Goal: Task Accomplishment & Management: Manage account settings

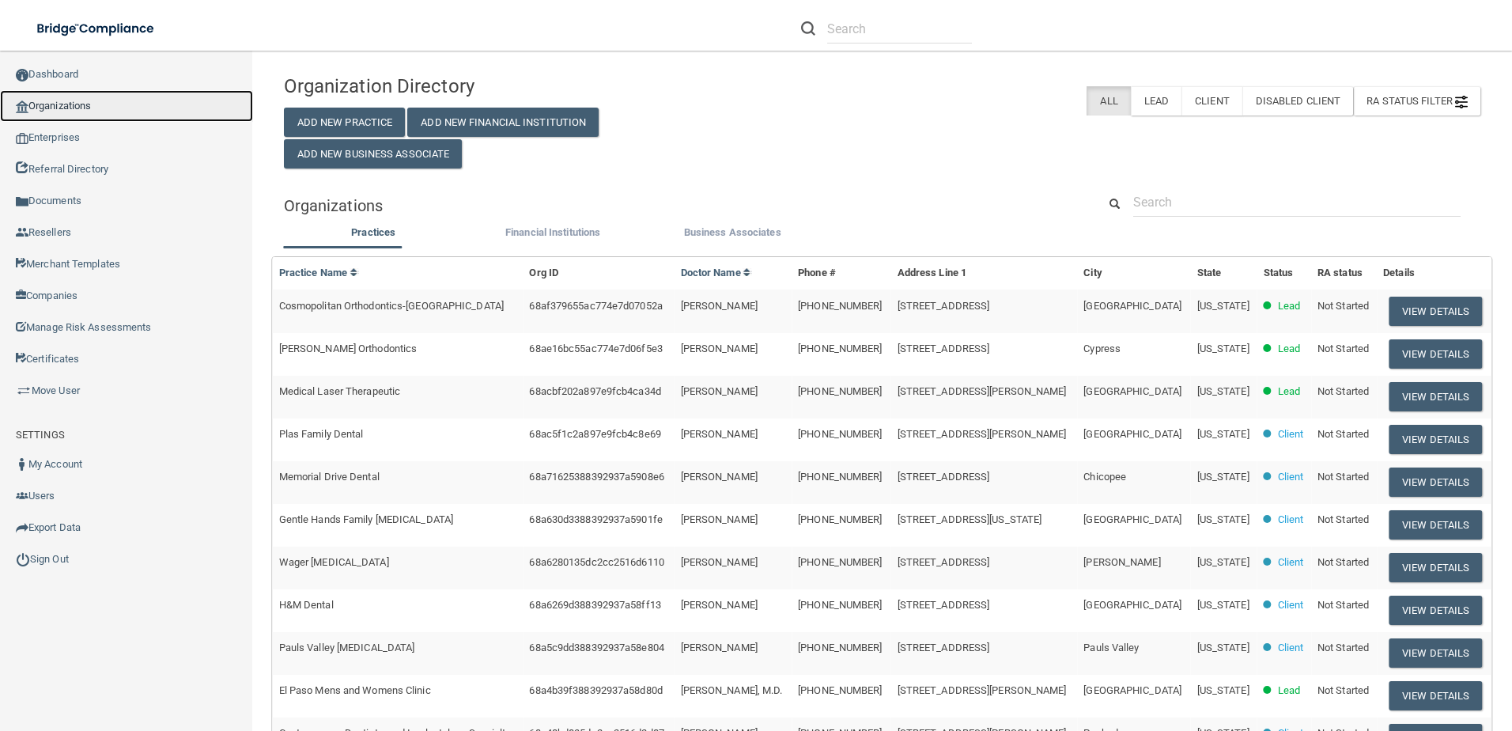
click at [114, 95] on link "Organizations" at bounding box center [126, 106] width 253 height 32
click at [126, 102] on link "Organizations" at bounding box center [126, 106] width 253 height 32
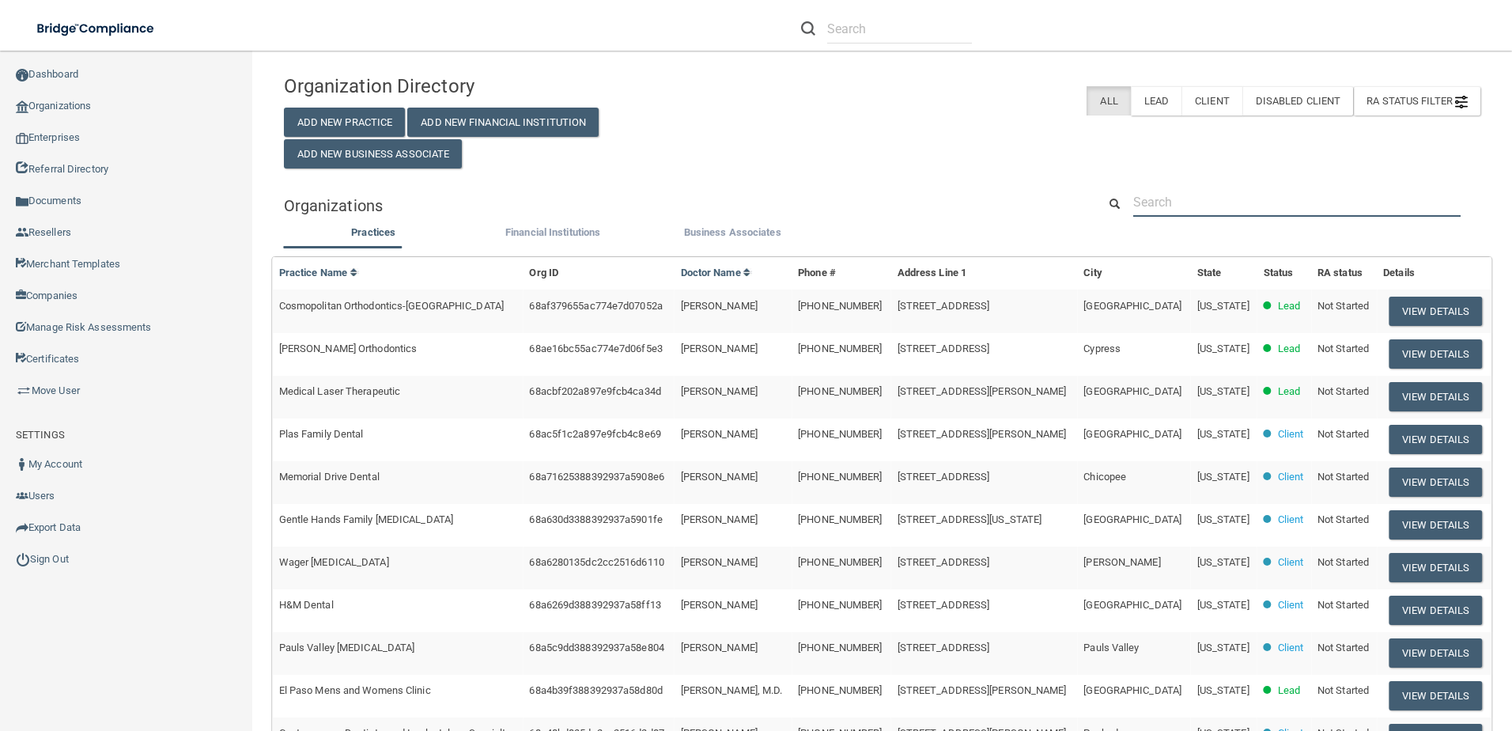
click at [1174, 214] on input "text" at bounding box center [1297, 201] width 327 height 29
paste input "Douglasville Dentistry for Kid"
type input "Douglasville Dentistry for Kid"
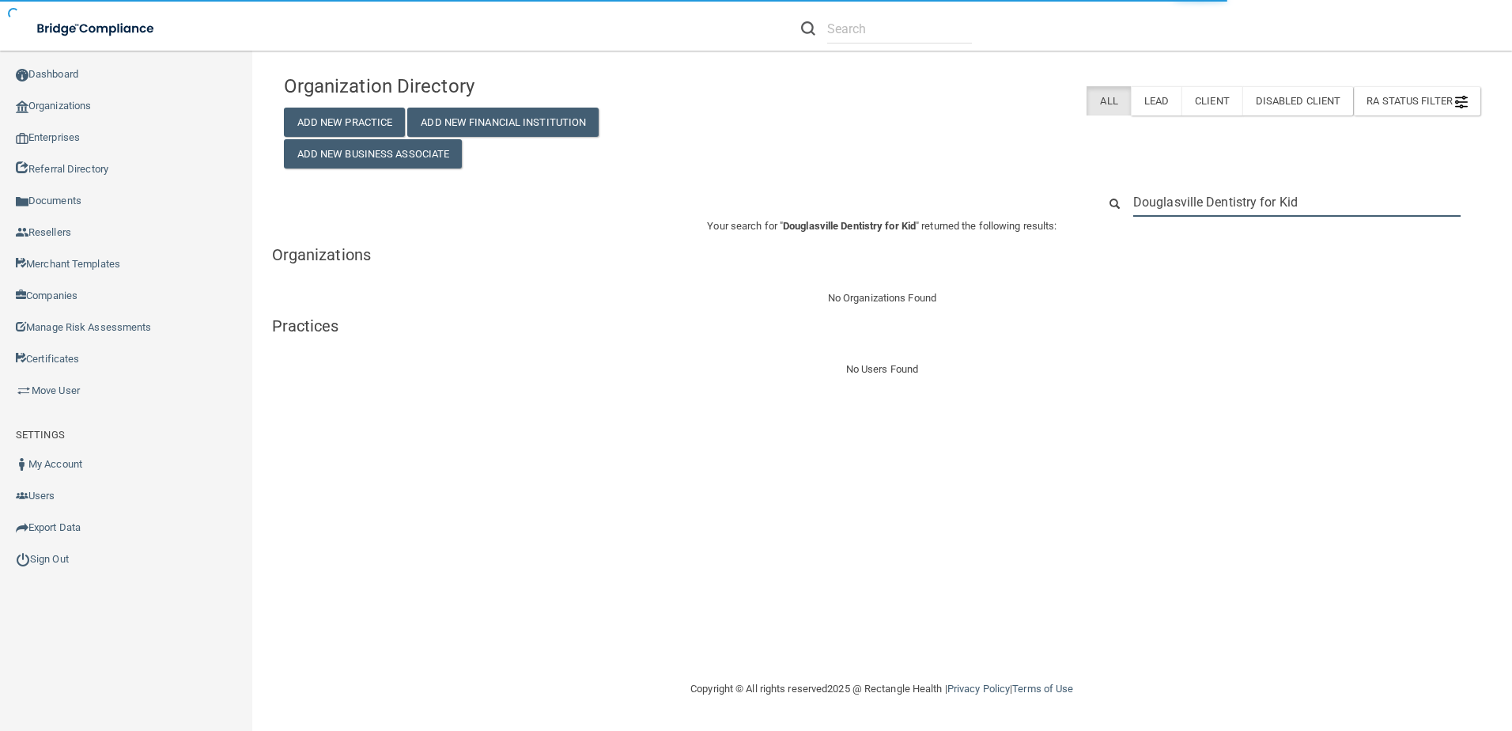
drag, startPoint x: 1310, startPoint y: 199, endPoint x: 1122, endPoint y: 201, distance: 188.3
click at [1122, 201] on div "Douglasville Dentistry for Kid" at bounding box center [1297, 201] width 351 height 29
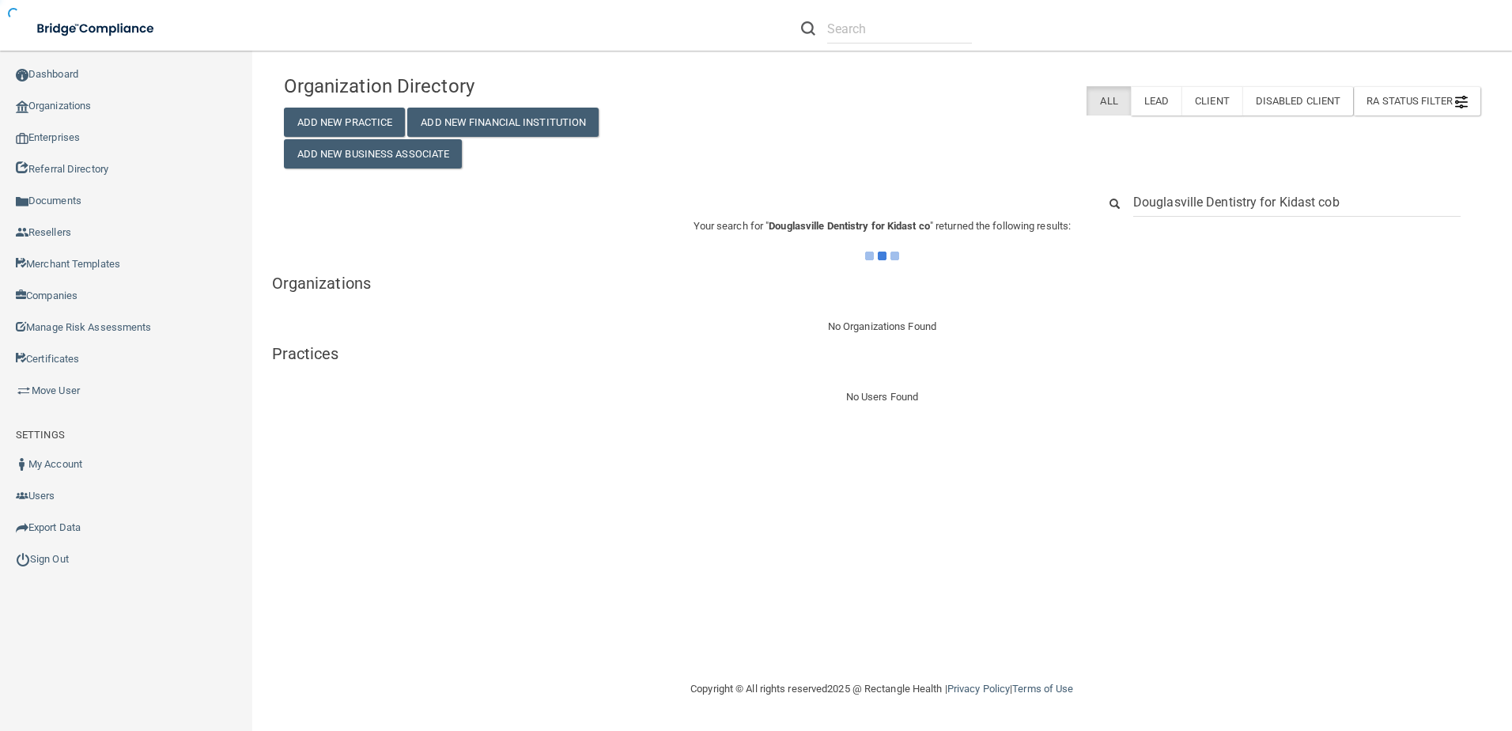
type input "Douglasville Dentistry for Kidast cobb"
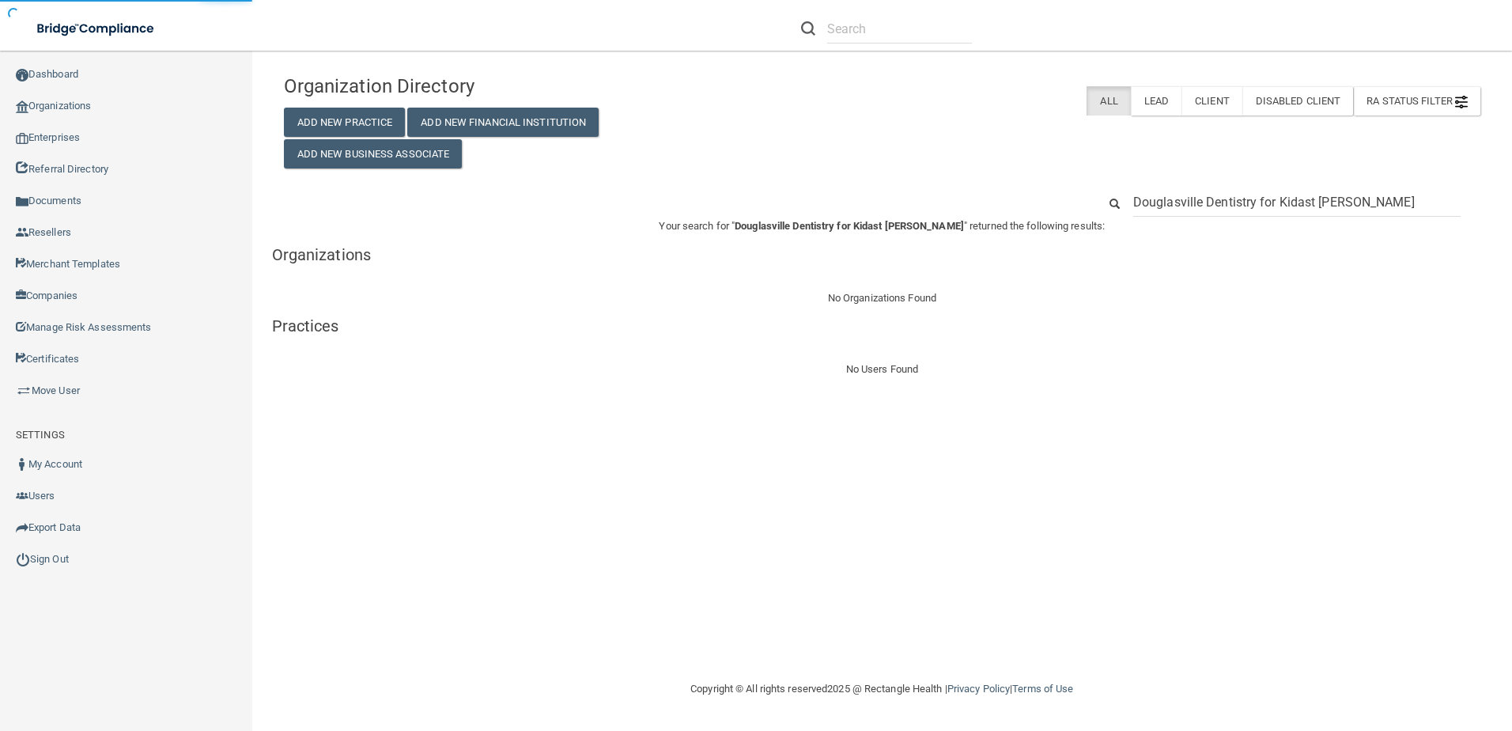
drag, startPoint x: 1390, startPoint y: 202, endPoint x: 782, endPoint y: 188, distance: 608.4
click at [784, 188] on div "Douglasville Dentistry for Kidast cobb" at bounding box center [882, 201] width 1221 height 29
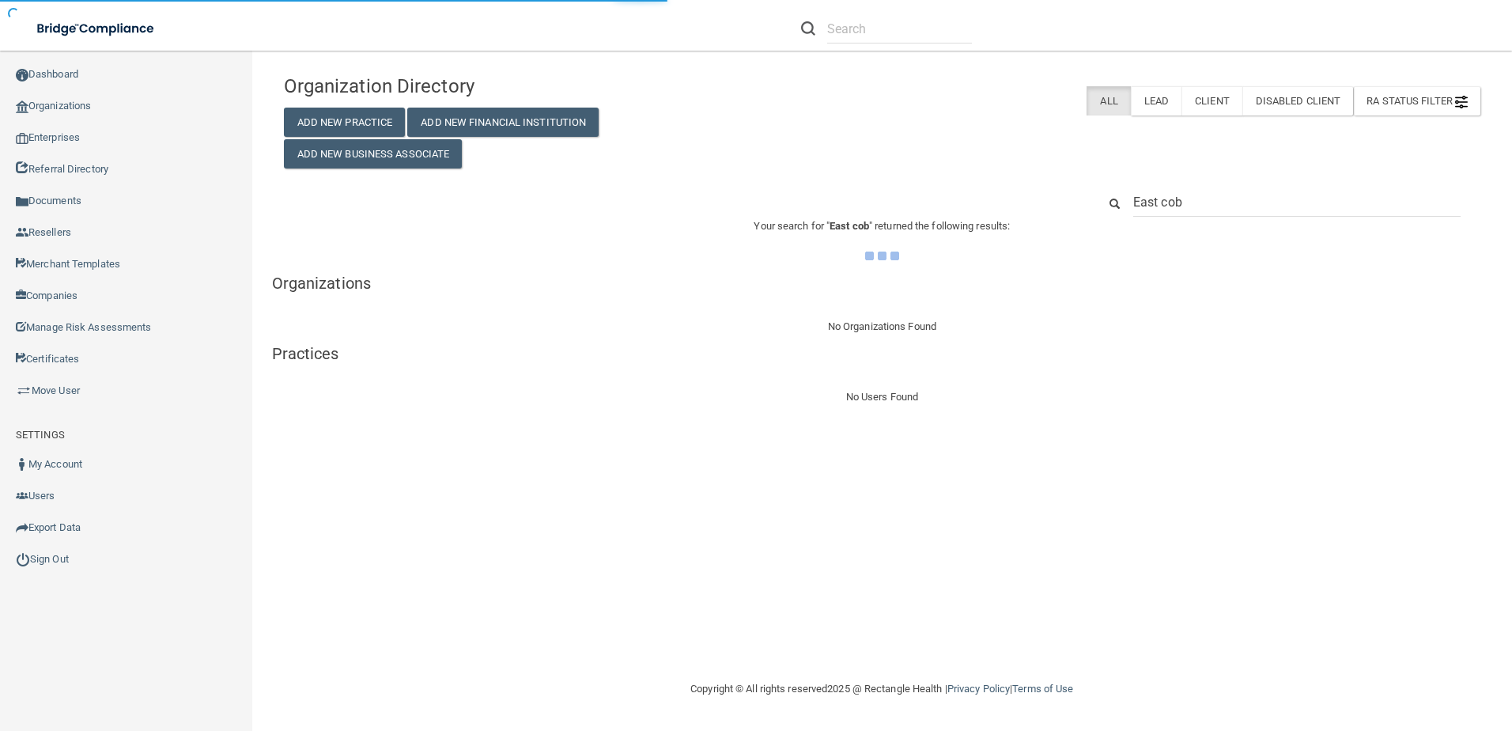
type input "East cobb"
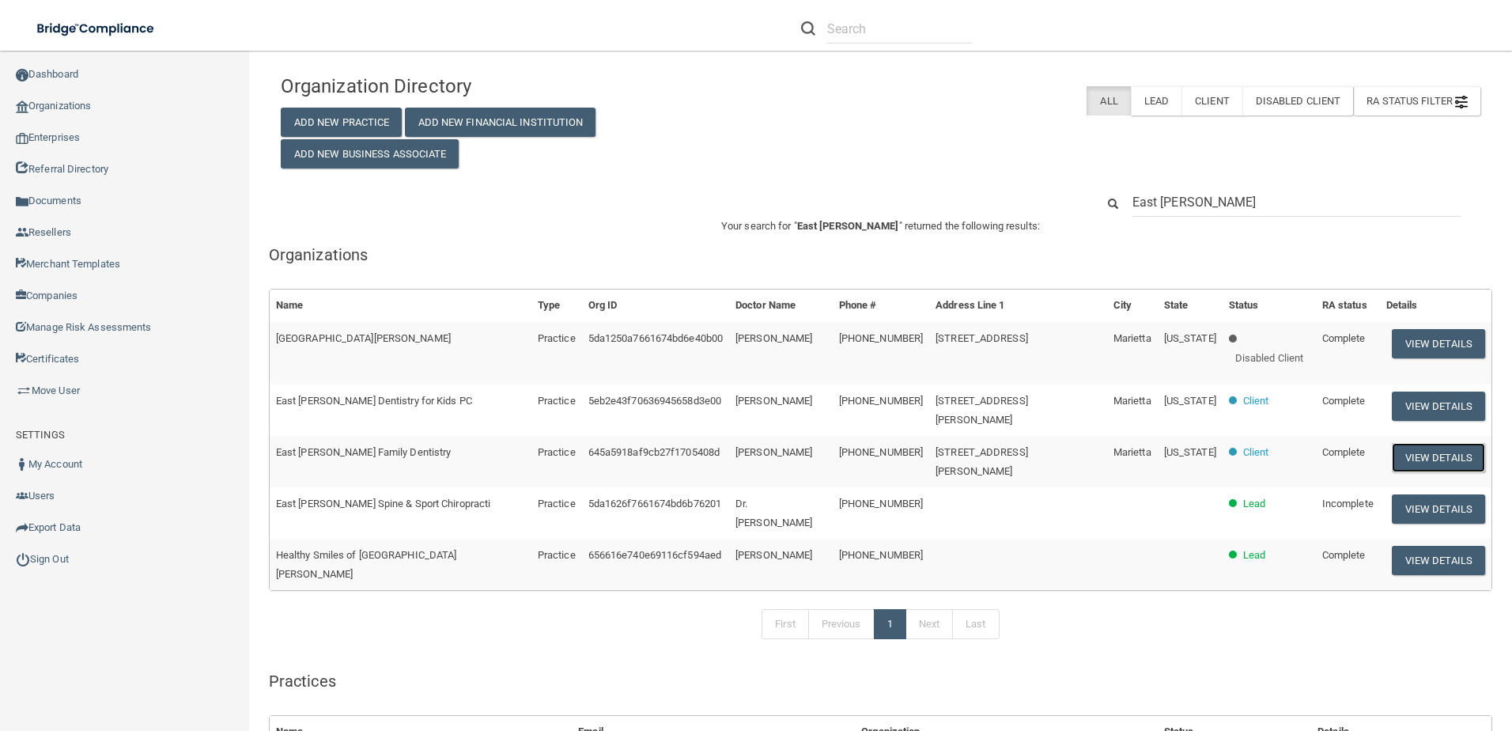
drag, startPoint x: 1383, startPoint y: 420, endPoint x: 1156, endPoint y: 371, distance: 233.0
click at [1156, 371] on tbody "East Cobb Eye Center Practice 5da1250a7661674bd6e40b00 Melissa Giannamore (770)…" at bounding box center [881, 455] width 1222 height 267
click at [1392, 392] on button "View Details" at bounding box center [1438, 406] width 93 height 29
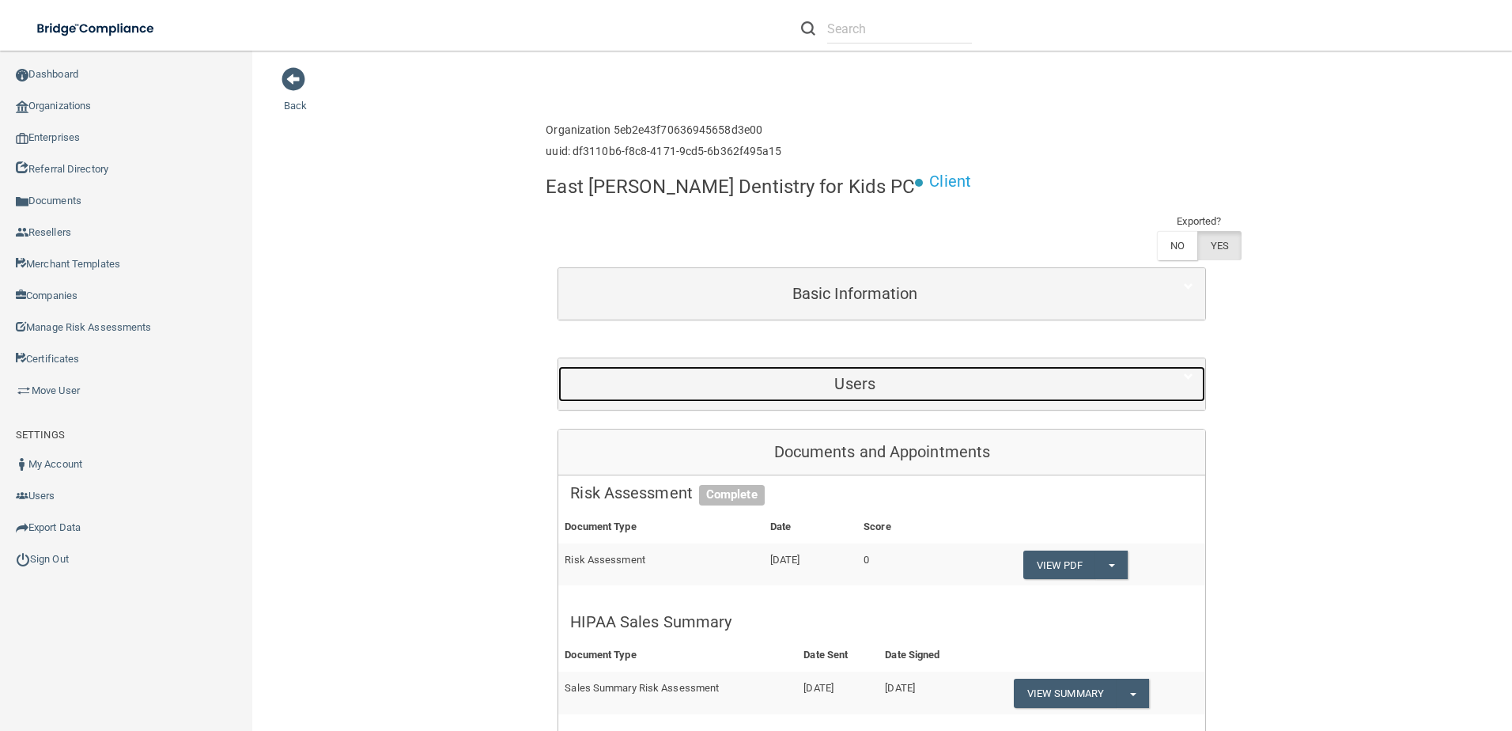
click at [845, 375] on h5 "Users" at bounding box center [855, 383] width 570 height 17
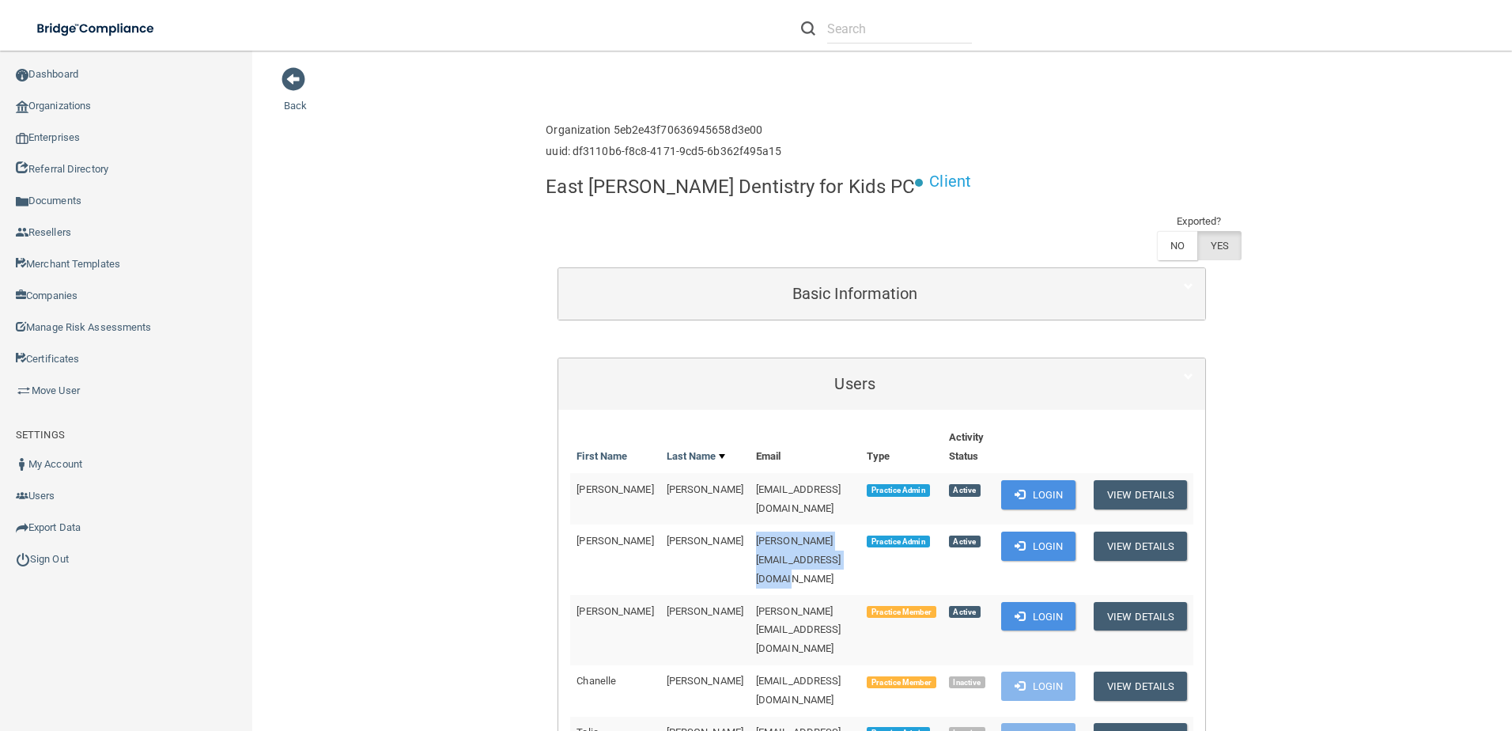
drag, startPoint x: 674, startPoint y: 486, endPoint x: 845, endPoint y: 486, distance: 170.9
click at [845, 524] on td "teresa@douglasvillekidsdentist.com" at bounding box center [805, 559] width 111 height 70
copy span "teresa@douglasvillekidsdentist.com"
click at [1016, 540] on span at bounding box center [1020, 545] width 10 height 10
click at [90, 109] on link "Organizations" at bounding box center [126, 106] width 253 height 32
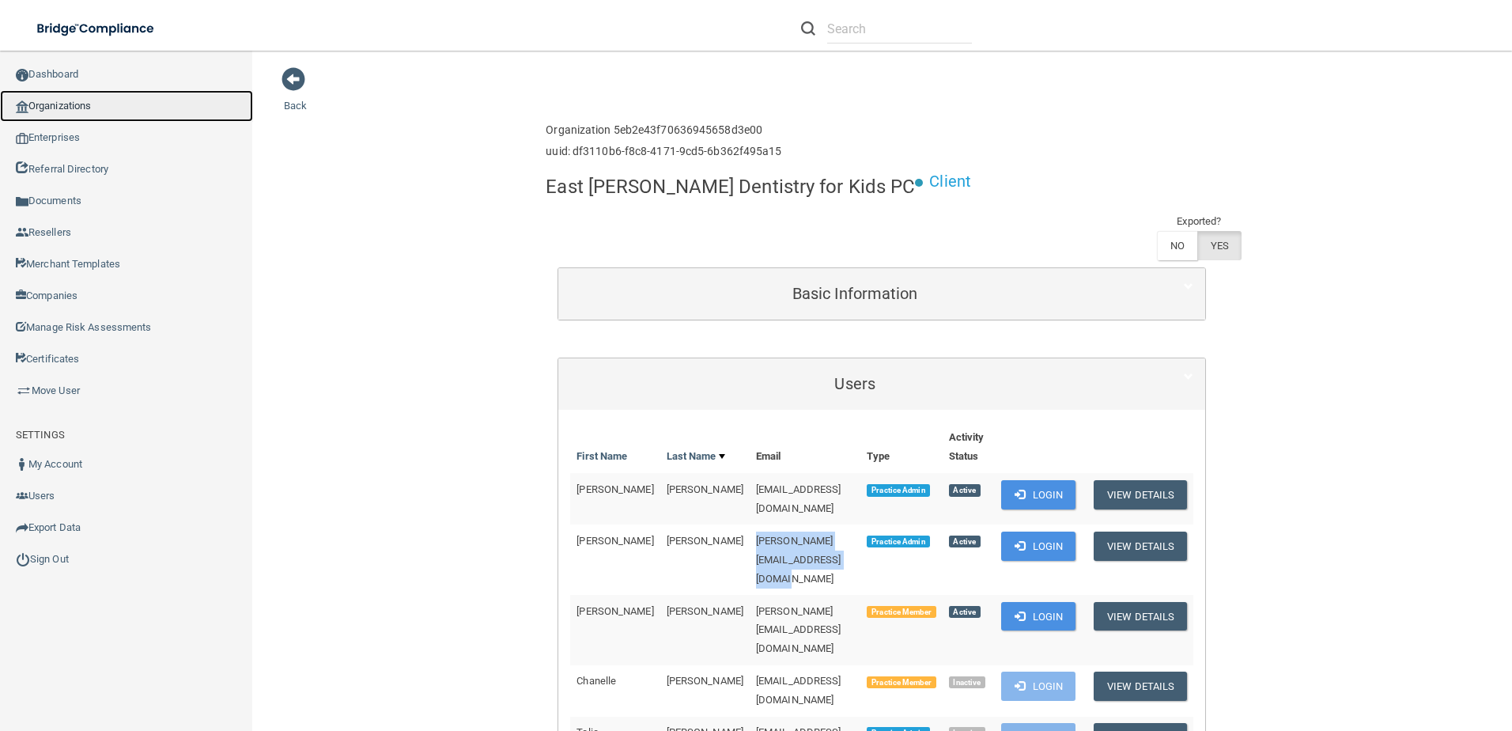
click at [130, 97] on link "Organizations" at bounding box center [126, 106] width 253 height 32
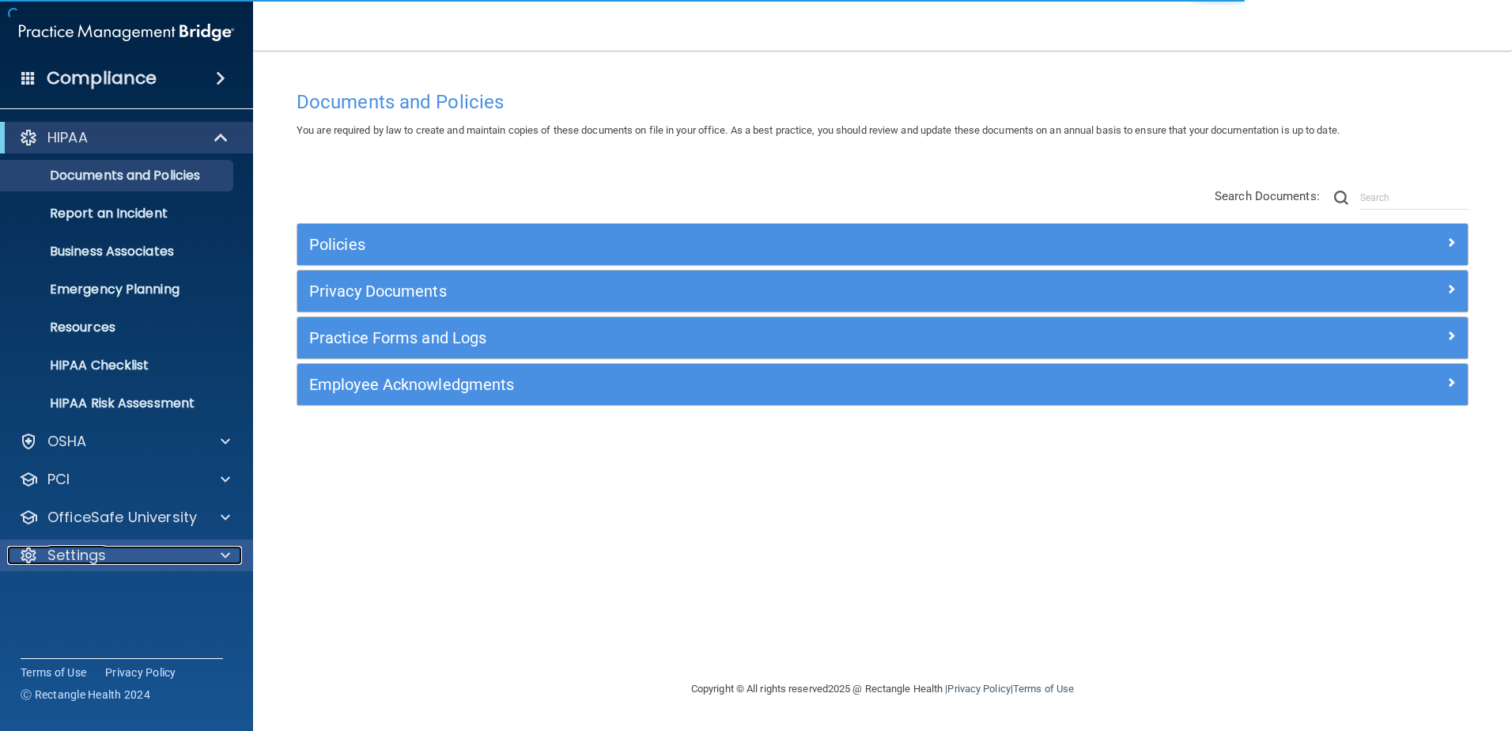
click at [112, 563] on div "Settings" at bounding box center [105, 555] width 196 height 19
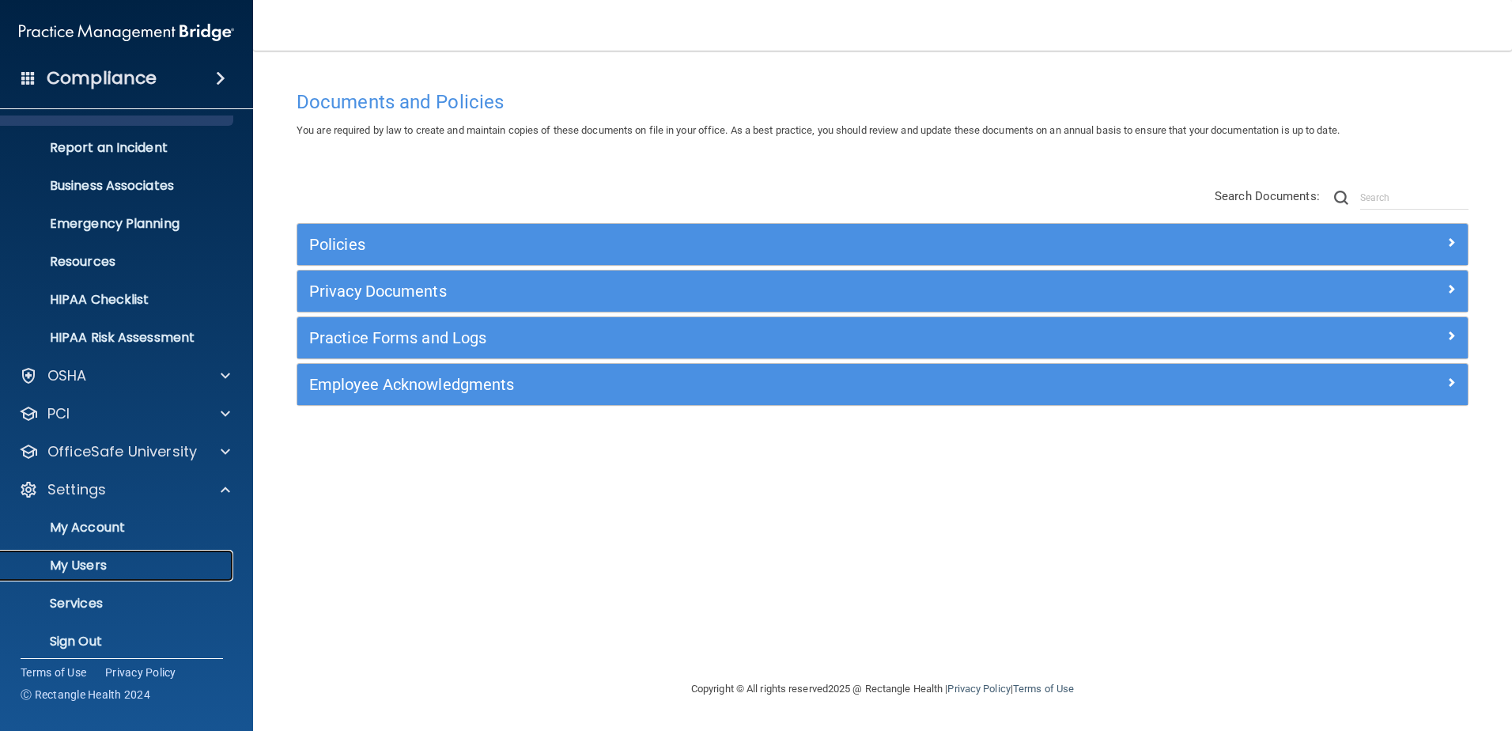
click at [100, 562] on p "My Users" at bounding box center [118, 566] width 216 height 16
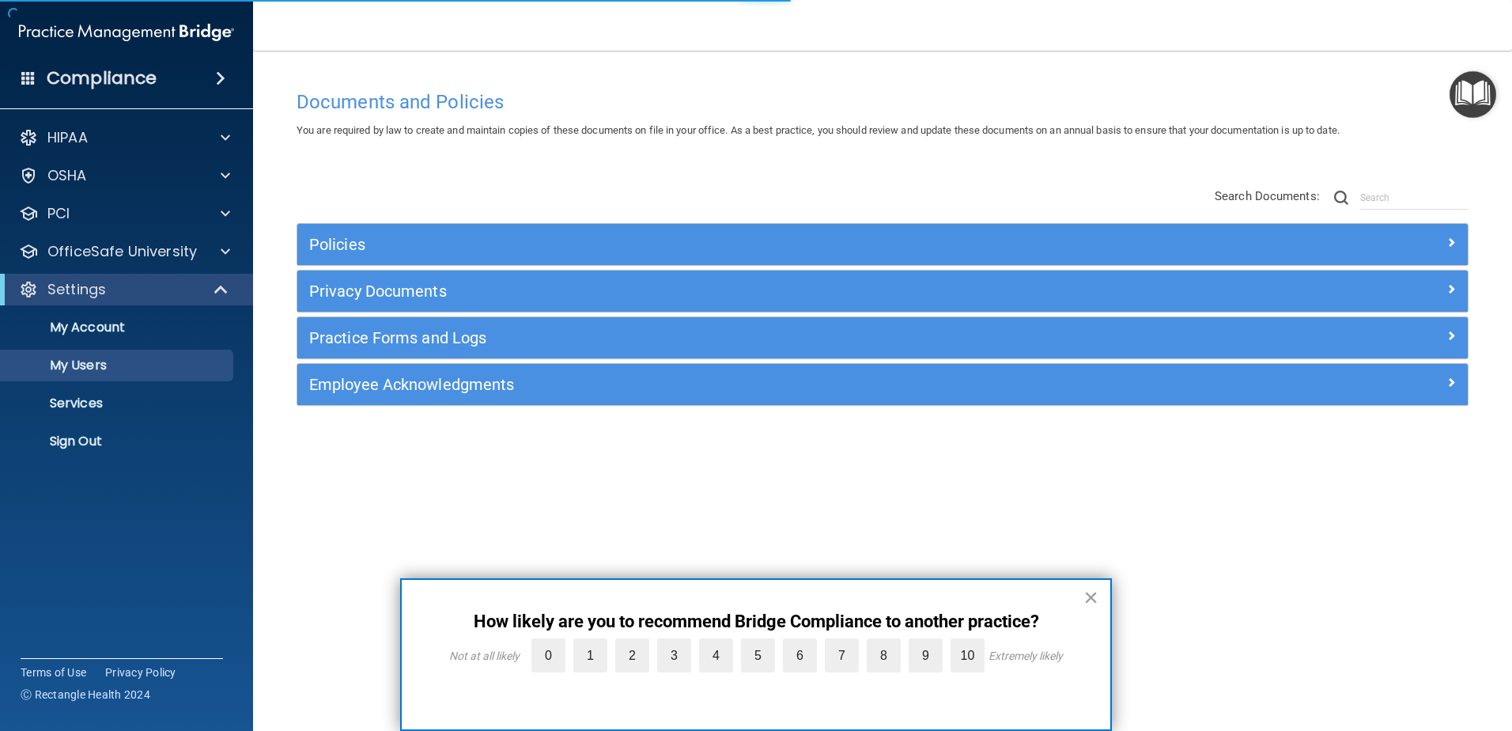
select select "20"
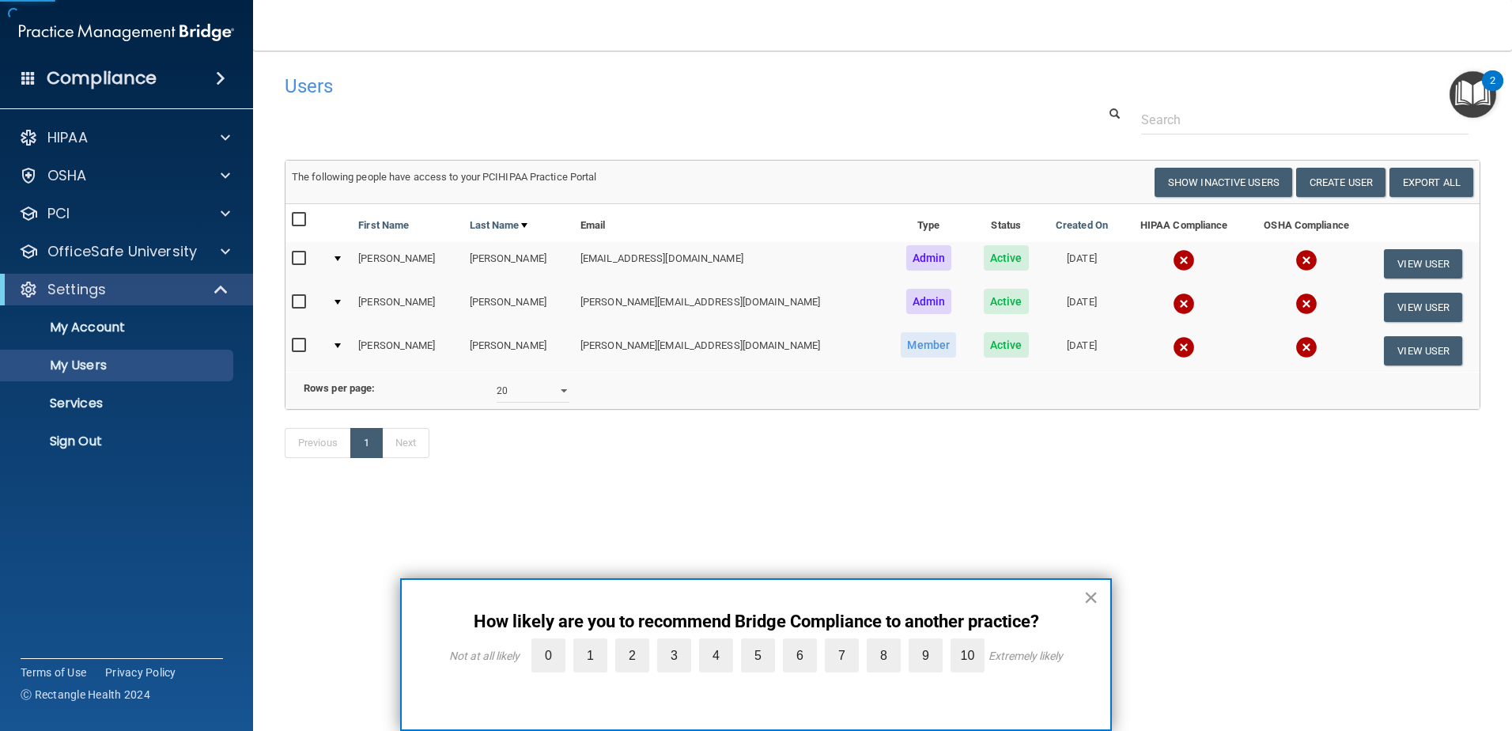
click at [1096, 592] on button "×" at bounding box center [1091, 597] width 15 height 25
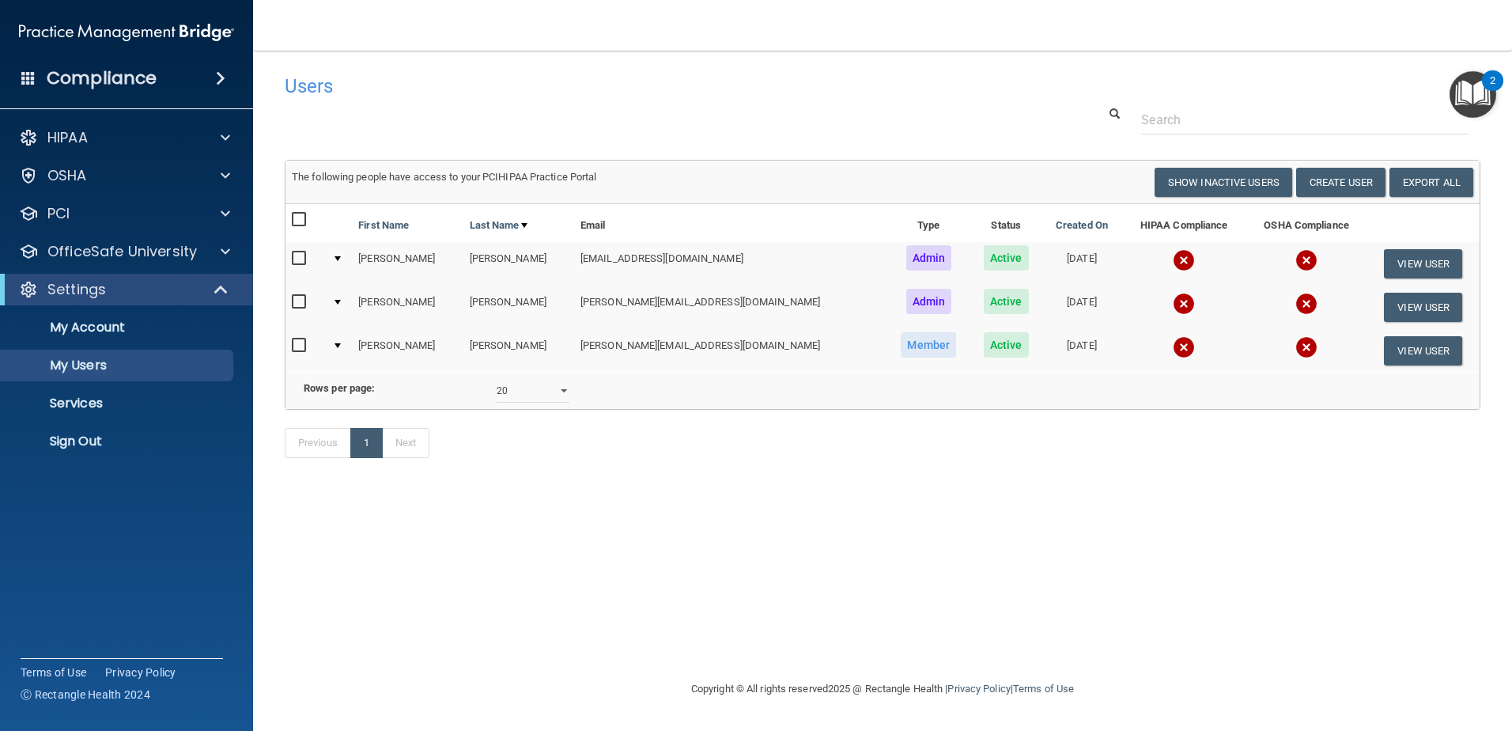
click at [301, 300] on input "checkbox" at bounding box center [301, 302] width 18 height 13
checkbox input "true"
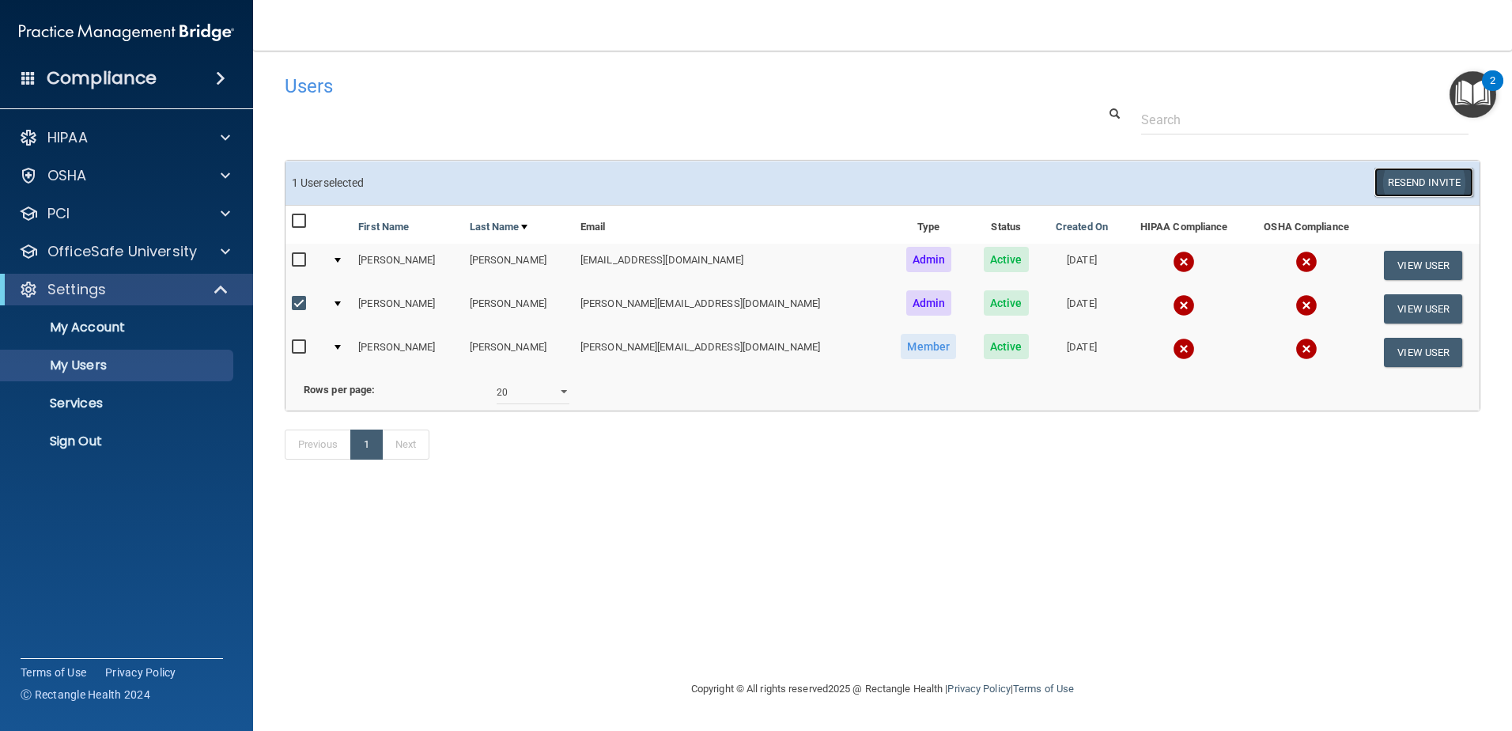
click at [1413, 172] on button "Resend Invite" at bounding box center [1424, 182] width 99 height 29
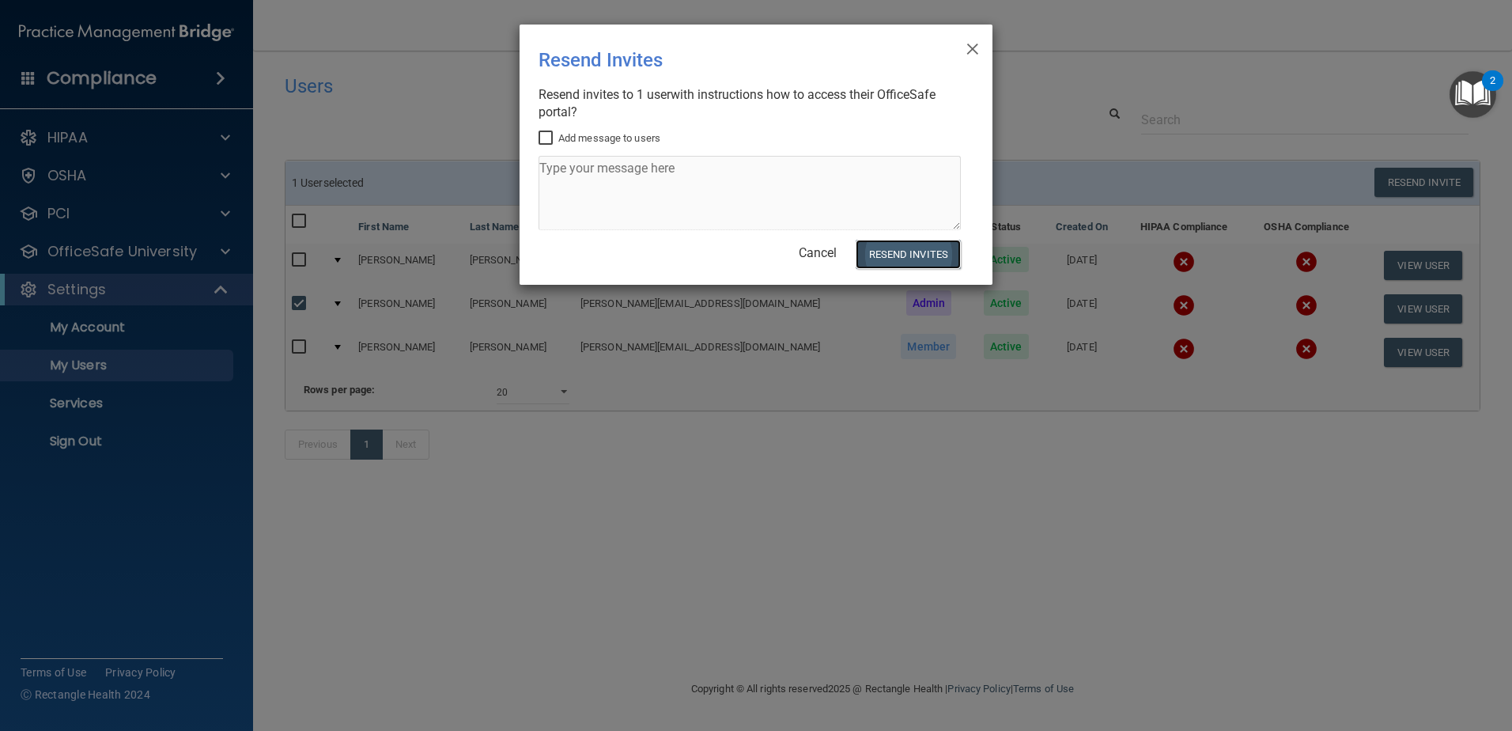
click at [907, 245] on button "Resend Invites" at bounding box center [908, 254] width 105 height 29
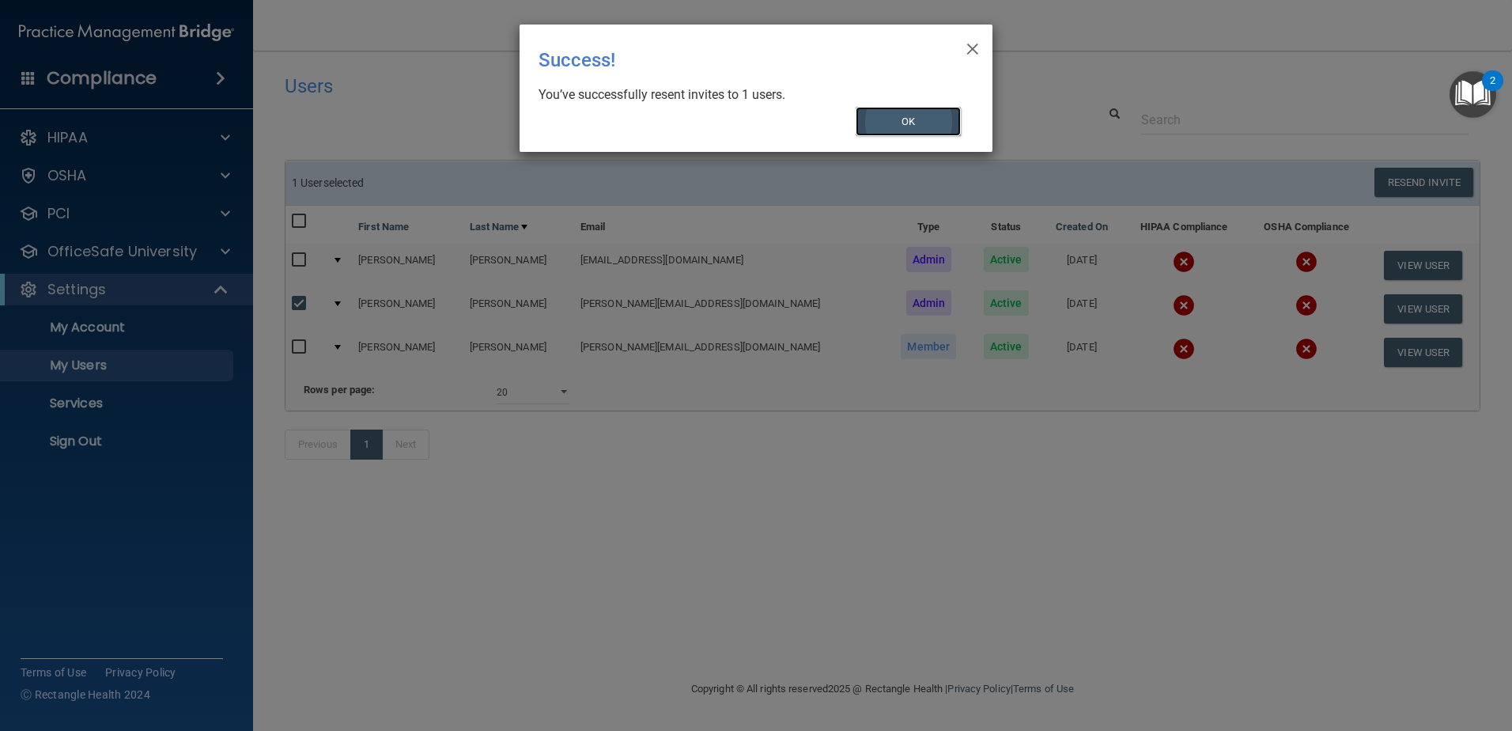
click at [921, 123] on button "OK" at bounding box center [909, 121] width 106 height 29
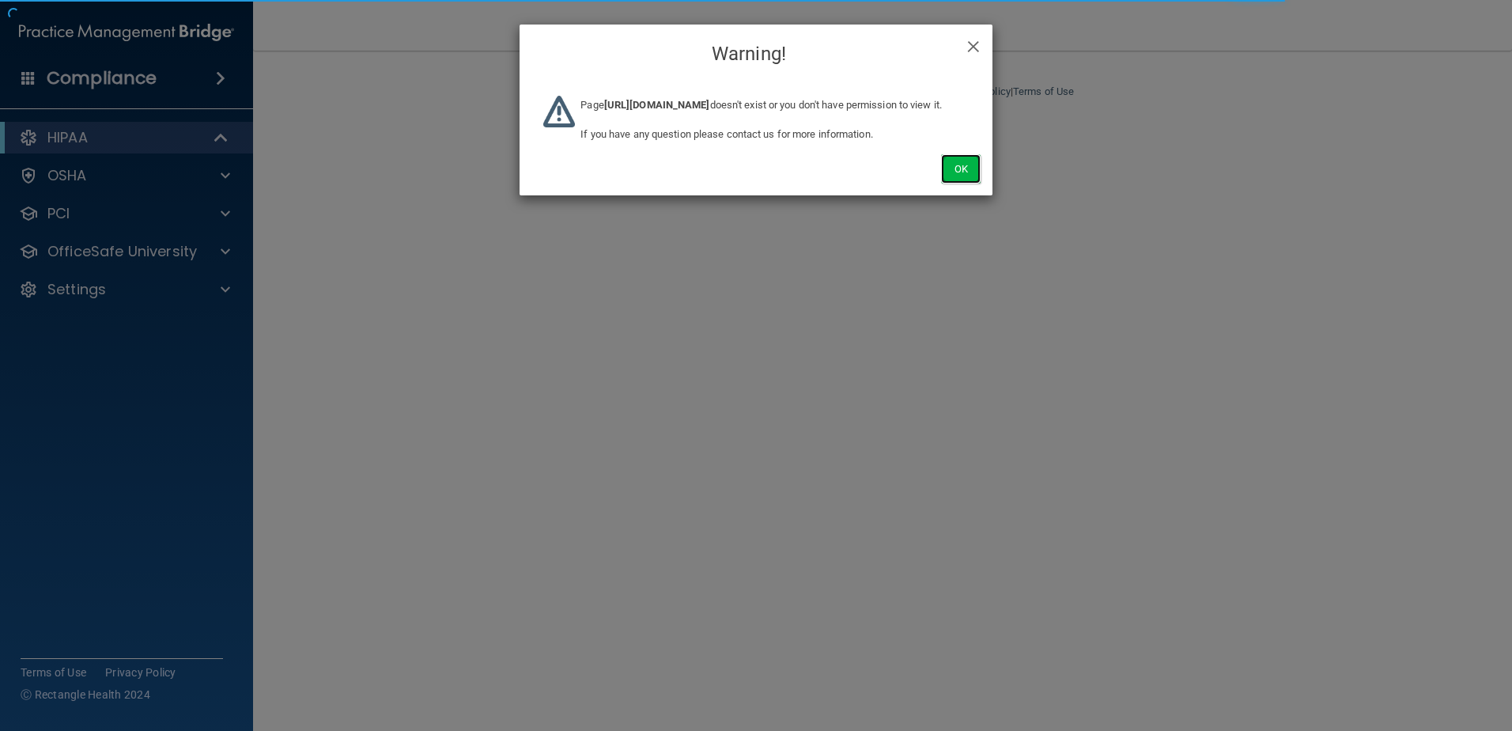
click at [949, 184] on button "Ok" at bounding box center [961, 168] width 40 height 29
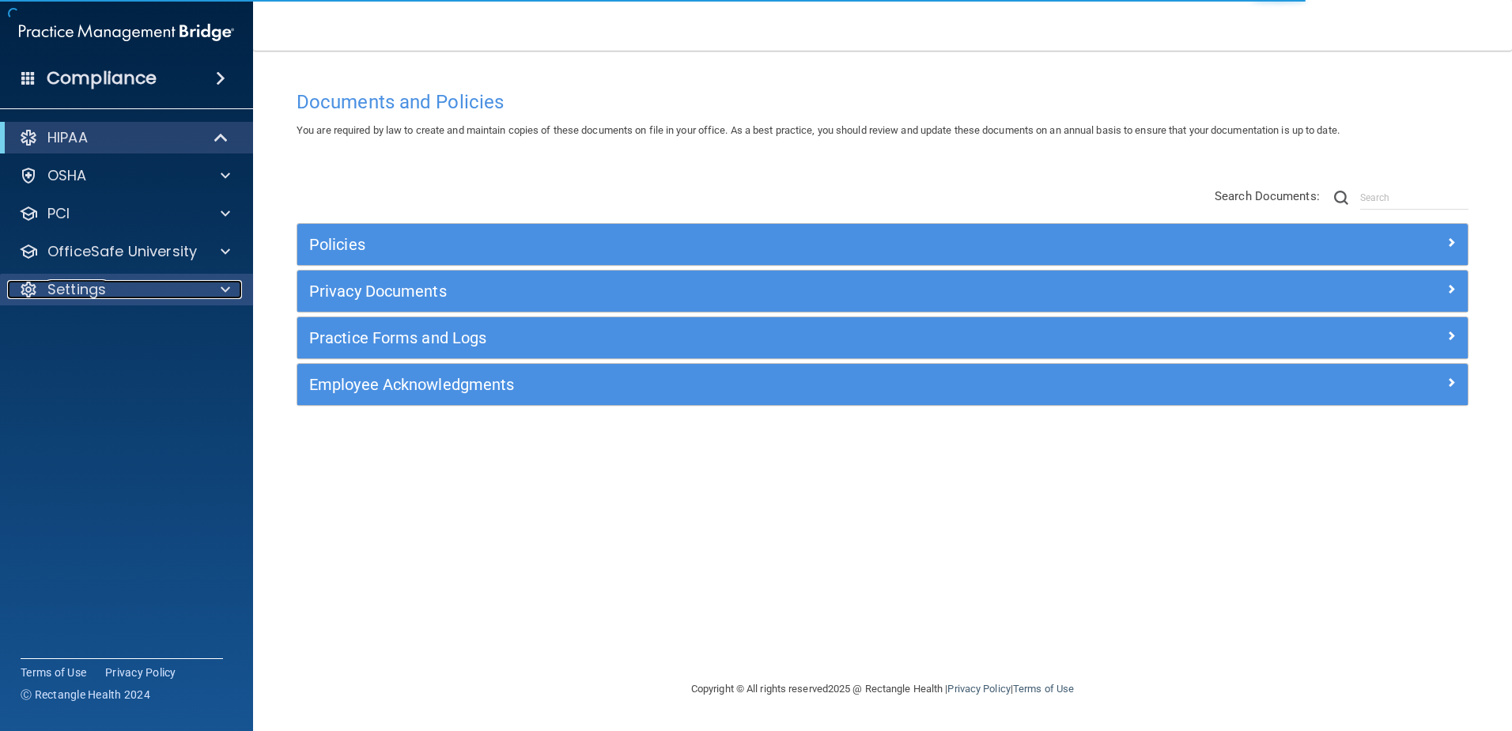
click at [119, 286] on div "Settings" at bounding box center [105, 289] width 196 height 19
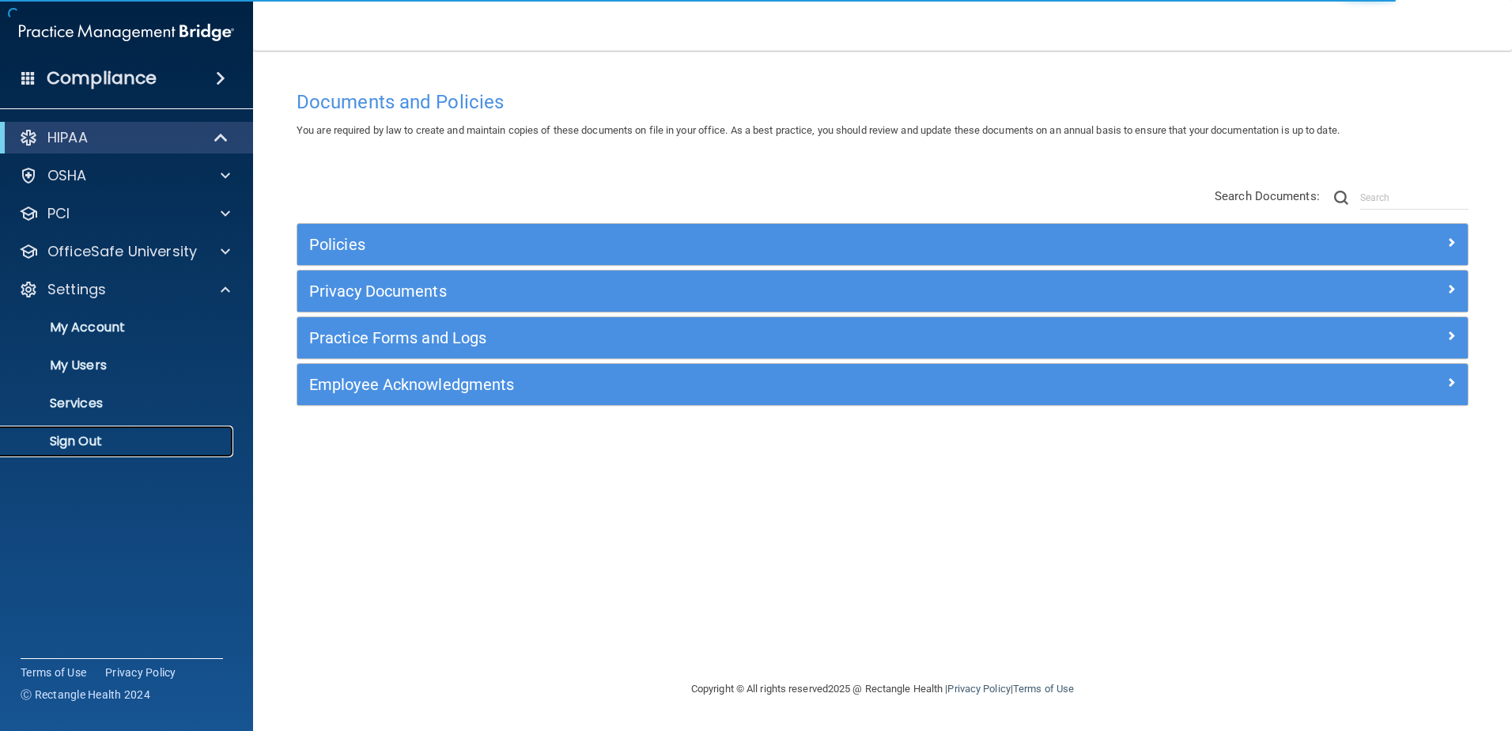
click at [134, 439] on p "Sign Out" at bounding box center [118, 441] width 216 height 16
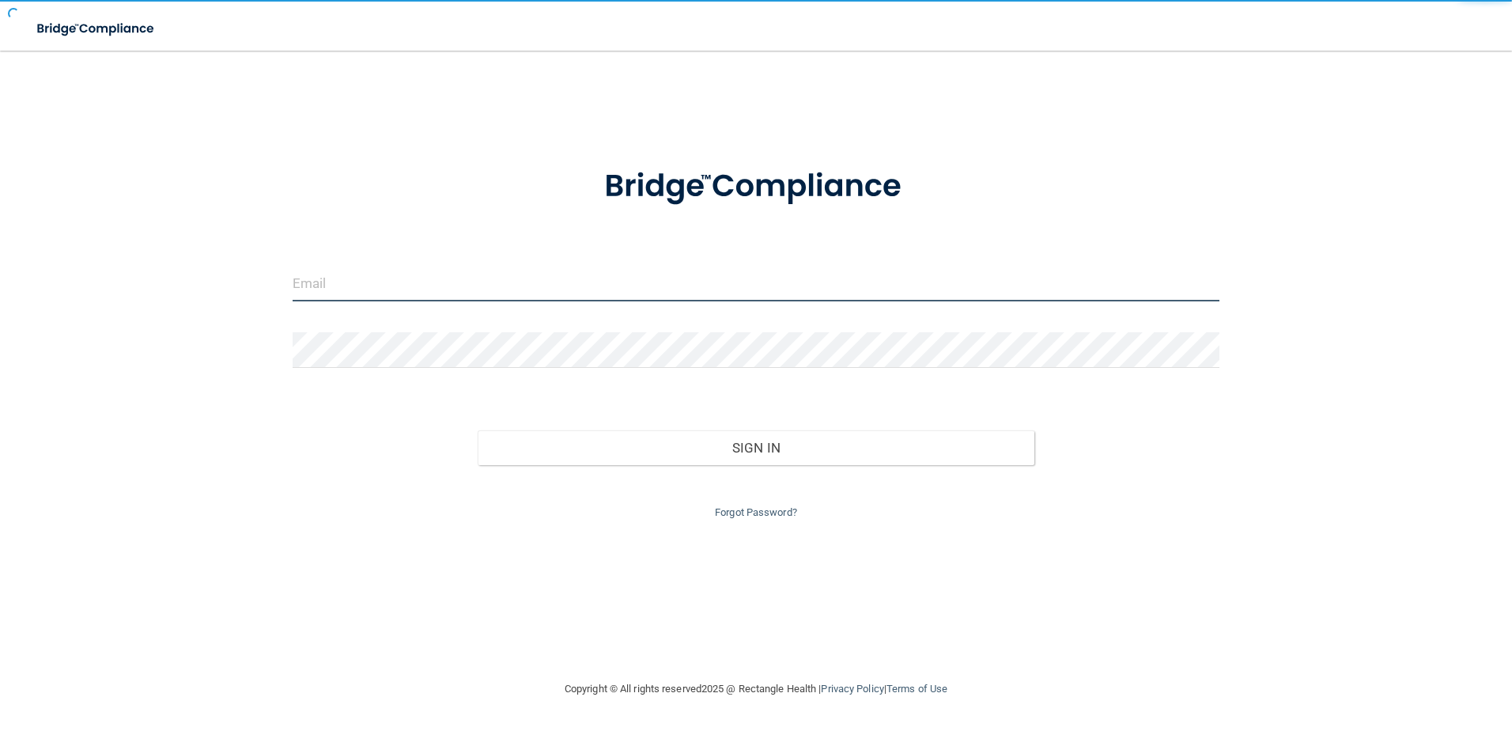
type input "cmussel@rectanglehealth.com"
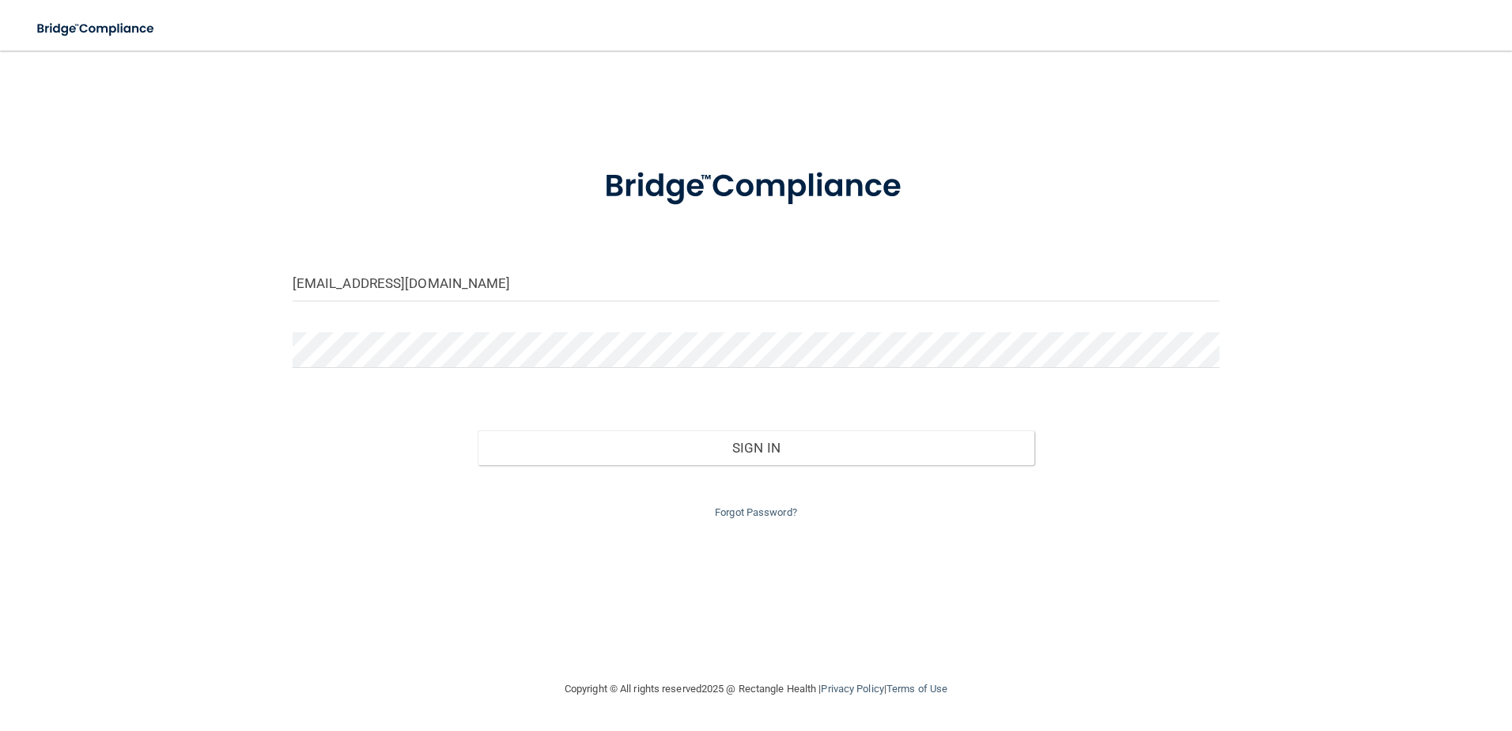
click at [755, 426] on div "Sign In" at bounding box center [757, 432] width 952 height 66
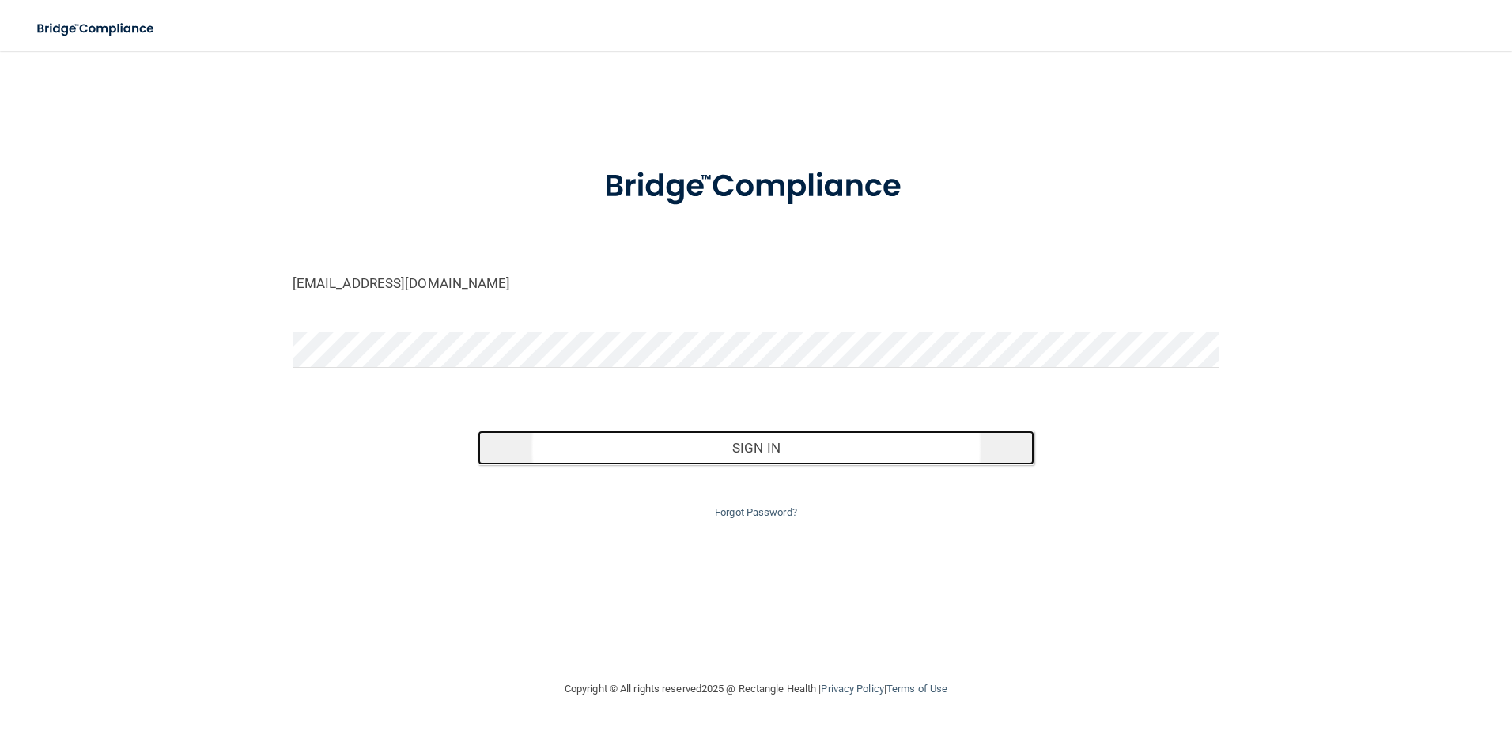
click at [747, 445] on button "Sign In" at bounding box center [756, 447] width 557 height 35
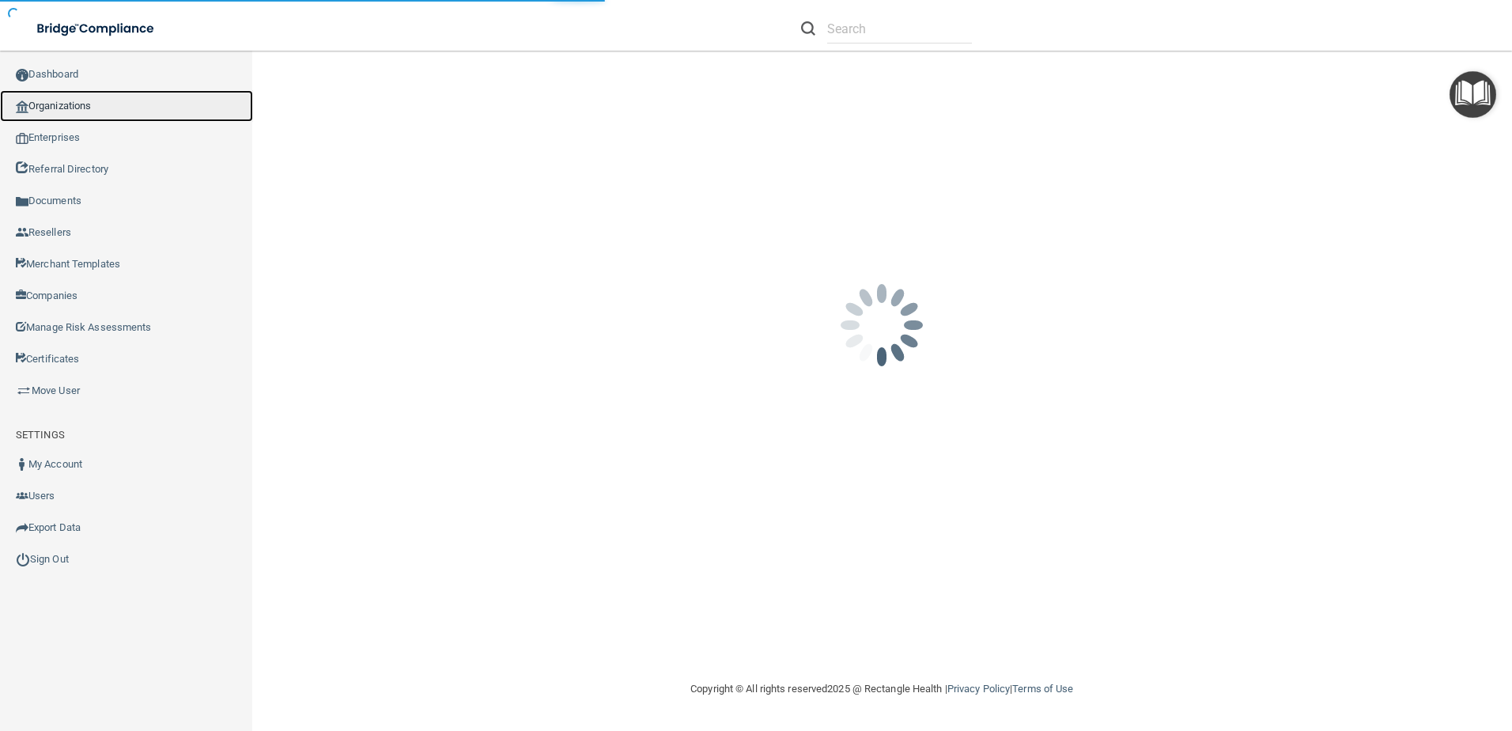
click at [66, 106] on link "Organizations" at bounding box center [126, 106] width 253 height 32
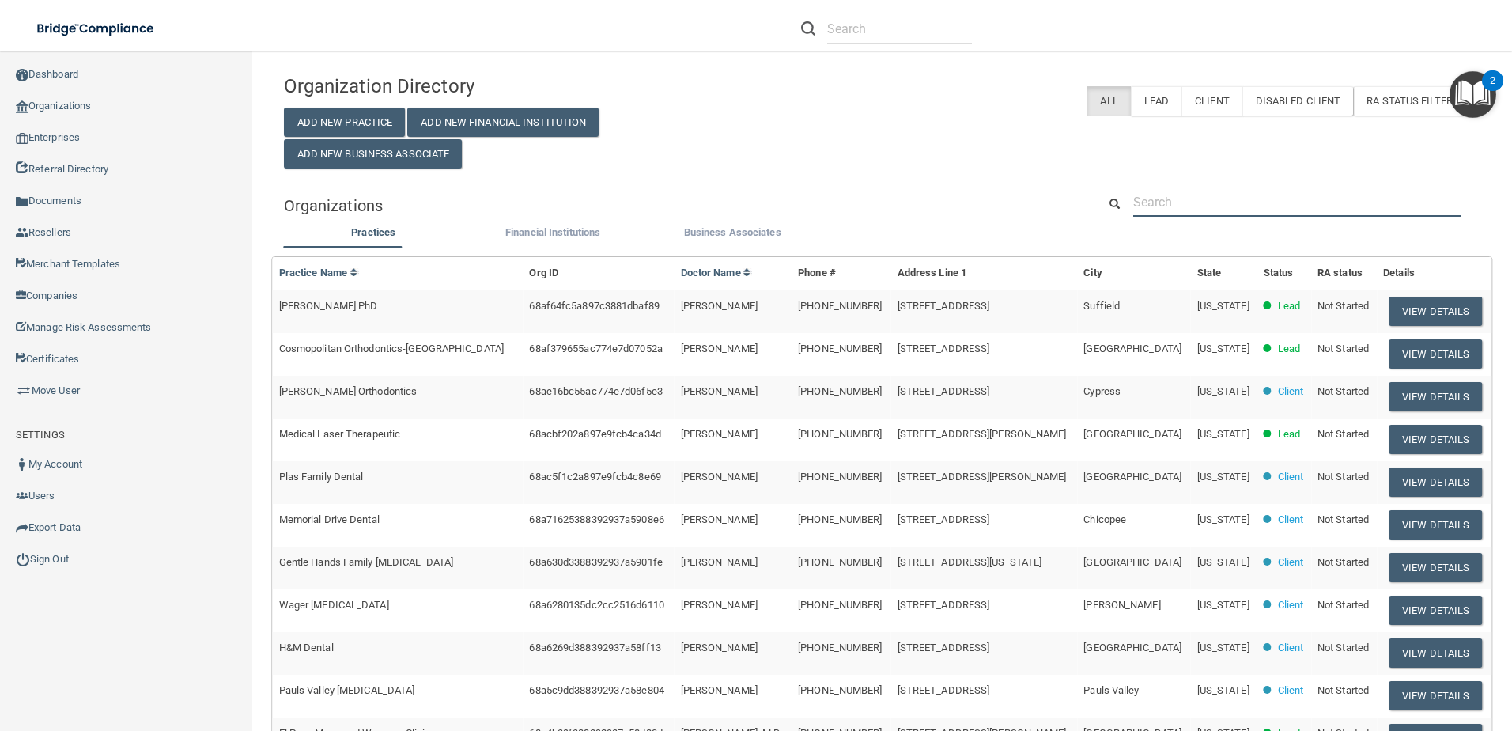
click at [1198, 210] on input "text" at bounding box center [1297, 201] width 327 height 29
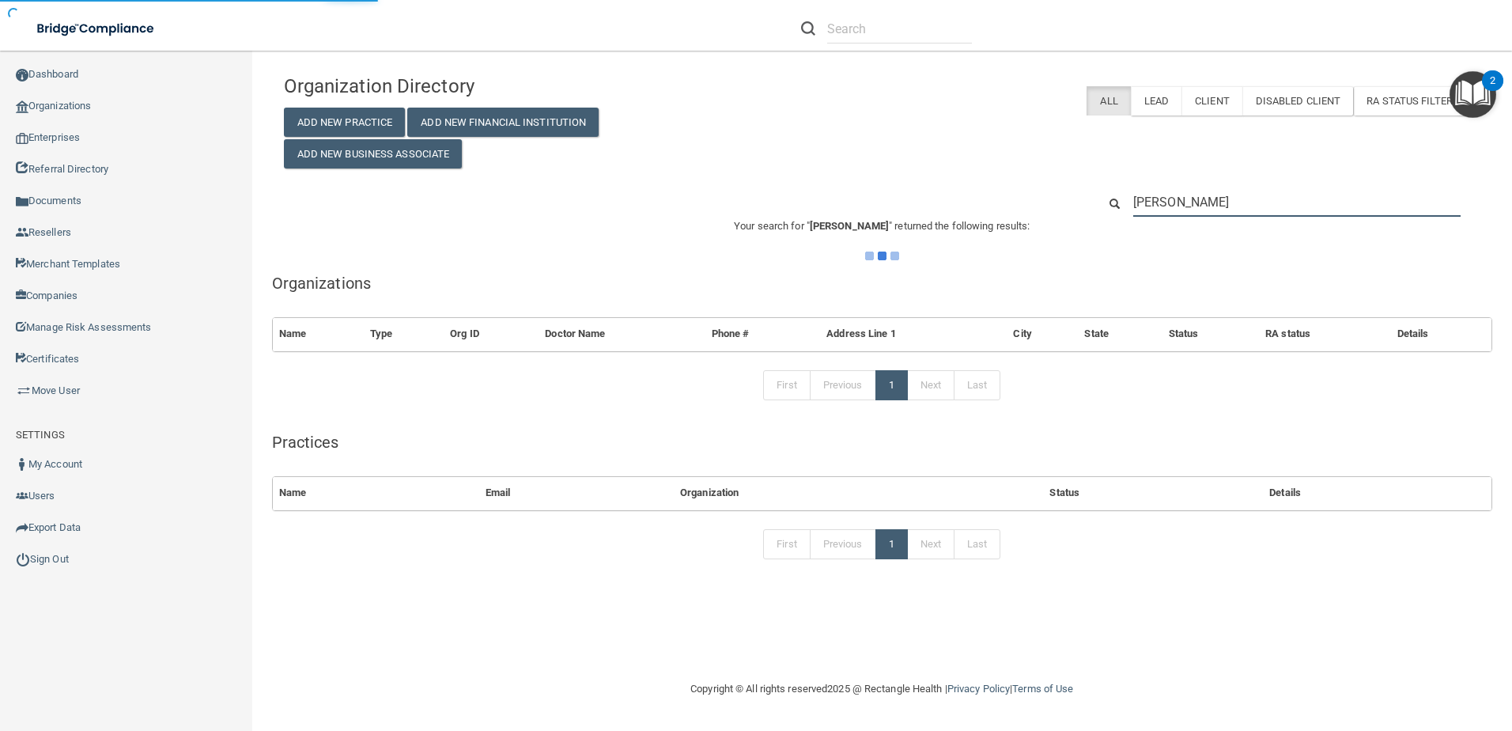
type input "saloo"
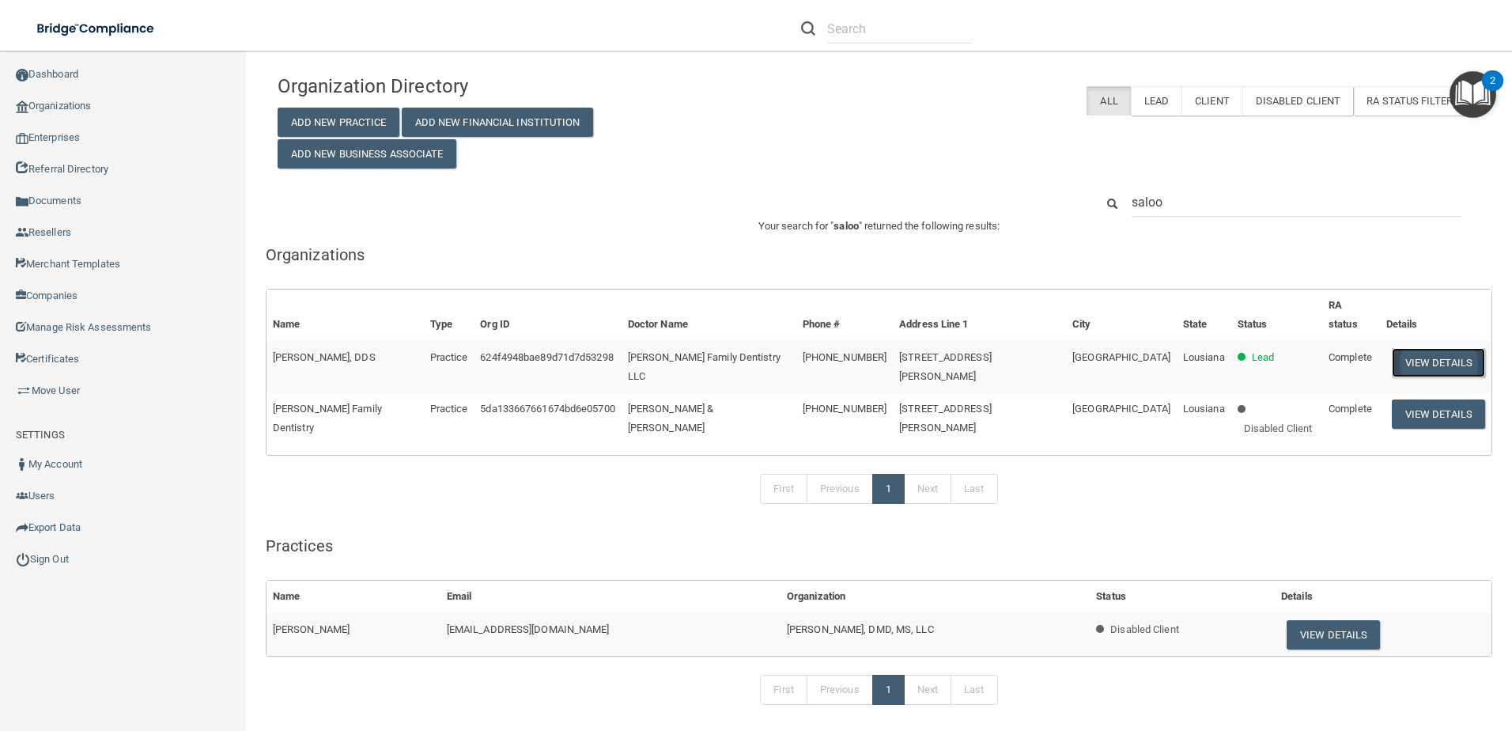
click at [1395, 348] on button "View Details" at bounding box center [1438, 362] width 93 height 29
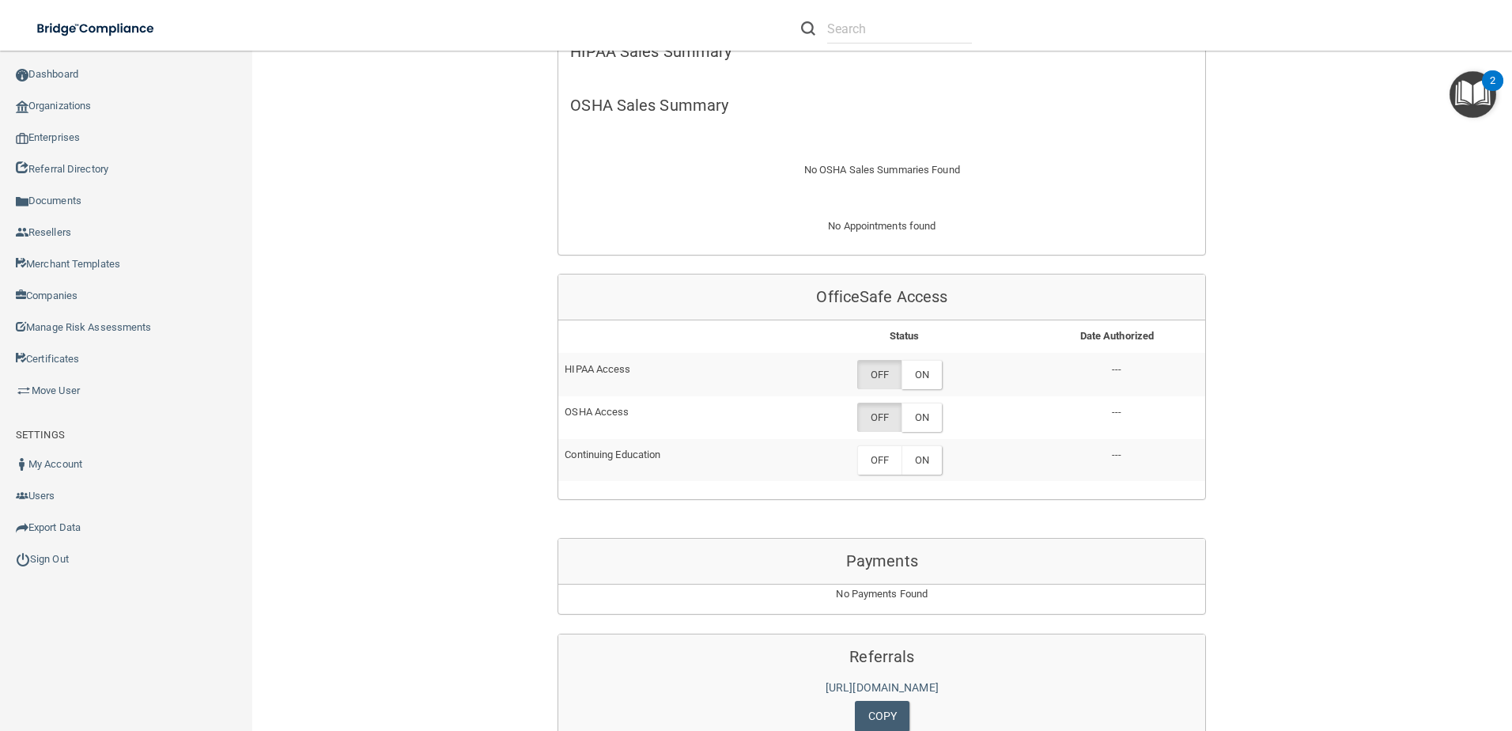
scroll to position [554, 0]
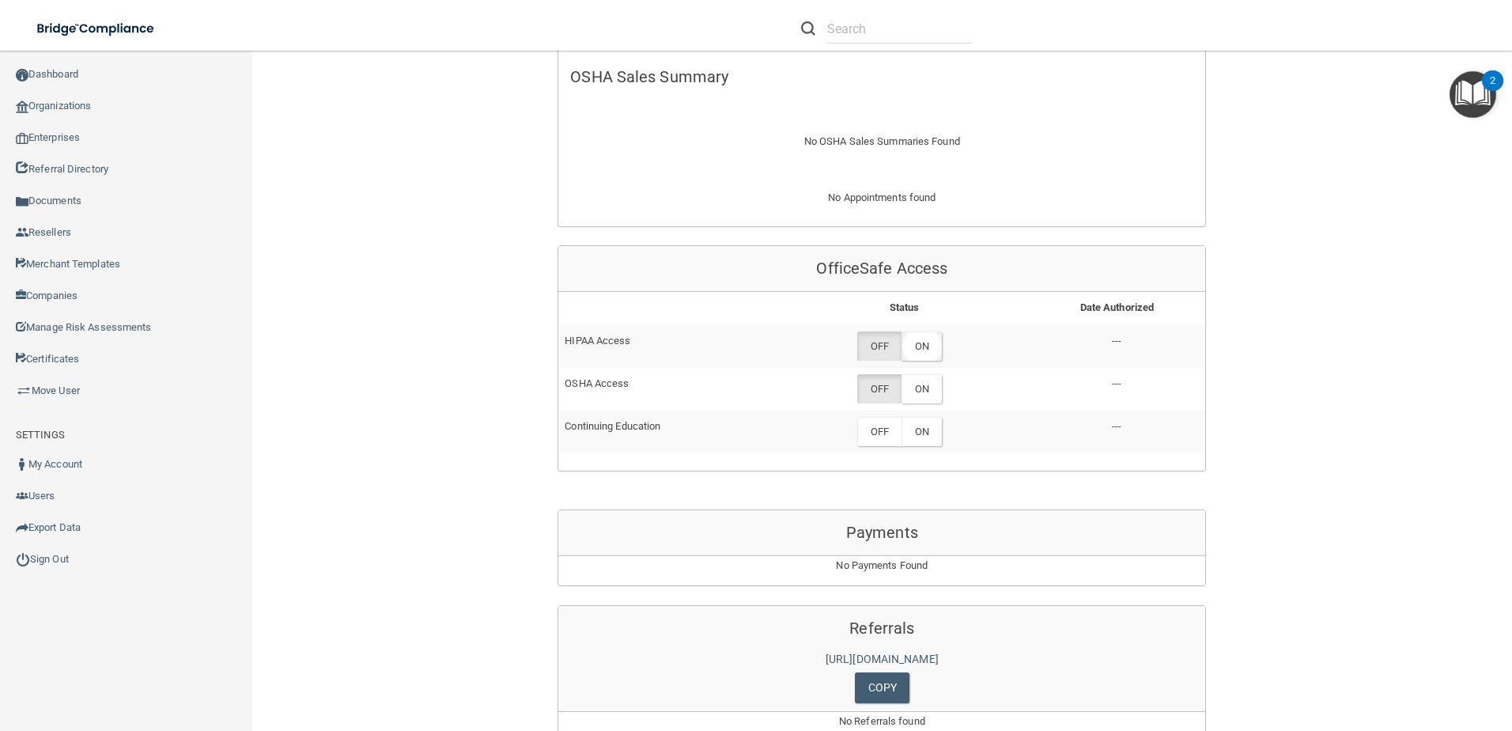
click at [913, 361] on label "ON" at bounding box center [922, 345] width 40 height 29
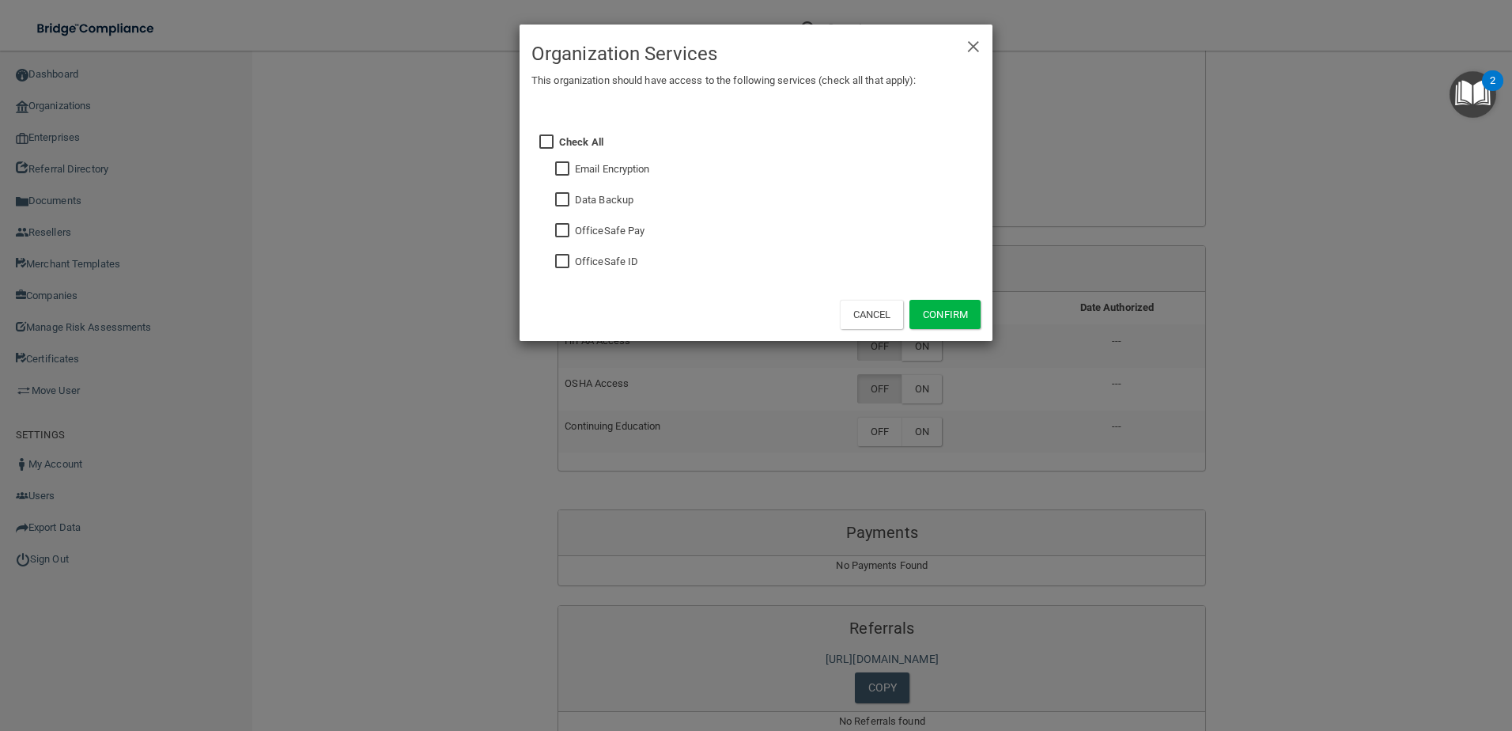
click at [559, 259] on input "checkbox" at bounding box center [564, 261] width 18 height 13
checkbox input "true"
click at [559, 169] on input "checkbox" at bounding box center [564, 169] width 18 height 13
checkbox input "true"
click at [560, 195] on input "checkbox" at bounding box center [564, 200] width 18 height 13
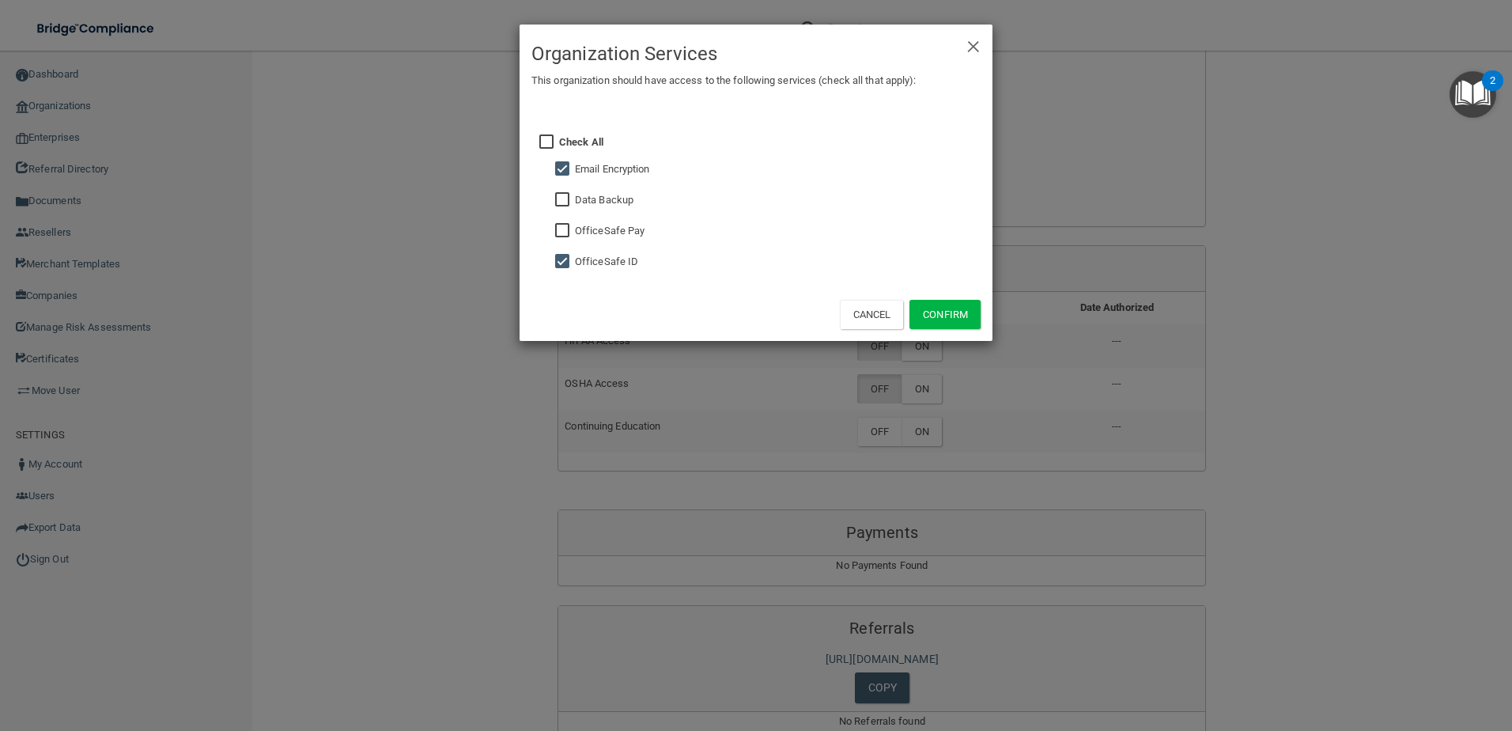
checkbox input "true"
click at [976, 312] on button "Confirm" at bounding box center [945, 314] width 71 height 29
click at [922, 389] on div "× Close Organization Services This organization should have access to the follo…" at bounding box center [756, 365] width 1512 height 731
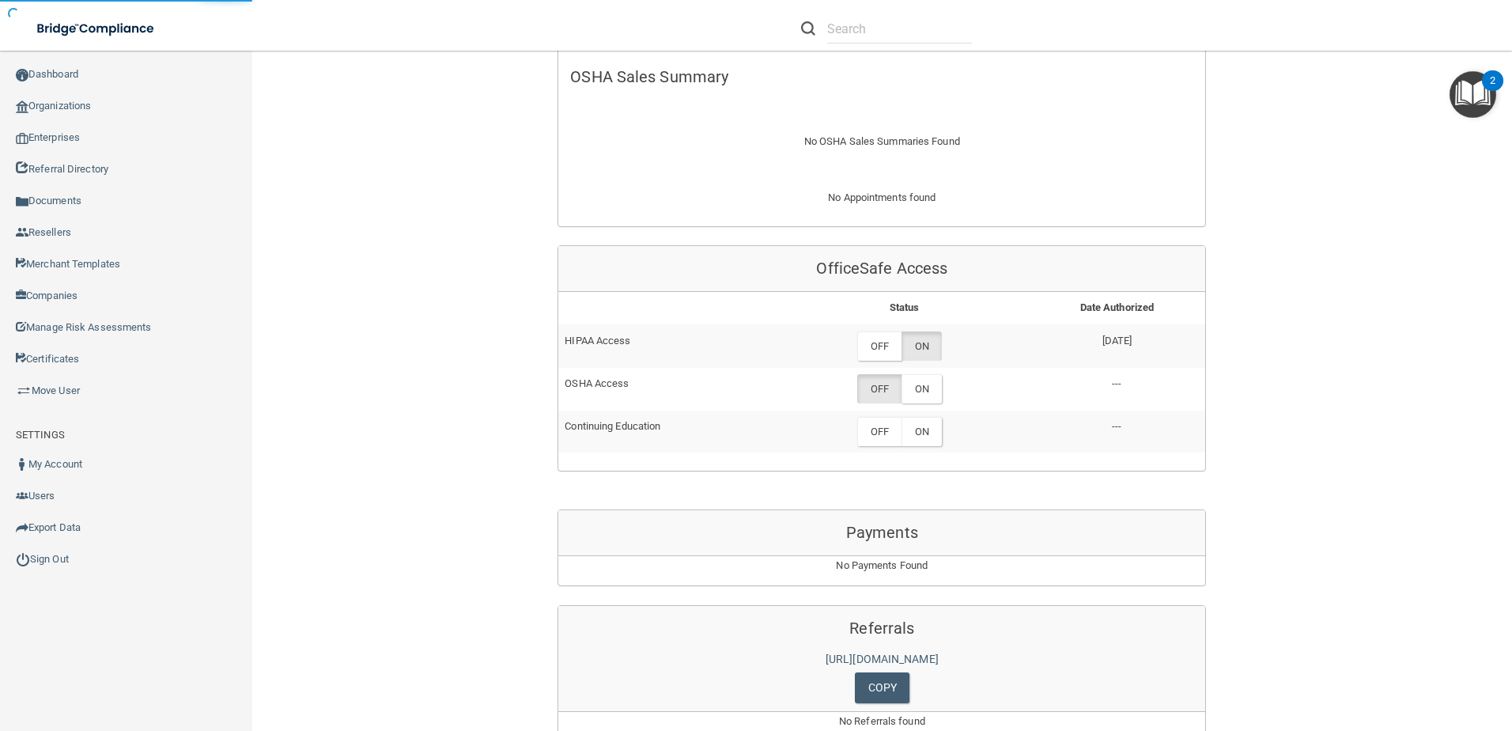
click at [920, 397] on label "ON" at bounding box center [922, 388] width 40 height 29
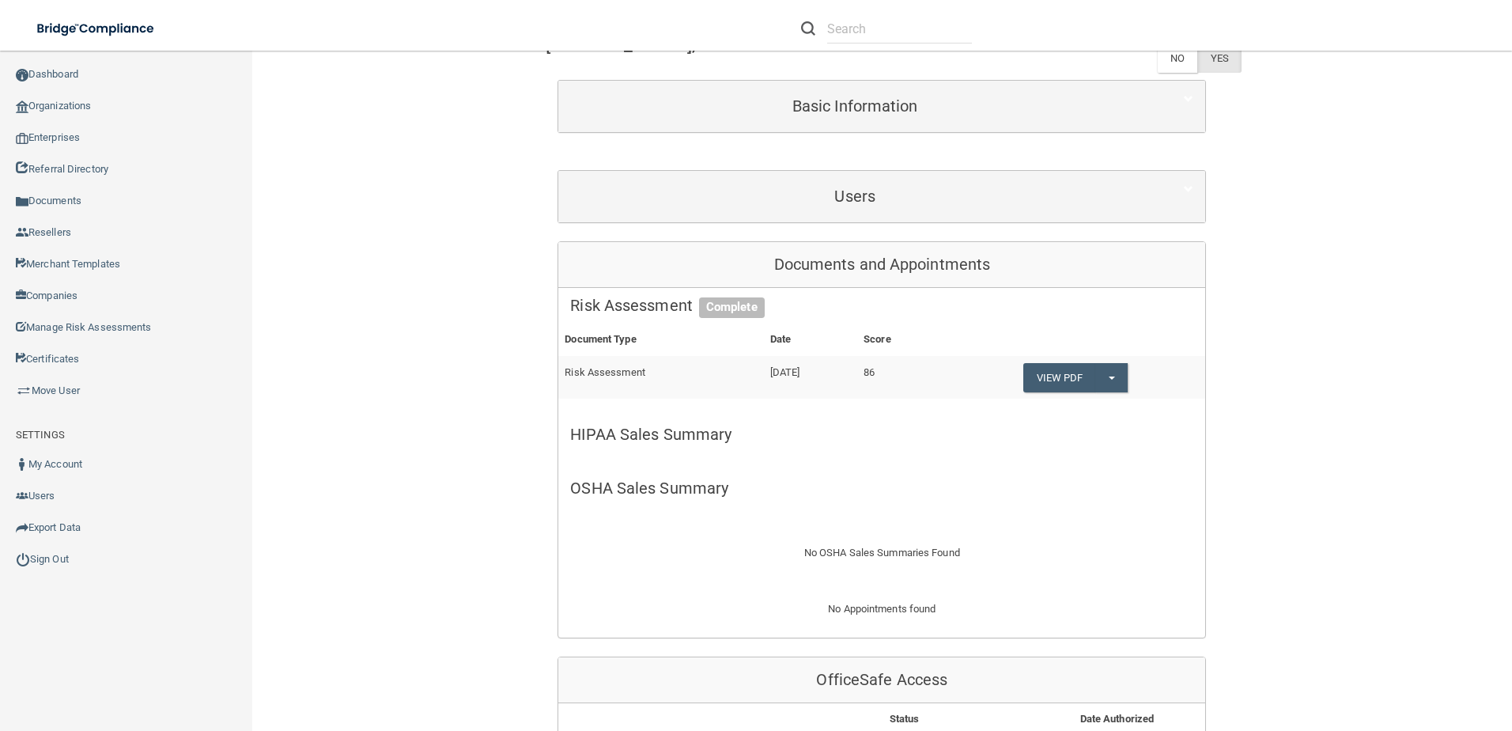
scroll to position [396, 0]
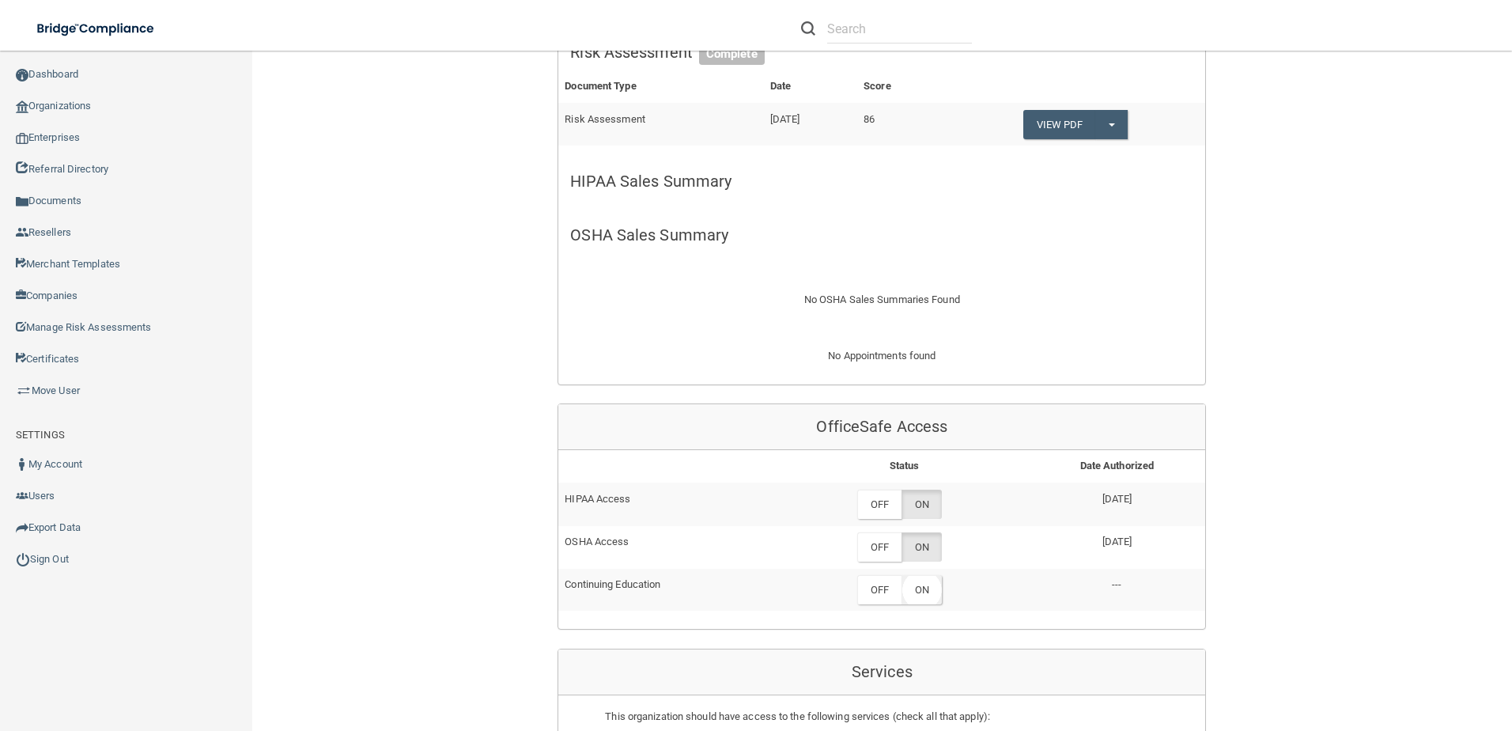
click at [925, 601] on label "ON" at bounding box center [922, 589] width 40 height 29
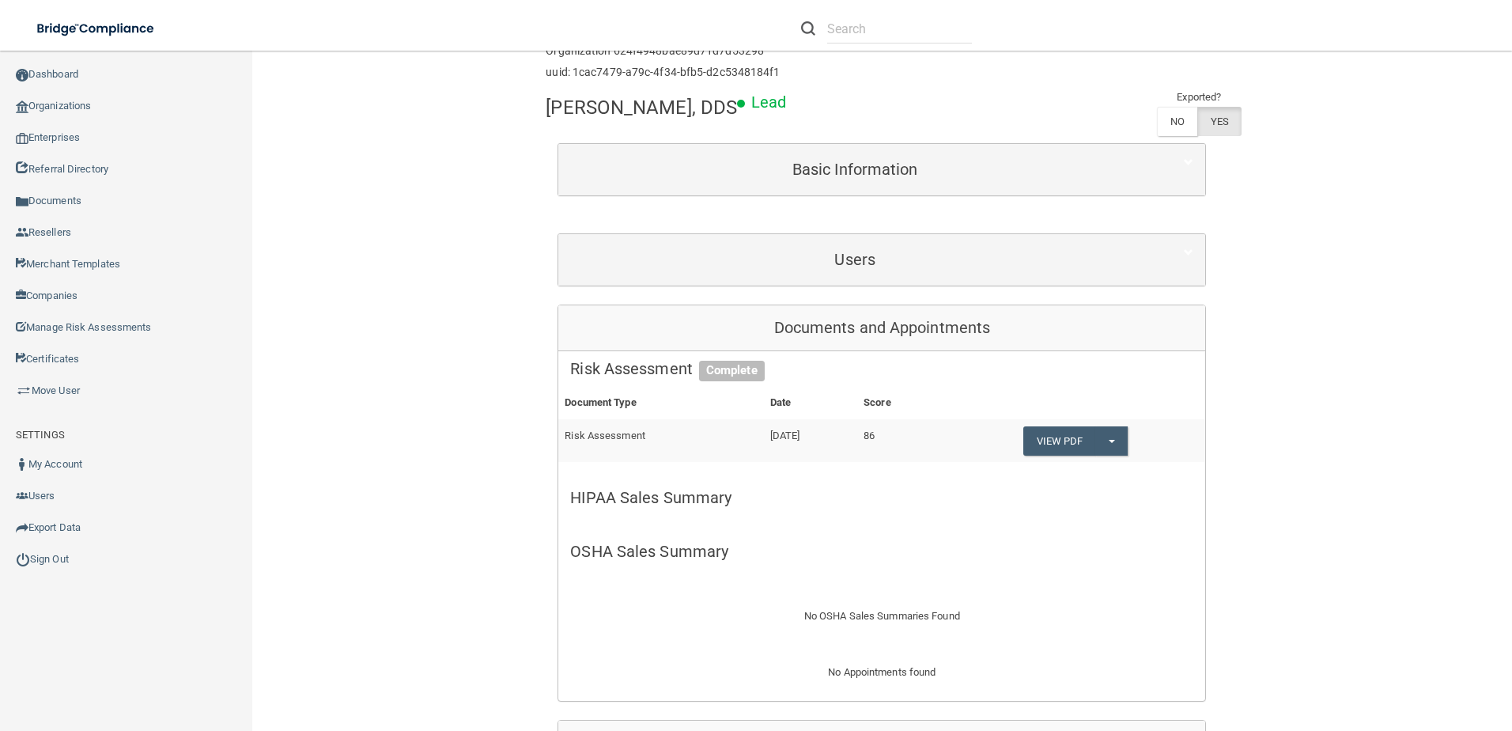
scroll to position [0, 0]
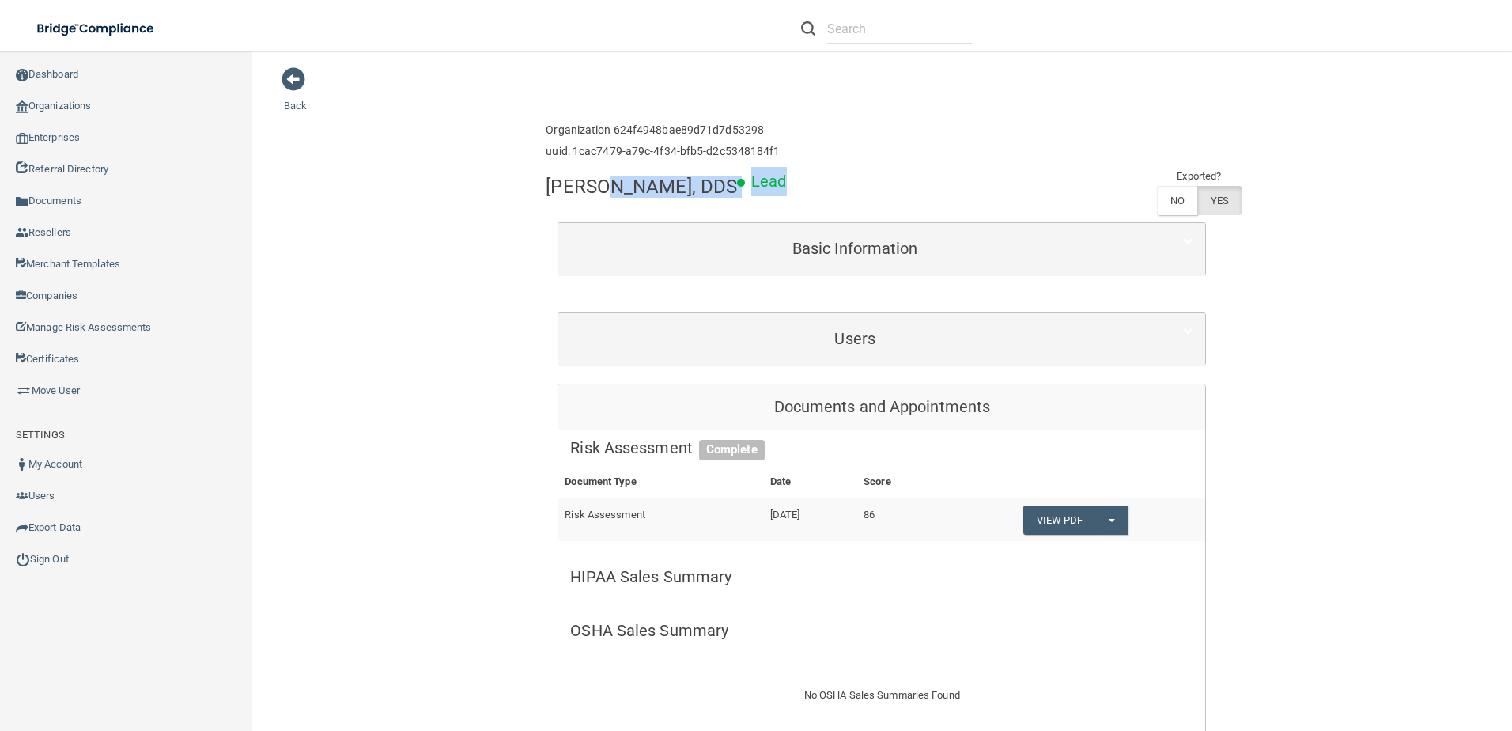
drag, startPoint x: 530, startPoint y: 195, endPoint x: 588, endPoint y: 193, distance: 57.8
drag, startPoint x: 588, startPoint y: 193, endPoint x: 544, endPoint y: 203, distance: 44.7
click at [546, 203] on div "[PERSON_NAME], DDS" at bounding box center [641, 186] width 191 height 39
drag, startPoint x: 543, startPoint y: 191, endPoint x: 710, endPoint y: 190, distance: 166.9
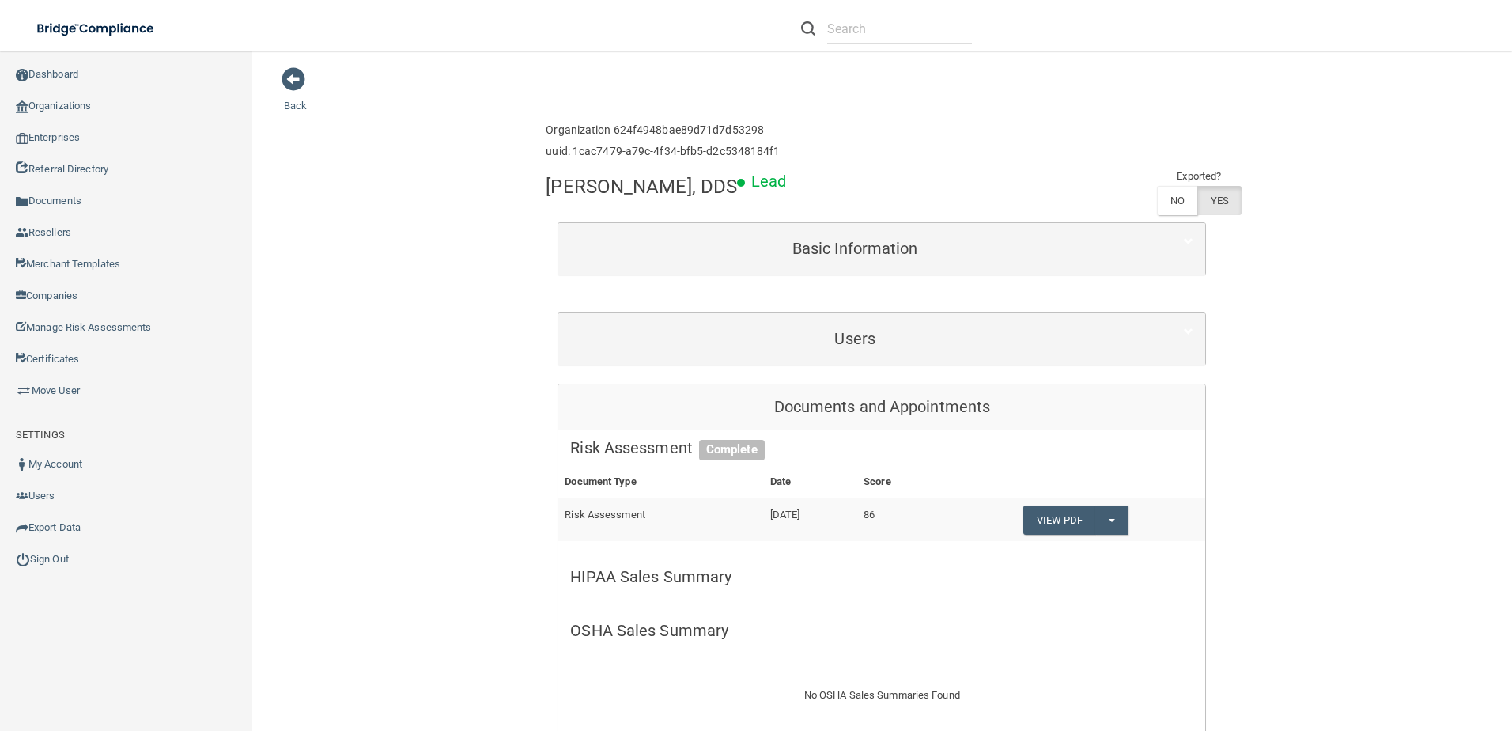
click at [710, 190] on h4 "[PERSON_NAME], DDS" at bounding box center [641, 186] width 191 height 21
copy h4 "[PERSON_NAME], DDS"
click at [83, 109] on link "Organizations" at bounding box center [126, 106] width 253 height 32
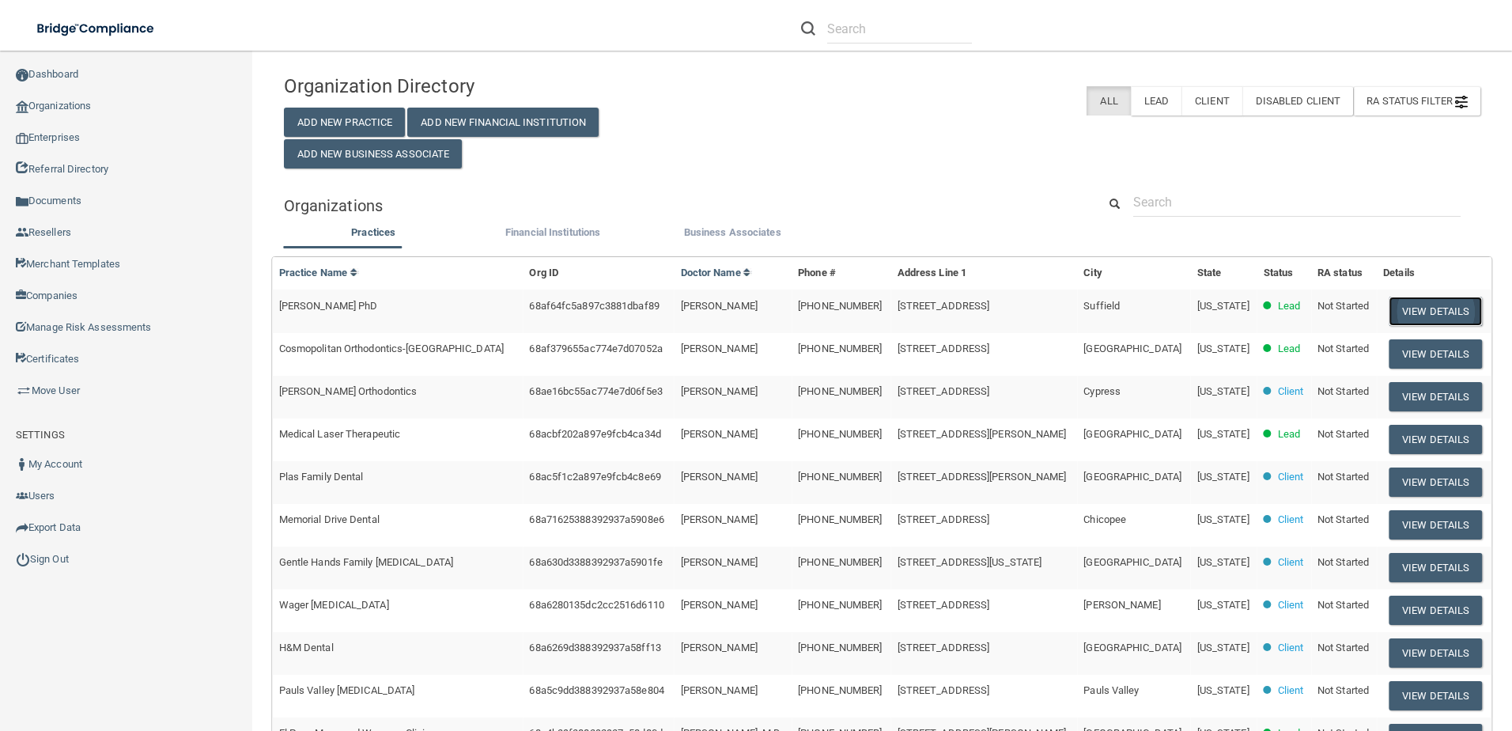
click at [1389, 306] on button "View Details" at bounding box center [1435, 311] width 93 height 29
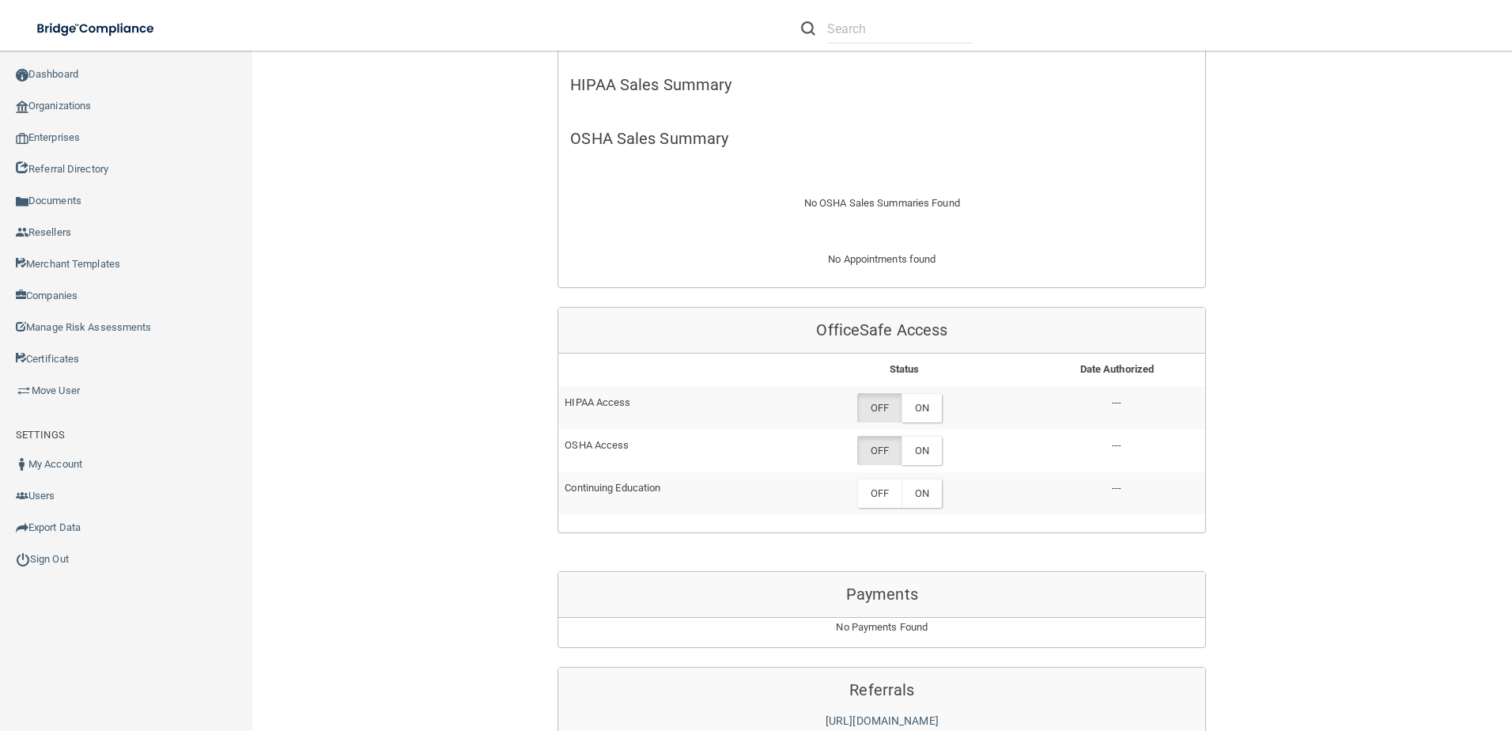
scroll to position [475, 0]
click at [902, 392] on label "ON" at bounding box center [922, 406] width 40 height 29
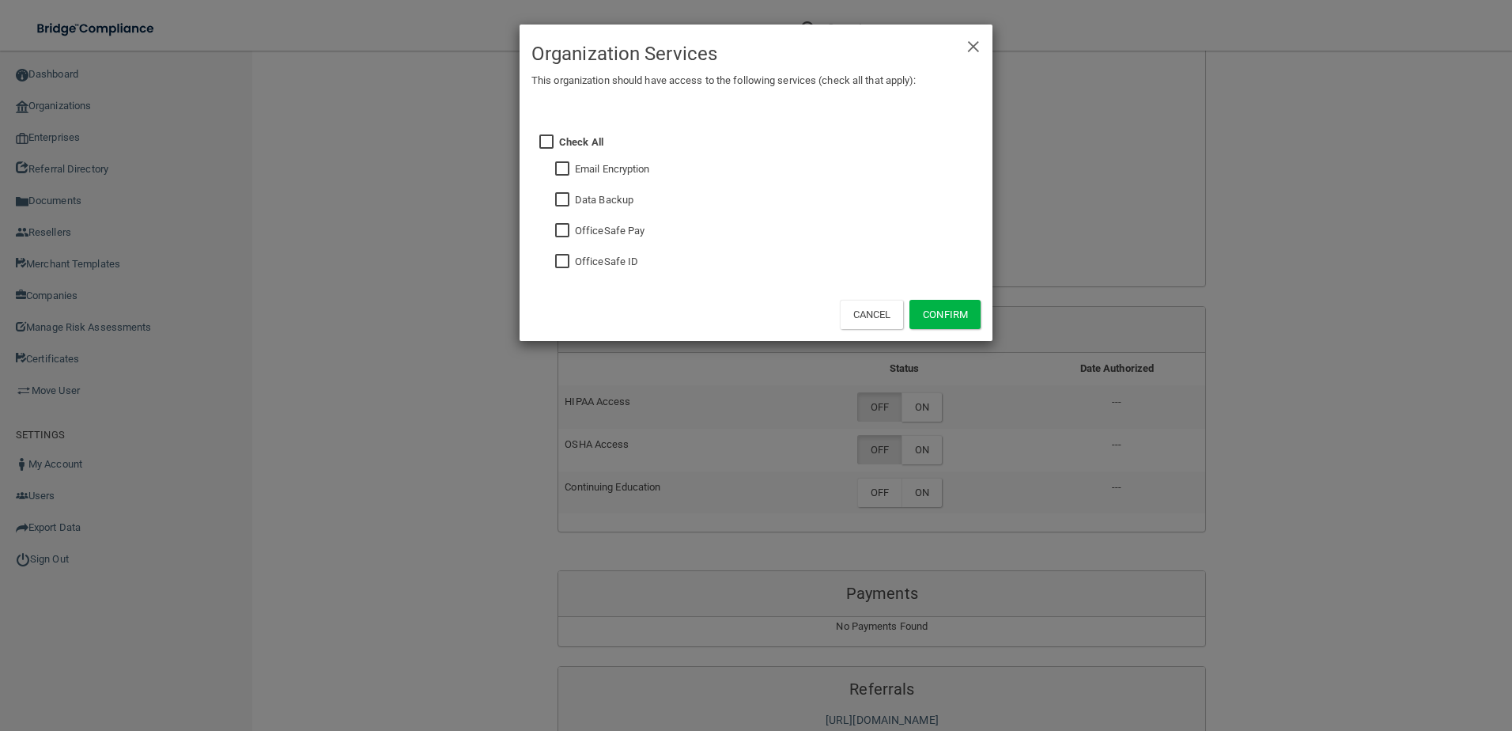
click at [552, 262] on div "Check All Email Encryption Data Backup OfficeSafe Pay OfficeSafe ID" at bounding box center [769, 200] width 445 height 174
click at [566, 261] on input "checkbox" at bounding box center [564, 261] width 18 height 13
checkbox input "true"
click at [937, 310] on button "Confirm" at bounding box center [945, 314] width 71 height 29
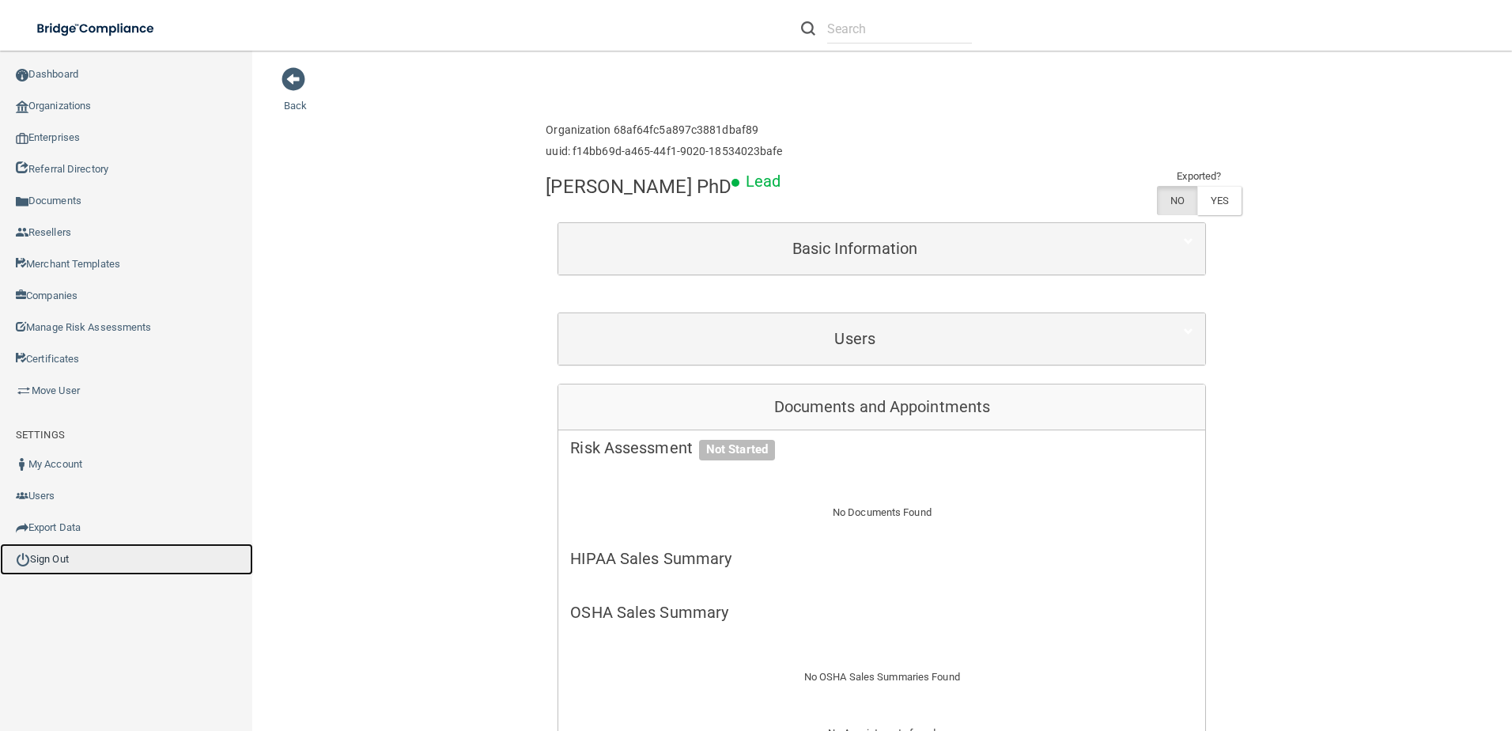
click at [55, 552] on link "Sign Out" at bounding box center [126, 559] width 253 height 32
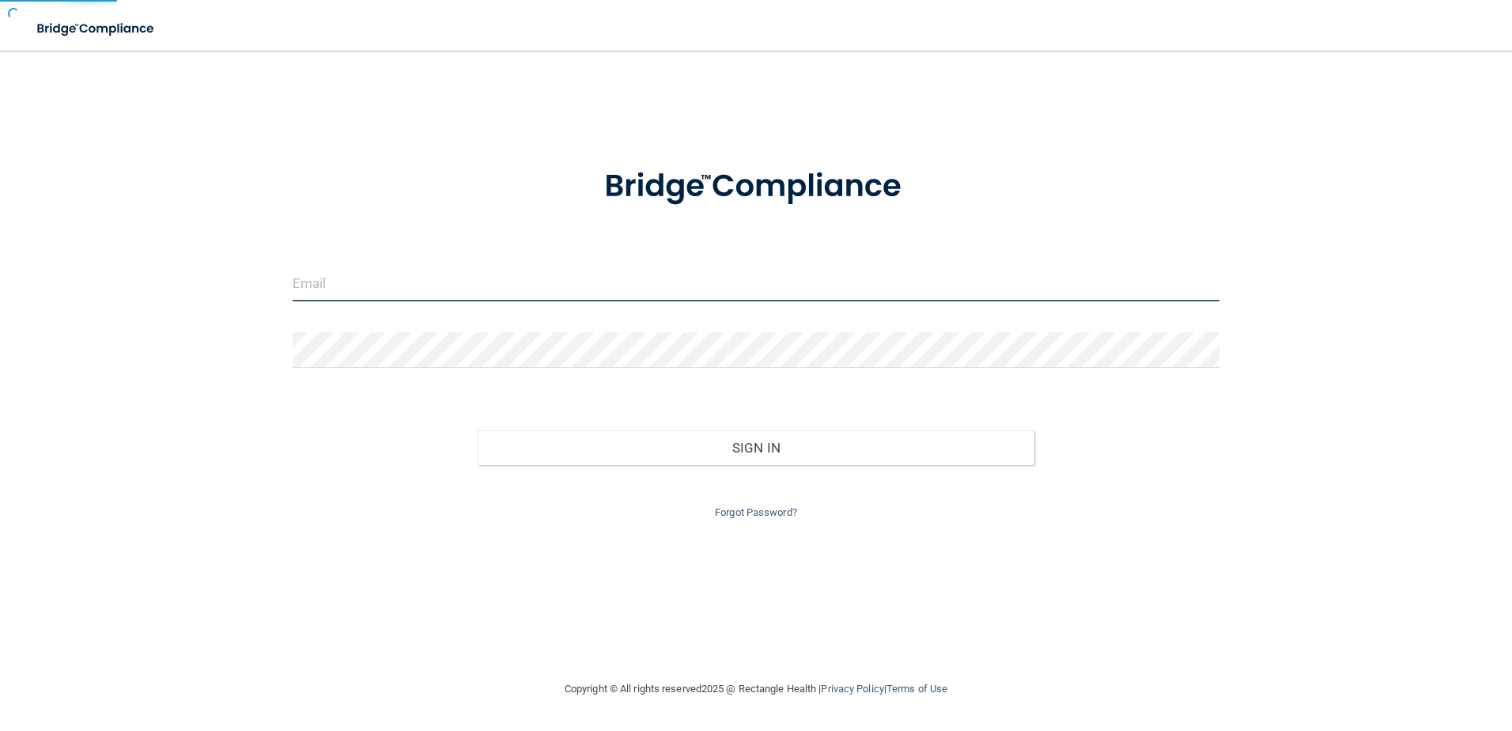
type input "[EMAIL_ADDRESS][DOMAIN_NAME]"
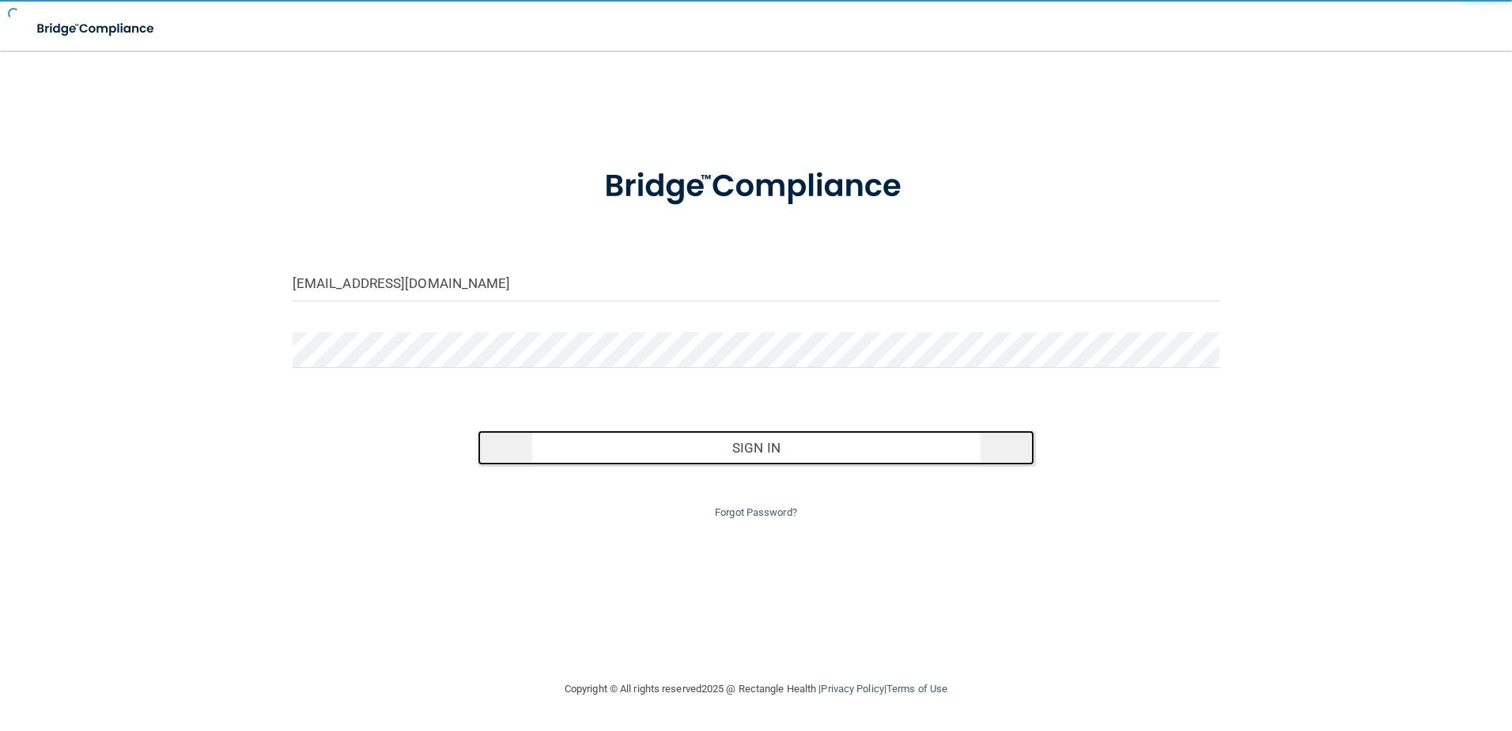
click at [717, 441] on button "Sign In" at bounding box center [756, 447] width 557 height 35
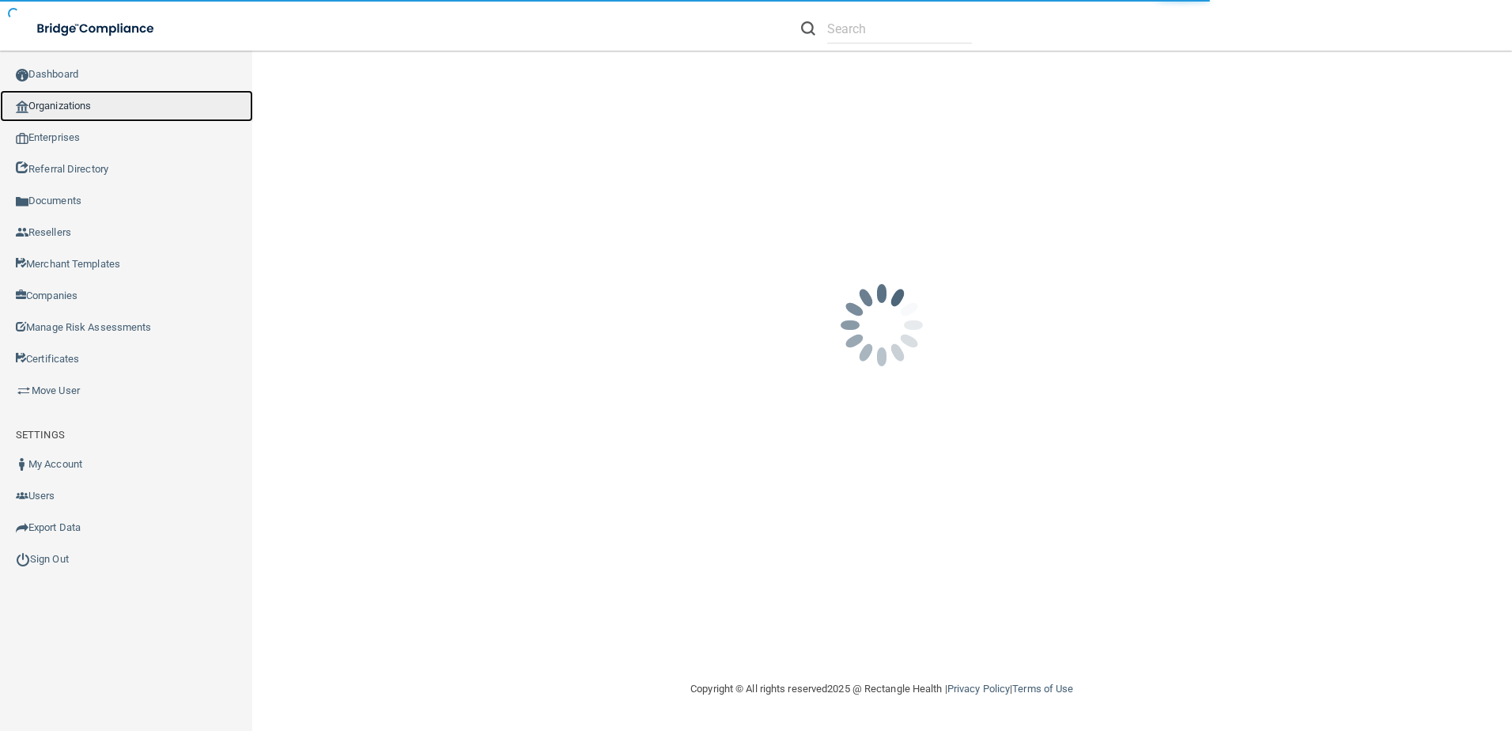
click at [66, 105] on link "Organizations" at bounding box center [126, 106] width 253 height 32
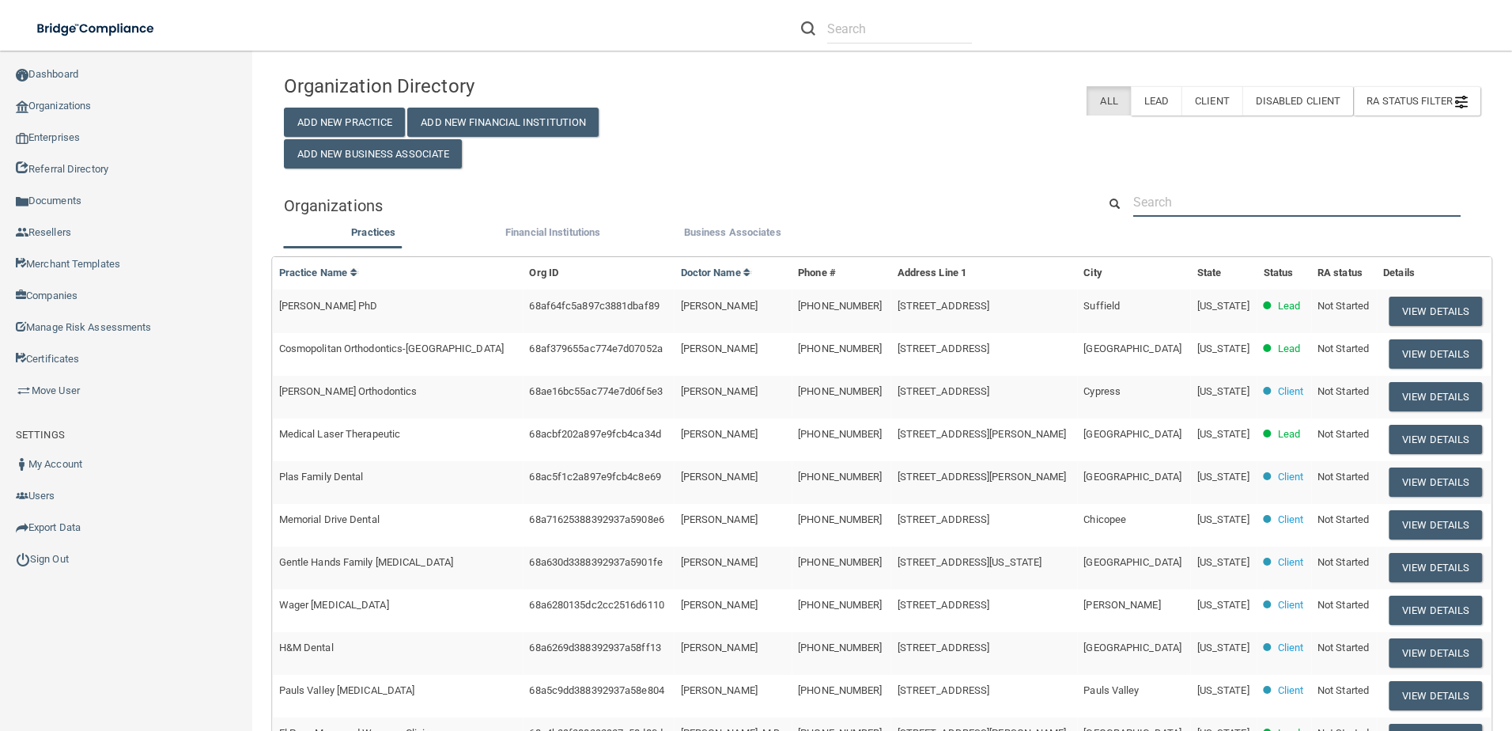
click at [1267, 195] on input "text" at bounding box center [1297, 201] width 327 height 29
paste input "Haines City Dental"
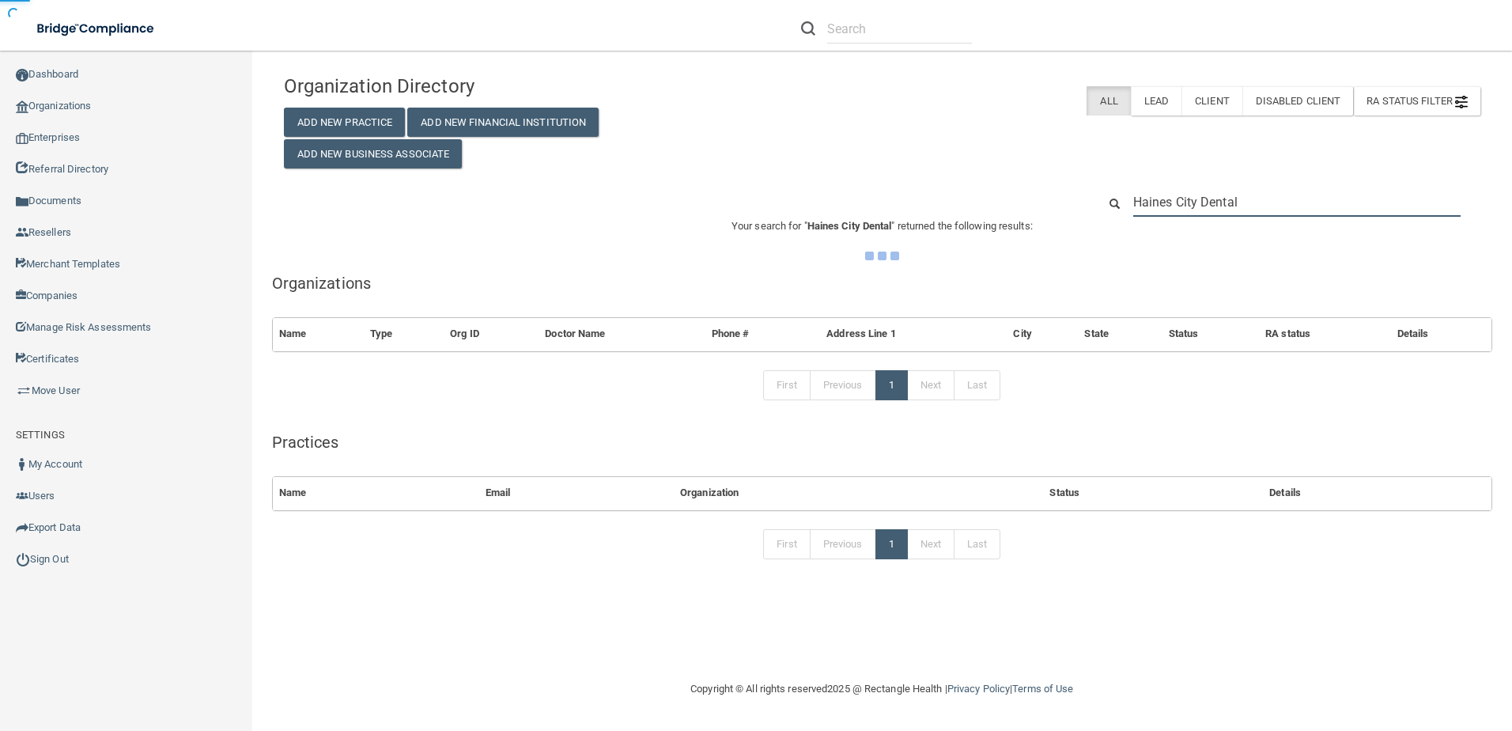
type input "Haines City Dental"
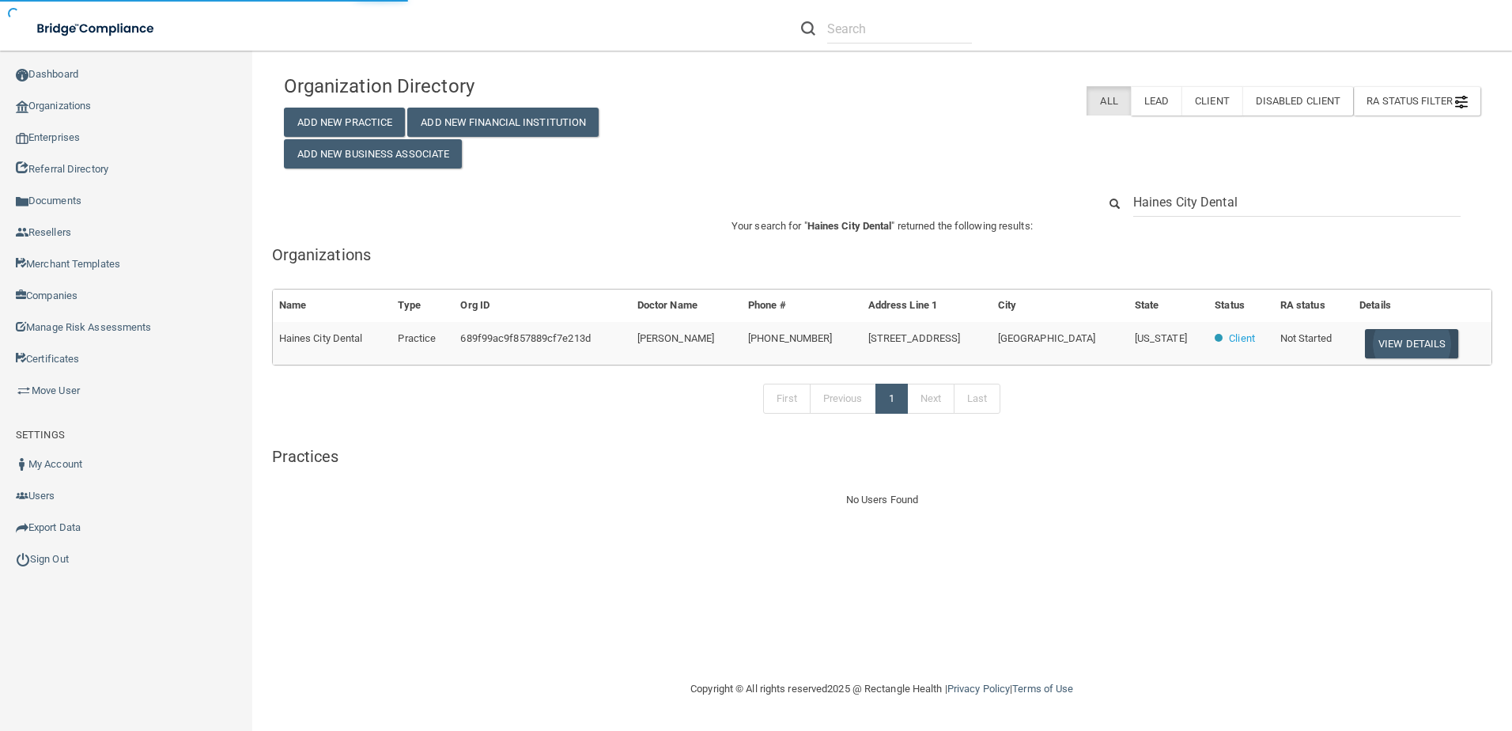
drag, startPoint x: 1375, startPoint y: 373, endPoint x: 1383, endPoint y: 330, distance: 44.4
click at [1375, 373] on div "First Previous 1 Next Last" at bounding box center [882, 401] width 1244 height 73
click at [1383, 330] on button "View Details" at bounding box center [1411, 343] width 93 height 29
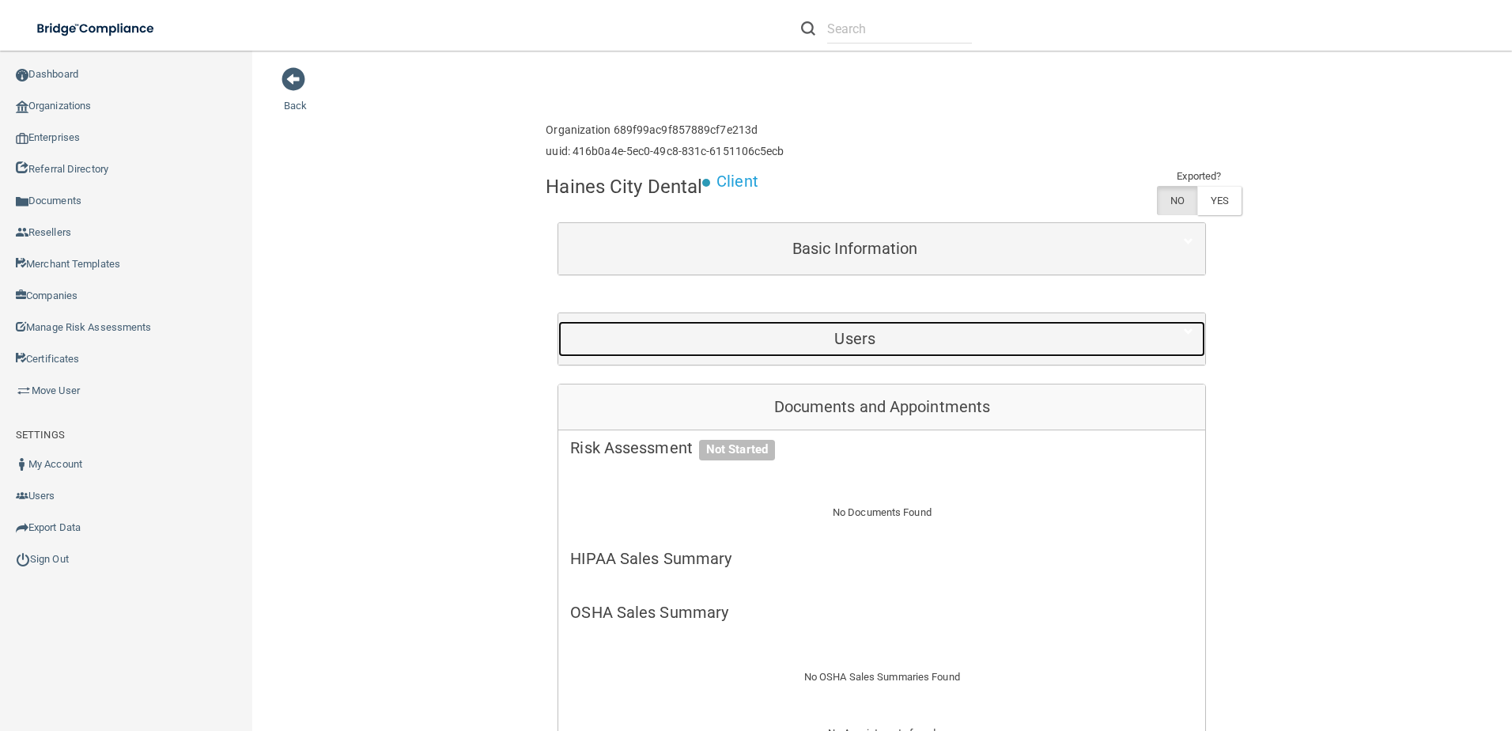
click at [827, 355] on div "Users" at bounding box center [854, 339] width 593 height 36
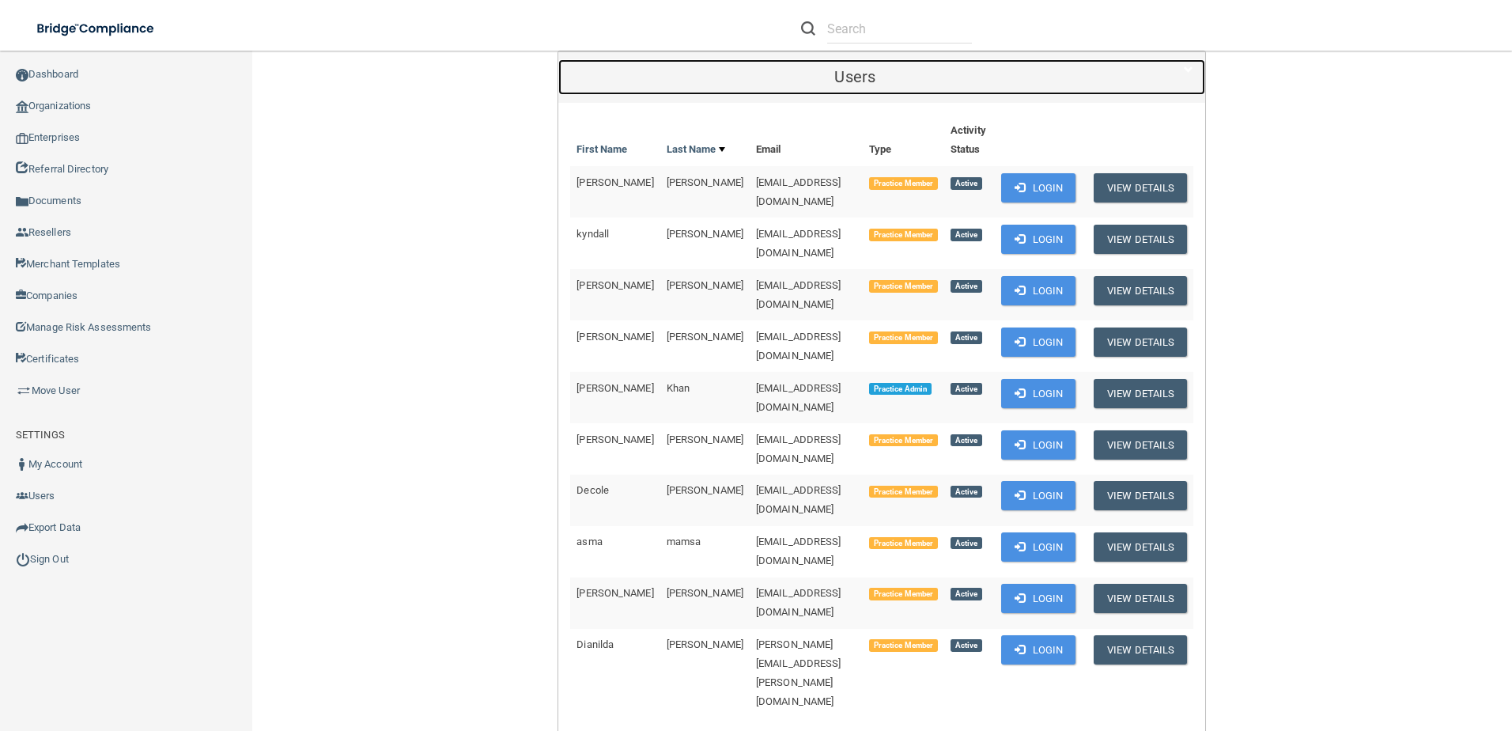
scroll to position [158, 0]
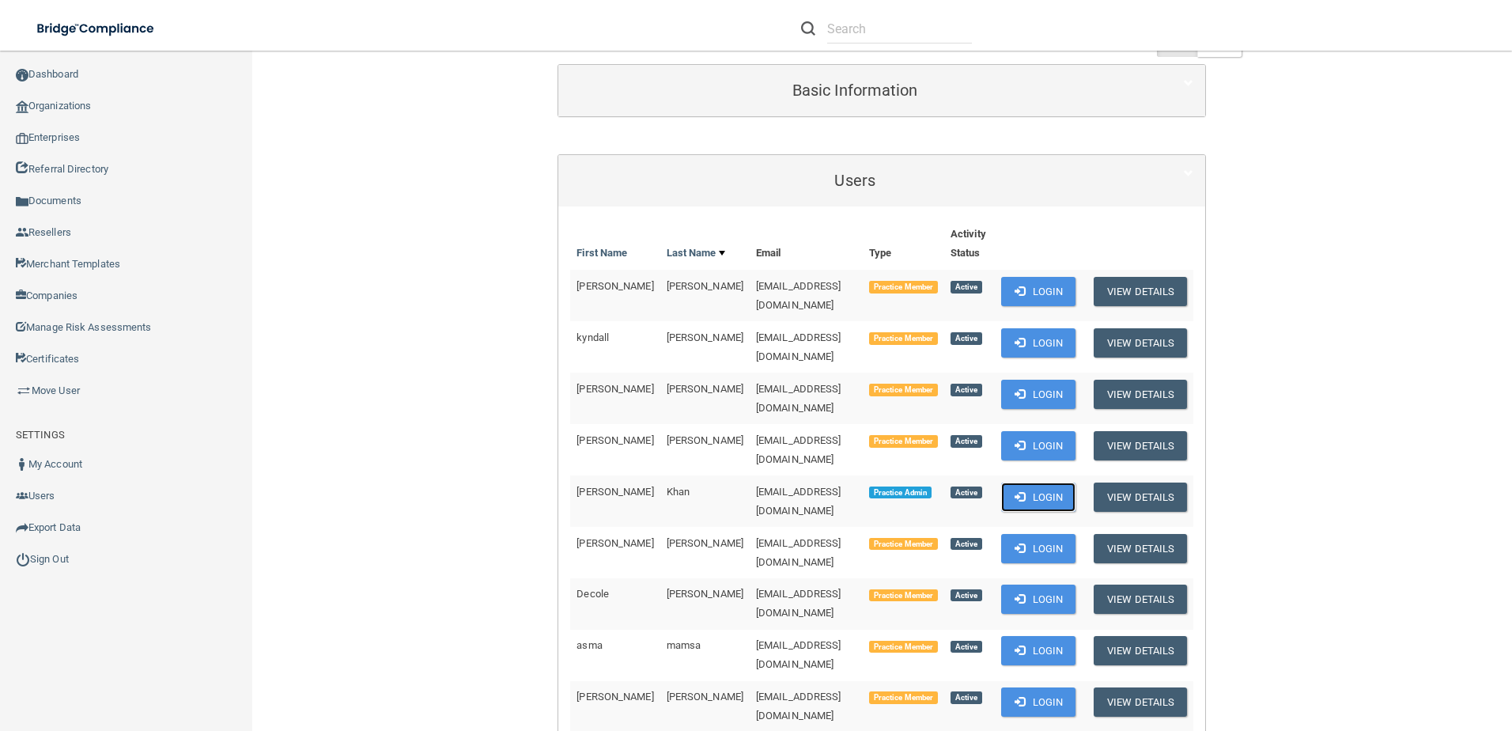
click at [1031, 483] on button "Login" at bounding box center [1038, 497] width 75 height 29
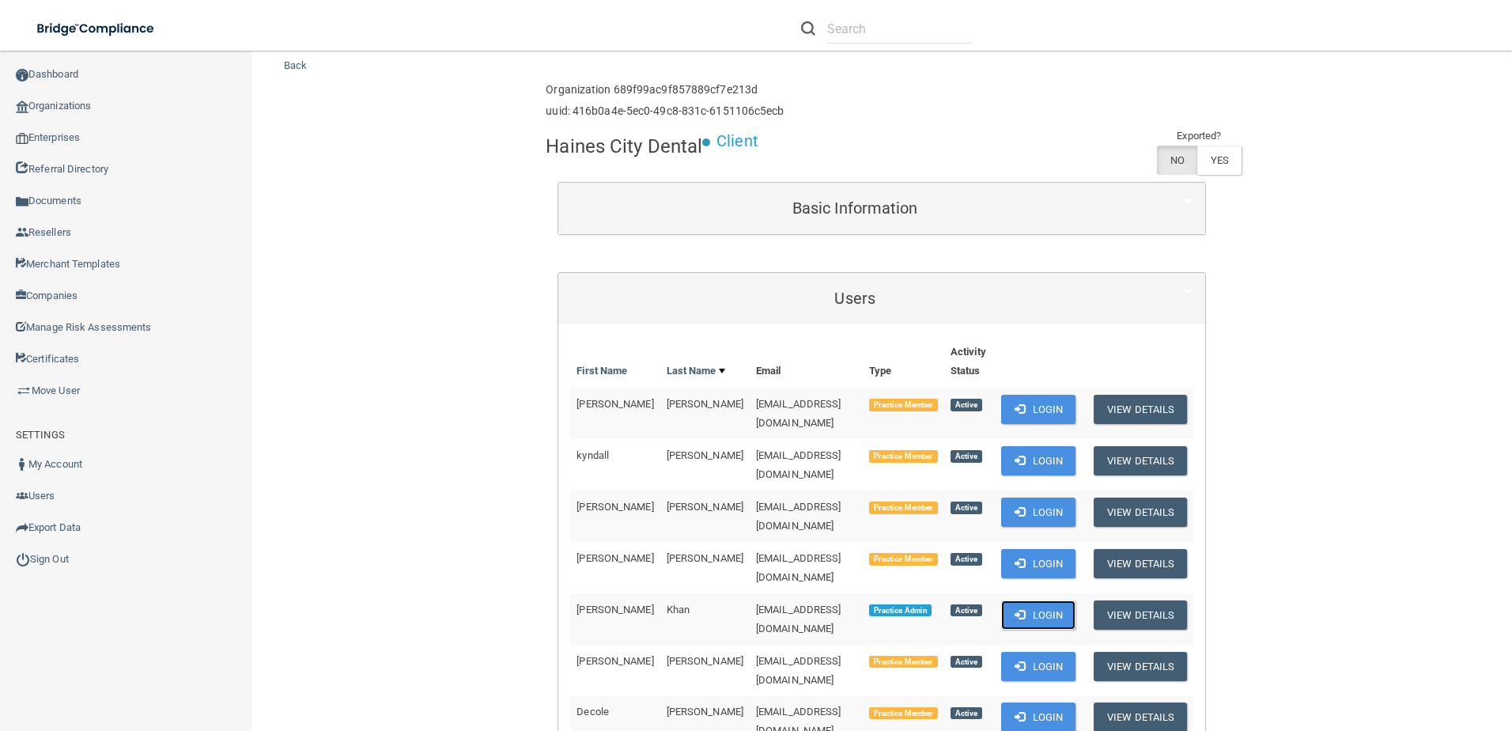
scroll to position [119, 0]
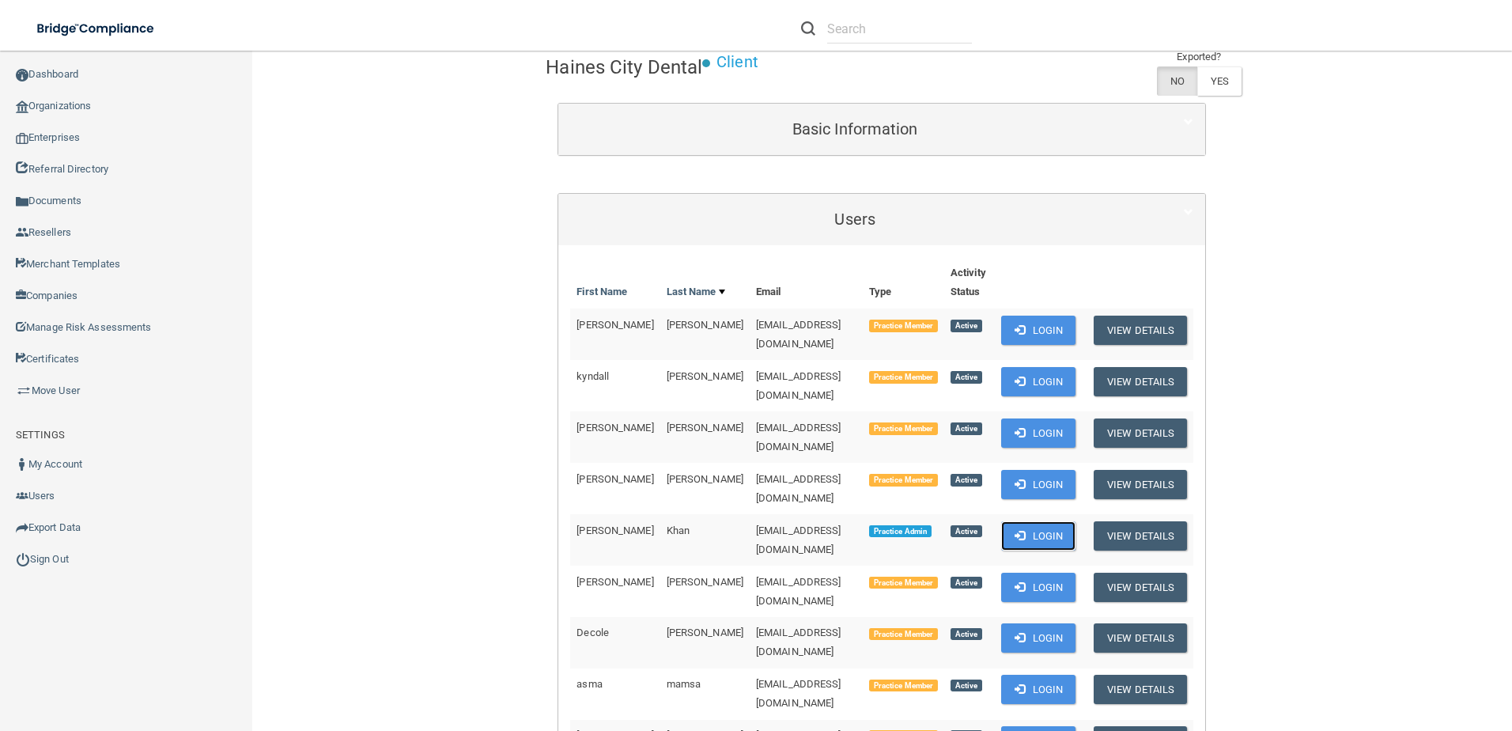
click at [1051, 521] on button "Login" at bounding box center [1038, 535] width 75 height 29
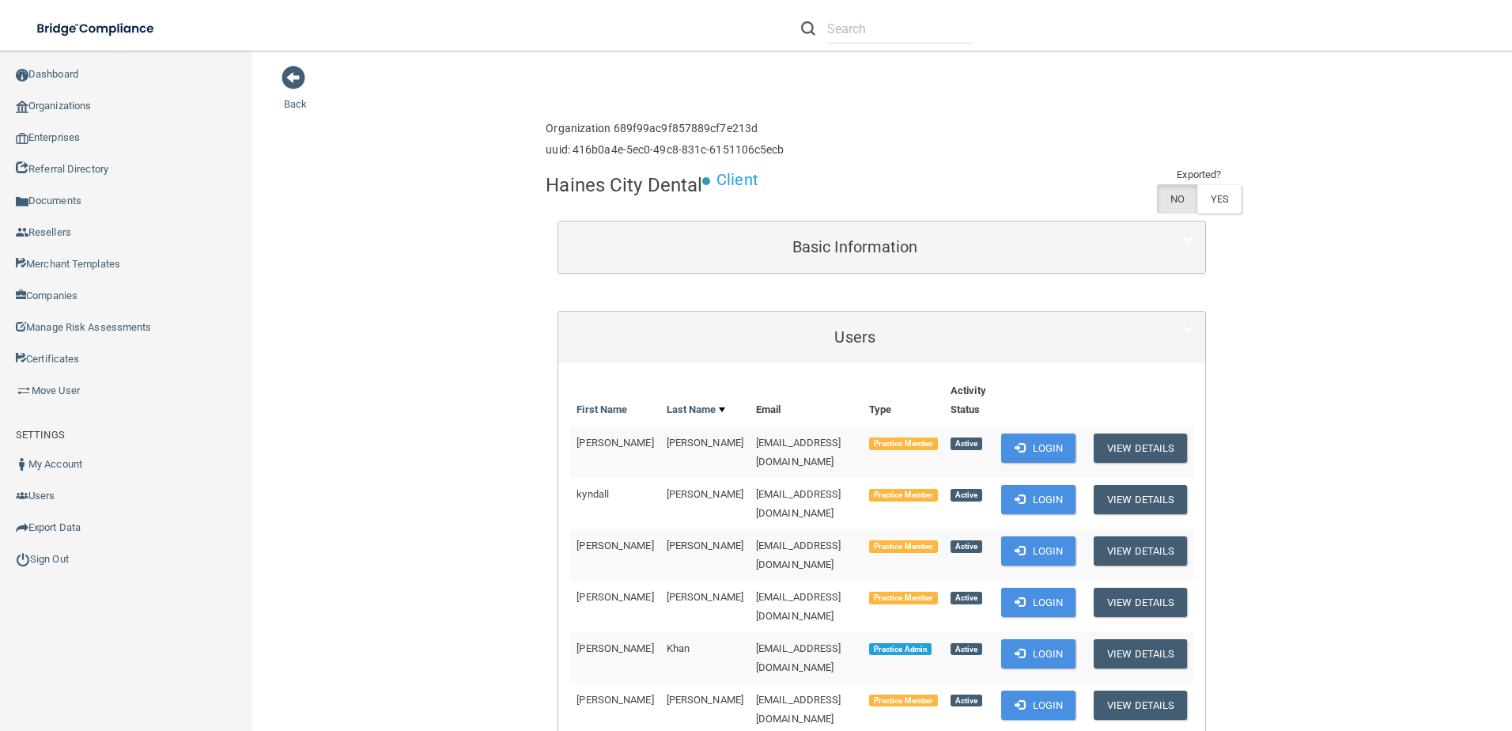
scroll to position [0, 0]
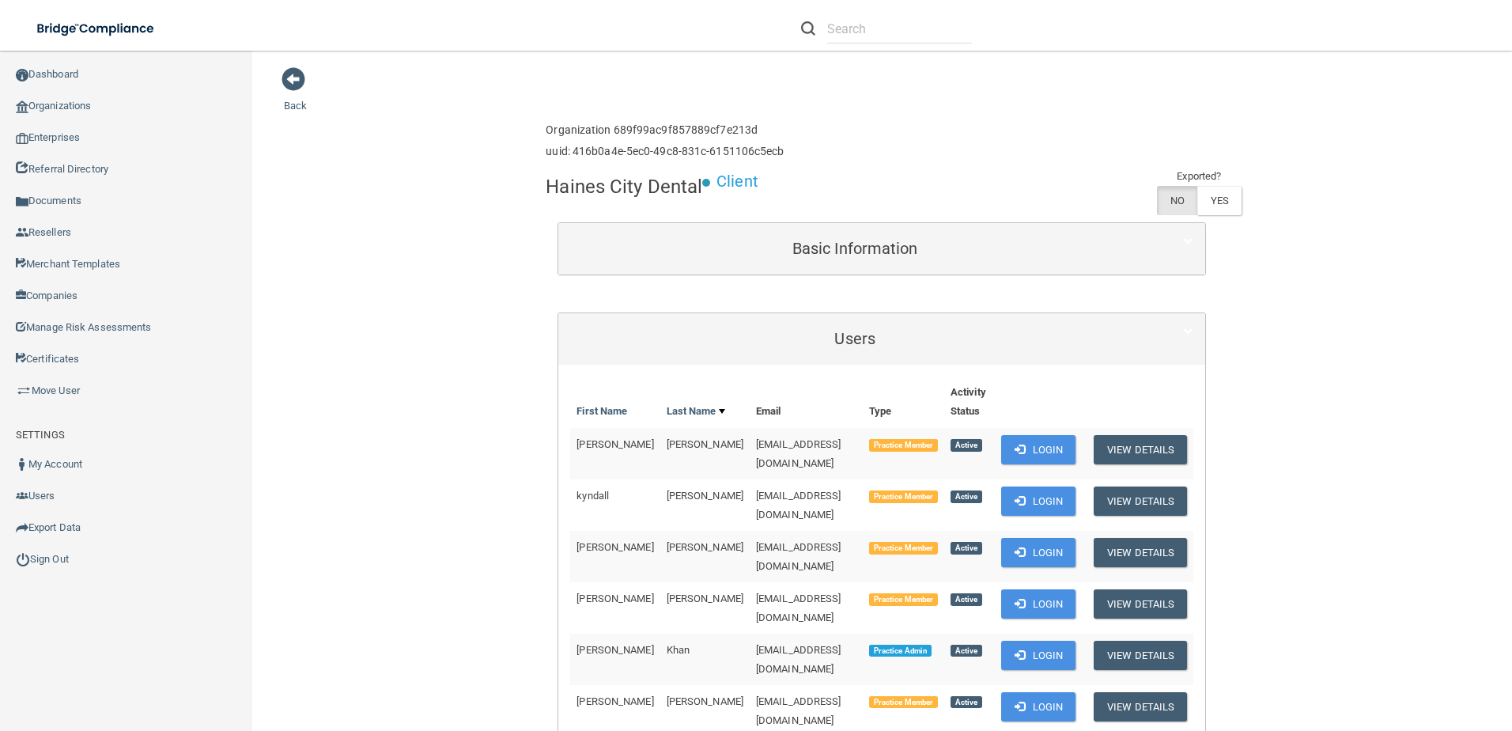
drag, startPoint x: 332, startPoint y: 540, endPoint x: 343, endPoint y: 543, distance: 11.3
click at [93, 562] on link "Sign Out" at bounding box center [126, 559] width 253 height 32
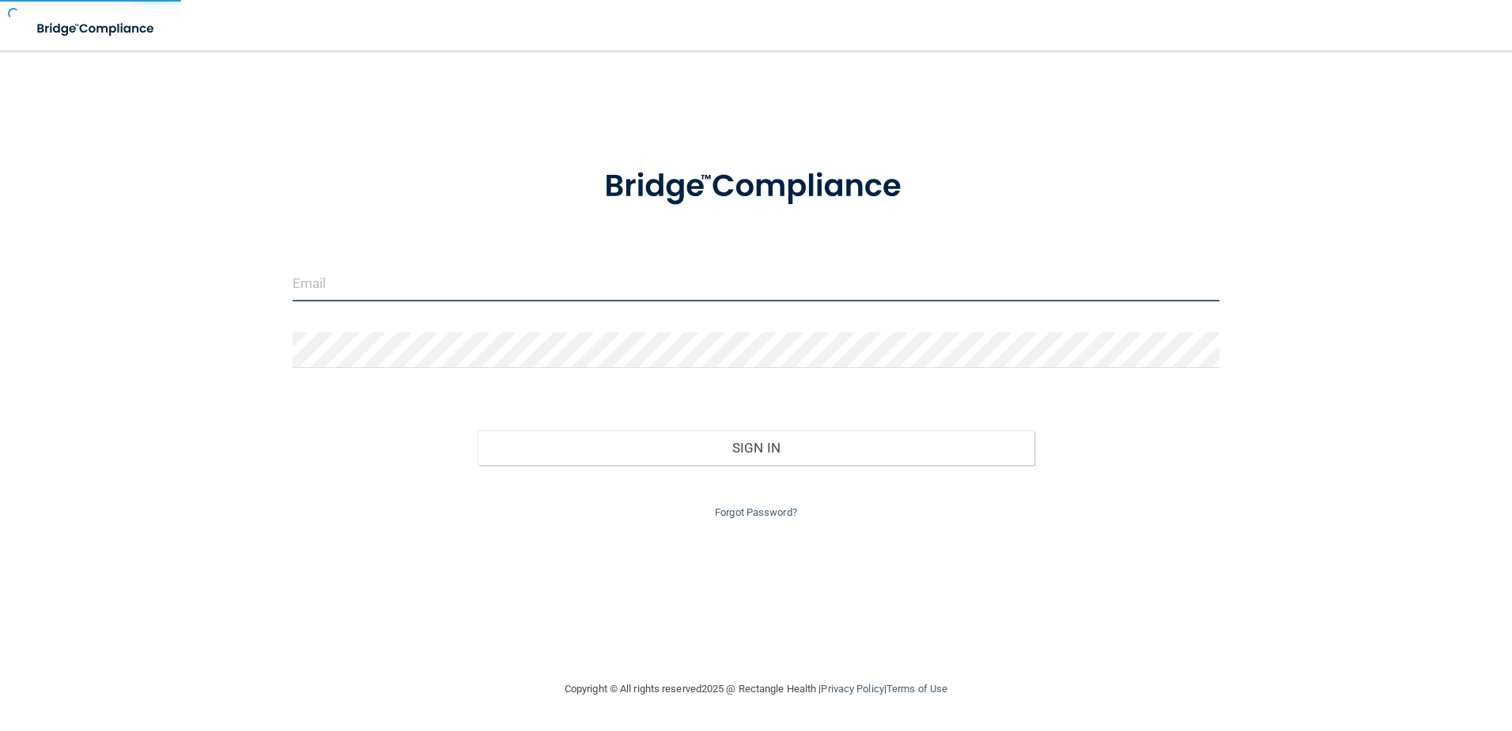
type input "[EMAIL_ADDRESS][DOMAIN_NAME]"
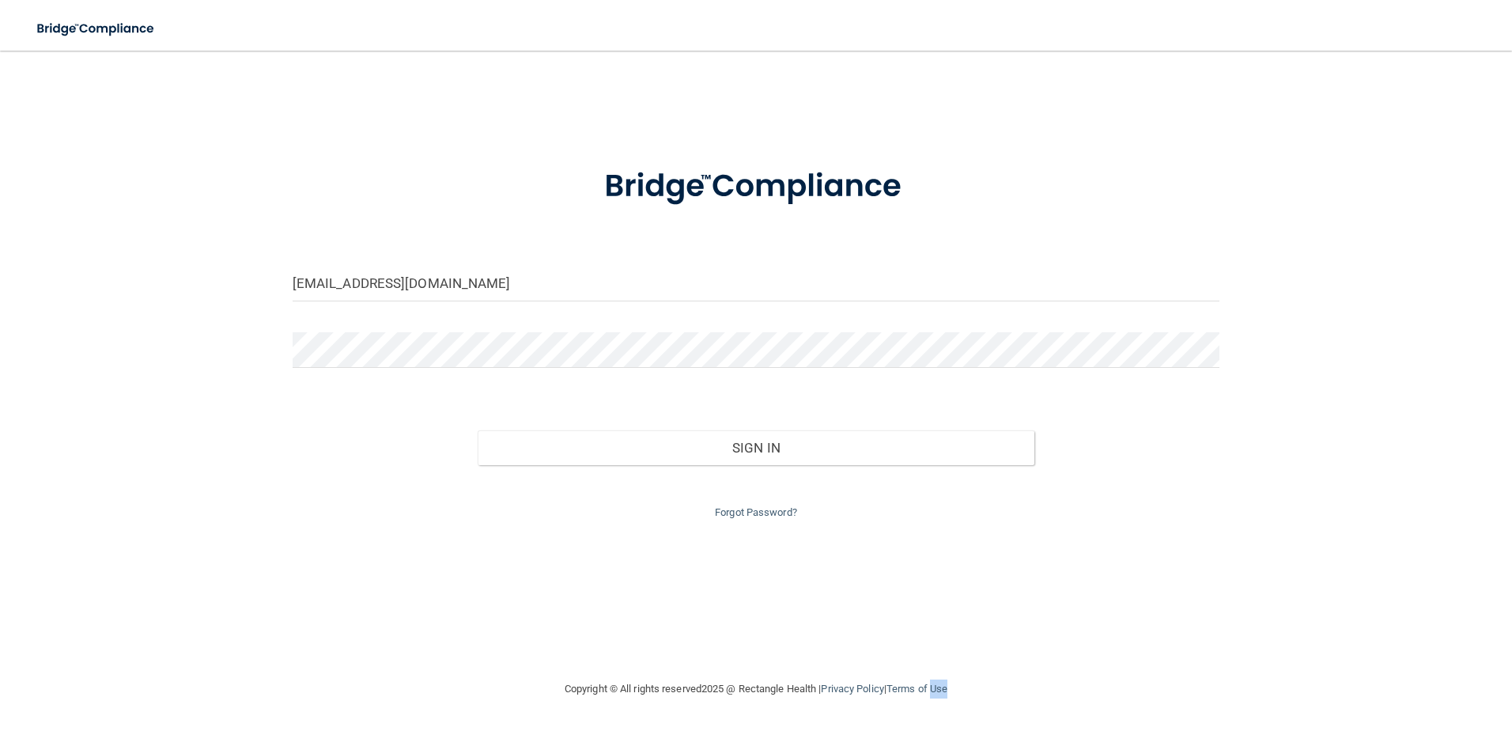
click at [941, 730] on html "Toggle navigation Manage My Enterprise Manage My Location cmussel@rectangleheal…" at bounding box center [756, 365] width 1512 height 731
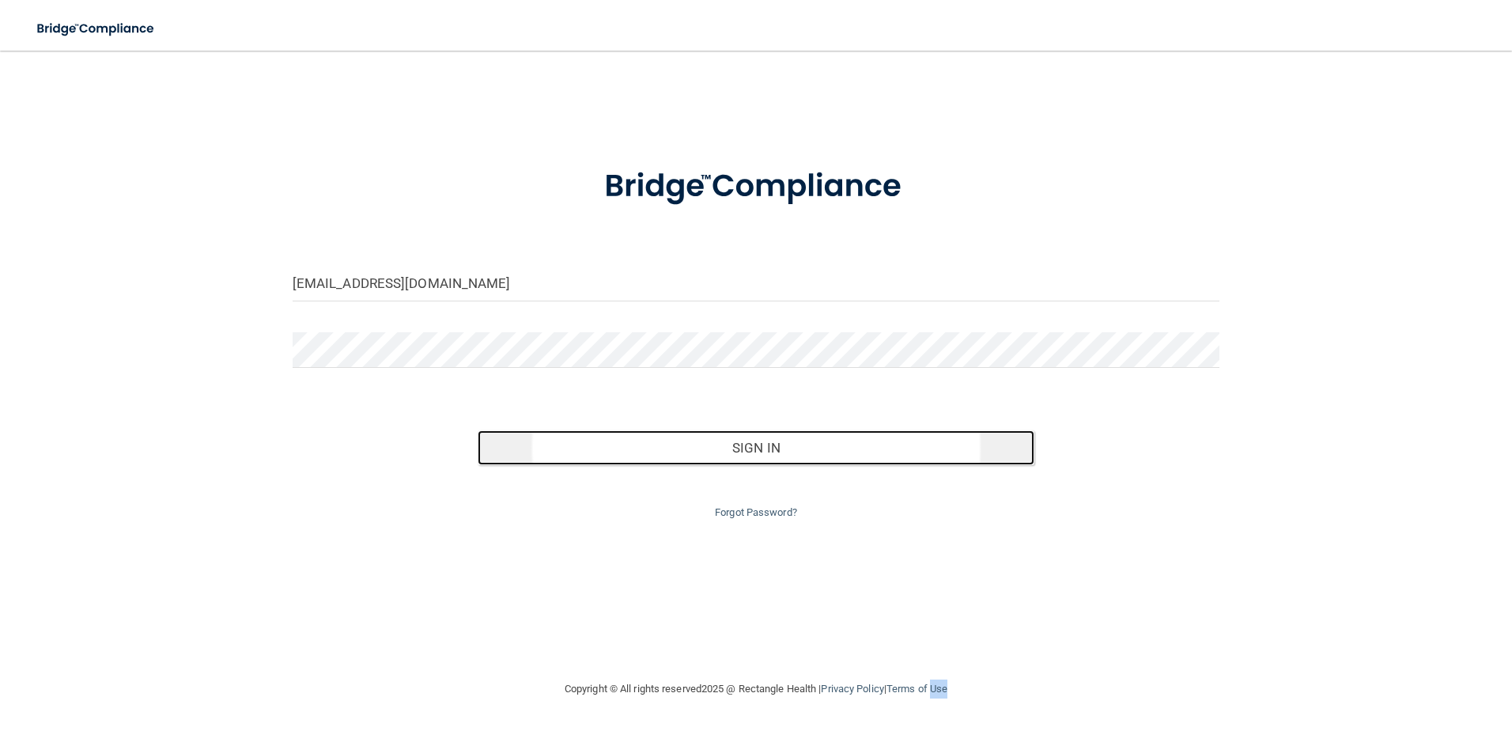
click at [744, 446] on button "Sign In" at bounding box center [756, 447] width 557 height 35
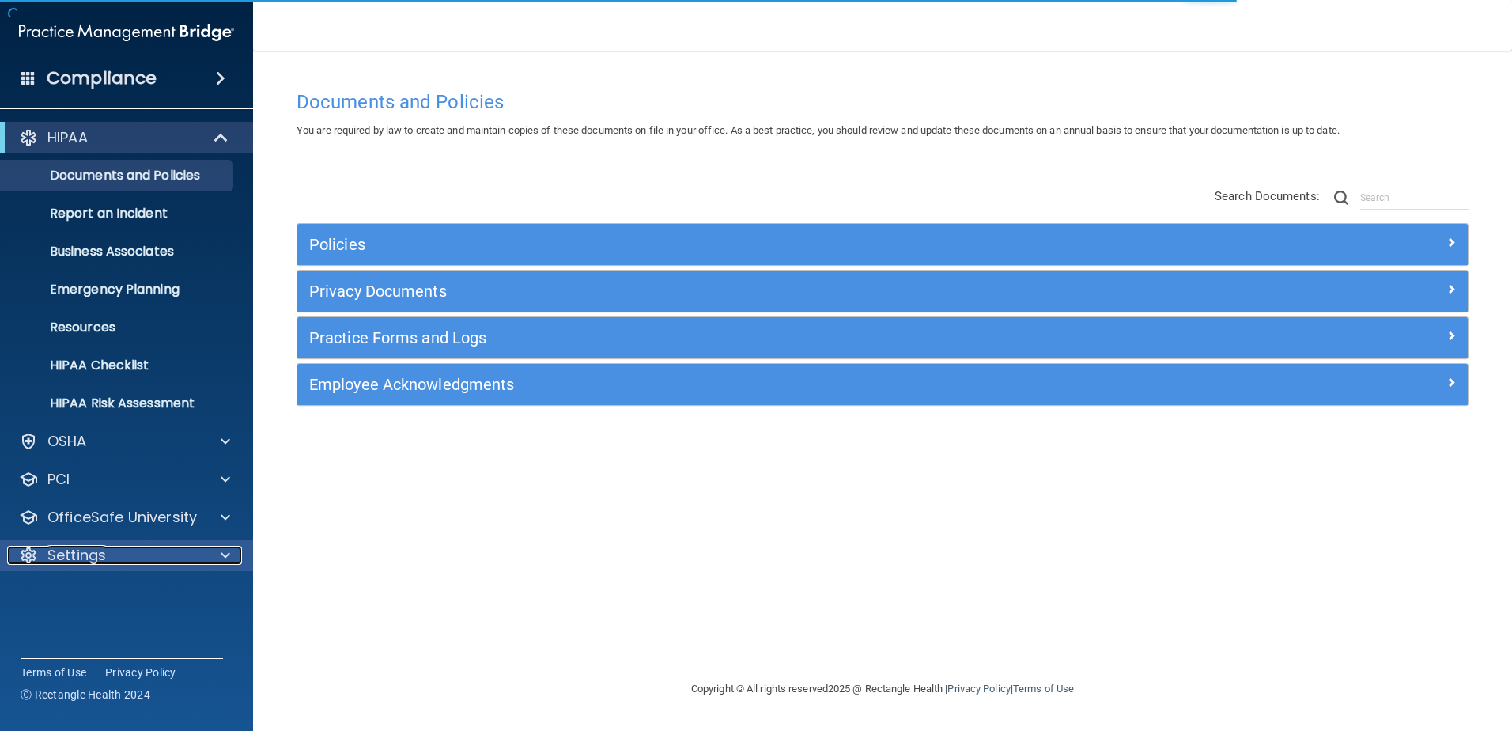
click at [157, 559] on div "Settings" at bounding box center [105, 555] width 196 height 19
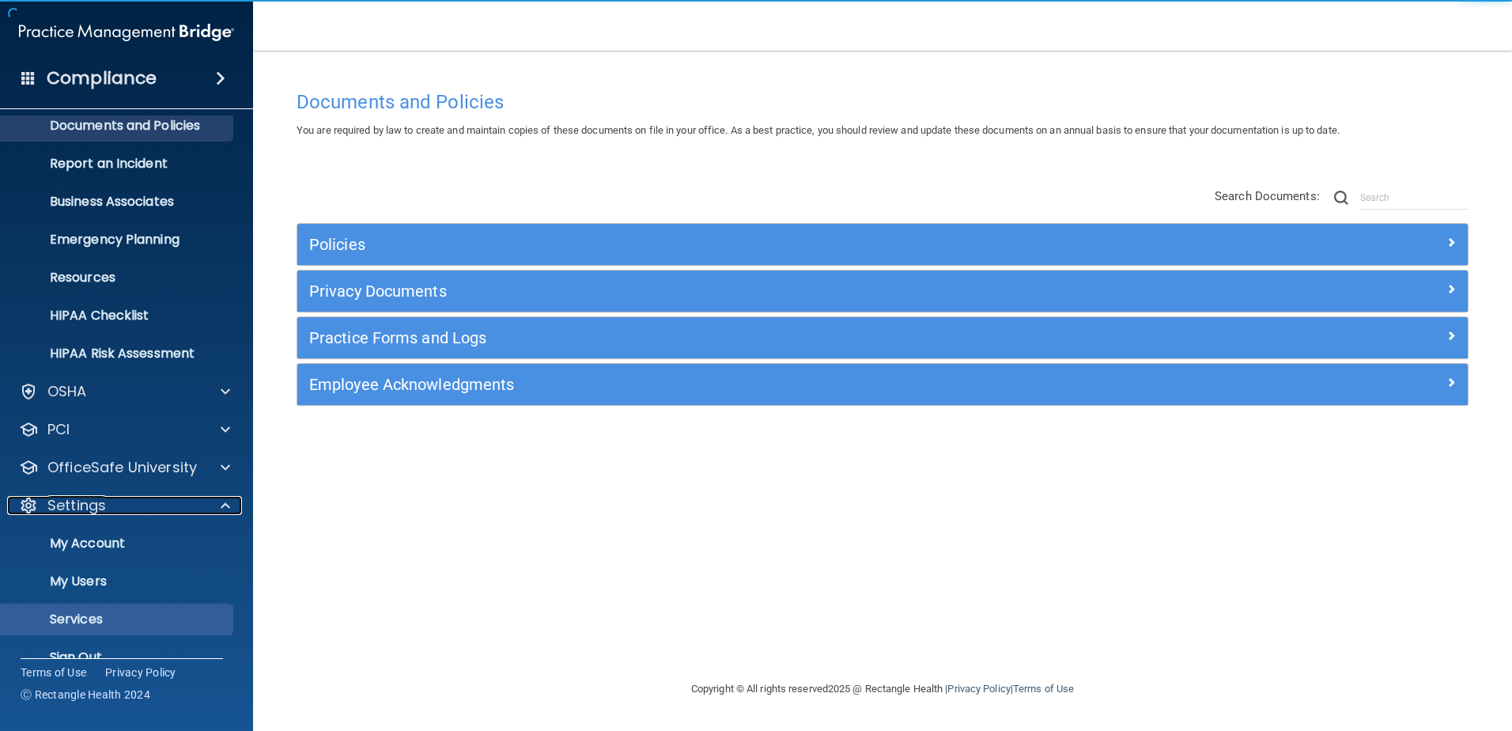
scroll to position [78, 0]
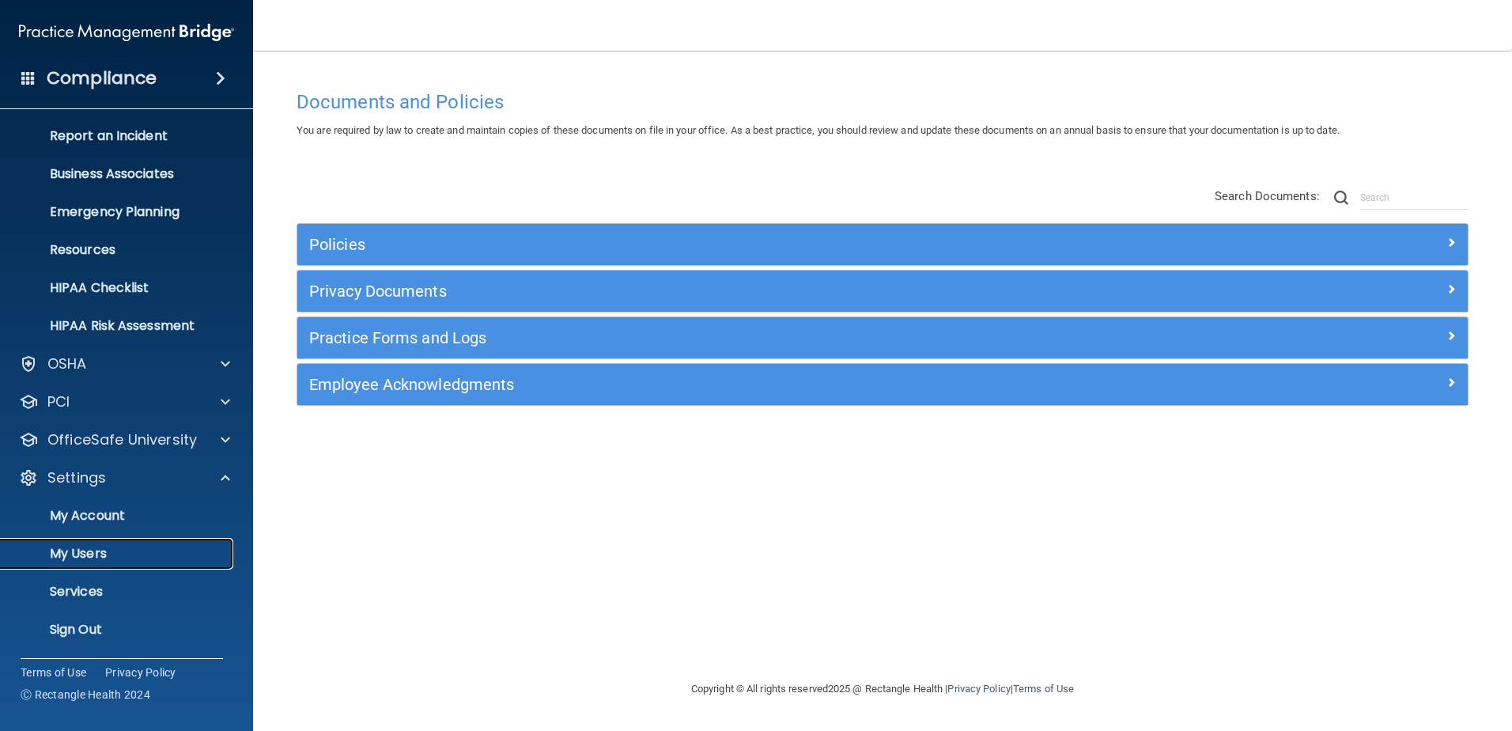
click at [95, 553] on p "My Users" at bounding box center [118, 554] width 216 height 16
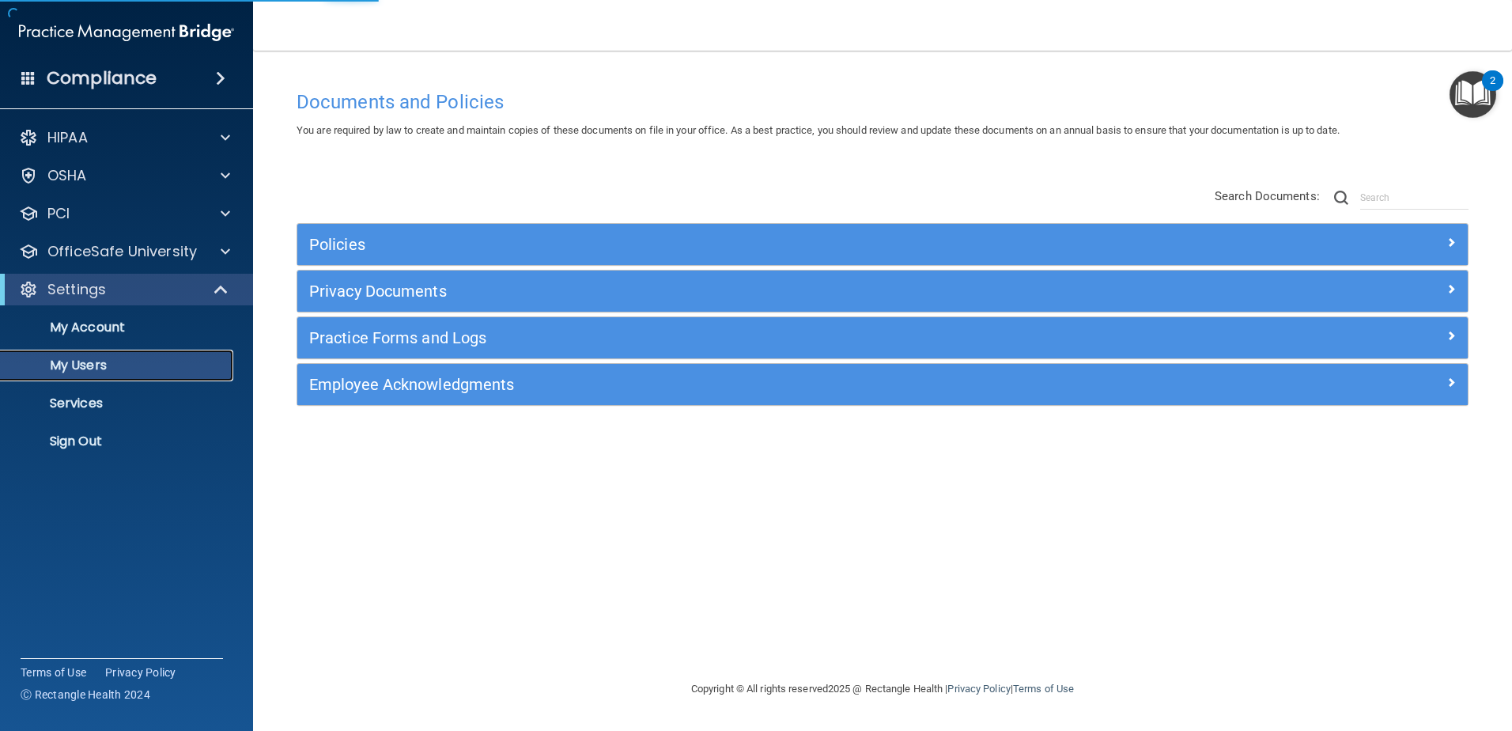
select select "20"
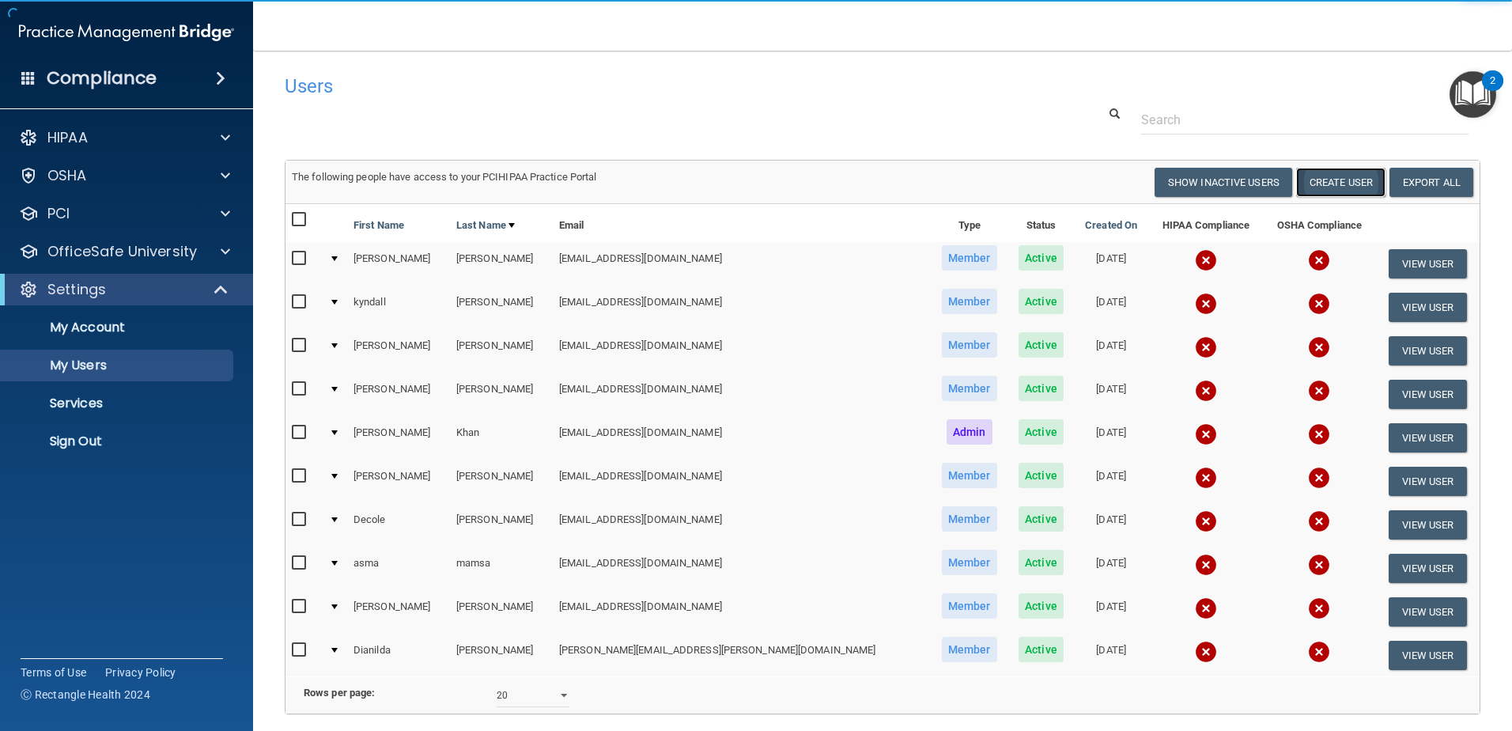
click at [1321, 178] on button "Create User" at bounding box center [1340, 182] width 89 height 29
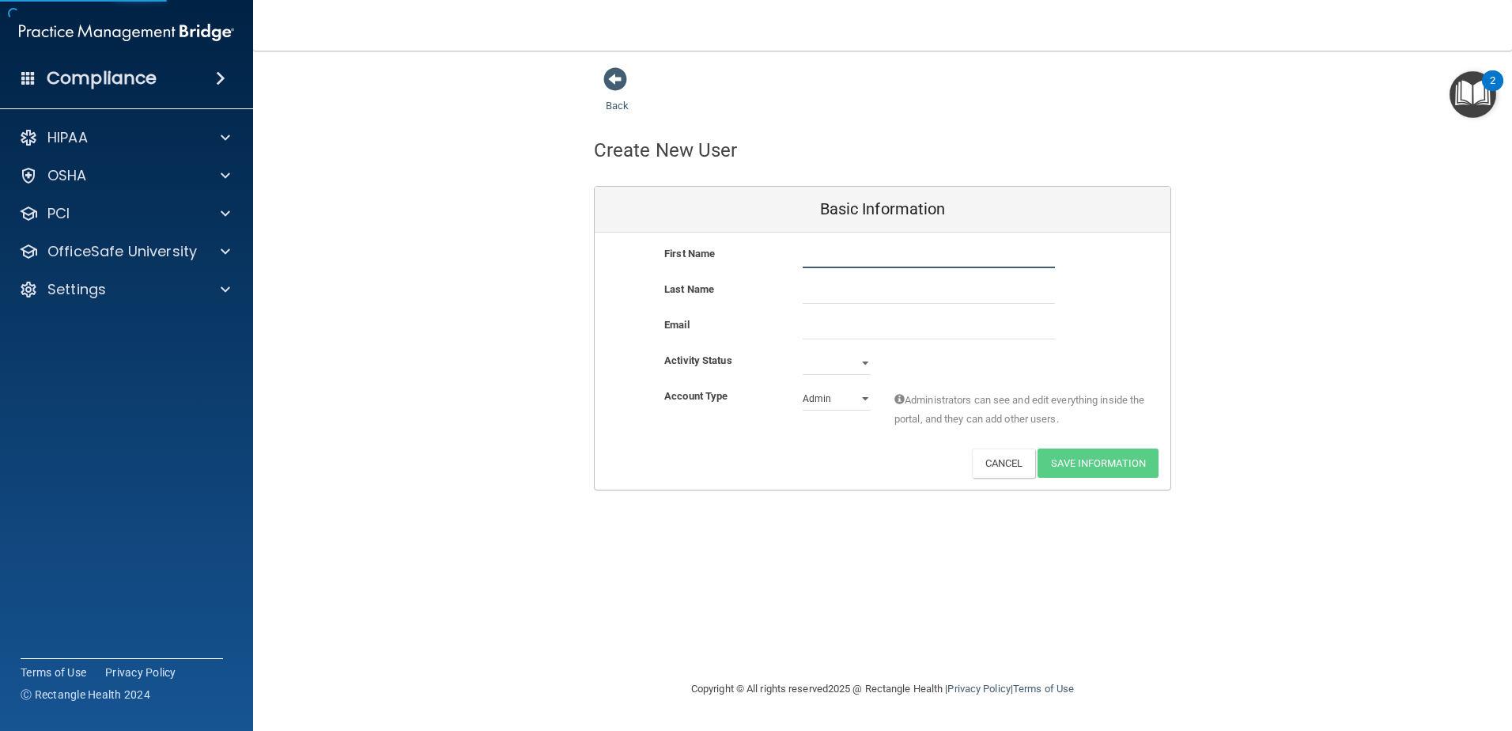
click at [856, 259] on input "text" at bounding box center [929, 256] width 252 height 24
click at [822, 259] on input "text" at bounding box center [929, 256] width 252 height 24
click at [1165, 414] on div "Account Type Practice Admin Admin Member Financial Institution Business Associa…" at bounding box center [883, 412] width 576 height 50
click at [845, 263] on input "text" at bounding box center [929, 256] width 252 height 24
type input "[PERSON_NAME]"
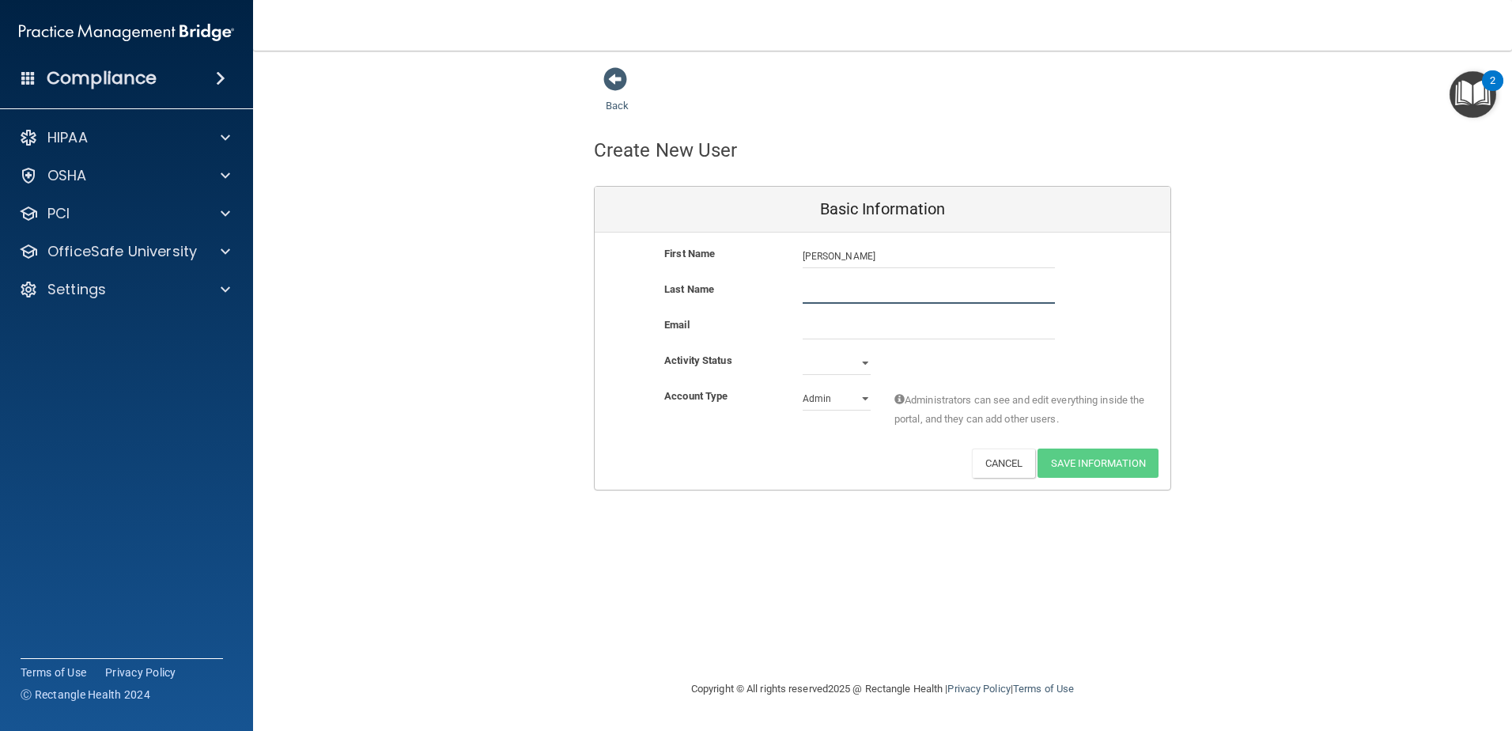
type input "[PERSON_NAME]"
type input "[PERSON_NAME][EMAIL_ADDRESS][PERSON_NAME][DOMAIN_NAME]"
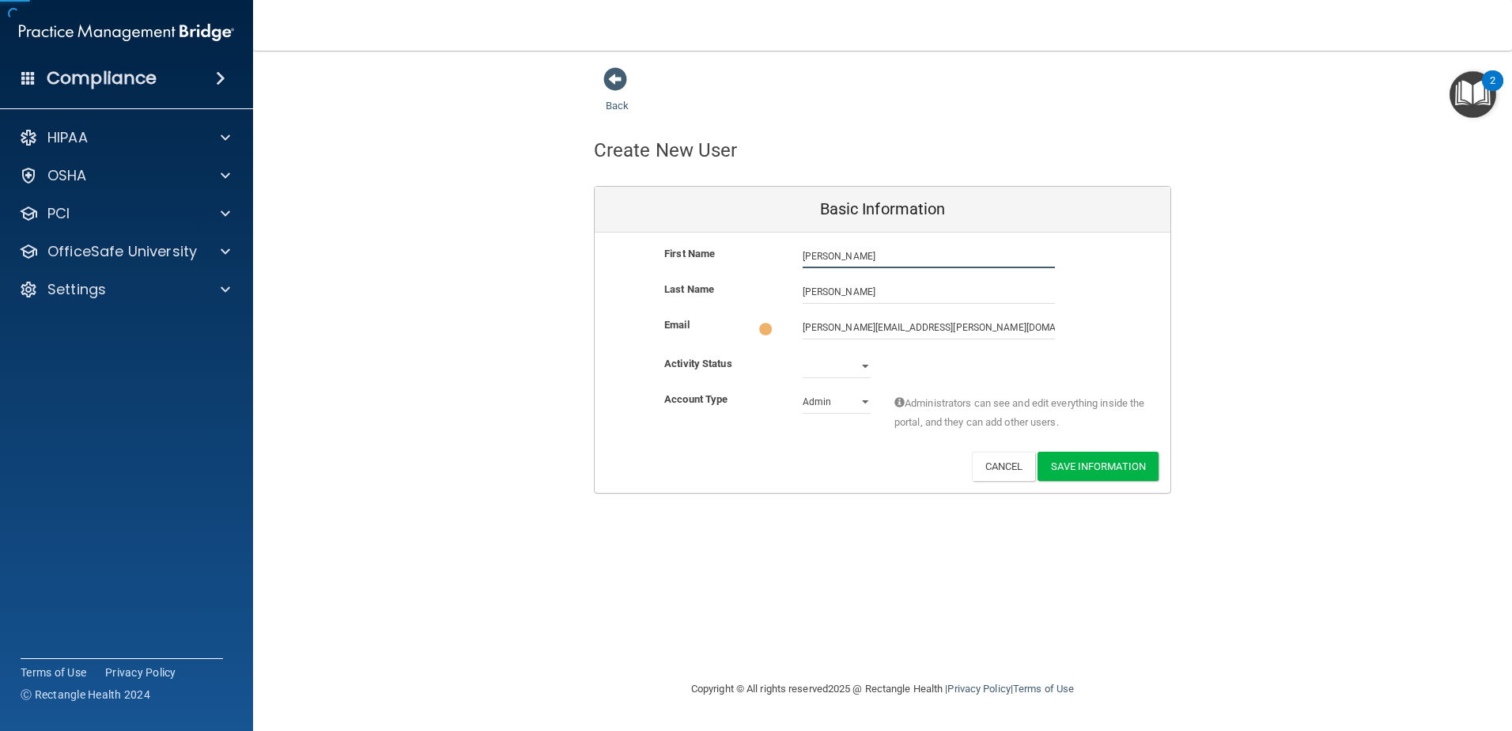
type input "[PERSON_NAME]"
drag, startPoint x: 847, startPoint y: 255, endPoint x: 720, endPoint y: 240, distance: 128.3
click at [724, 240] on div "First Name [PERSON_NAME] [PERSON_NAME] Last Name [PERSON_NAME] Email [PERSON_NA…" at bounding box center [883, 361] width 576 height 257
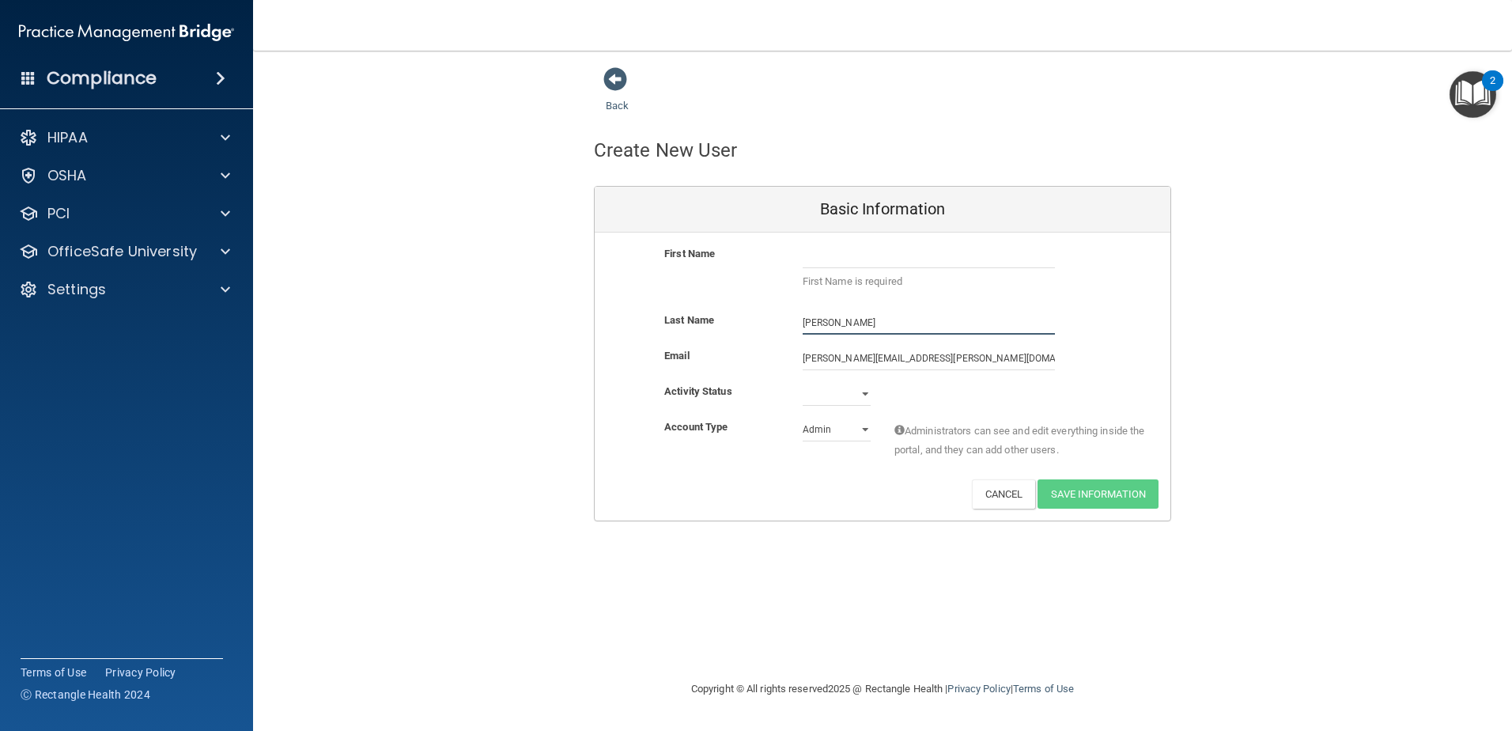
click at [831, 316] on input "[PERSON_NAME]" at bounding box center [929, 323] width 252 height 24
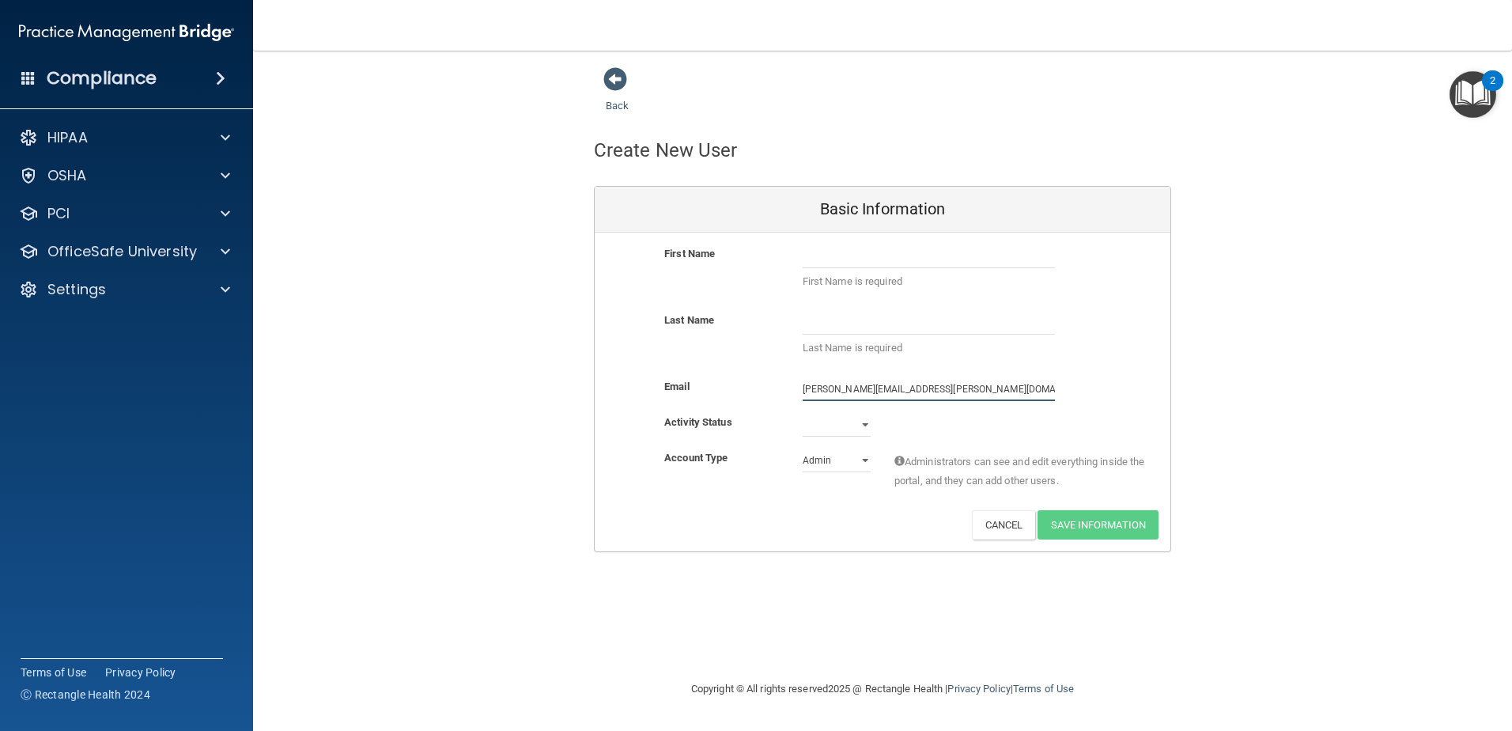
drag, startPoint x: 937, startPoint y: 392, endPoint x: 717, endPoint y: 371, distance: 221.6
click at [717, 371] on div "First Name First Name is required Last Name Last Name is required Email [PERSON…" at bounding box center [883, 392] width 576 height 319
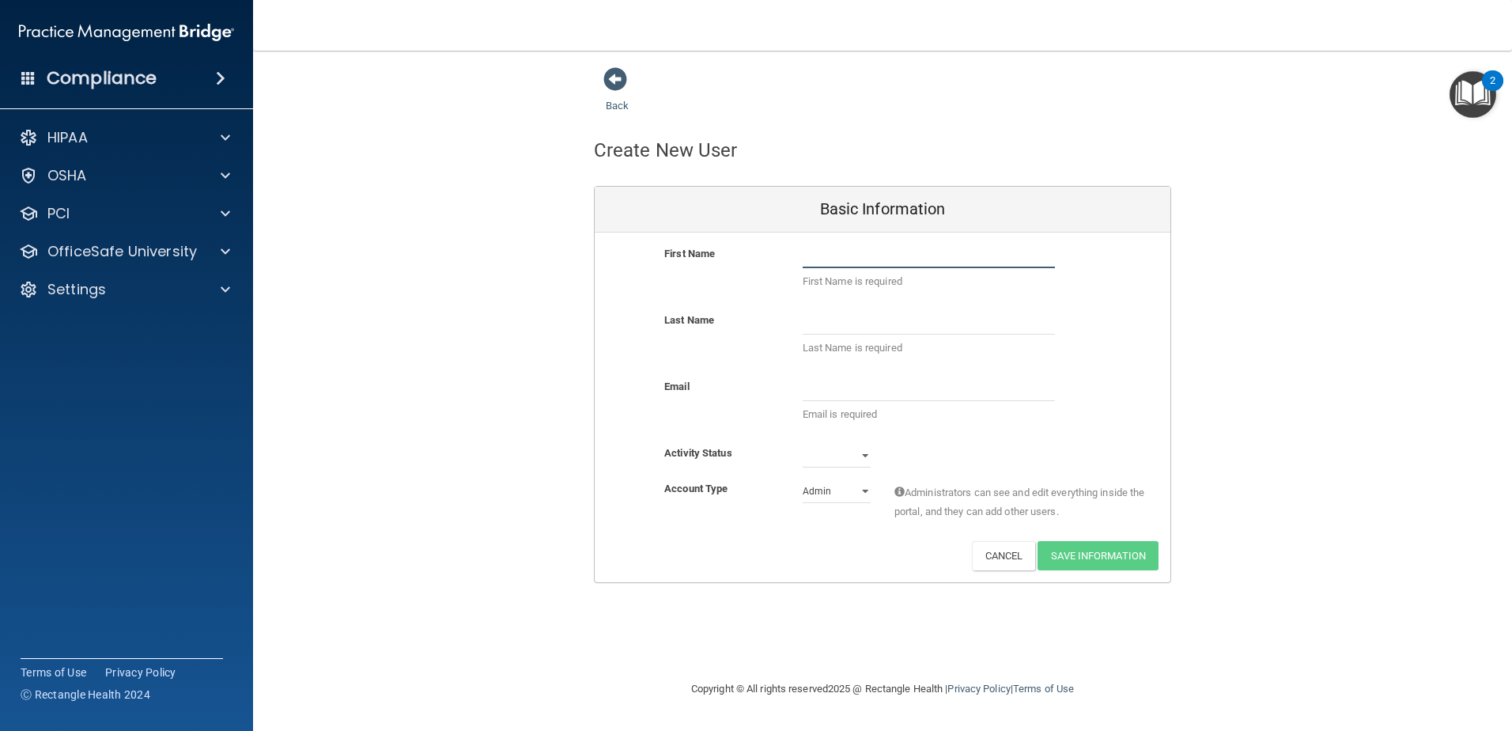
click at [851, 256] on input "text" at bounding box center [929, 256] width 252 height 24
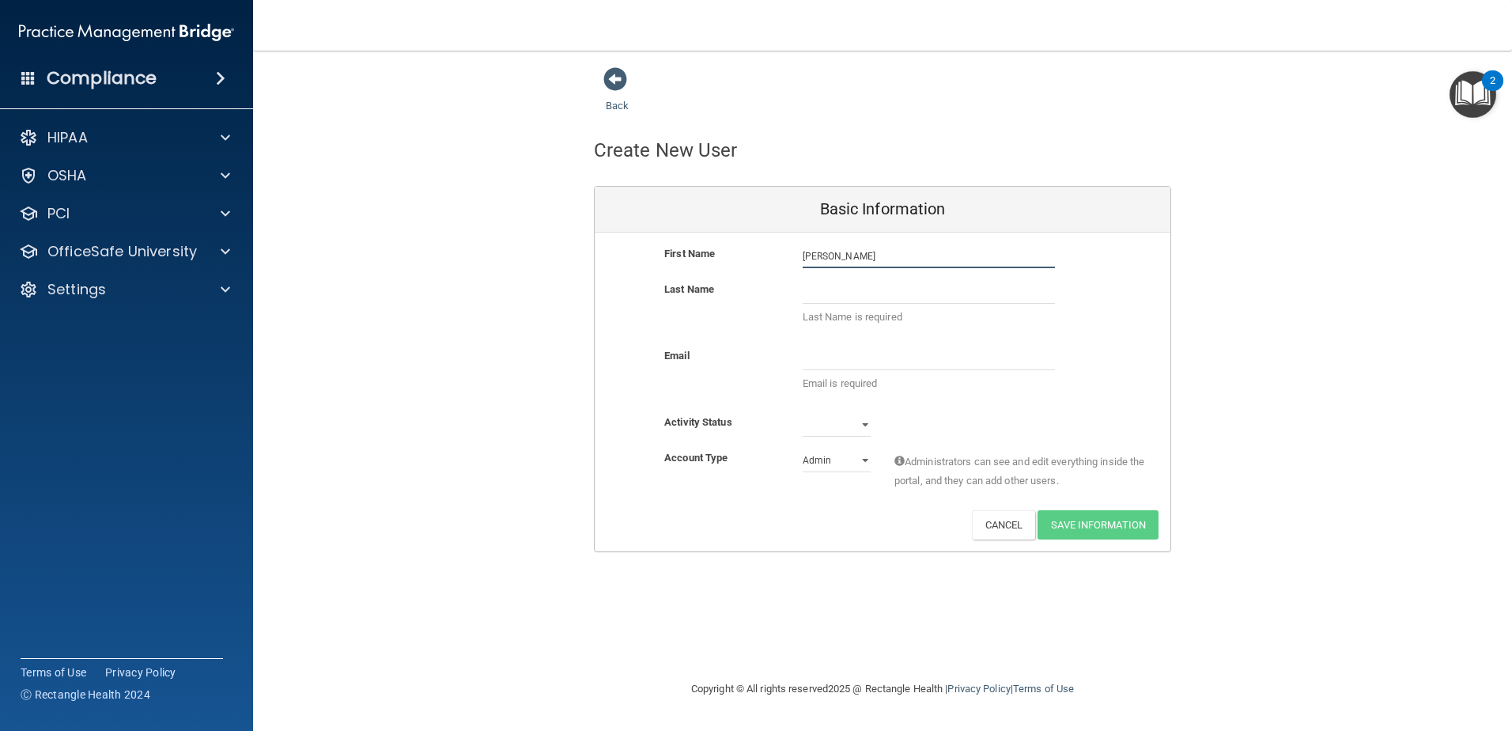
type input "[PERSON_NAME]"
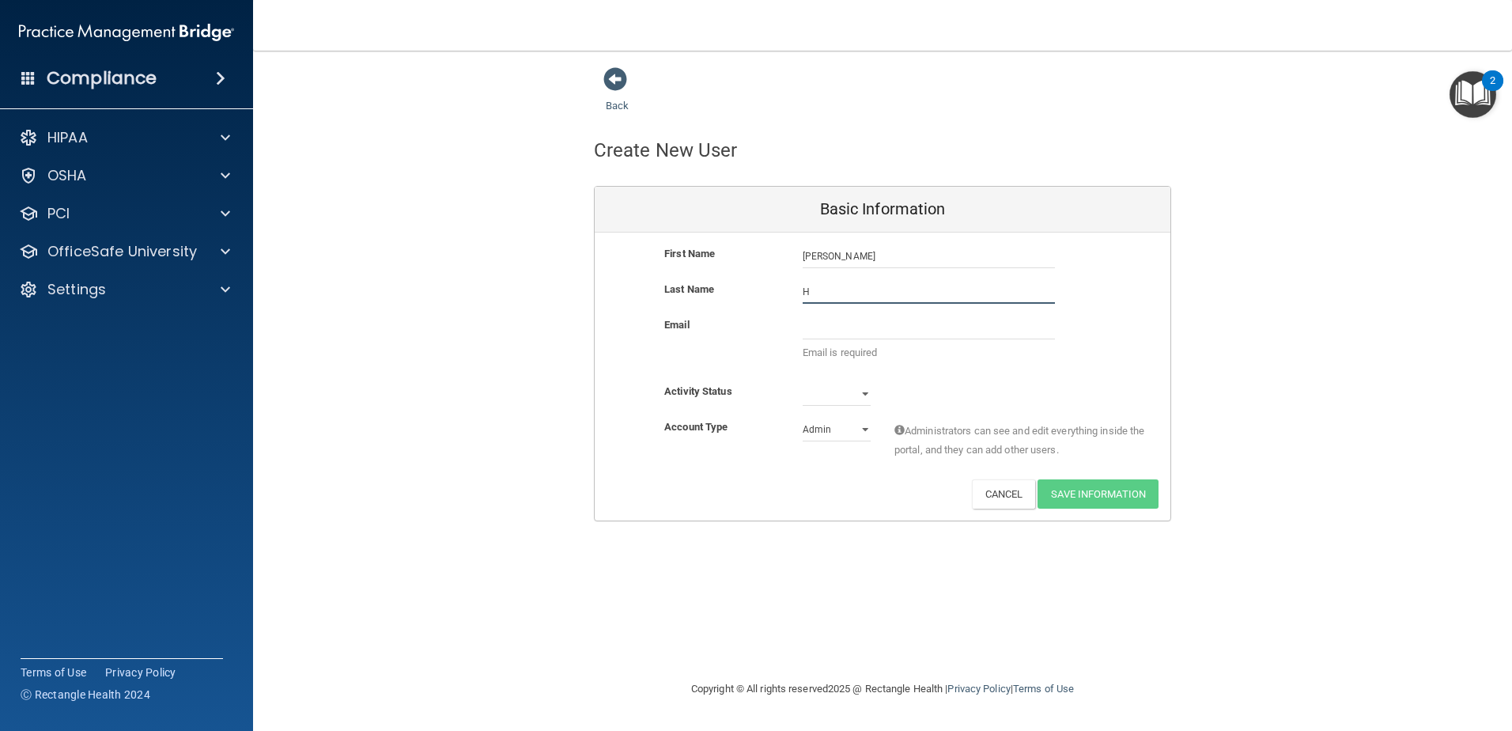
type input "H"
type input "cmussel@rectangle"
click at [918, 326] on input "cmussel@rectangle" at bounding box center [929, 328] width 252 height 24
click at [855, 292] on input "H" at bounding box center [929, 292] width 252 height 24
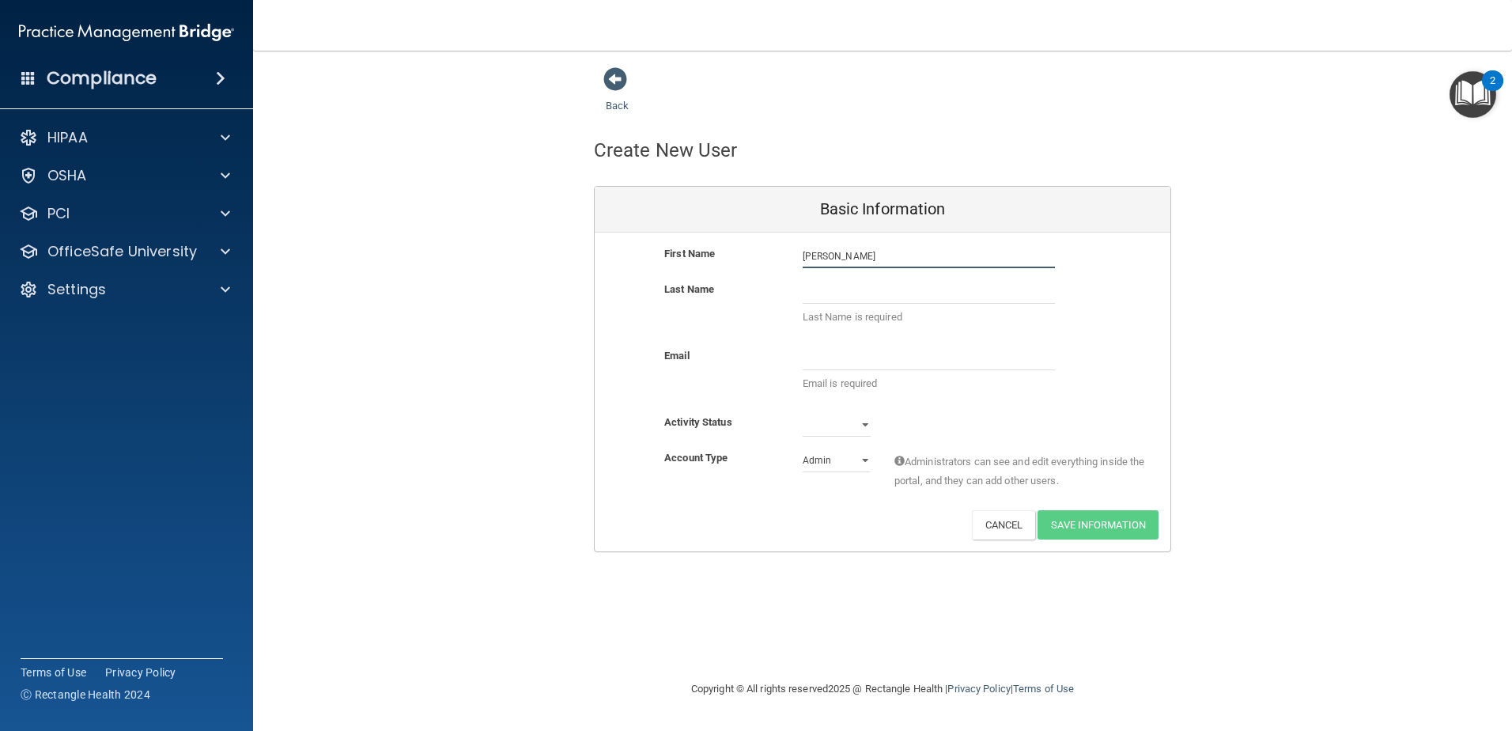
click at [856, 248] on input "[PERSON_NAME]" at bounding box center [929, 256] width 252 height 24
type input "C"
type input "[PERSON_NAME]"
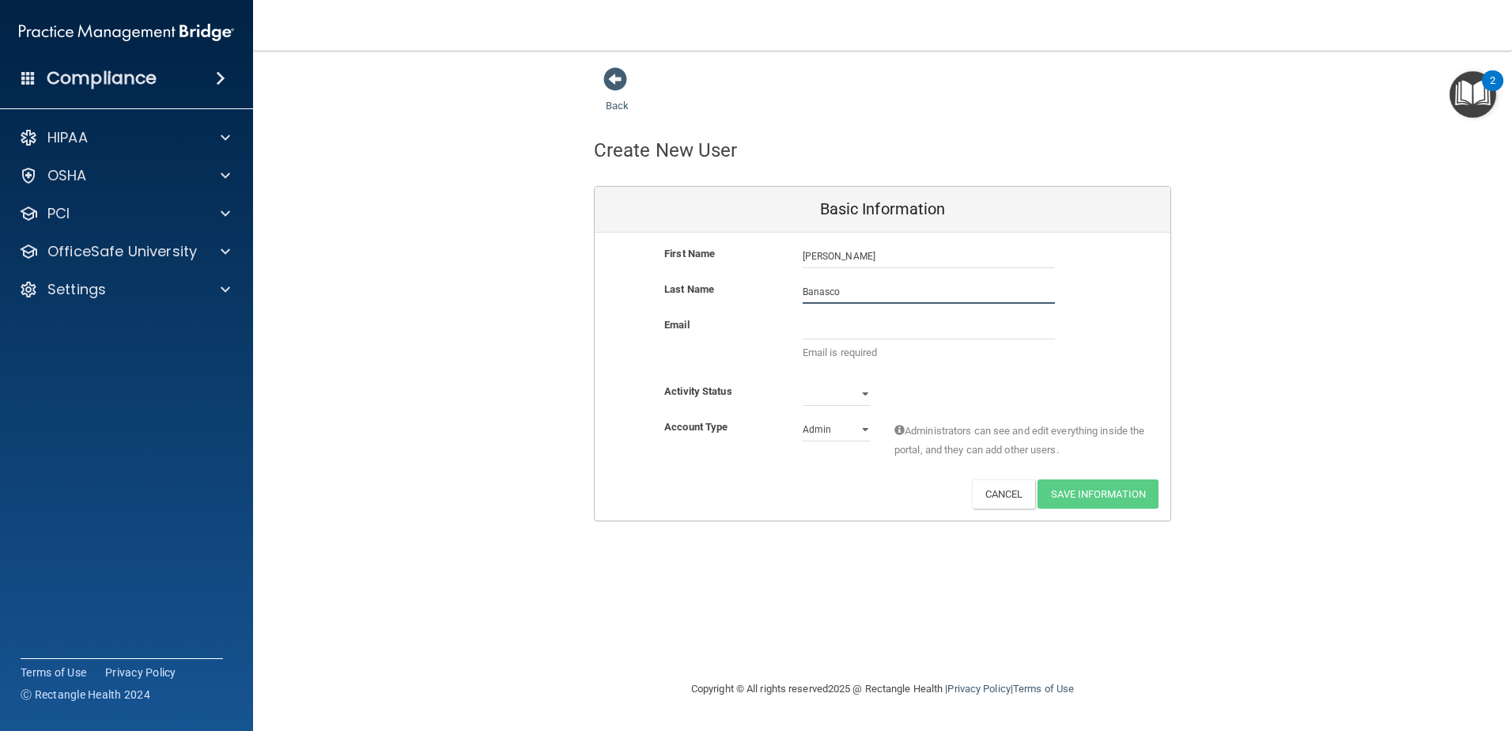
type input "Banasco"
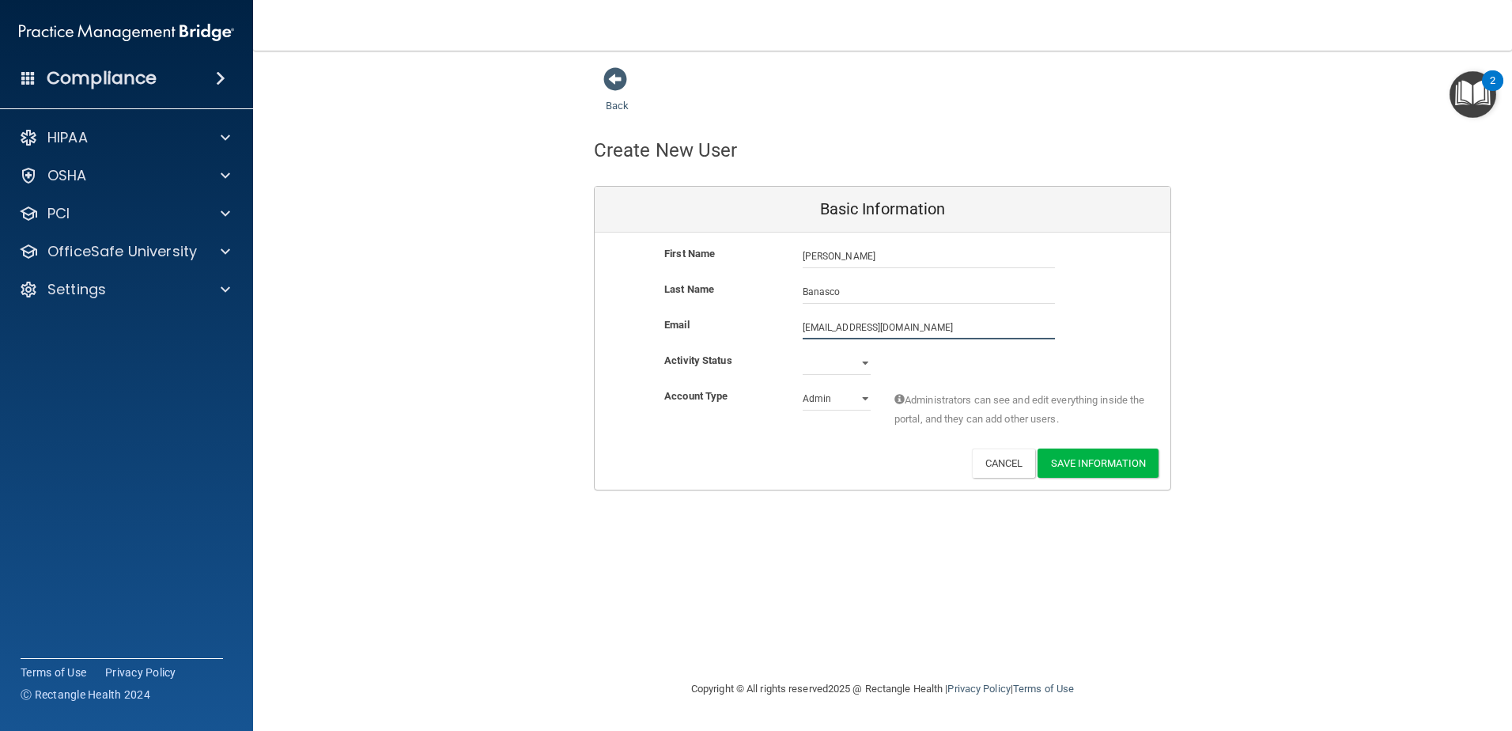
type input "[EMAIL_ADDRESS][DOMAIN_NAME]"
click at [883, 356] on div "Activity Status Active Inactive" at bounding box center [883, 366] width 576 height 24
click at [846, 359] on div "First Name [PERSON_NAME] [PERSON_NAME] Last Name Banasco Email [EMAIL_ADDRESS][…" at bounding box center [883, 363] width 576 height 260
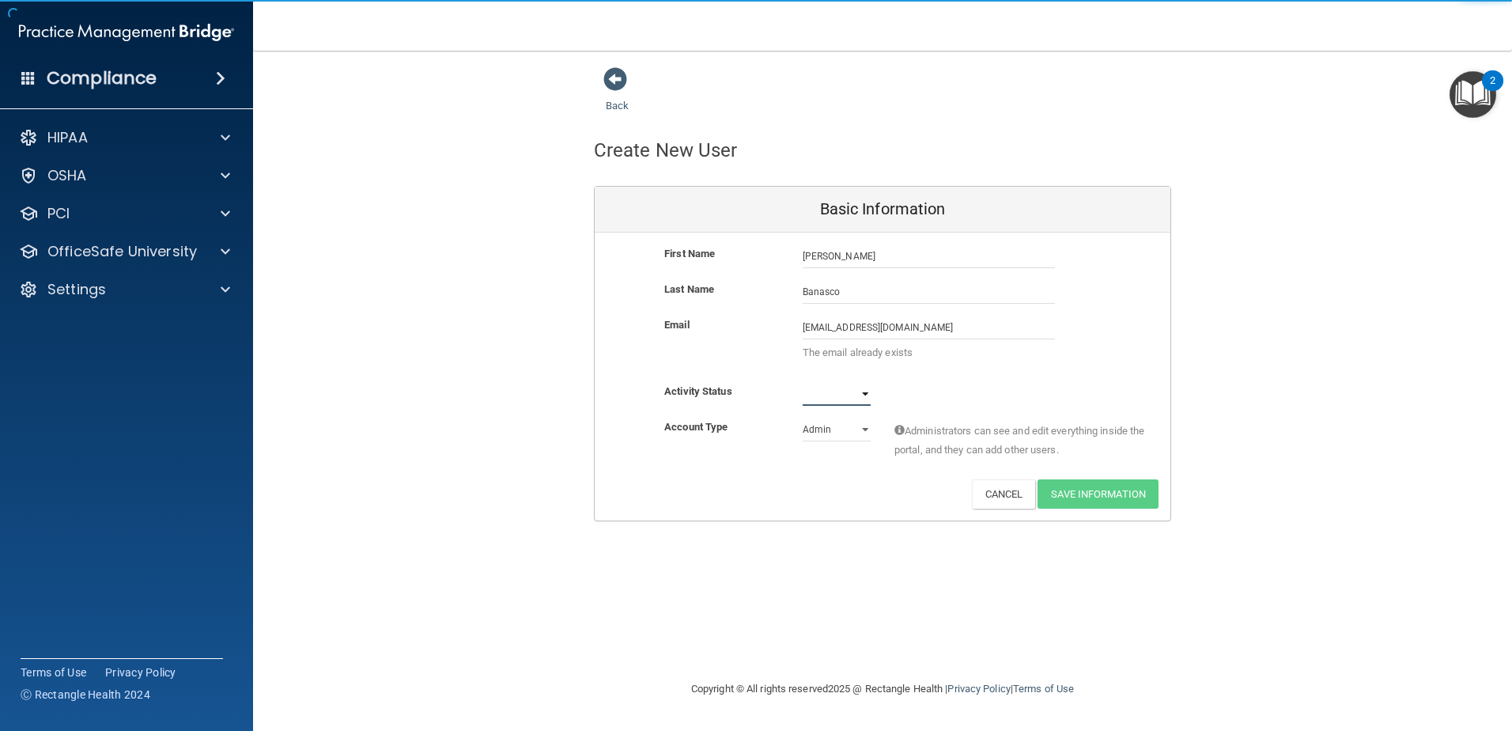
select select "active"
drag, startPoint x: 846, startPoint y: 359, endPoint x: 842, endPoint y: 407, distance: 48.4
click at [803, 382] on select "Active Inactive" at bounding box center [837, 394] width 68 height 24
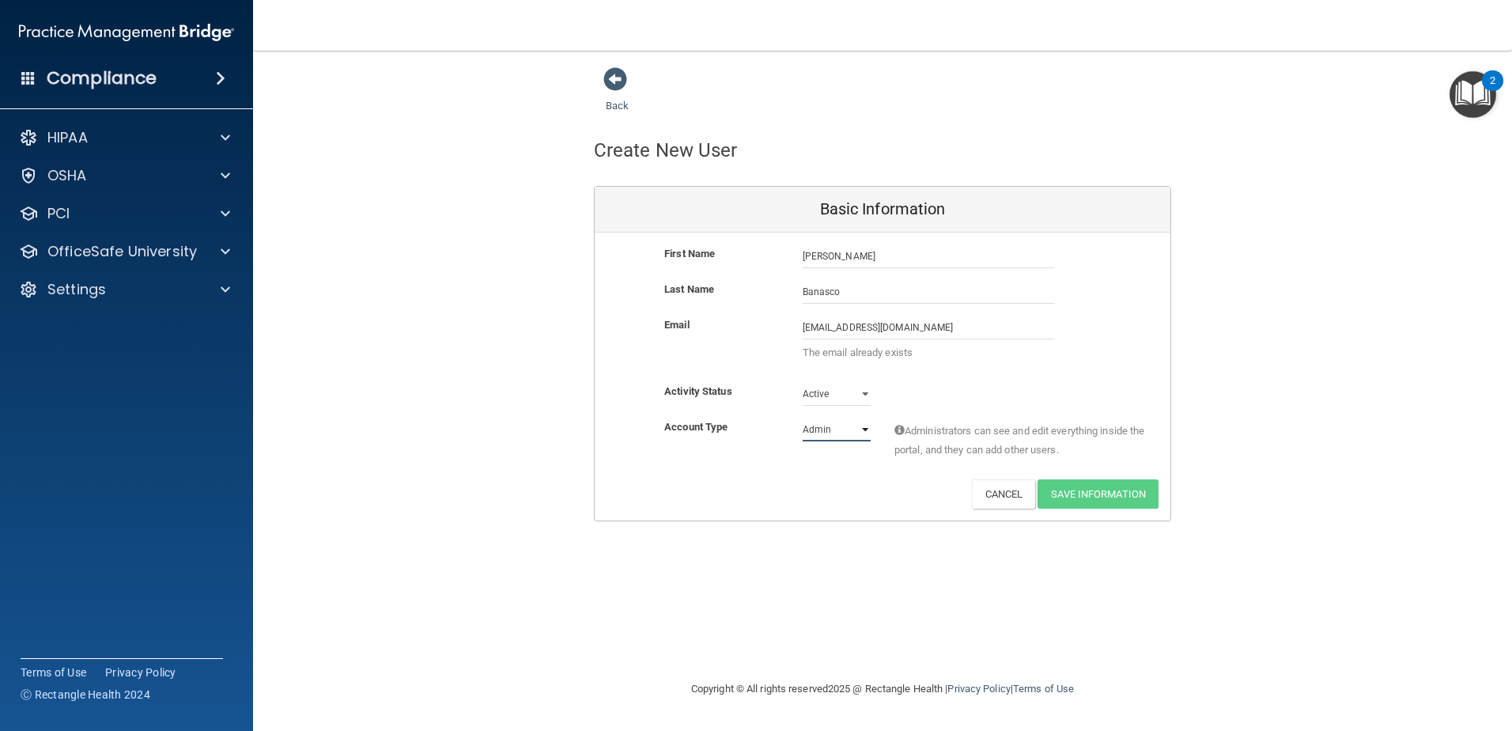
click at [831, 432] on select "Admin Member" at bounding box center [837, 430] width 68 height 24
select select "practice_member"
click at [803, 418] on select "Admin Member" at bounding box center [837, 430] width 68 height 24
click at [899, 485] on div "Deactivate Reset Password Edit Cancel Save Information" at bounding box center [883, 493] width 576 height 29
drag, startPoint x: 899, startPoint y: 329, endPoint x: 772, endPoint y: 327, distance: 127.4
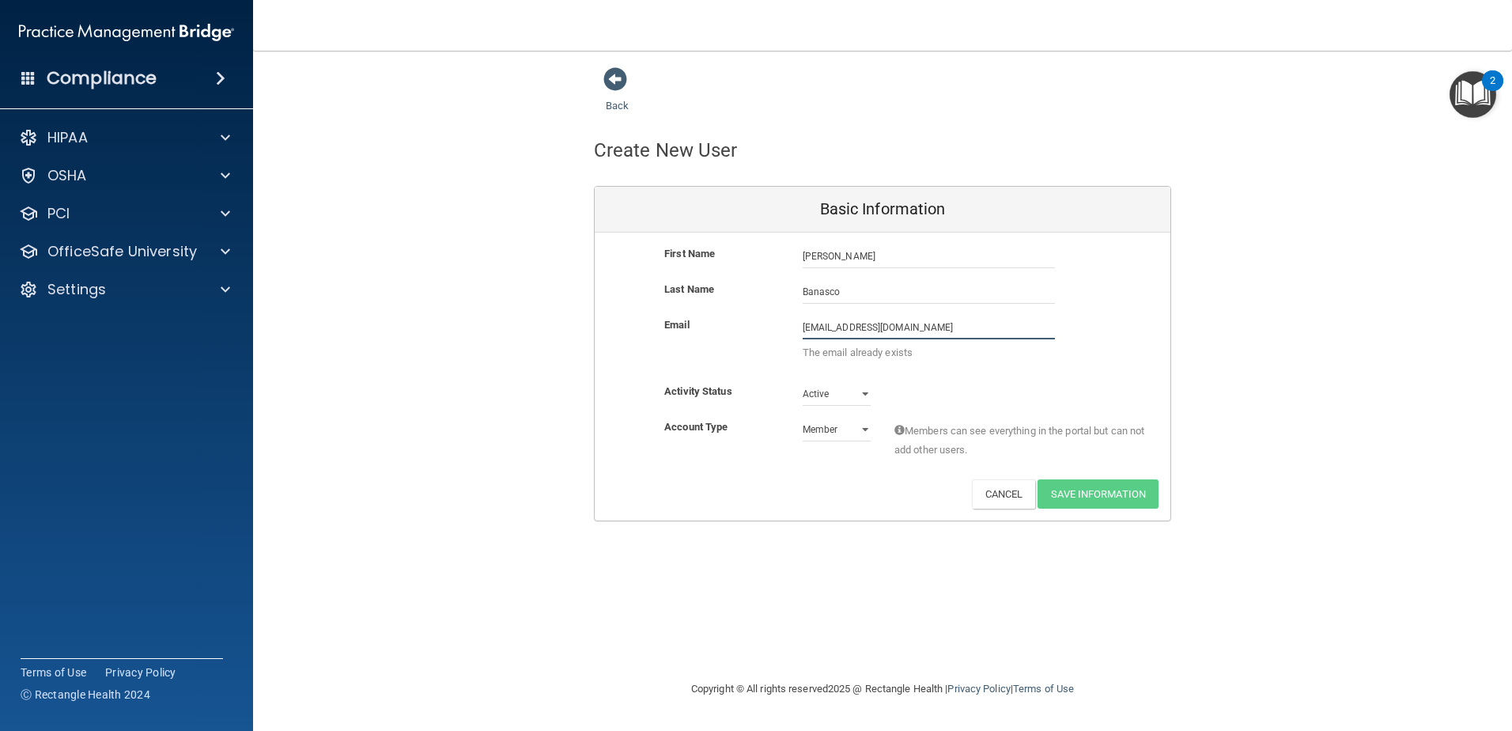
click at [773, 327] on div "Email [EMAIL_ADDRESS][DOMAIN_NAME] [EMAIL_ADDRESS][DOMAIN_NAME] The email alrea…" at bounding box center [883, 343] width 576 height 55
click at [609, 77] on span at bounding box center [616, 79] width 24 height 24
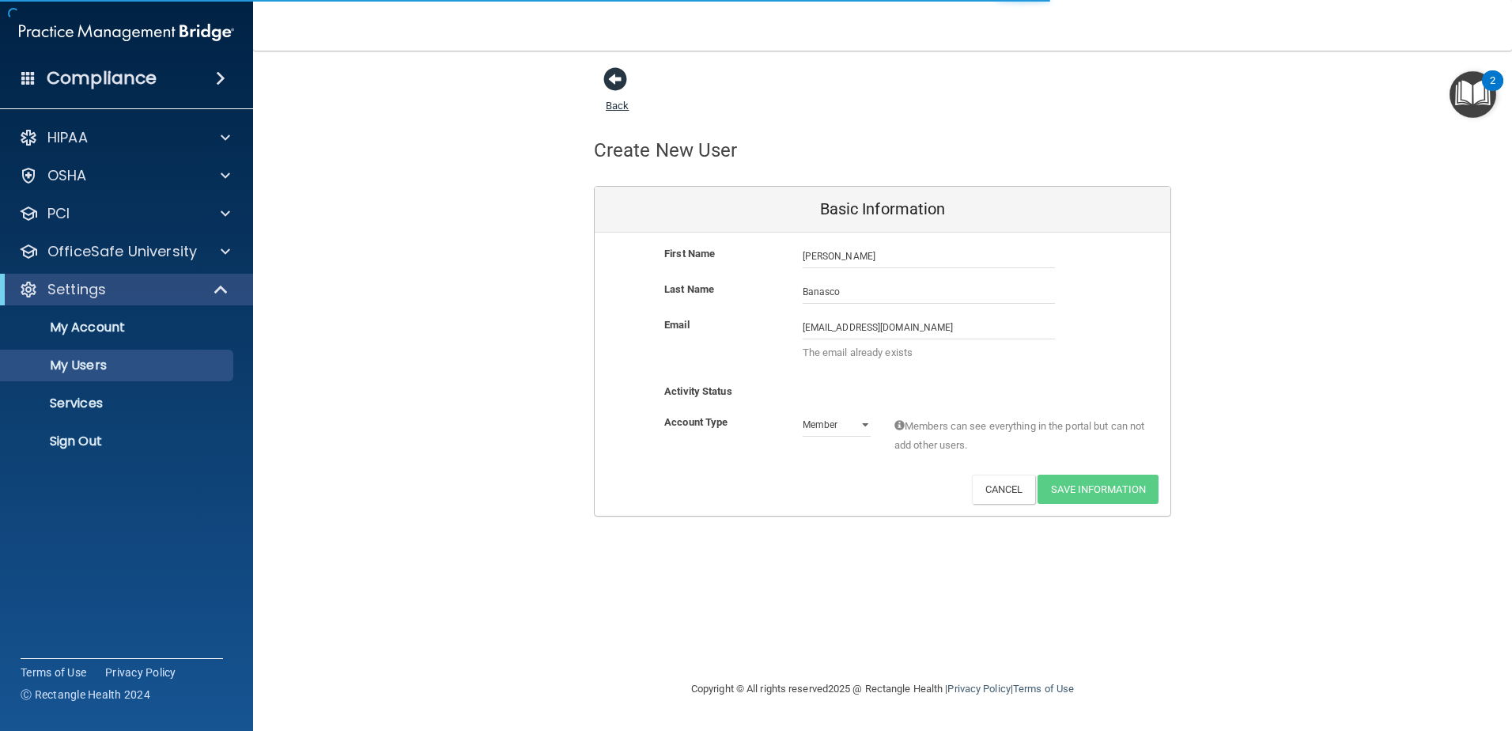
select select "20"
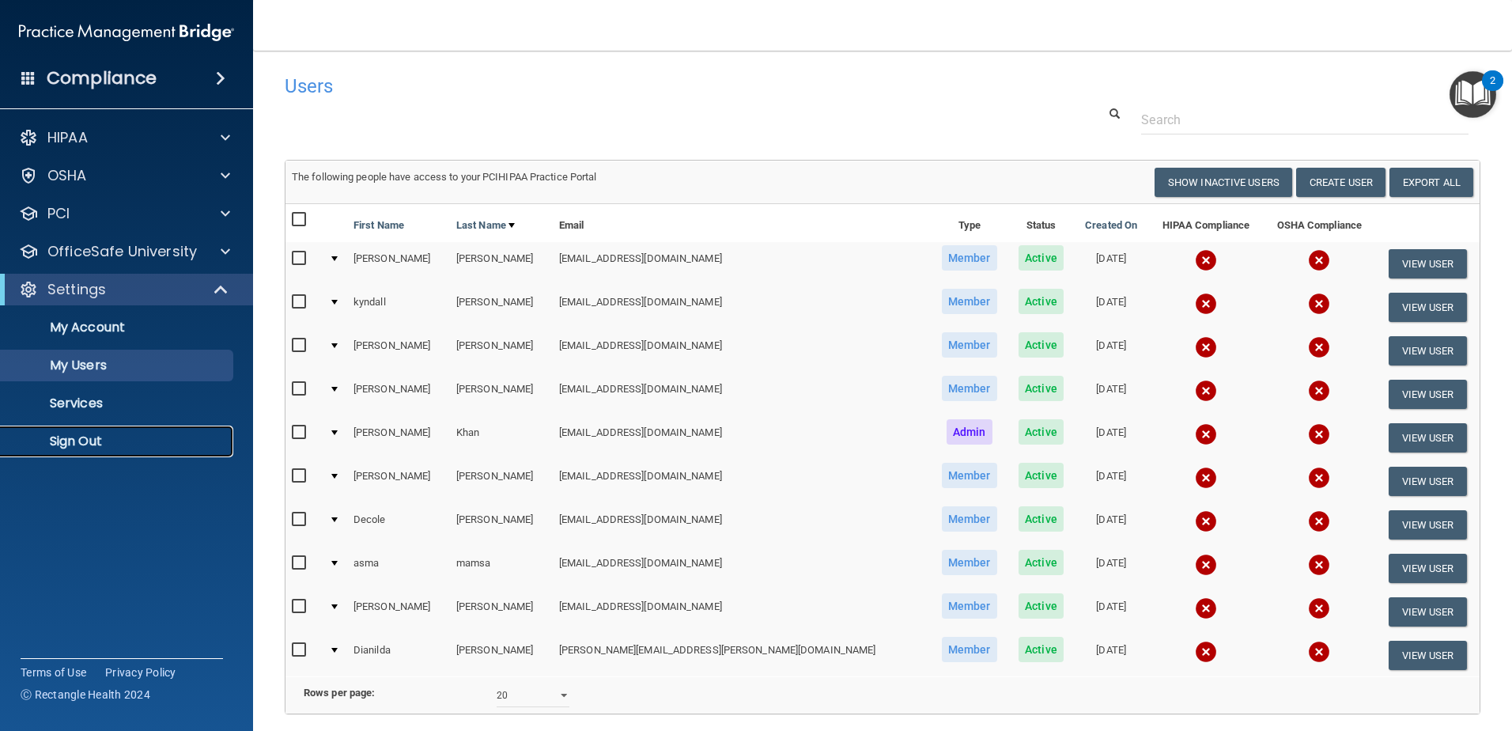
click at [112, 445] on p "Sign Out" at bounding box center [118, 441] width 216 height 16
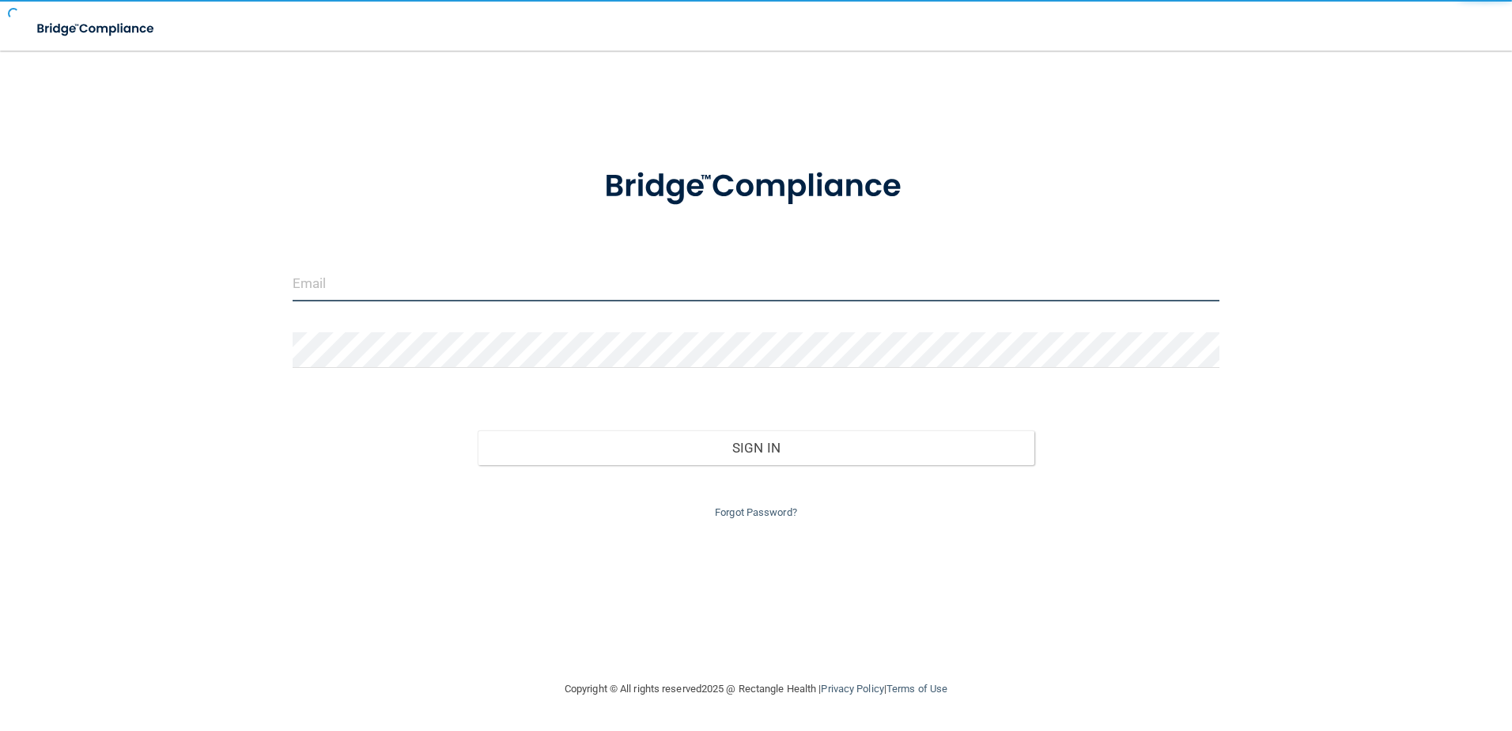
type input "[EMAIL_ADDRESS][DOMAIN_NAME]"
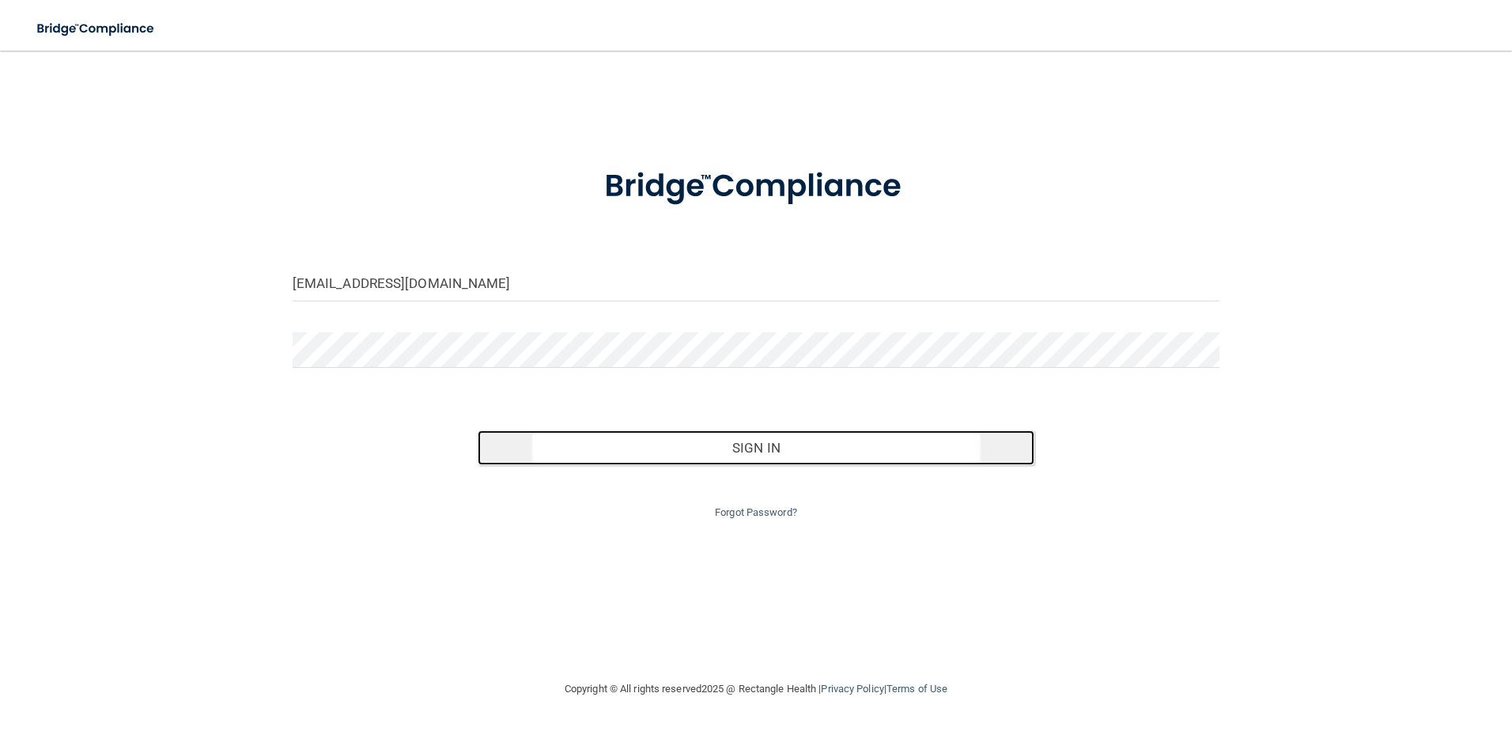
click at [691, 456] on button "Sign In" at bounding box center [756, 447] width 557 height 35
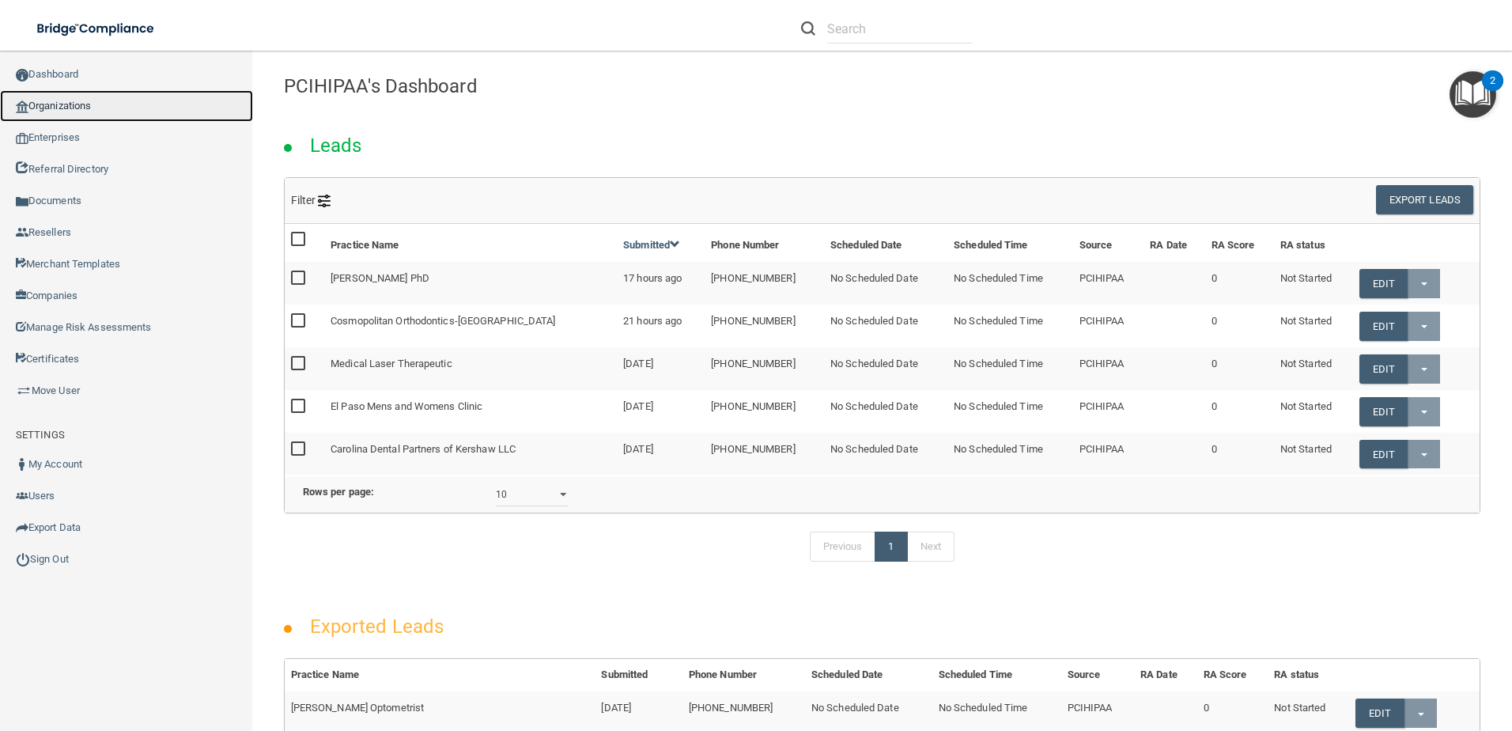
click at [76, 103] on link "Organizations" at bounding box center [126, 106] width 253 height 32
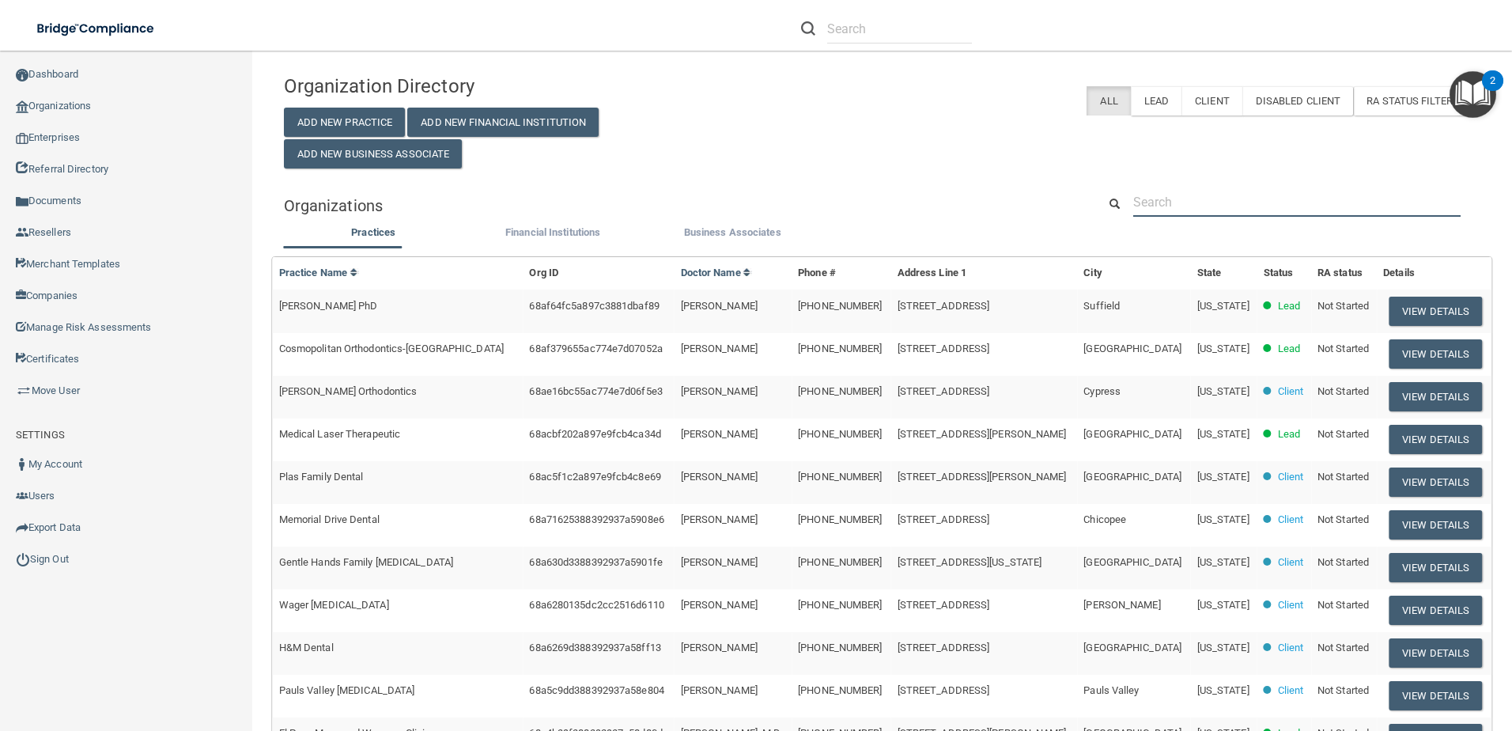
click at [1216, 213] on input "text" at bounding box center [1297, 201] width 327 height 29
paste input "[EMAIL_ADDRESS][DOMAIN_NAME]"
type input "[EMAIL_ADDRESS][DOMAIN_NAME]"
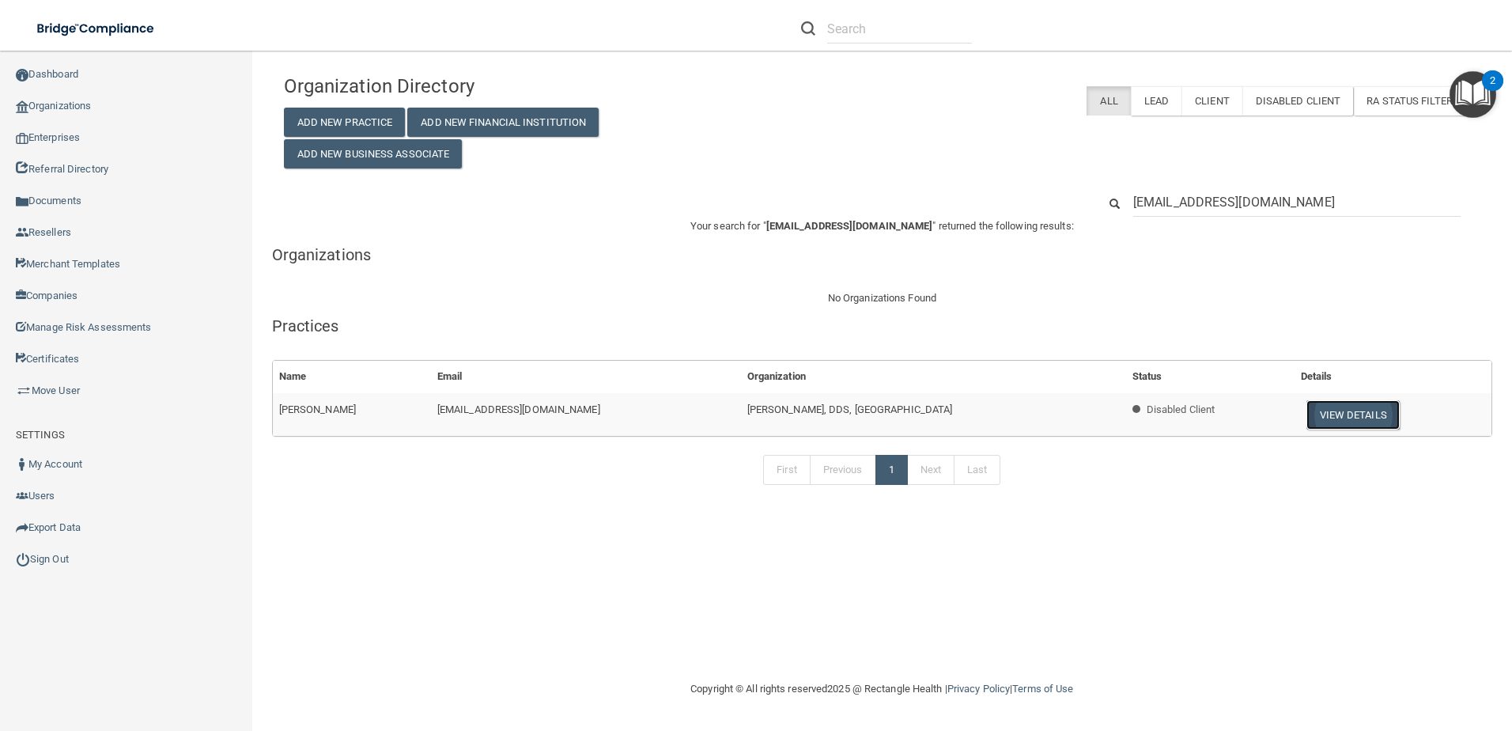
click at [1307, 412] on button "View Details" at bounding box center [1353, 414] width 93 height 29
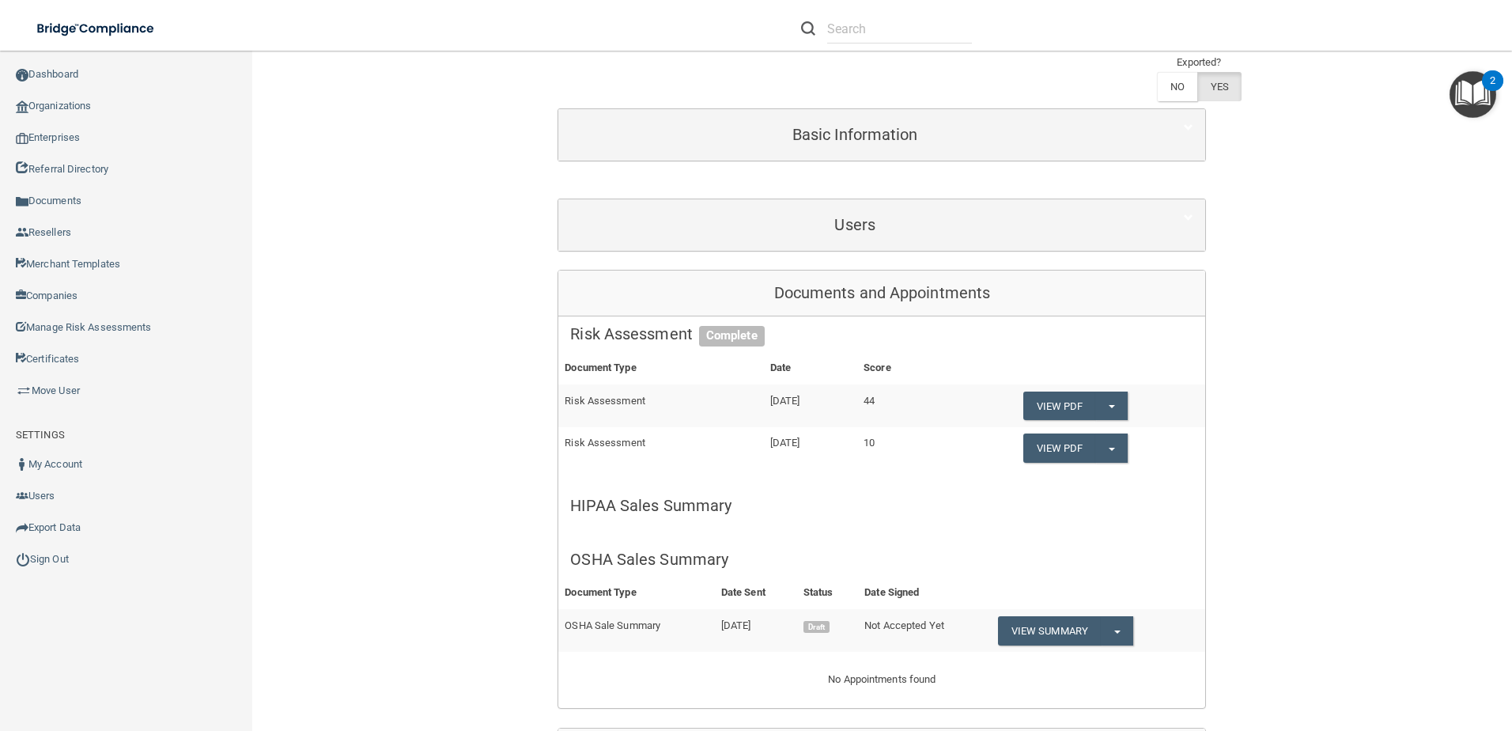
scroll to position [158, 0]
click at [867, 247] on div "Users" at bounding box center [881, 225] width 647 height 51
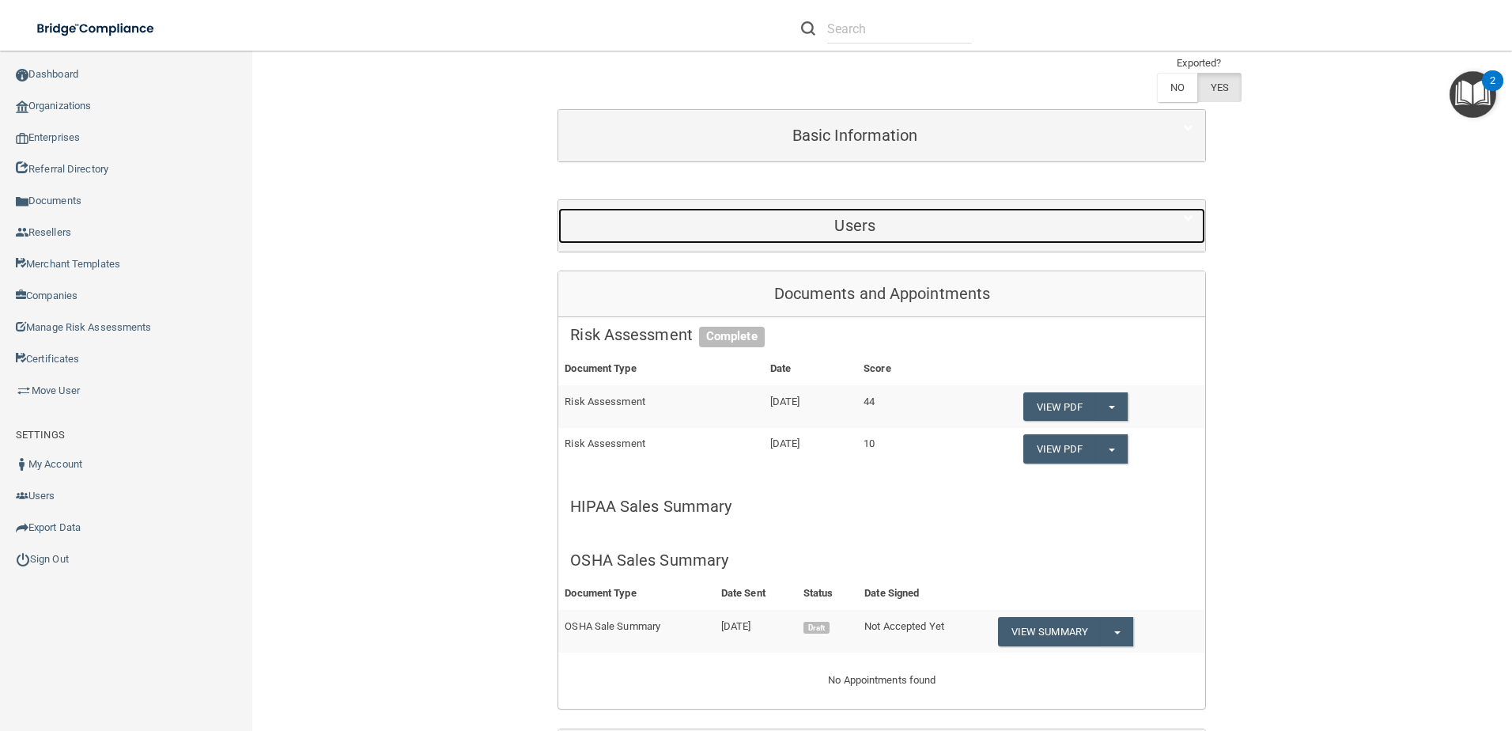
click at [855, 217] on h5 "Users" at bounding box center [855, 225] width 570 height 17
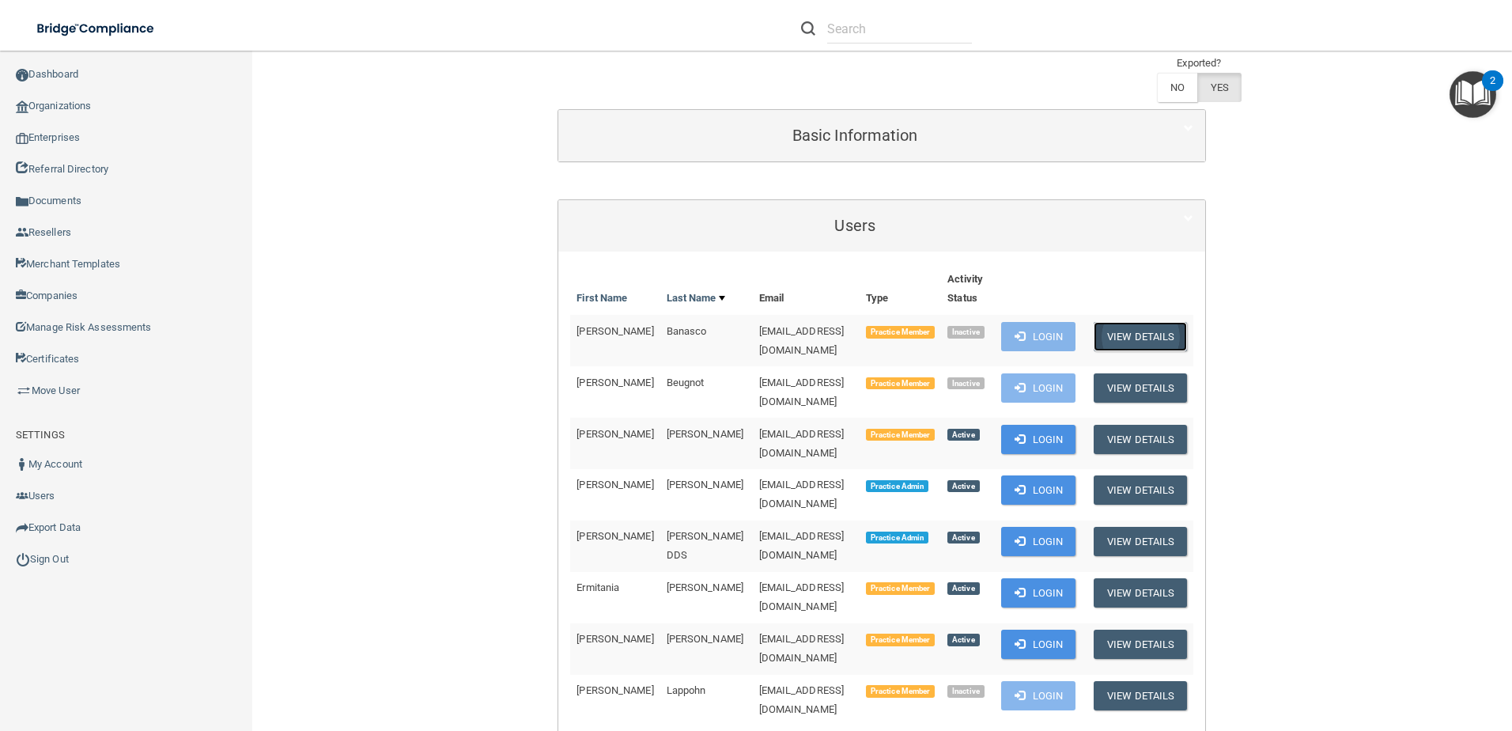
click at [1162, 335] on button "View Details" at bounding box center [1140, 336] width 93 height 29
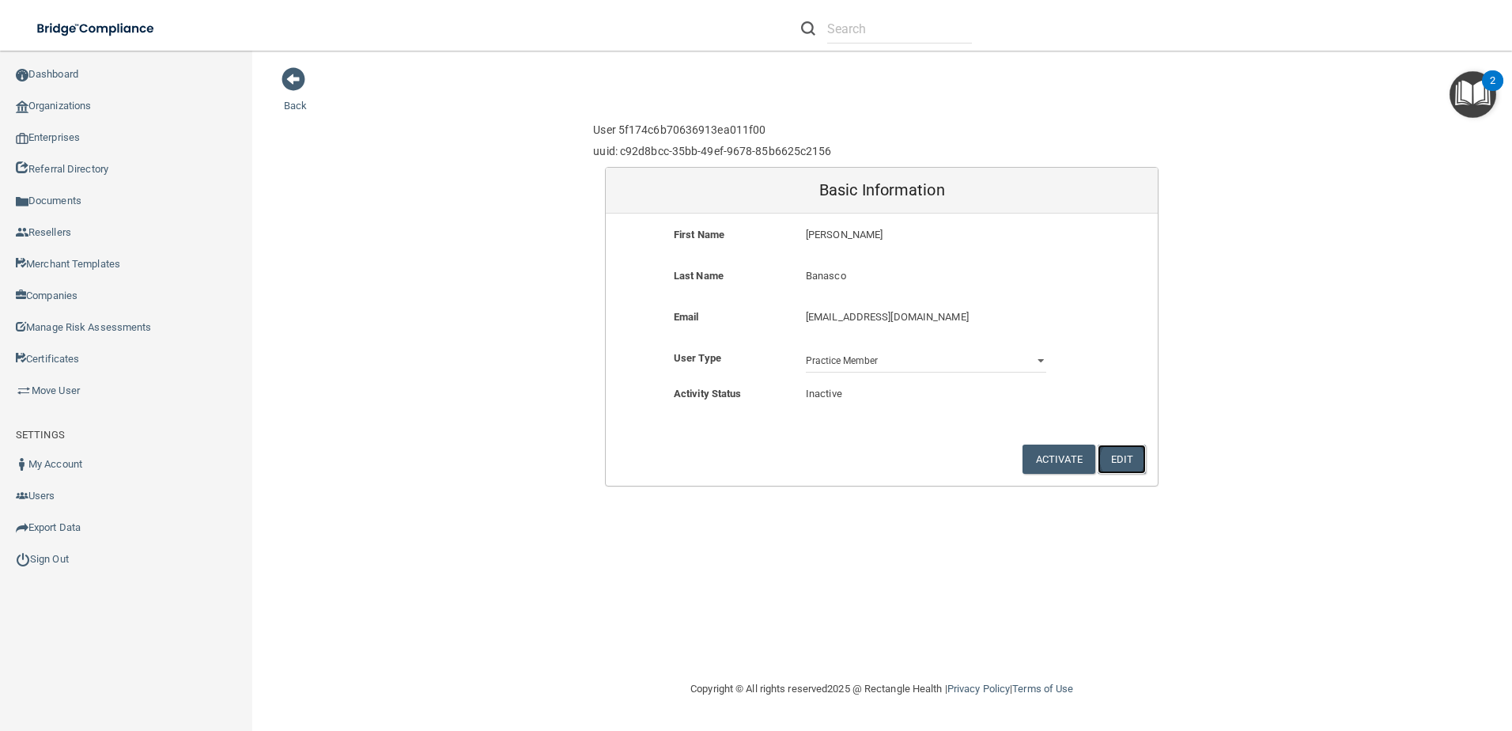
click at [1121, 454] on button "Edit" at bounding box center [1122, 459] width 48 height 29
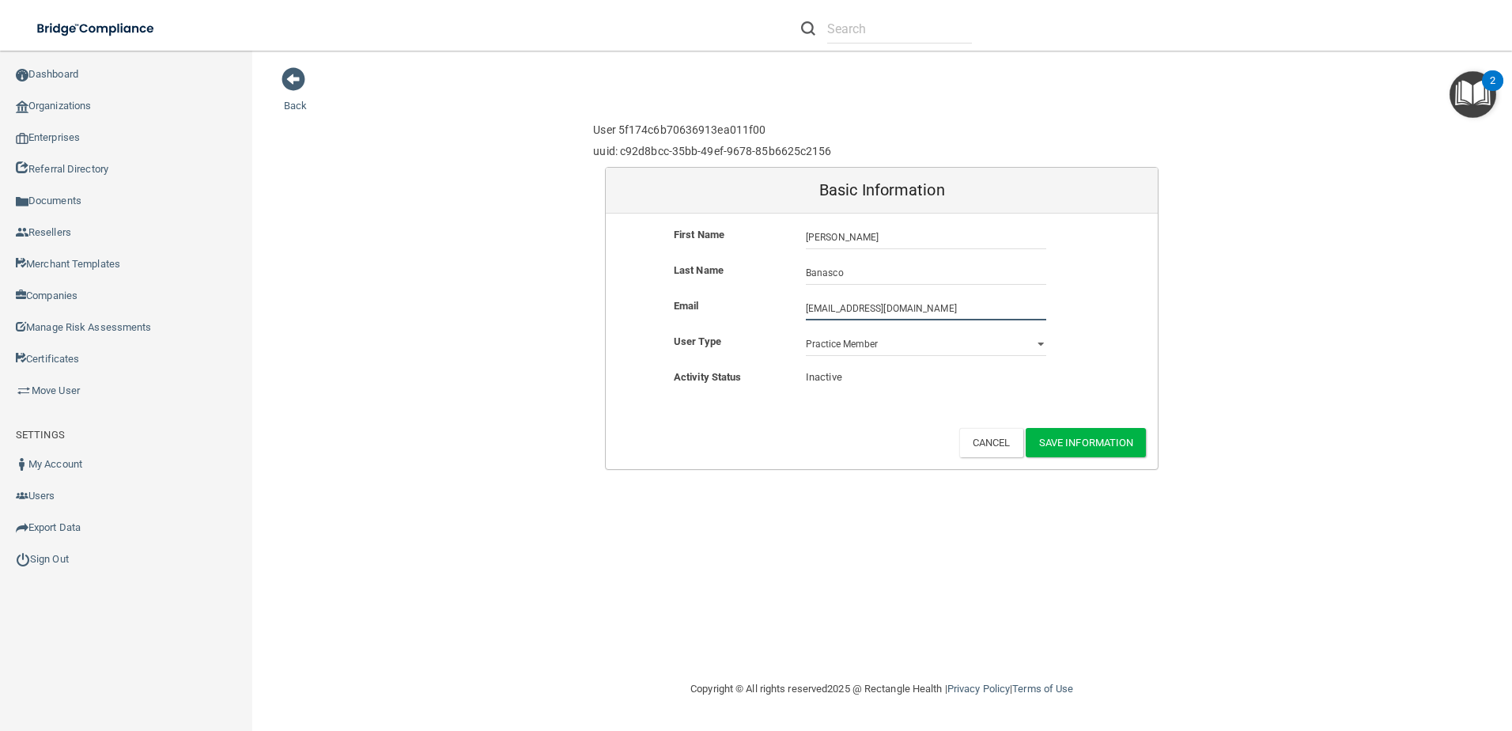
drag, startPoint x: 906, startPoint y: 311, endPoint x: 804, endPoint y: 304, distance: 102.3
click at [804, 304] on div "mrod569@aol.com mrod569@aol.com" at bounding box center [926, 309] width 264 height 24
click at [809, 308] on input "[EMAIL_ADDRESS][DOMAIN_NAME]" at bounding box center [926, 309] width 240 height 24
type input "1mrod569@aol.com"
click at [1092, 443] on button "Save Information" at bounding box center [1086, 442] width 121 height 29
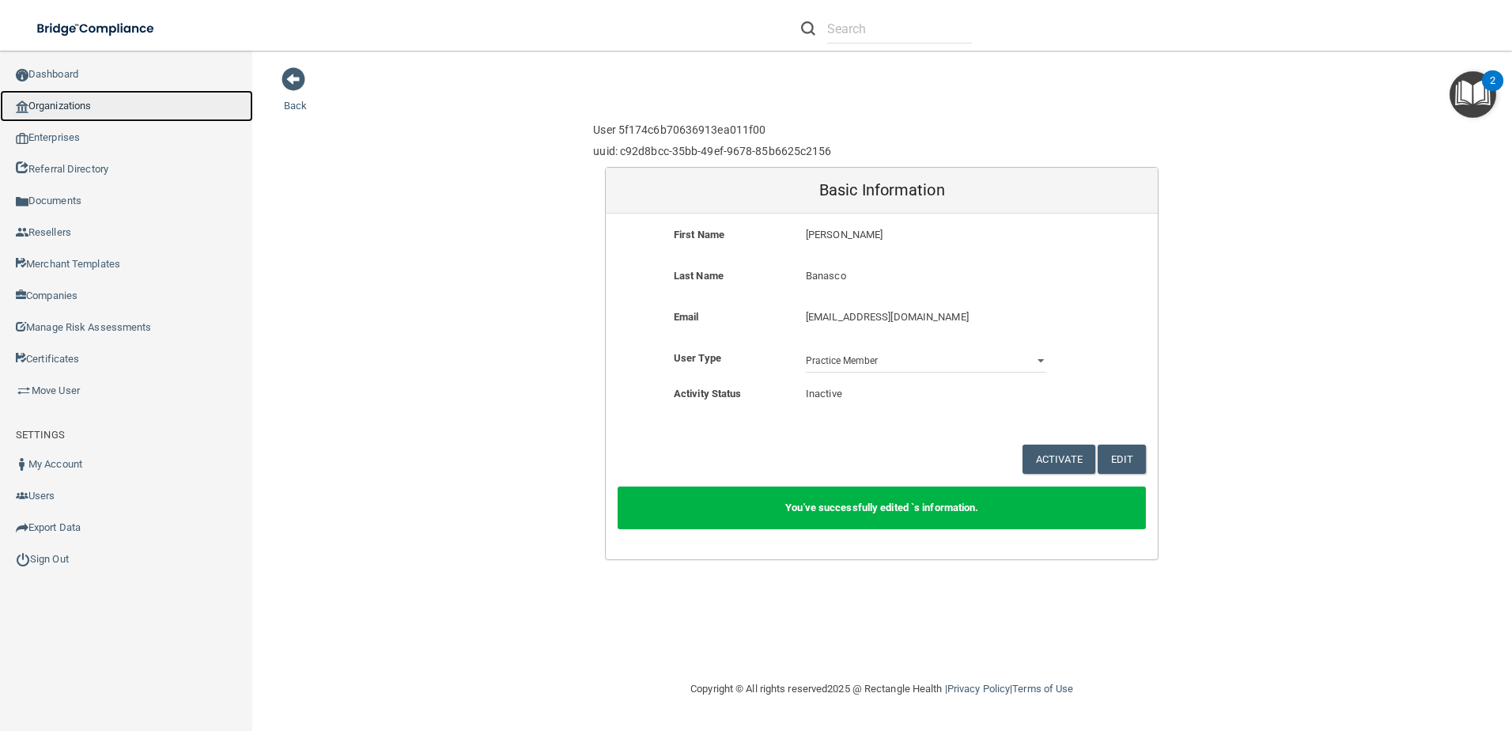
click at [138, 110] on link "Organizations" at bounding box center [126, 106] width 253 height 32
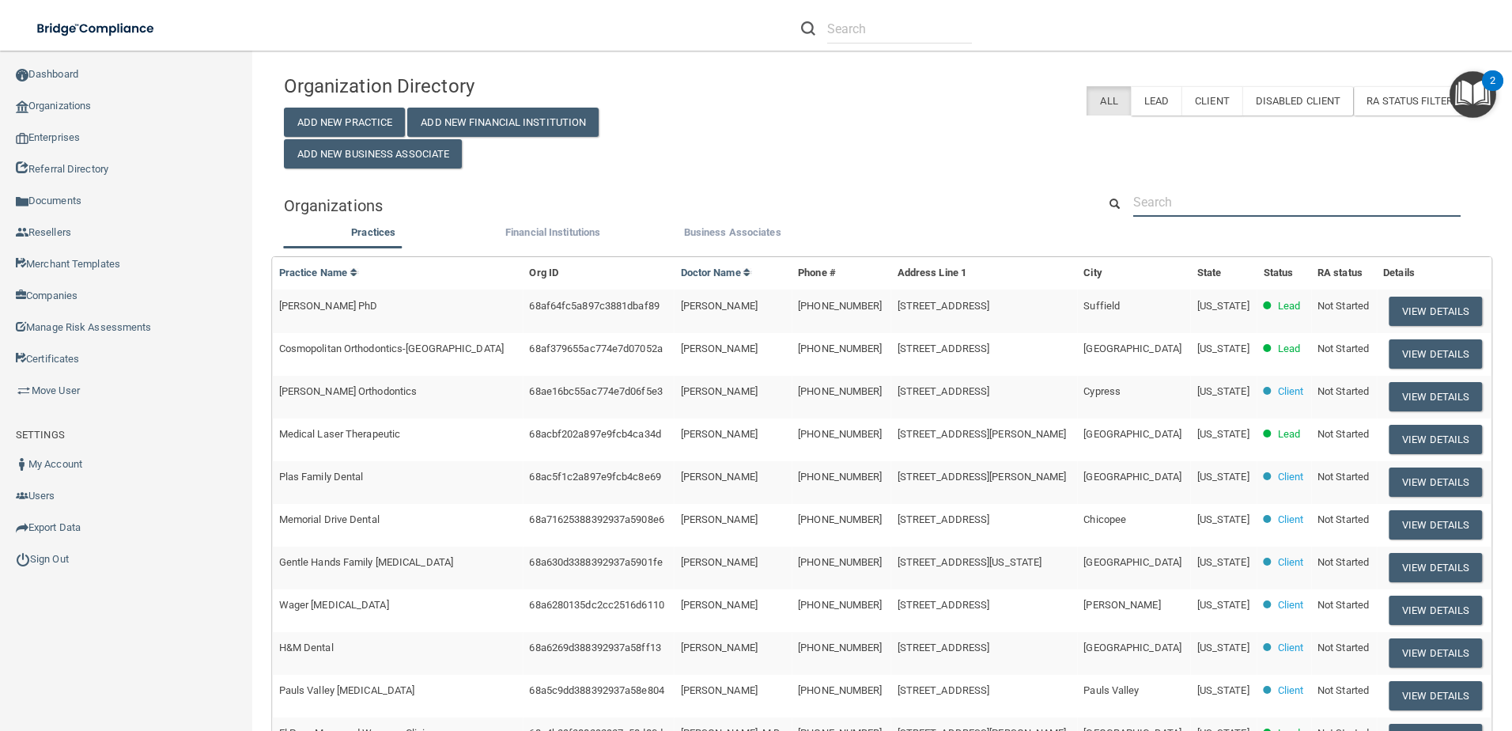
click at [1149, 214] on input "text" at bounding box center [1297, 201] width 327 height 29
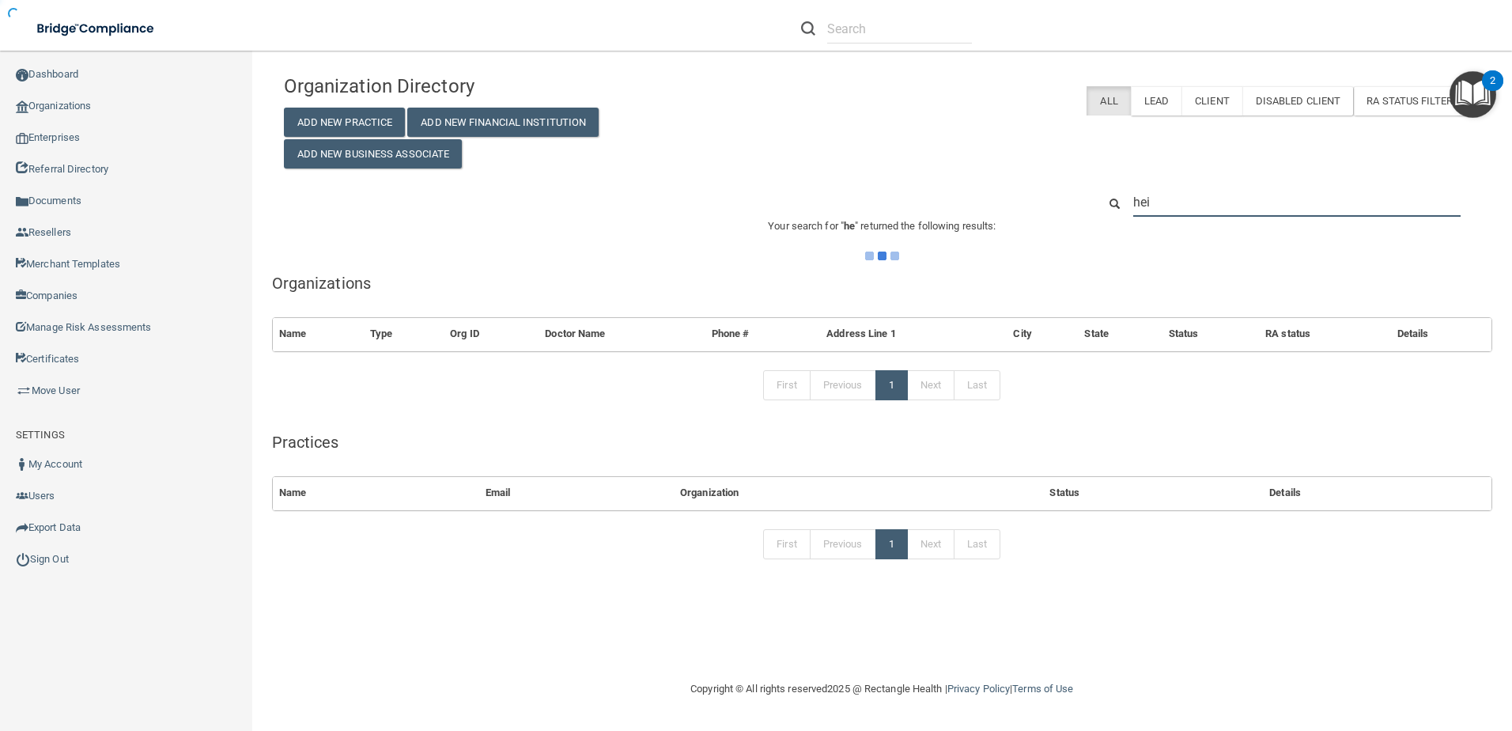
type input "hein"
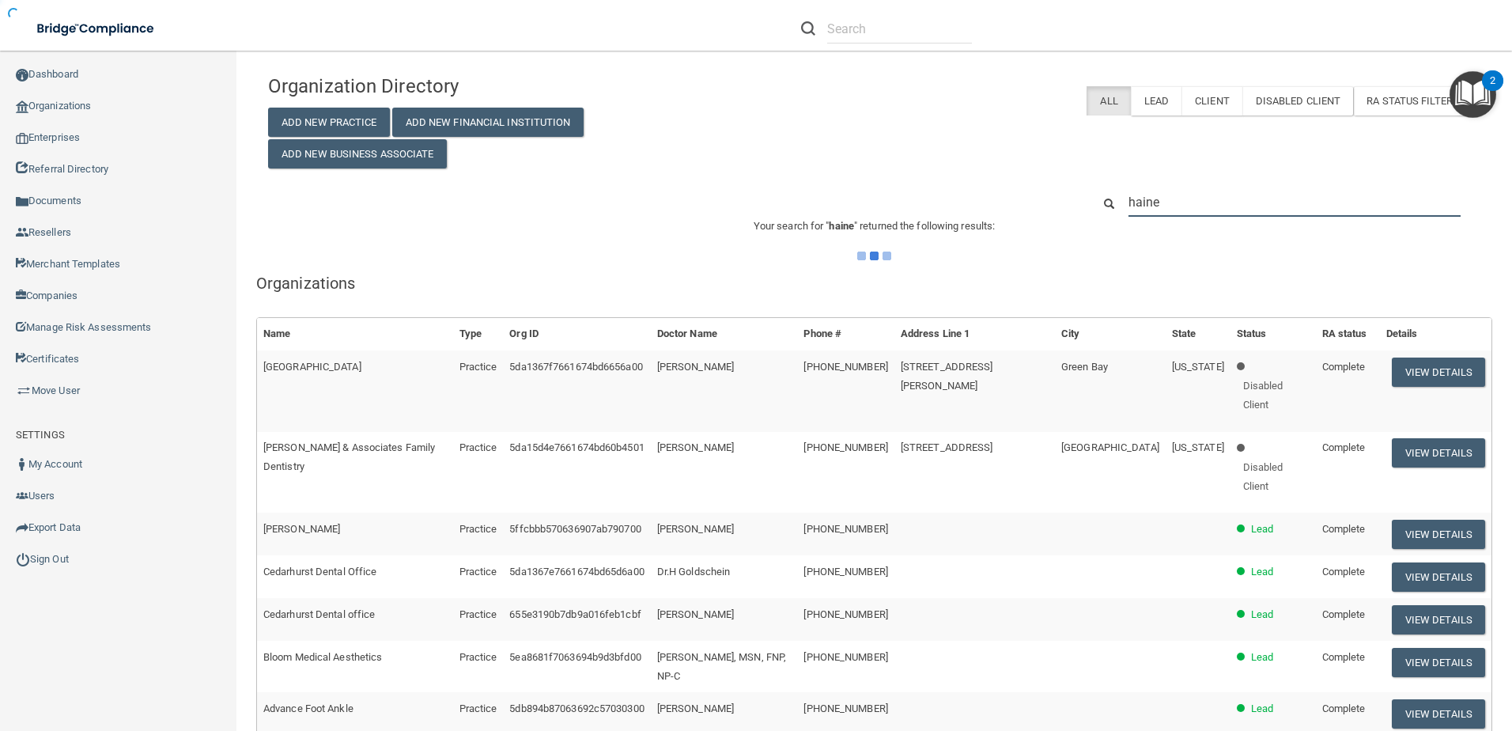
type input "[PERSON_NAME]"
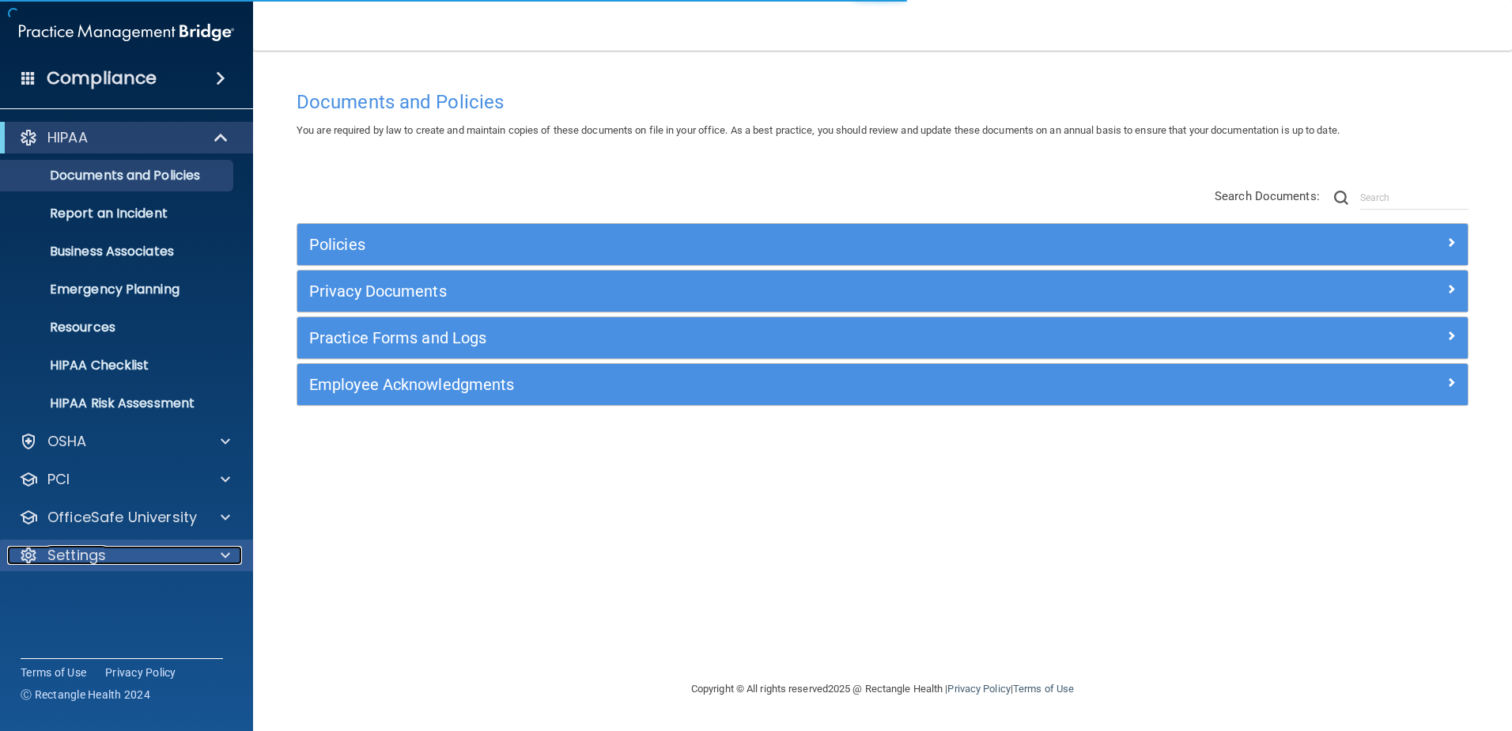
click at [104, 547] on p "Settings" at bounding box center [76, 555] width 59 height 19
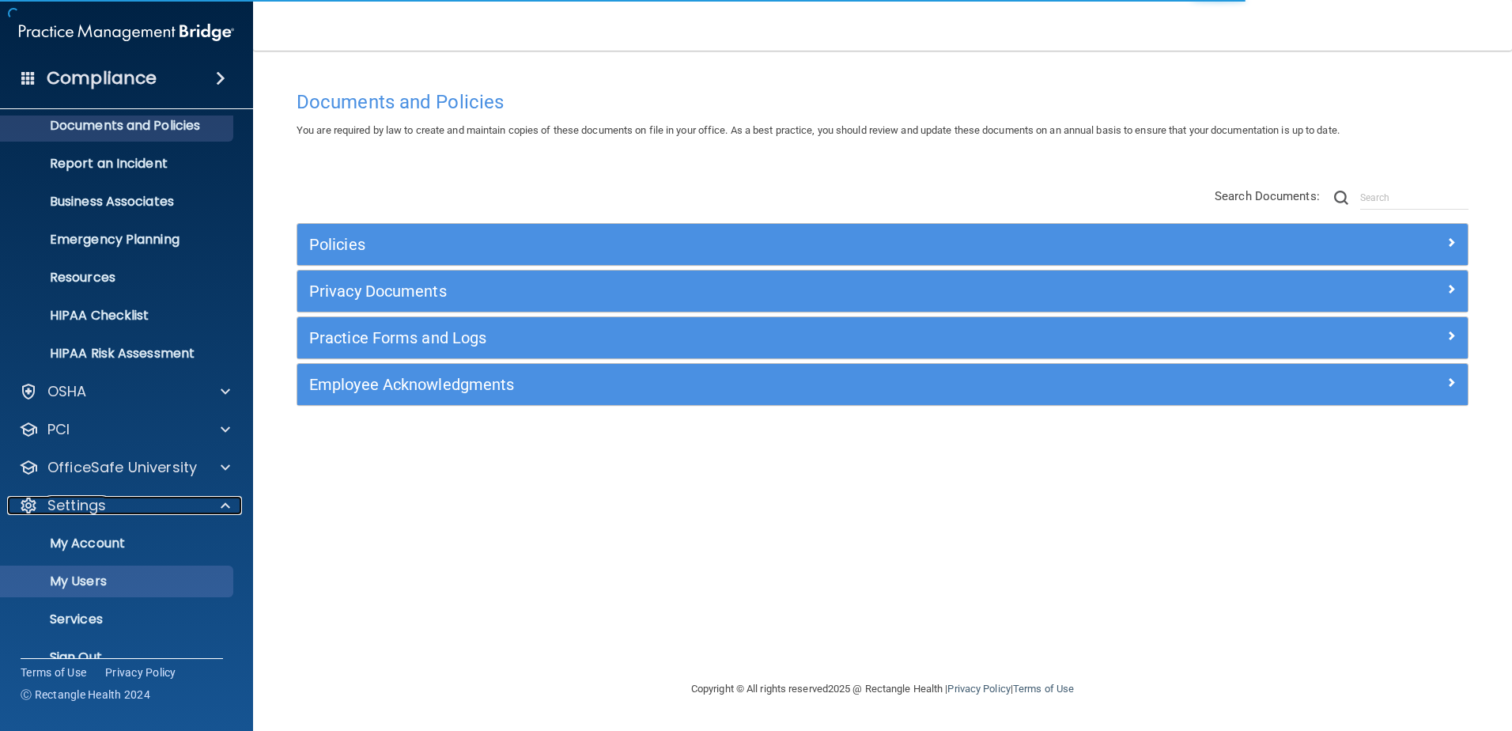
scroll to position [78, 0]
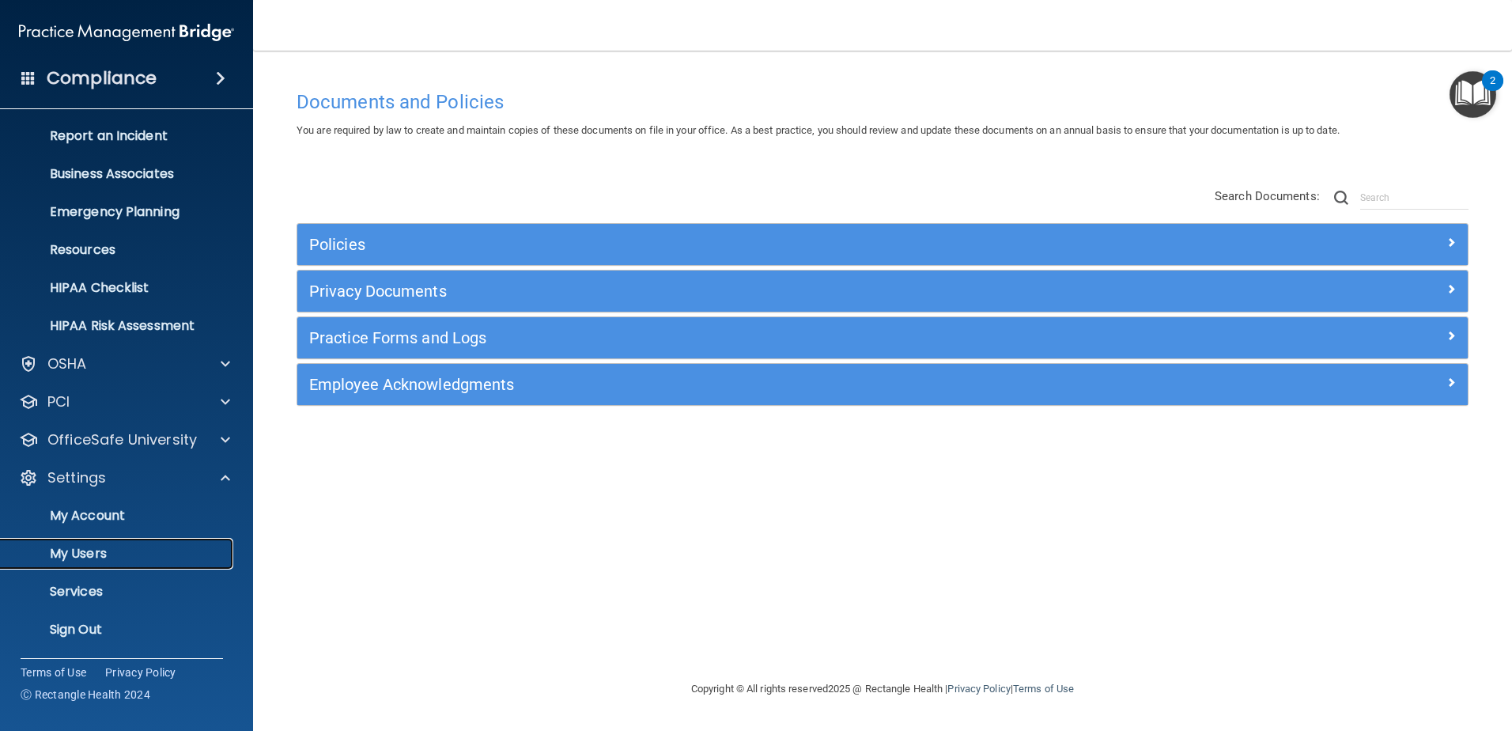
click at [103, 560] on p "My Users" at bounding box center [118, 554] width 216 height 16
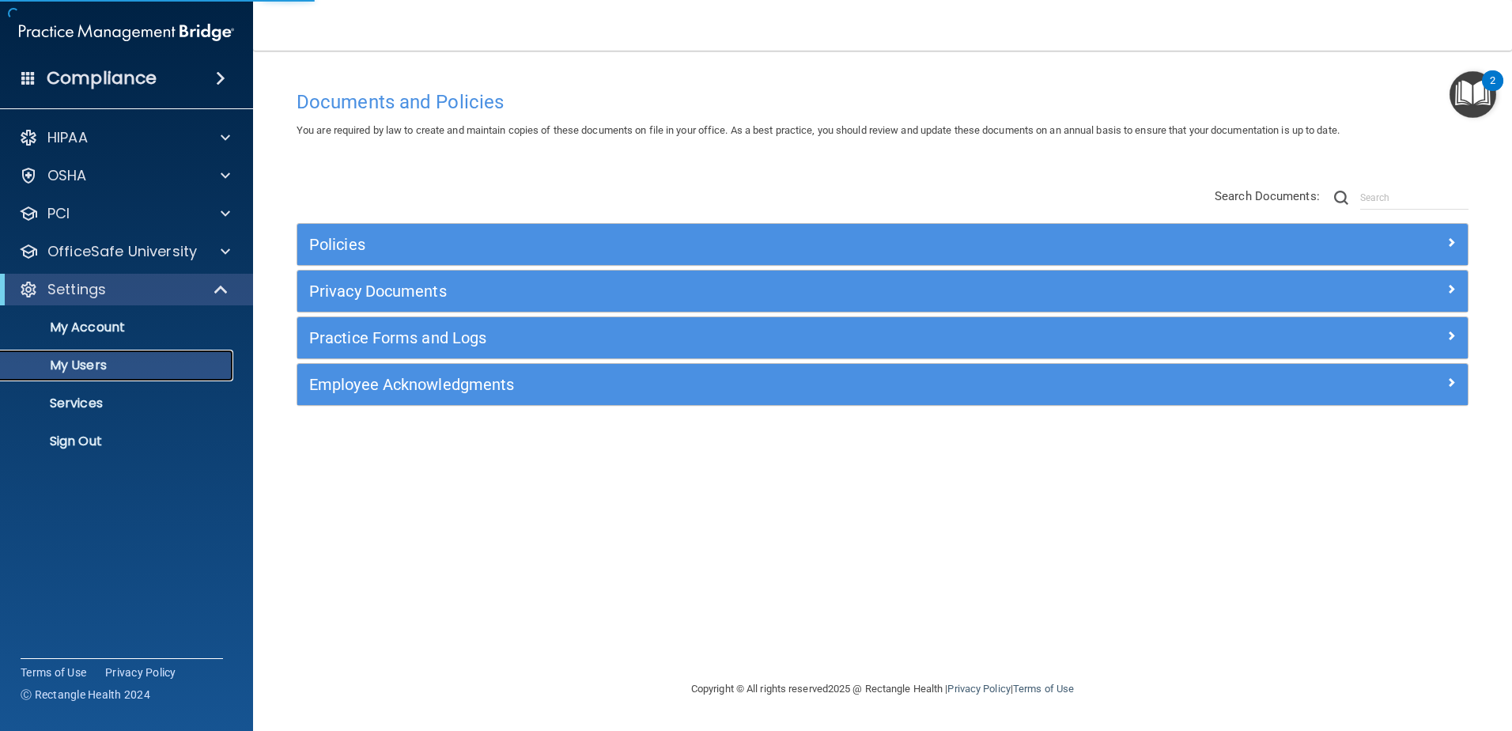
select select "20"
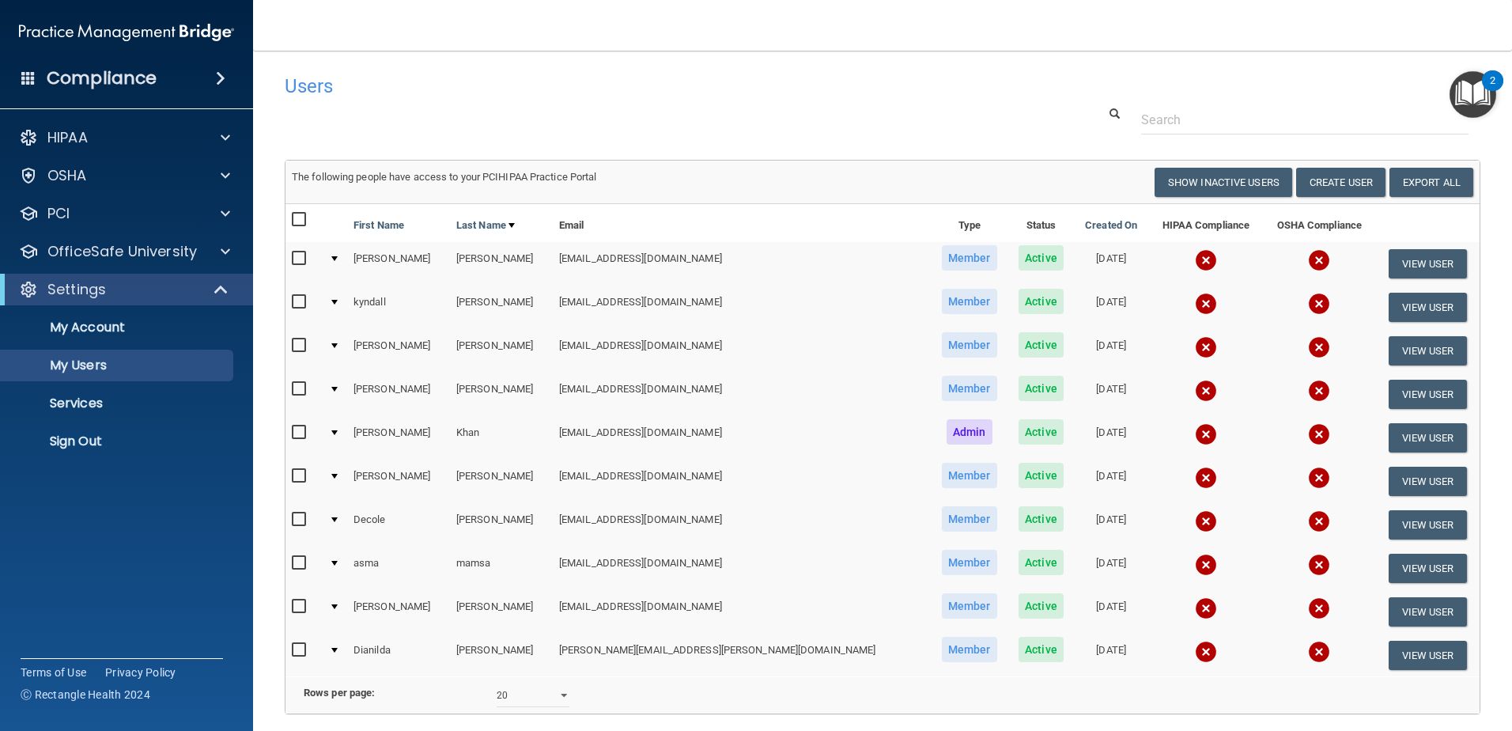
click at [95, 80] on h4 "Compliance" at bounding box center [102, 78] width 110 height 22
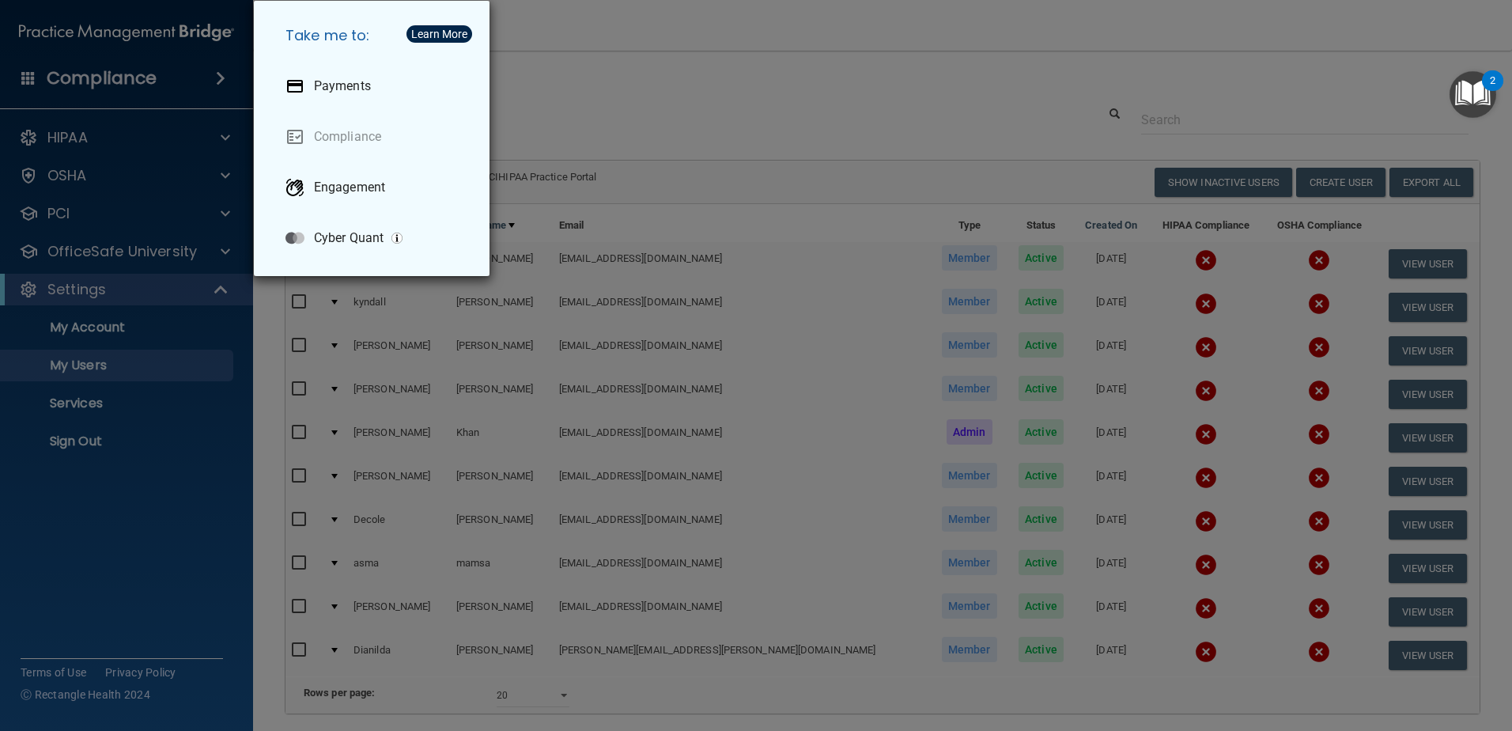
click at [95, 80] on div "Take me to: Payments Compliance Engagement Cyber Quant" at bounding box center [756, 365] width 1512 height 731
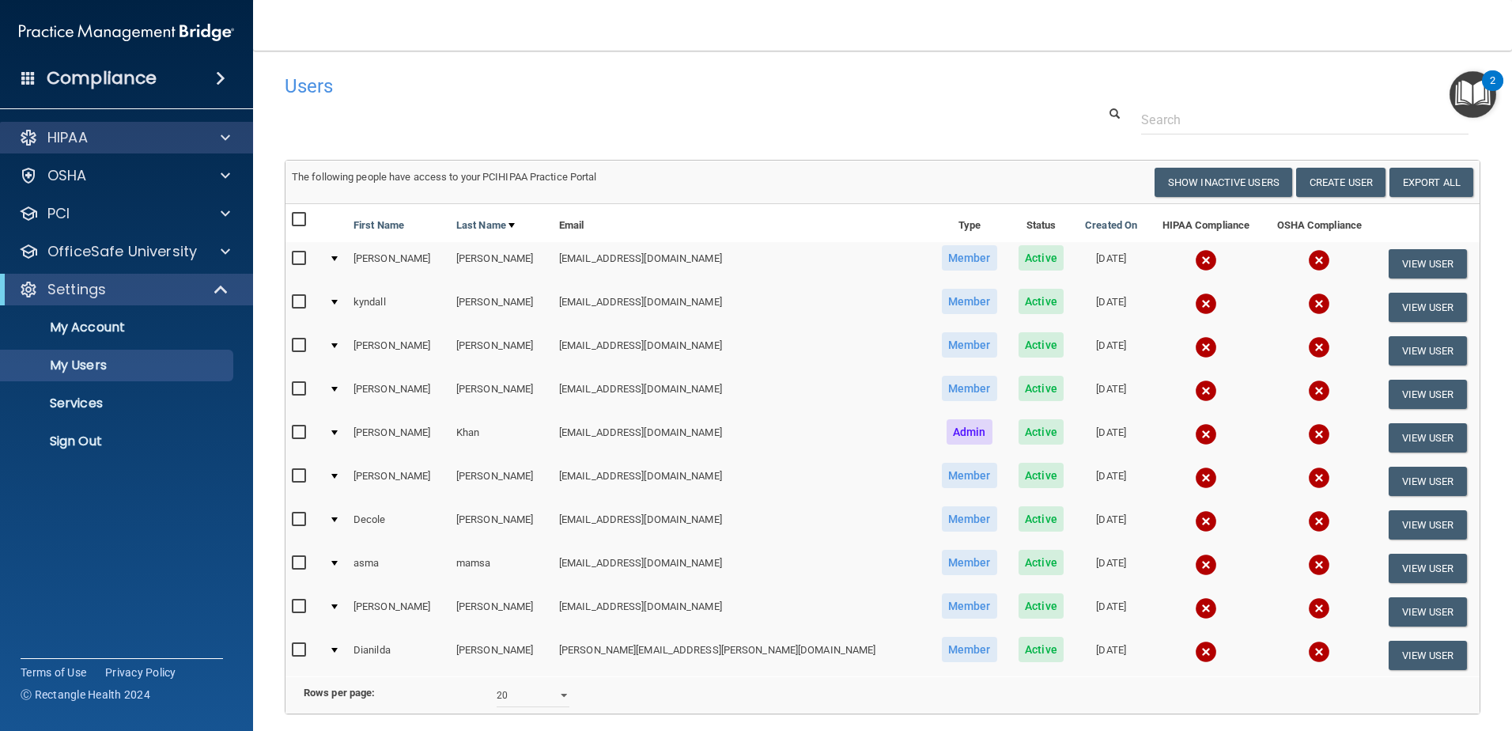
click at [92, 126] on div "HIPAA" at bounding box center [127, 138] width 254 height 32
click at [228, 141] on span at bounding box center [225, 137] width 9 height 19
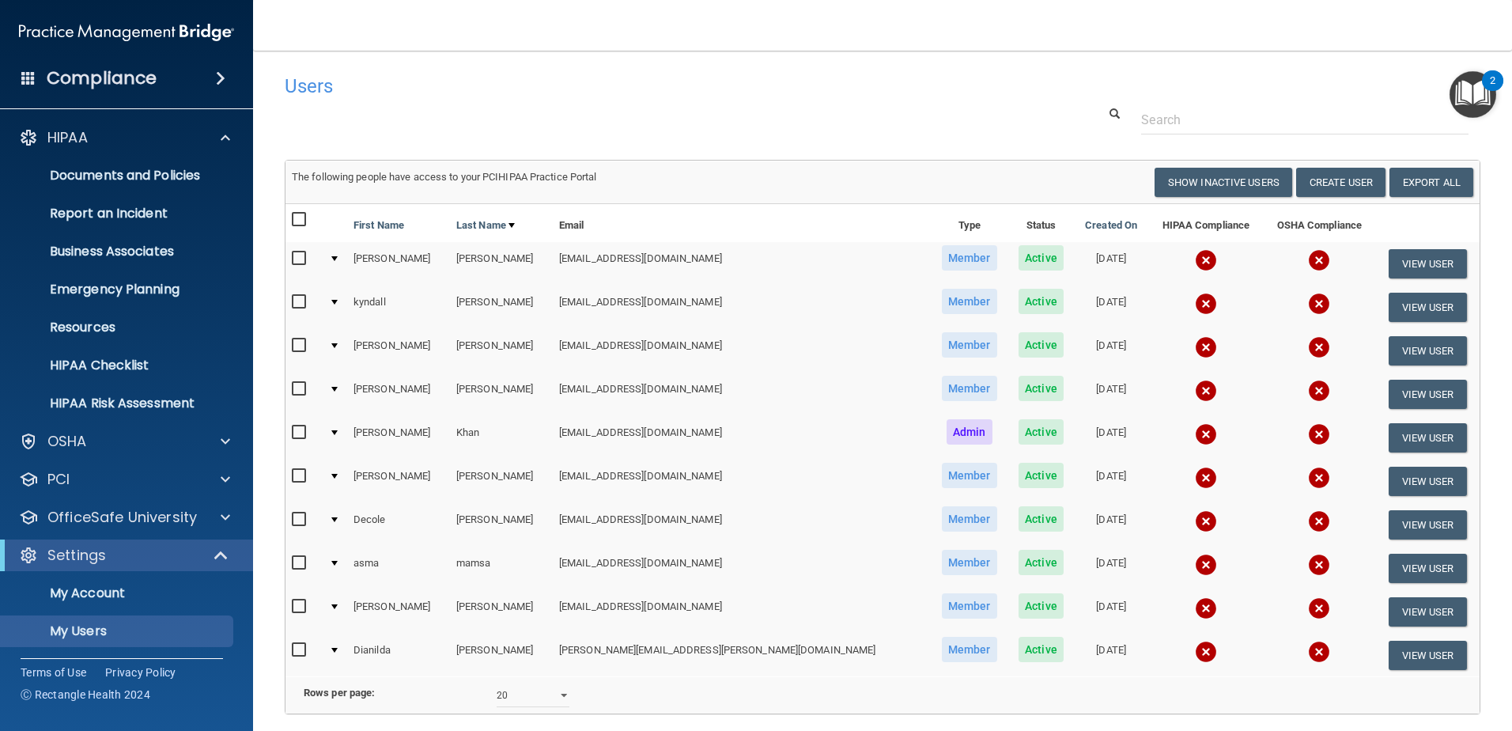
click at [216, 82] on span at bounding box center [220, 78] width 9 height 19
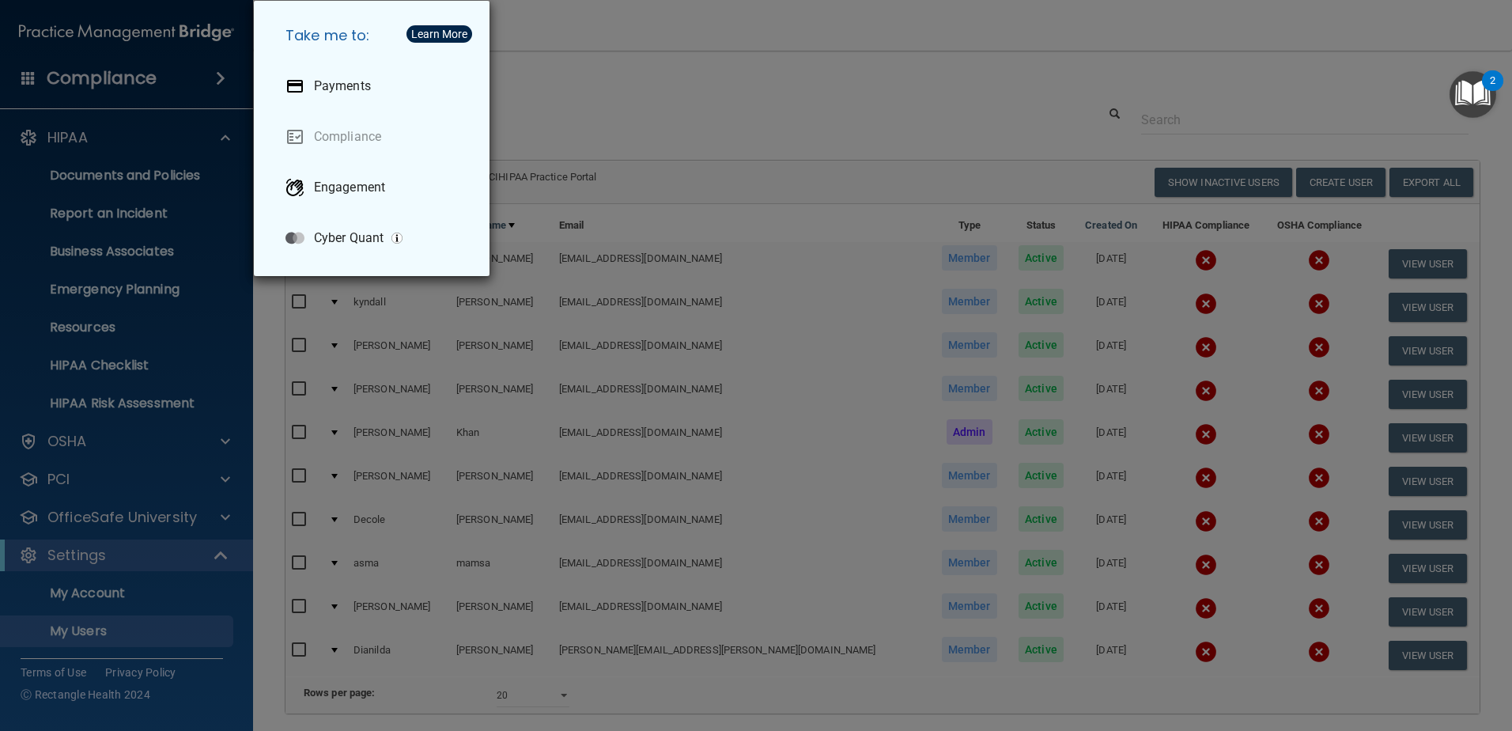
click at [210, 82] on div "Take me to: Payments Compliance Engagement Cyber Quant" at bounding box center [756, 365] width 1512 height 731
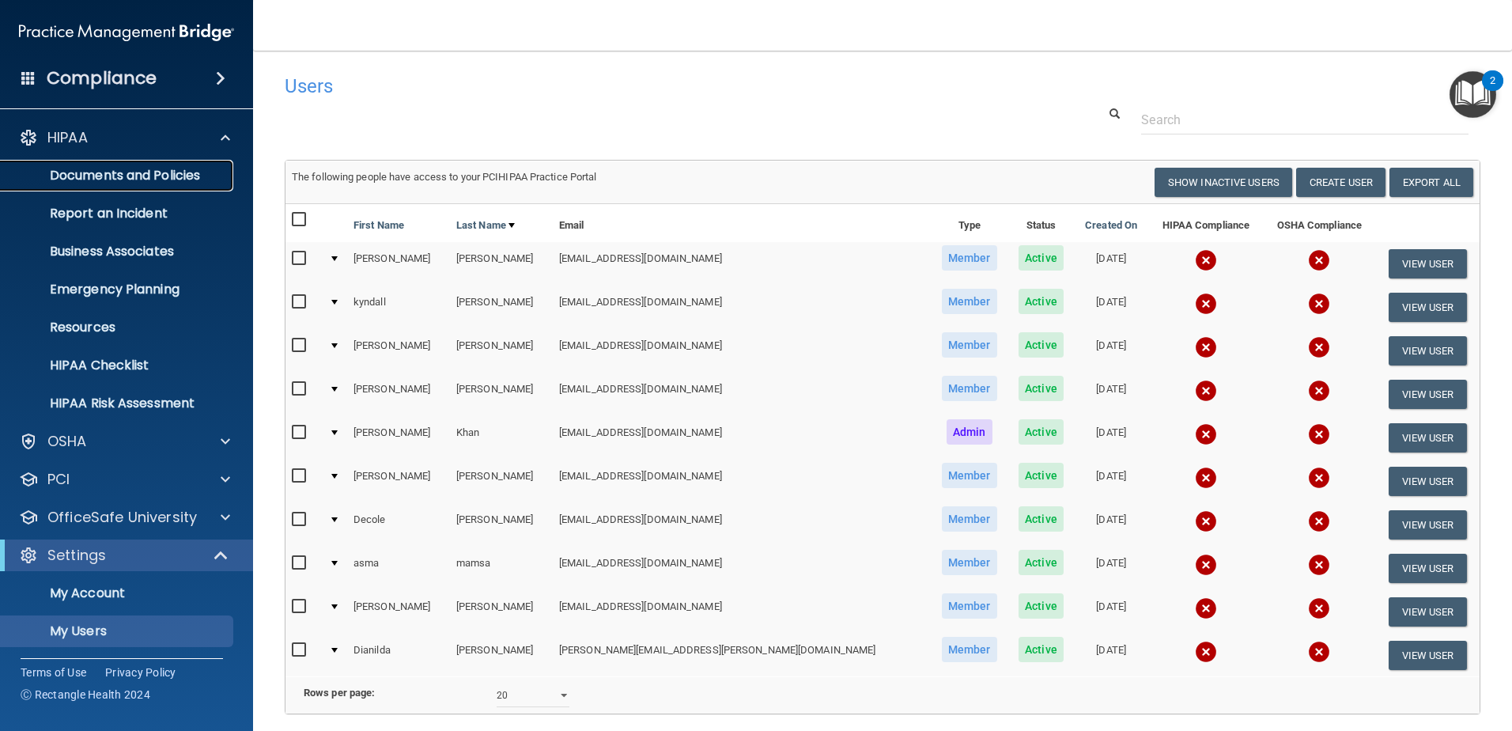
click at [146, 168] on p "Documents and Policies" at bounding box center [118, 176] width 216 height 16
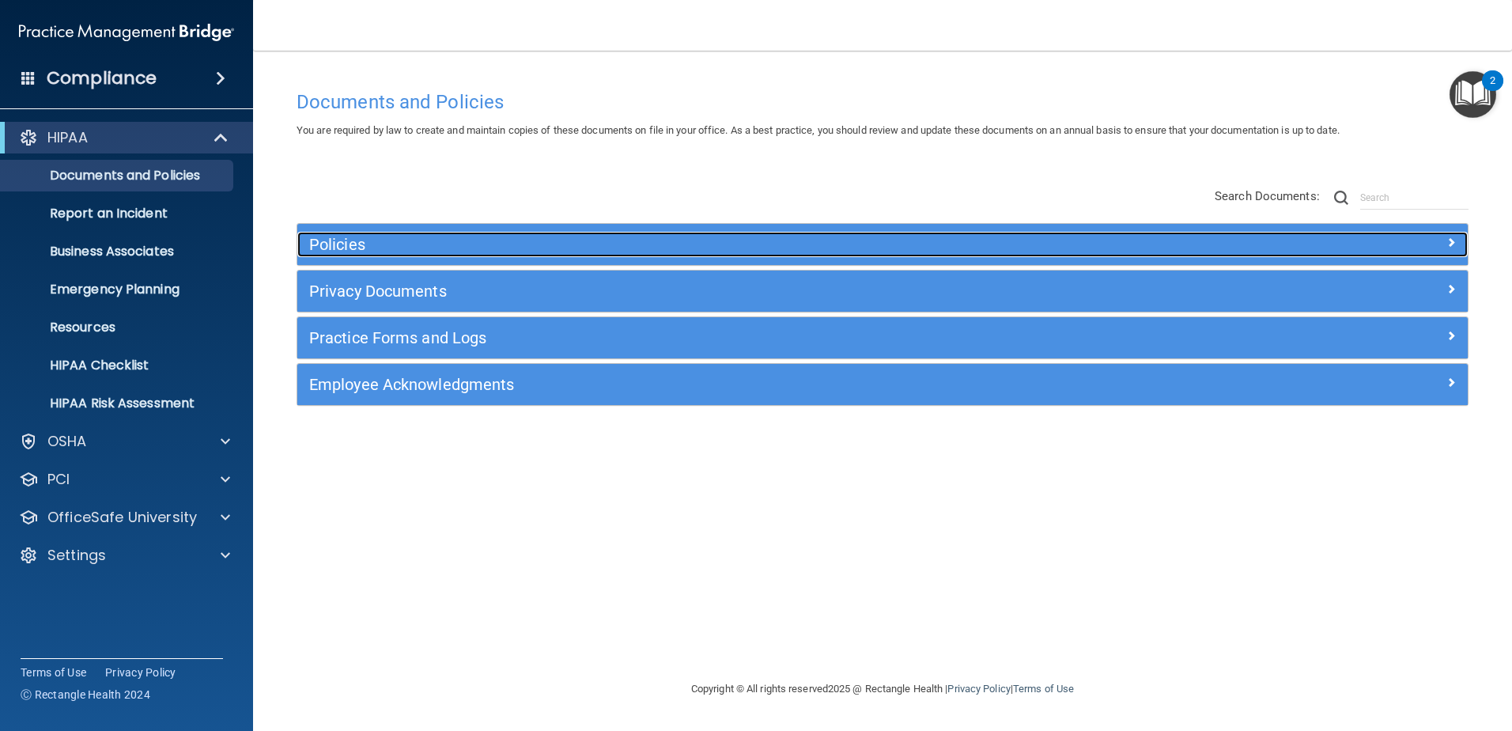
click at [341, 245] on h5 "Policies" at bounding box center [736, 244] width 854 height 17
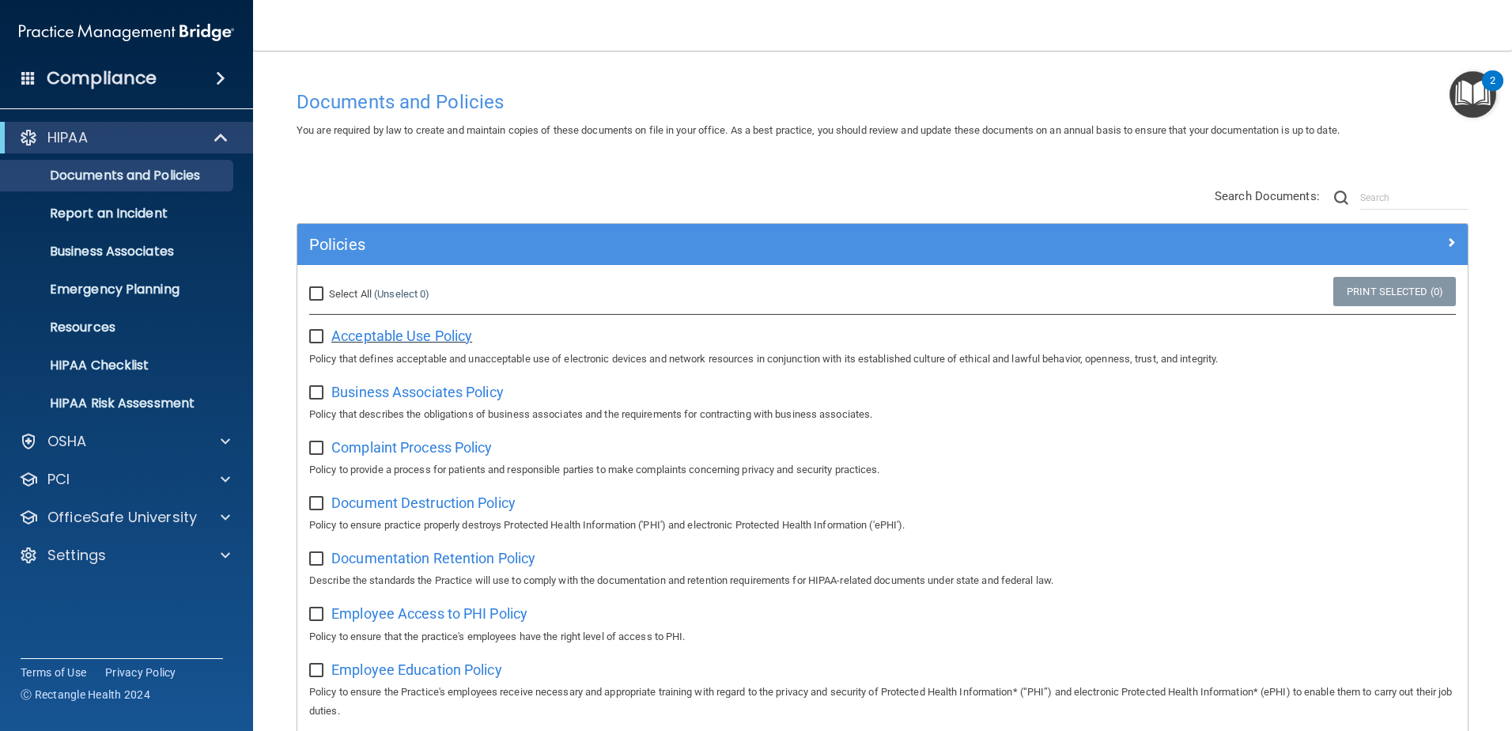
click at [386, 336] on span "Acceptable Use Policy" at bounding box center [401, 335] width 141 height 17
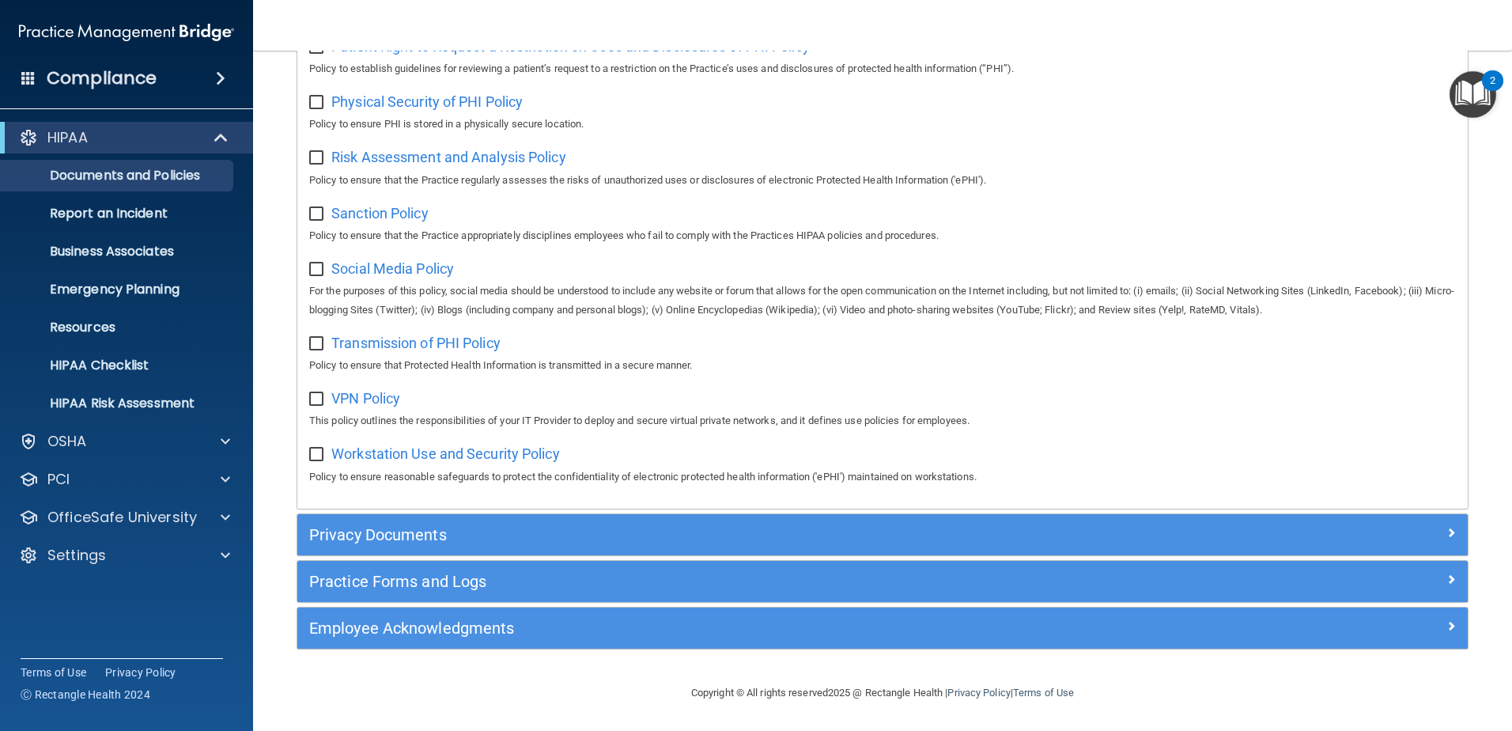
scroll to position [1047, 0]
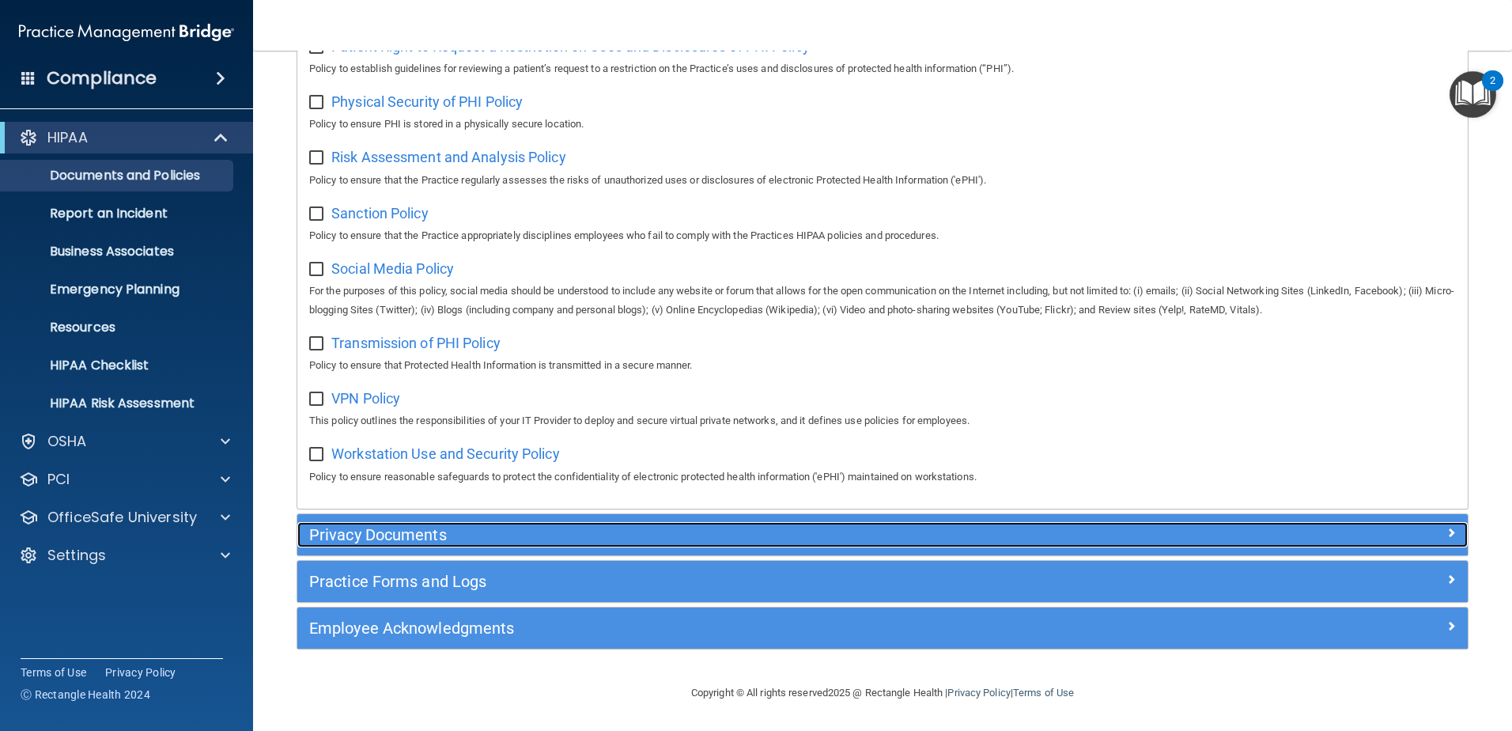
click at [403, 543] on h5 "Privacy Documents" at bounding box center [736, 534] width 854 height 17
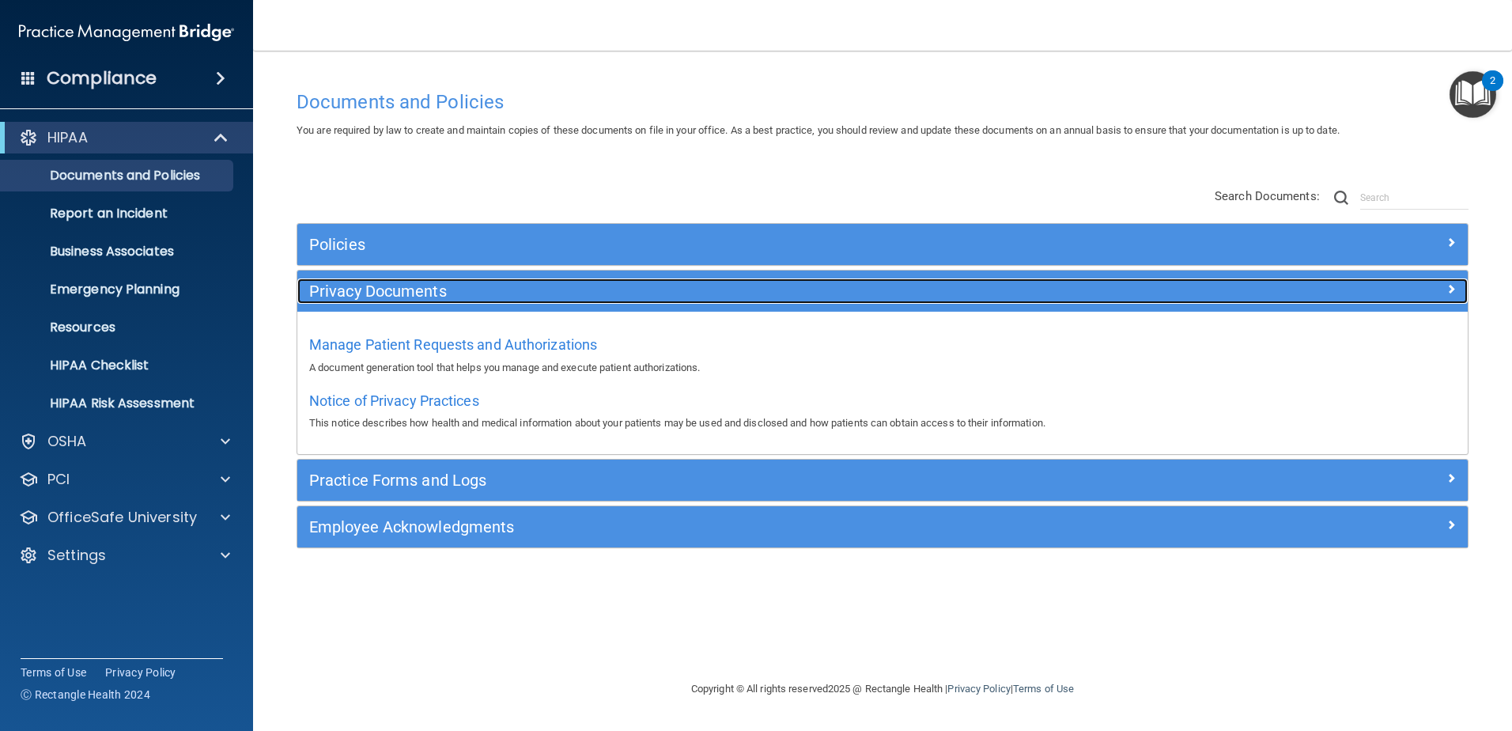
scroll to position [0, 0]
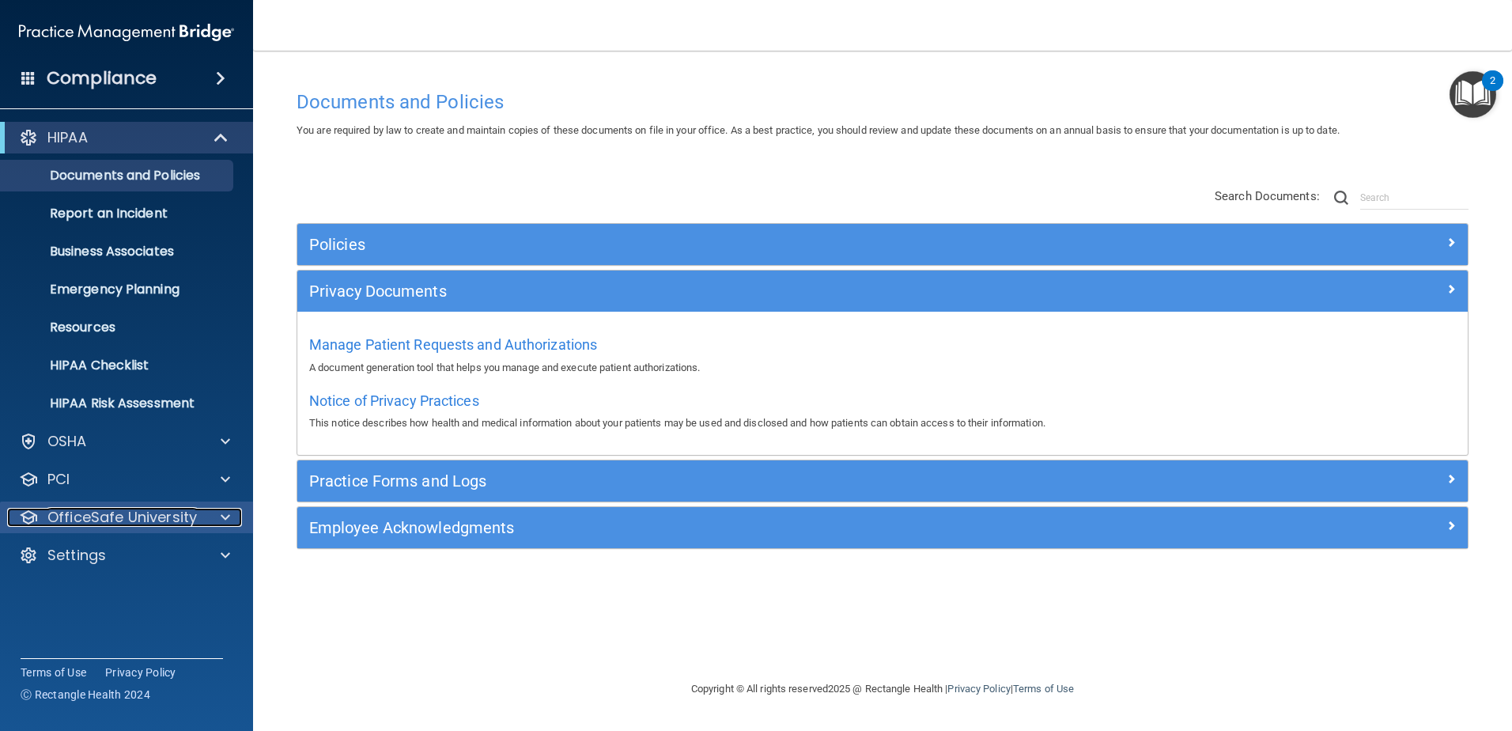
click at [103, 509] on p "OfficeSafe University" at bounding box center [121, 517] width 149 height 19
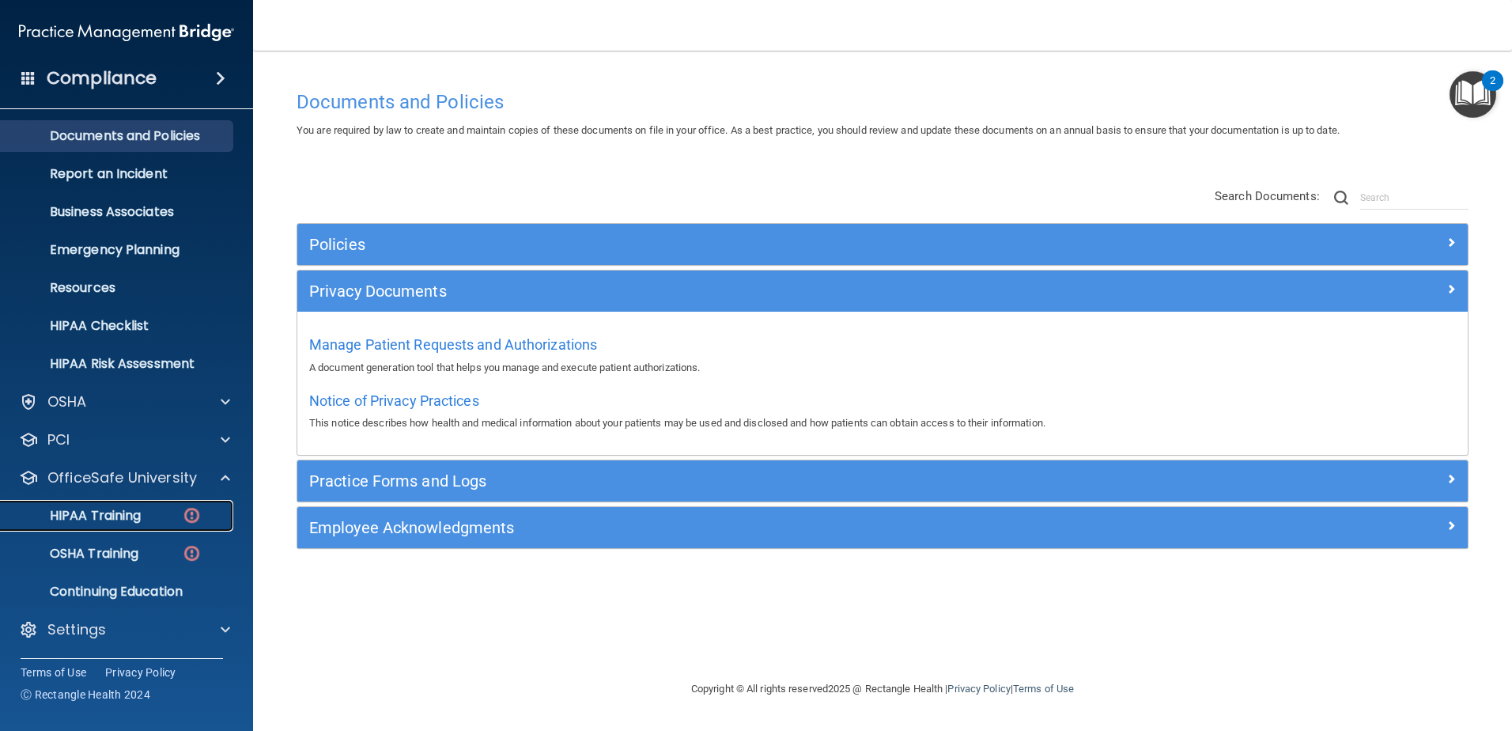
click at [101, 520] on p "HIPAA Training" at bounding box center [75, 516] width 131 height 16
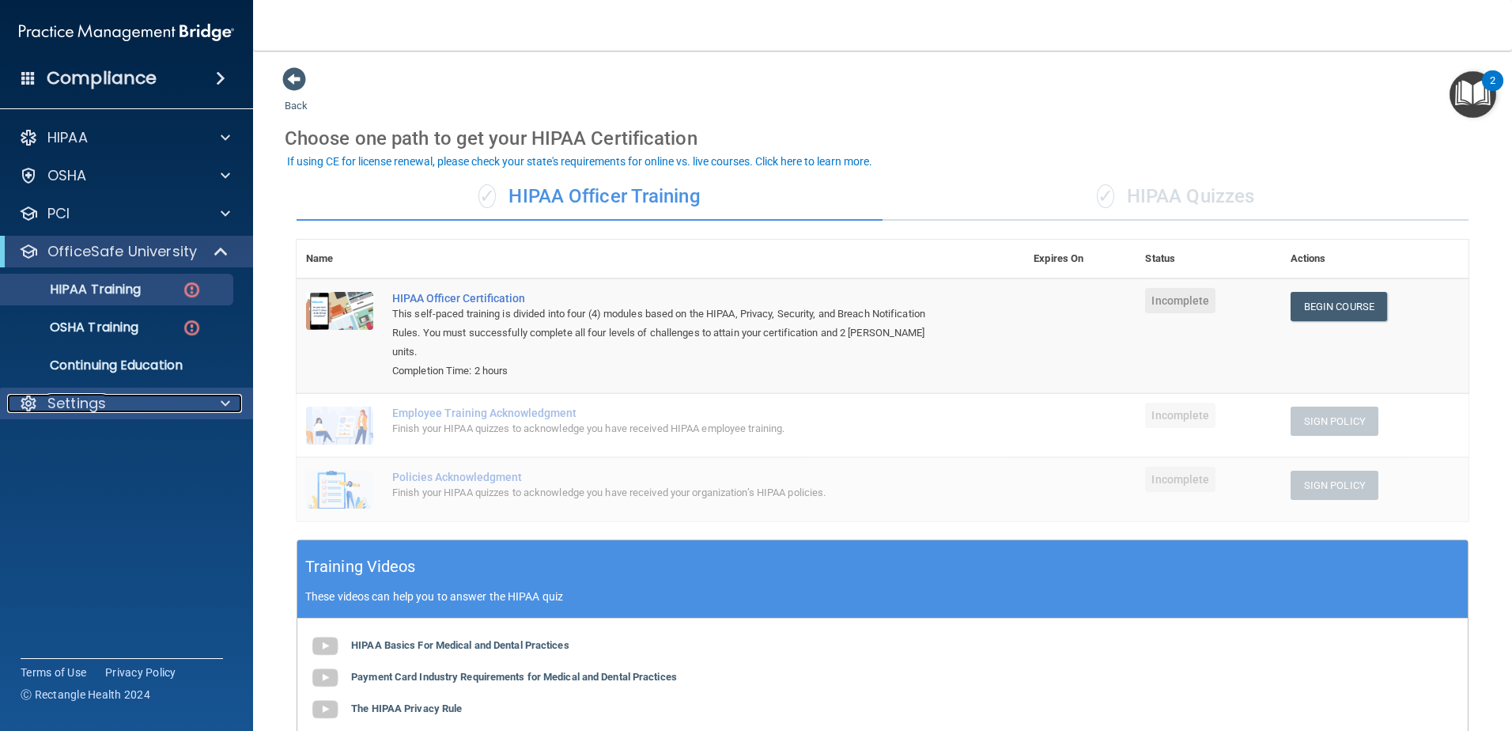
click at [82, 399] on p "Settings" at bounding box center [76, 403] width 59 height 19
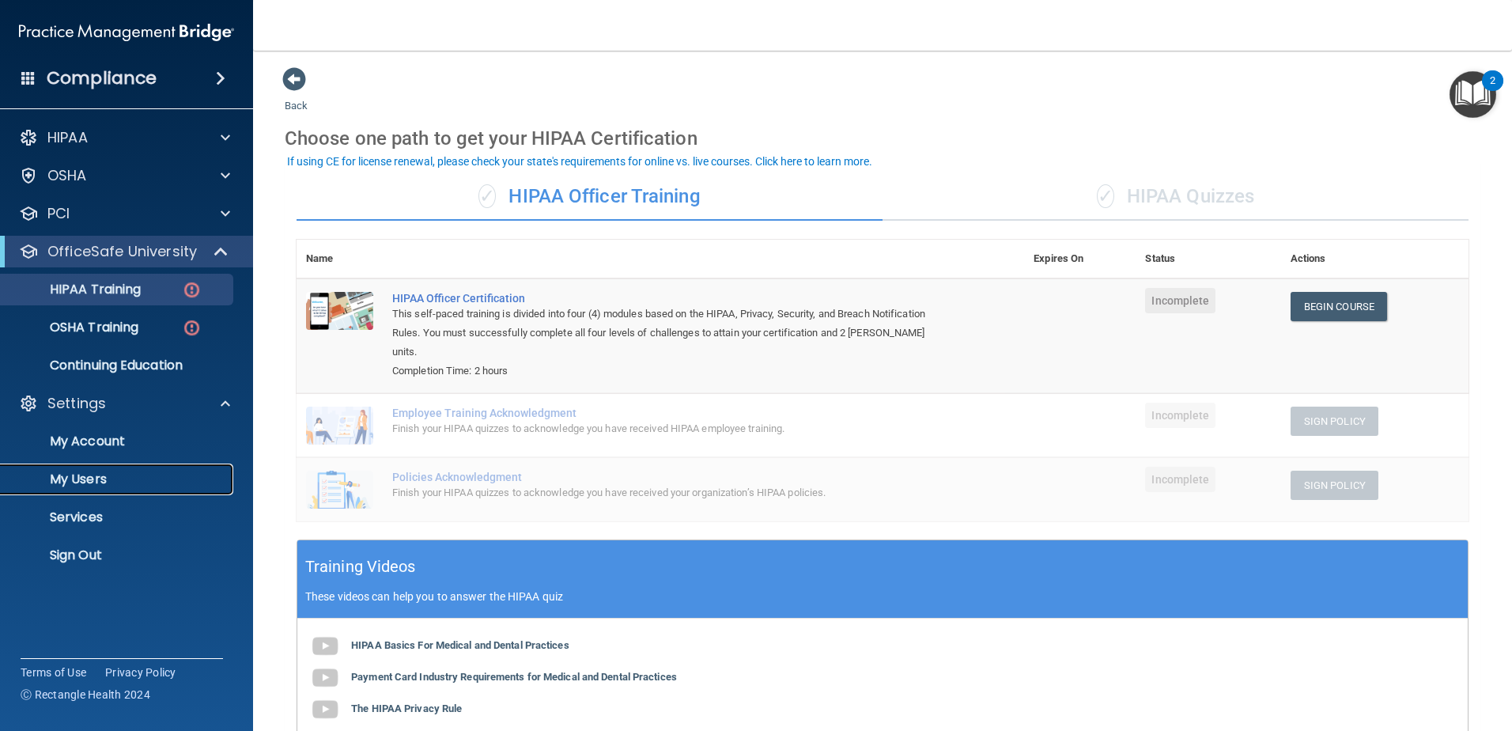
click at [91, 489] on link "My Users" at bounding box center [108, 480] width 249 height 32
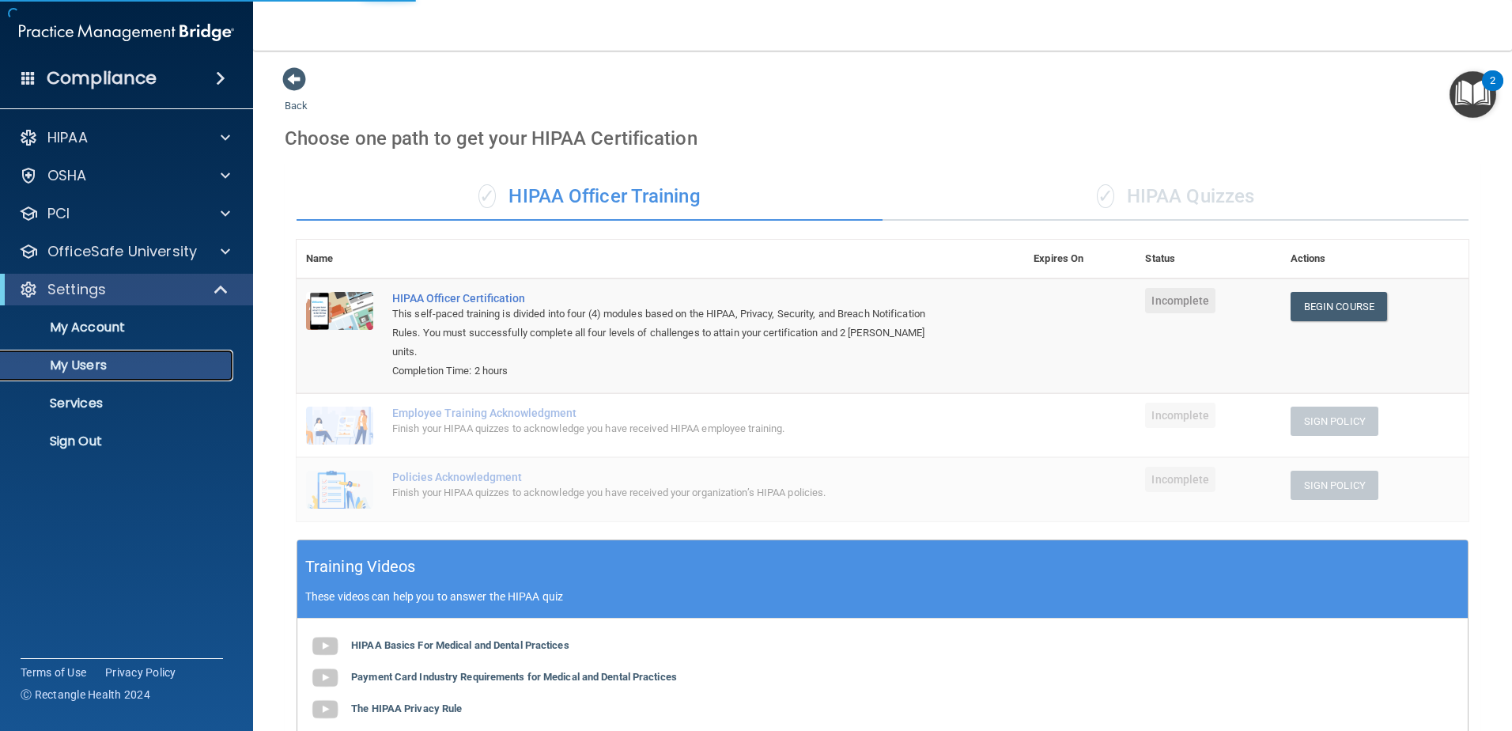
select select "20"
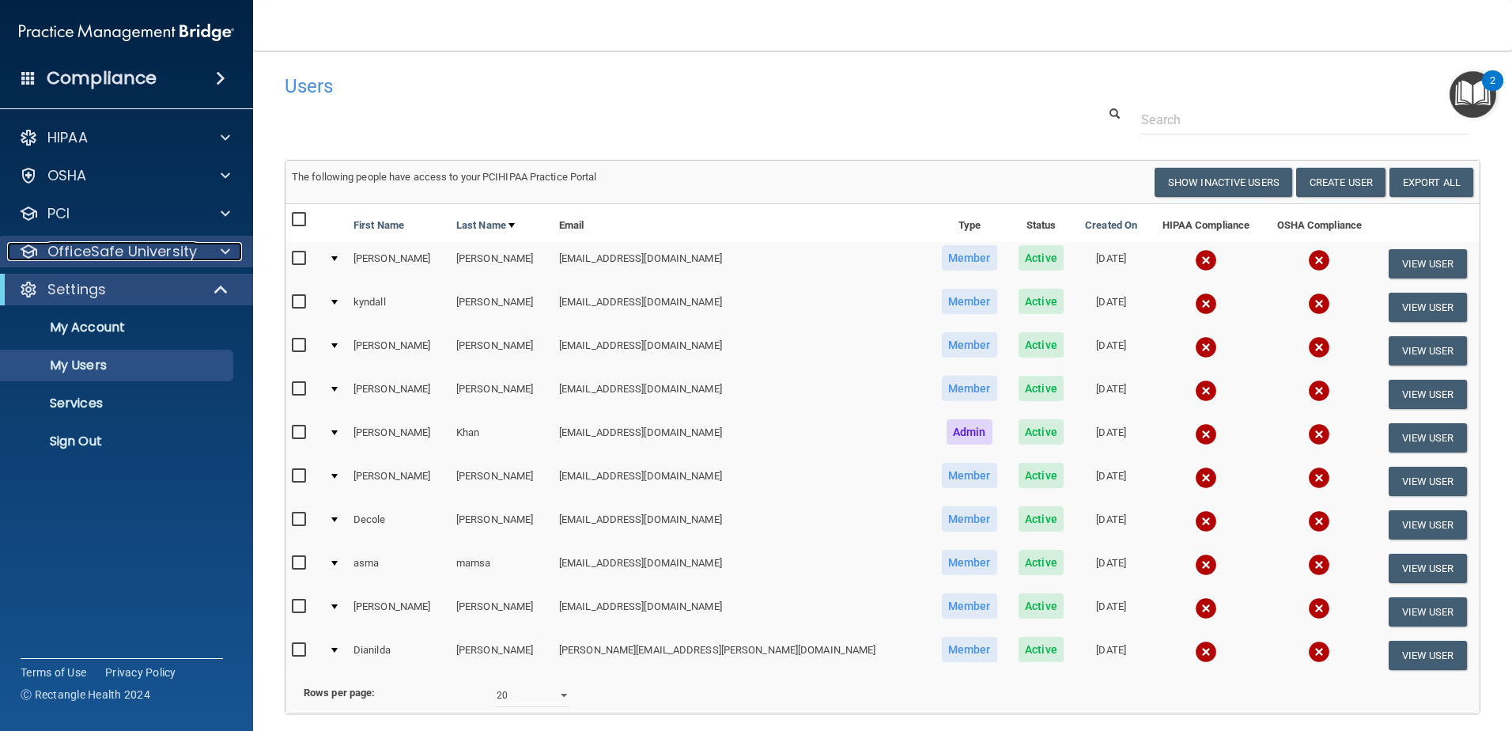
click at [187, 248] on p "OfficeSafe University" at bounding box center [121, 251] width 149 height 19
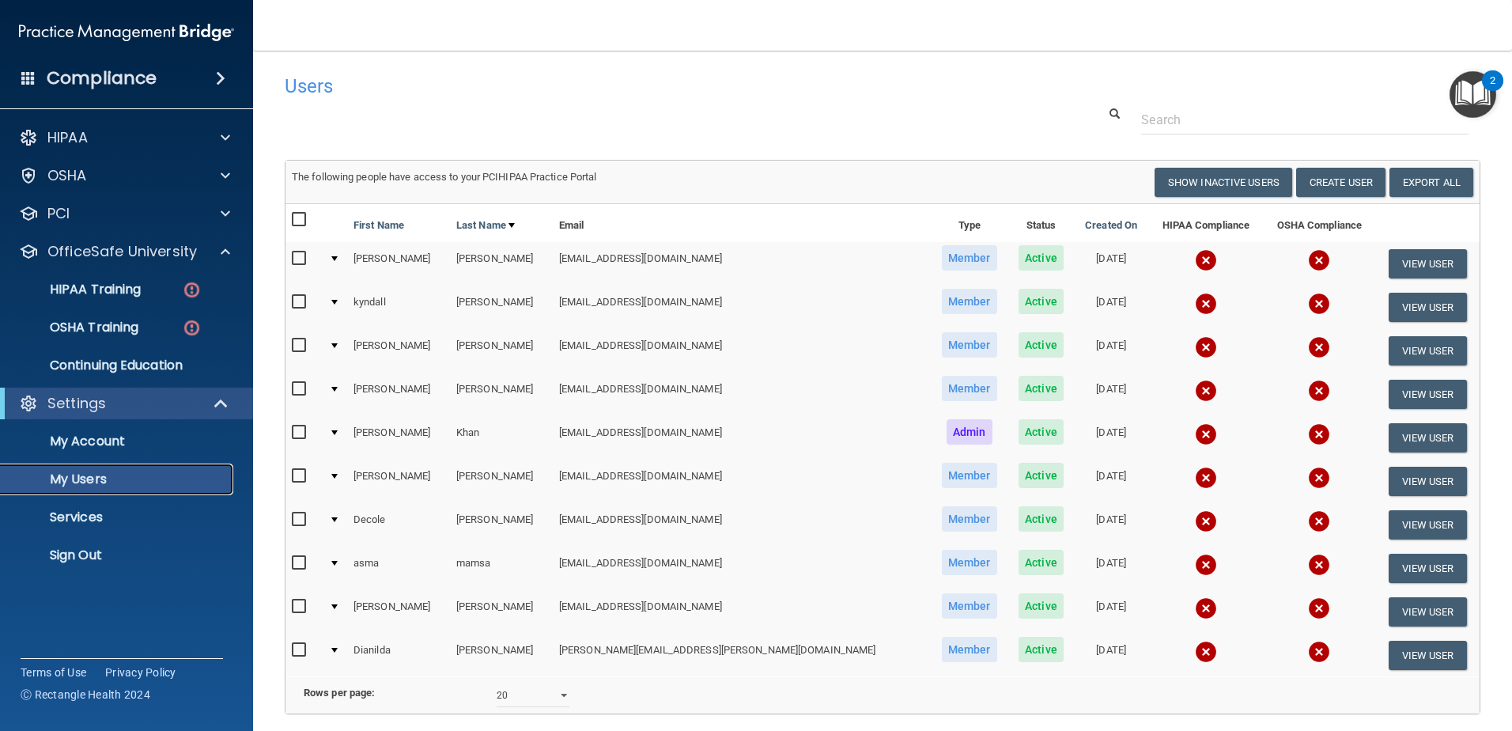
click at [129, 478] on p "My Users" at bounding box center [118, 479] width 216 height 16
click at [131, 294] on p "HIPAA Training" at bounding box center [75, 290] width 131 height 16
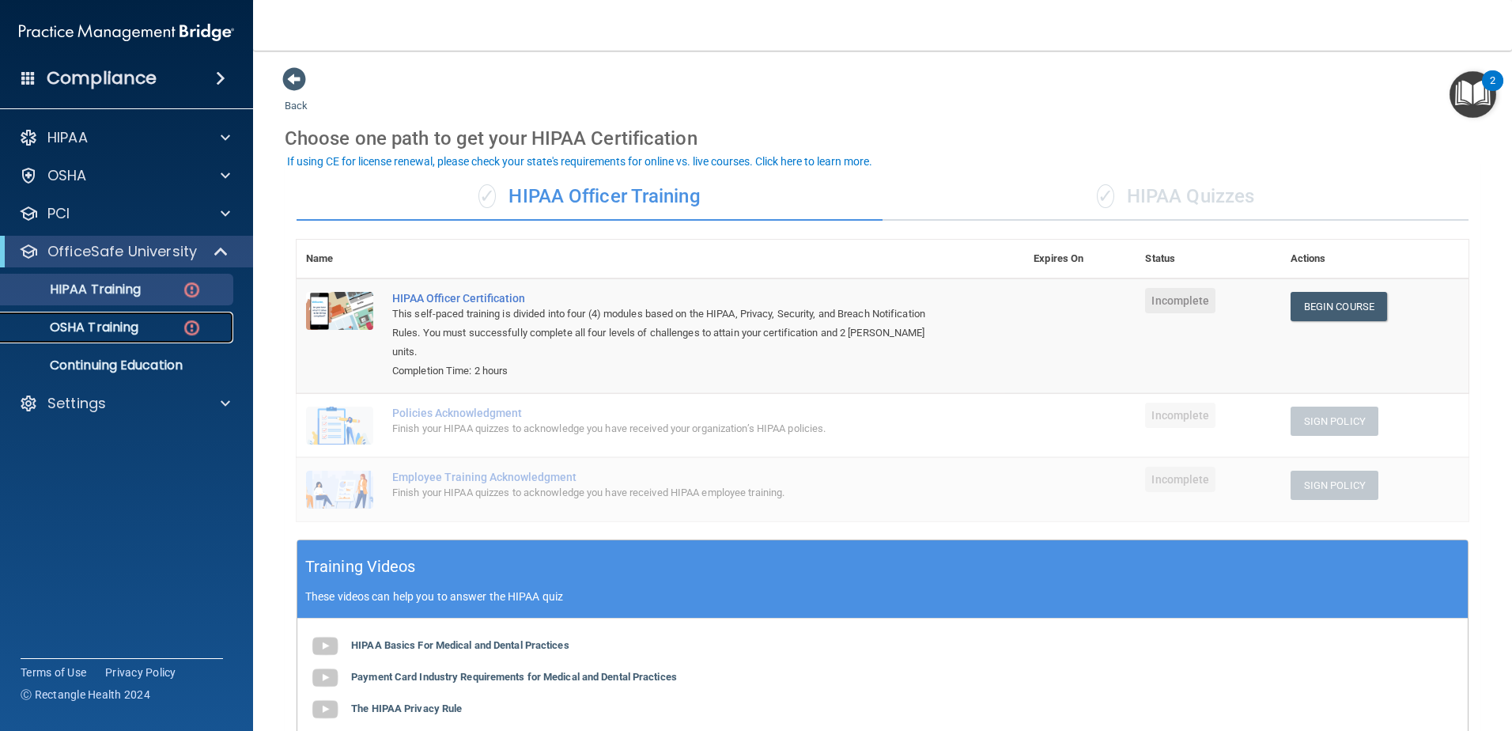
click at [114, 337] on link "OSHA Training" at bounding box center [108, 328] width 249 height 32
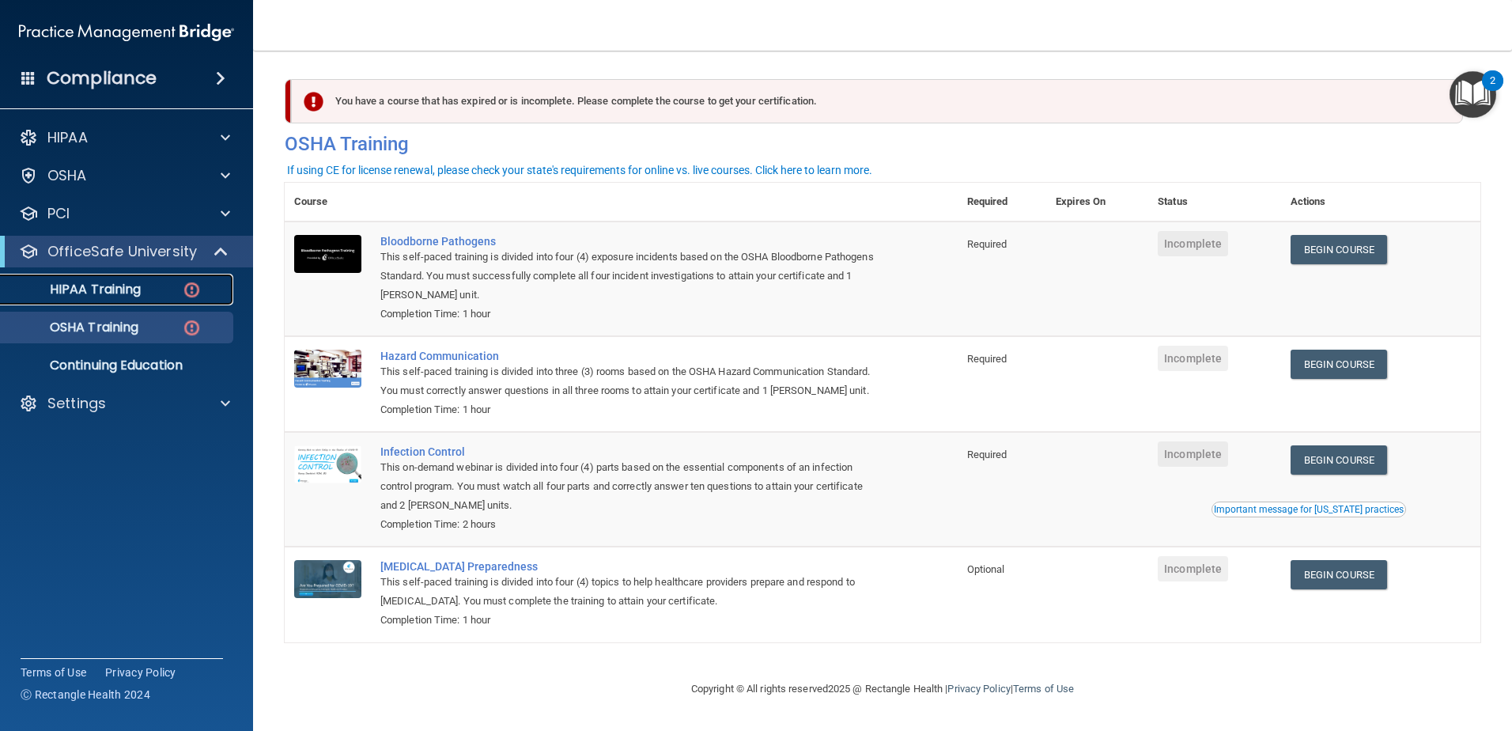
click at [142, 291] on div "HIPAA Training" at bounding box center [118, 290] width 216 height 16
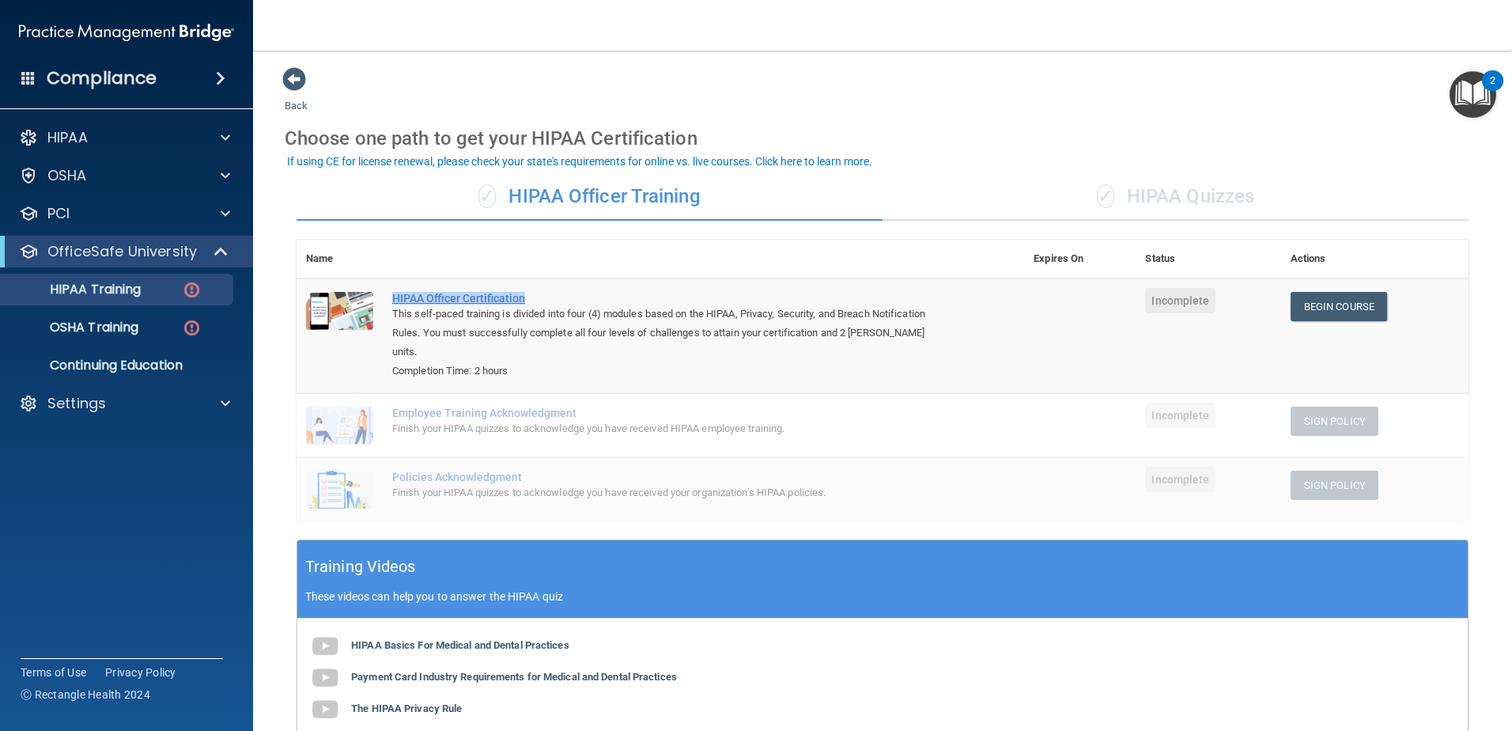
drag, startPoint x: 387, startPoint y: 296, endPoint x: 533, endPoint y: 300, distance: 146.4
click at [533, 300] on td "HIPAA Officer Certification This self-paced training is divided into four (4) m…" at bounding box center [704, 335] width 642 height 115
drag, startPoint x: 533, startPoint y: 300, endPoint x: 505, endPoint y: 346, distance: 53.6
click at [505, 361] on div "Completion Time: 2 hours" at bounding box center [668, 370] width 553 height 19
click at [130, 335] on p "OSHA Training" at bounding box center [74, 328] width 128 height 16
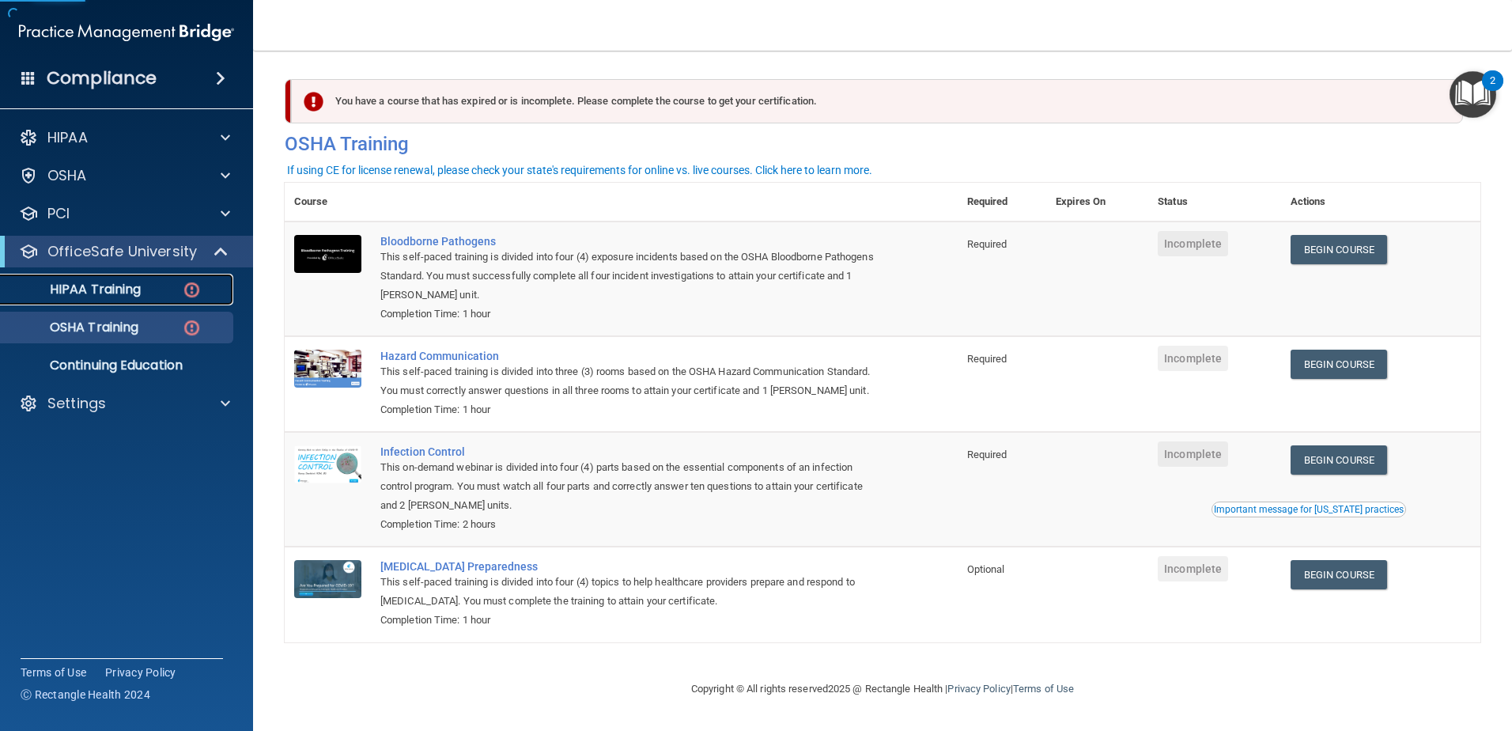
click at [125, 302] on link "HIPAA Training" at bounding box center [108, 290] width 249 height 32
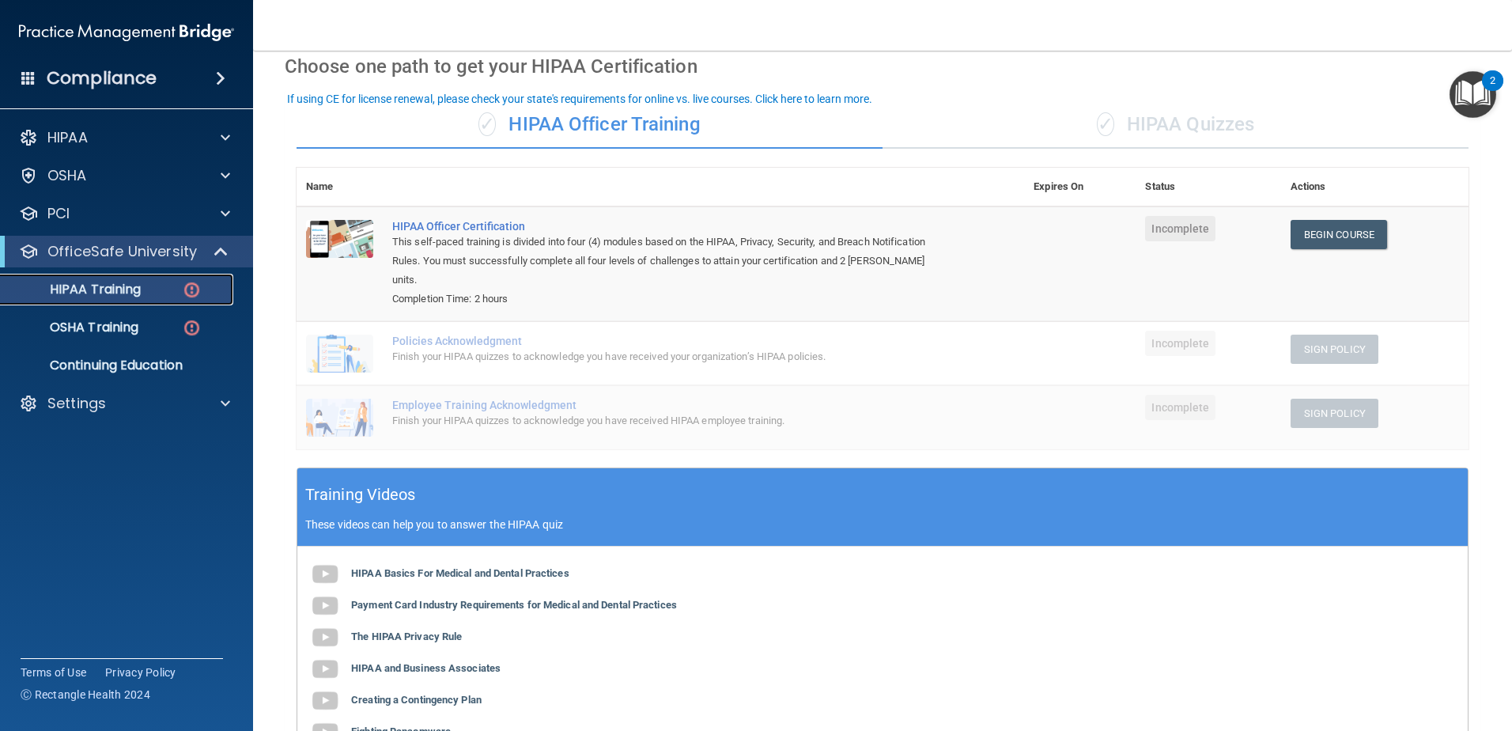
scroll to position [44, 0]
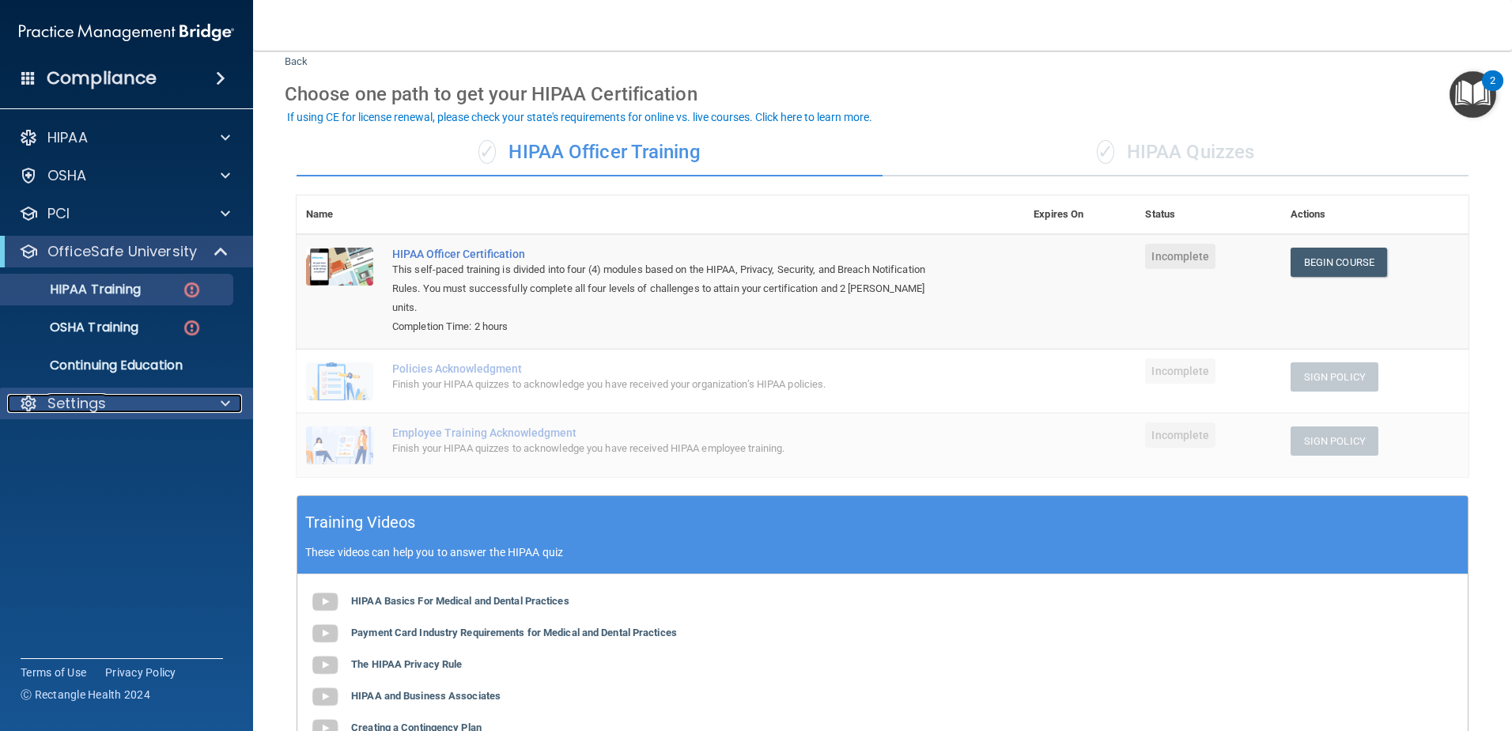
click at [94, 402] on p "Settings" at bounding box center [76, 403] width 59 height 19
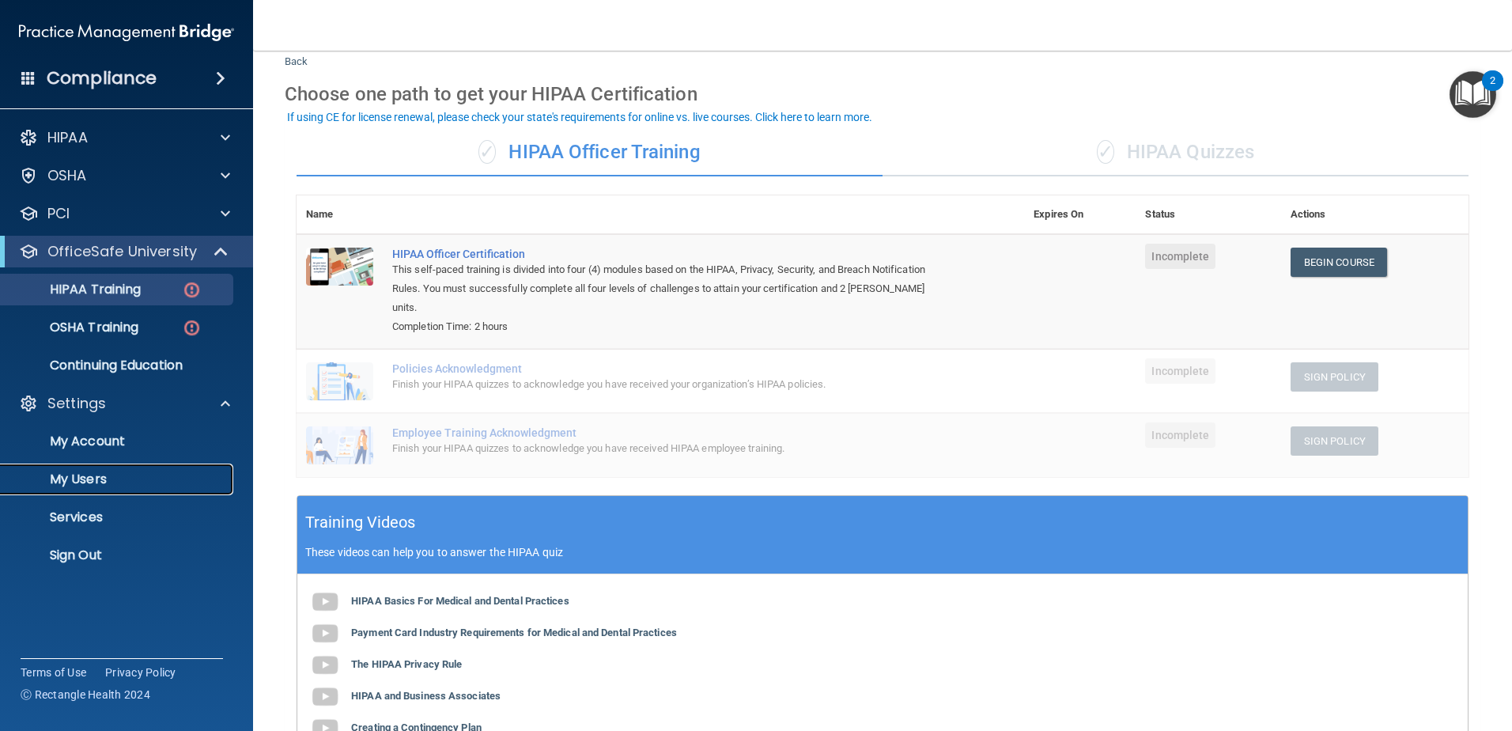
click at [104, 483] on p "My Users" at bounding box center [118, 479] width 216 height 16
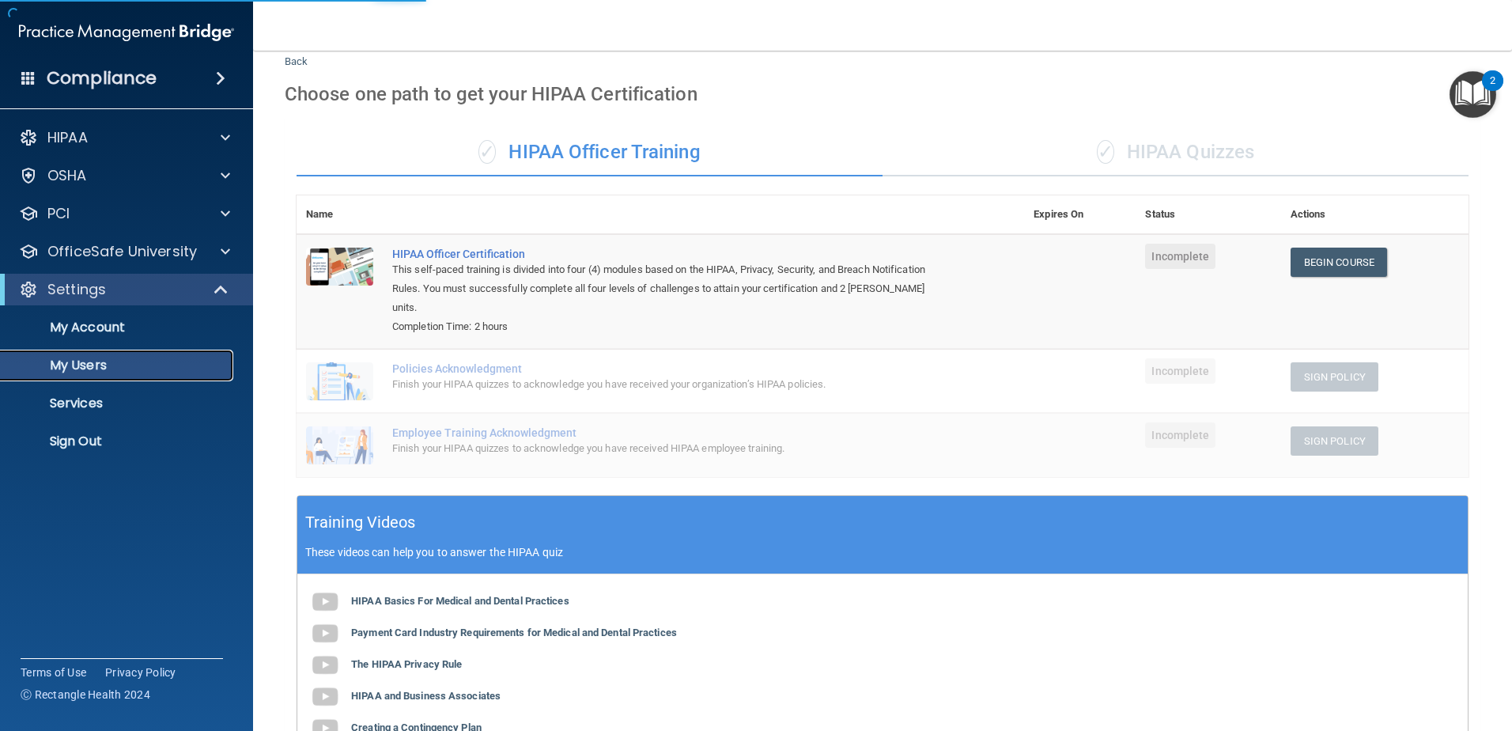
select select "20"
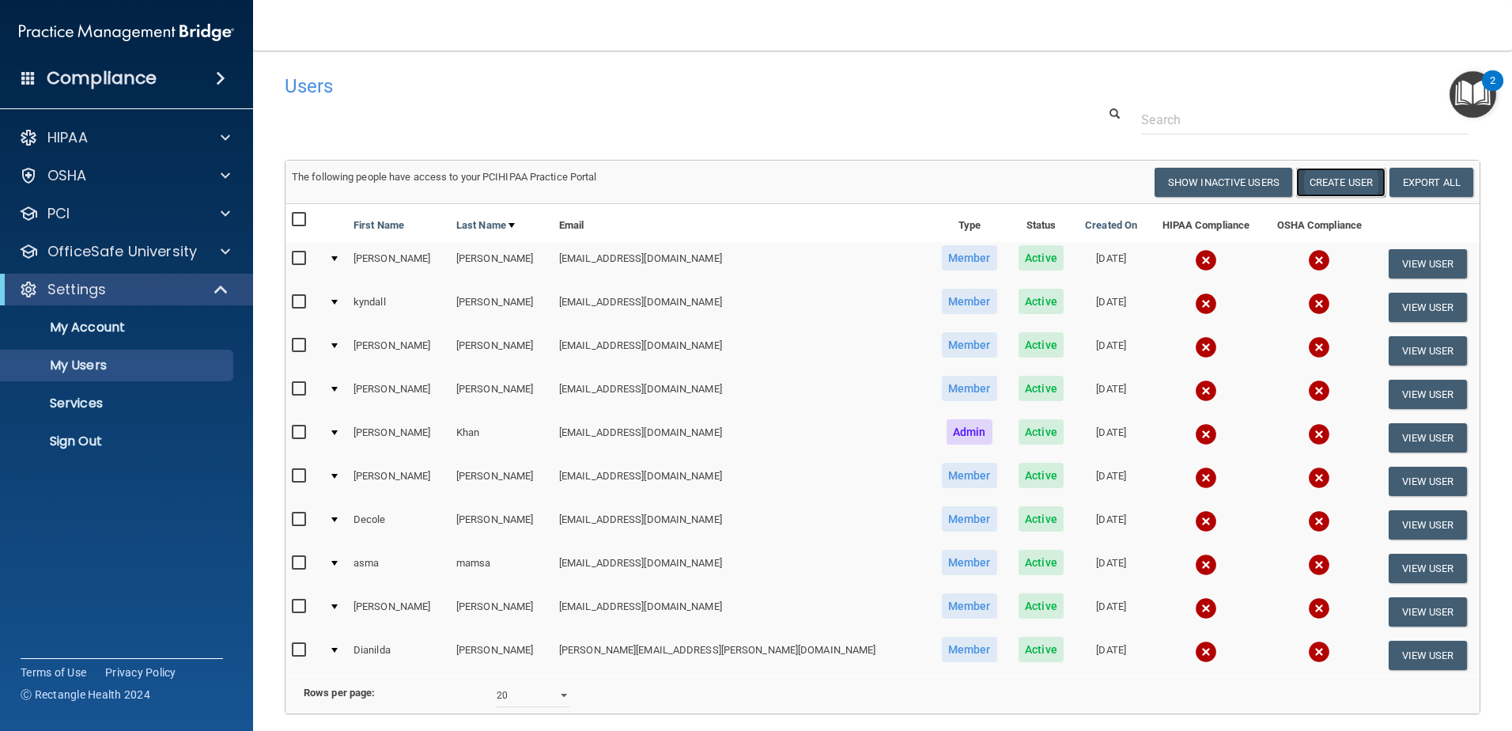
click at [1315, 171] on button "Create User" at bounding box center [1340, 182] width 89 height 29
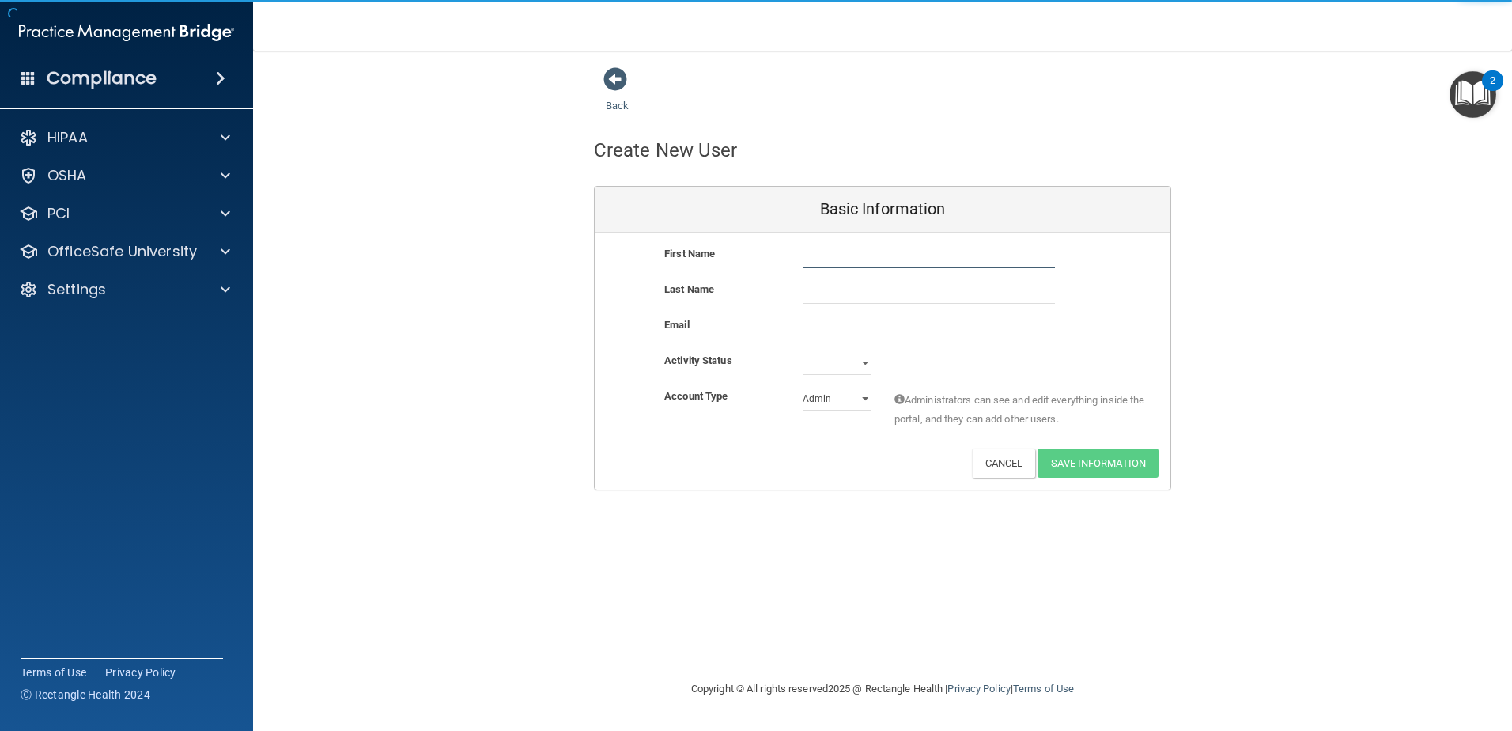
click at [861, 251] on input "text" at bounding box center [929, 256] width 252 height 24
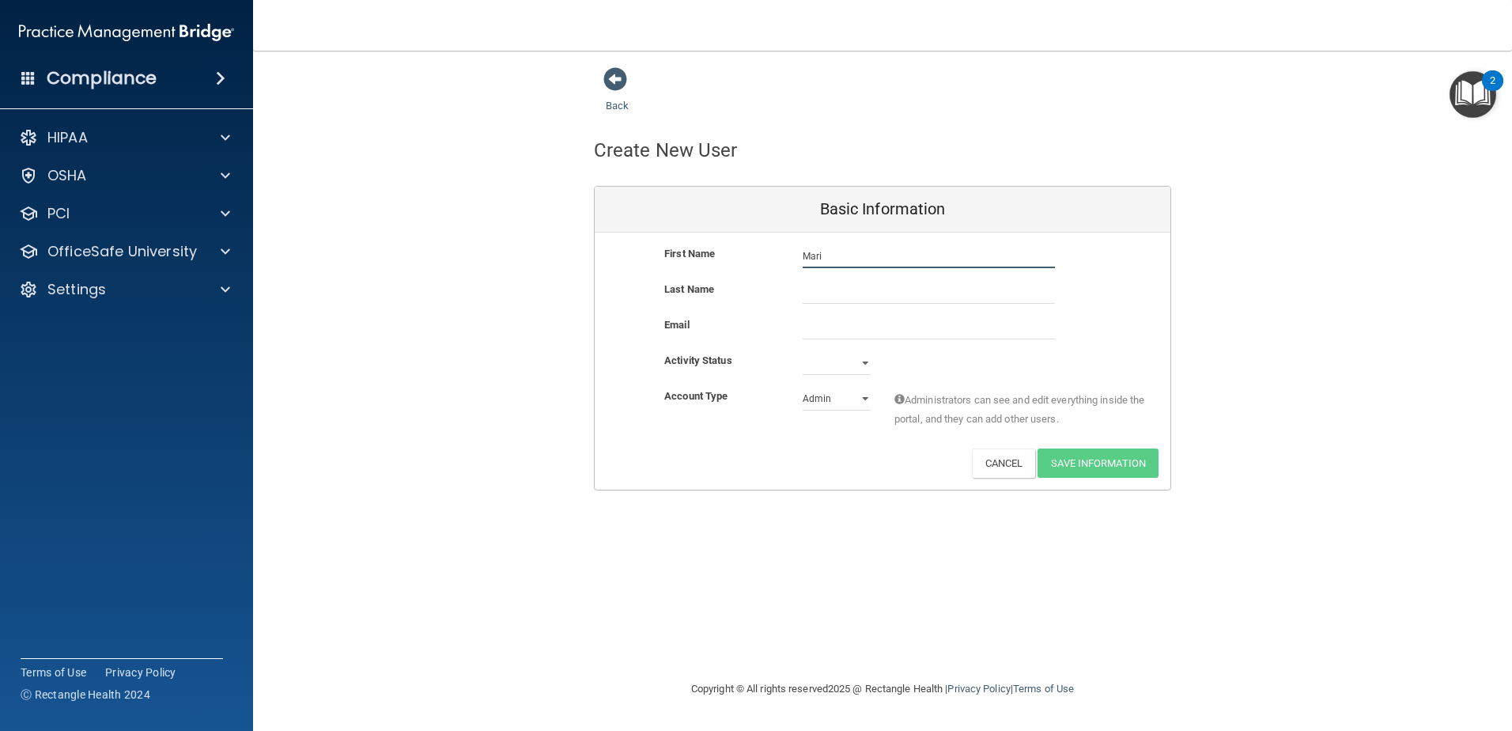
type input "[PERSON_NAME]"
type input "Banasco"
type input "[EMAIL_ADDRESS][DOMAIN_NAME]"
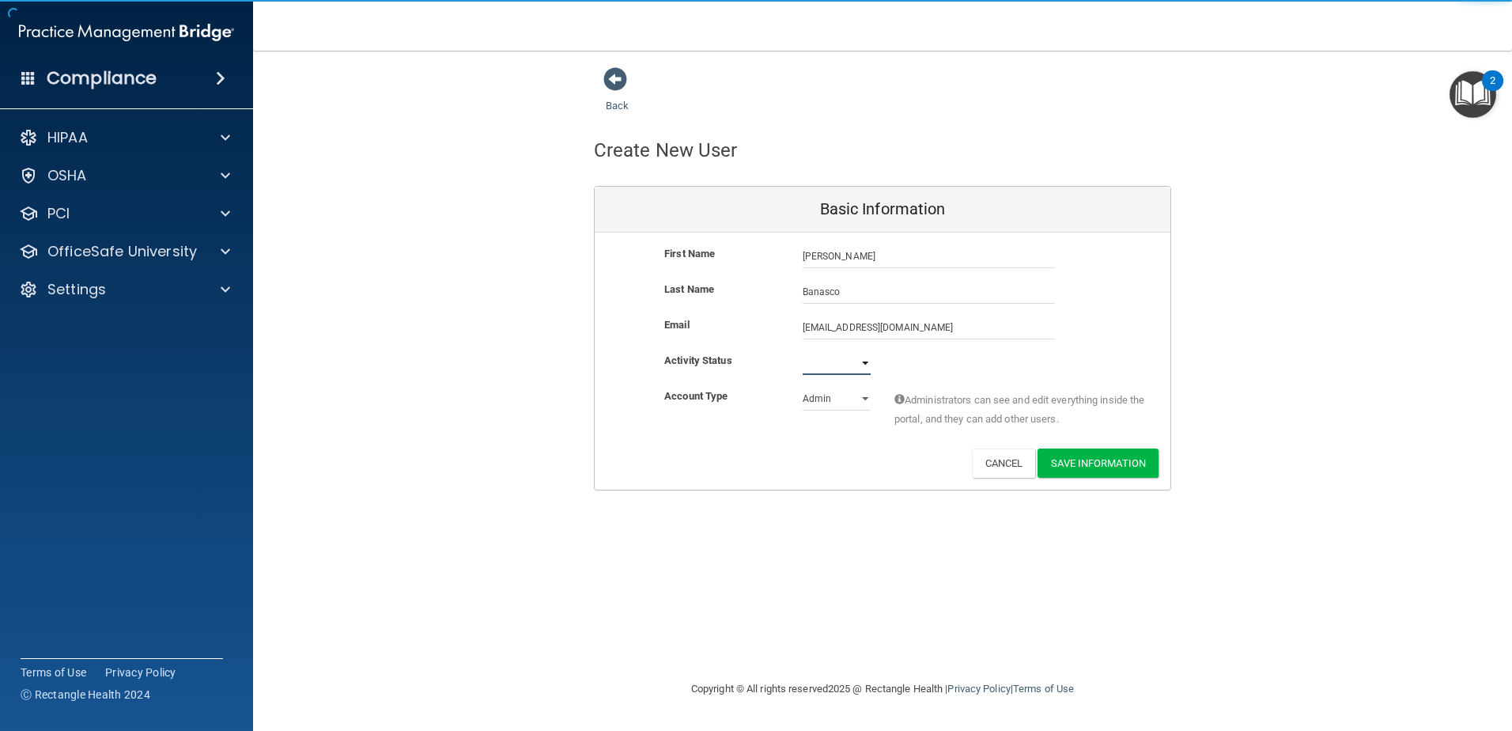
click at [831, 361] on select "Active Inactive" at bounding box center [837, 363] width 68 height 24
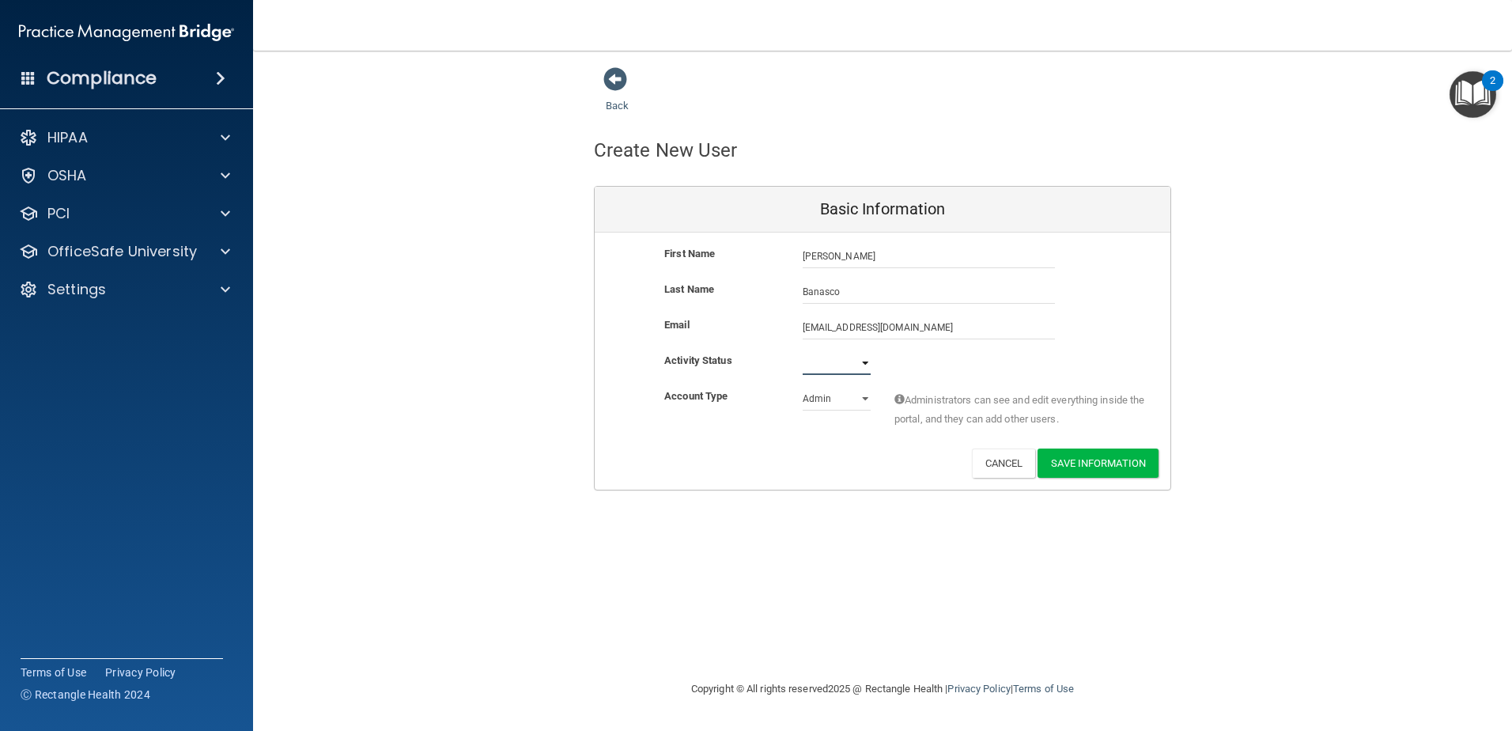
select select "active"
click at [803, 351] on select "Active Inactive" at bounding box center [837, 363] width 68 height 24
click at [835, 402] on select "Admin Member" at bounding box center [837, 399] width 68 height 24
select select "practice_member"
click at [803, 387] on select "Admin Member" at bounding box center [837, 399] width 68 height 24
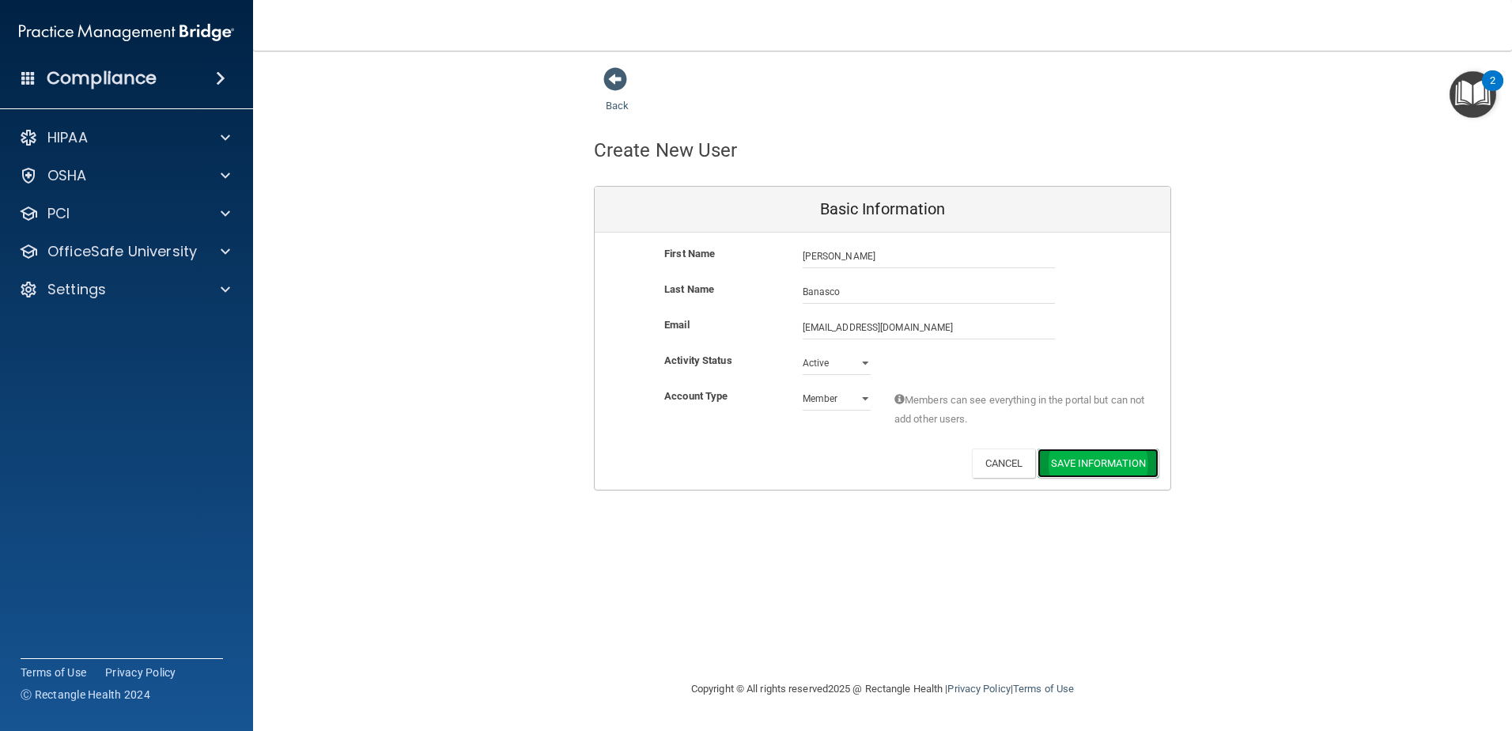
click at [1097, 464] on button "Save Information" at bounding box center [1098, 462] width 121 height 29
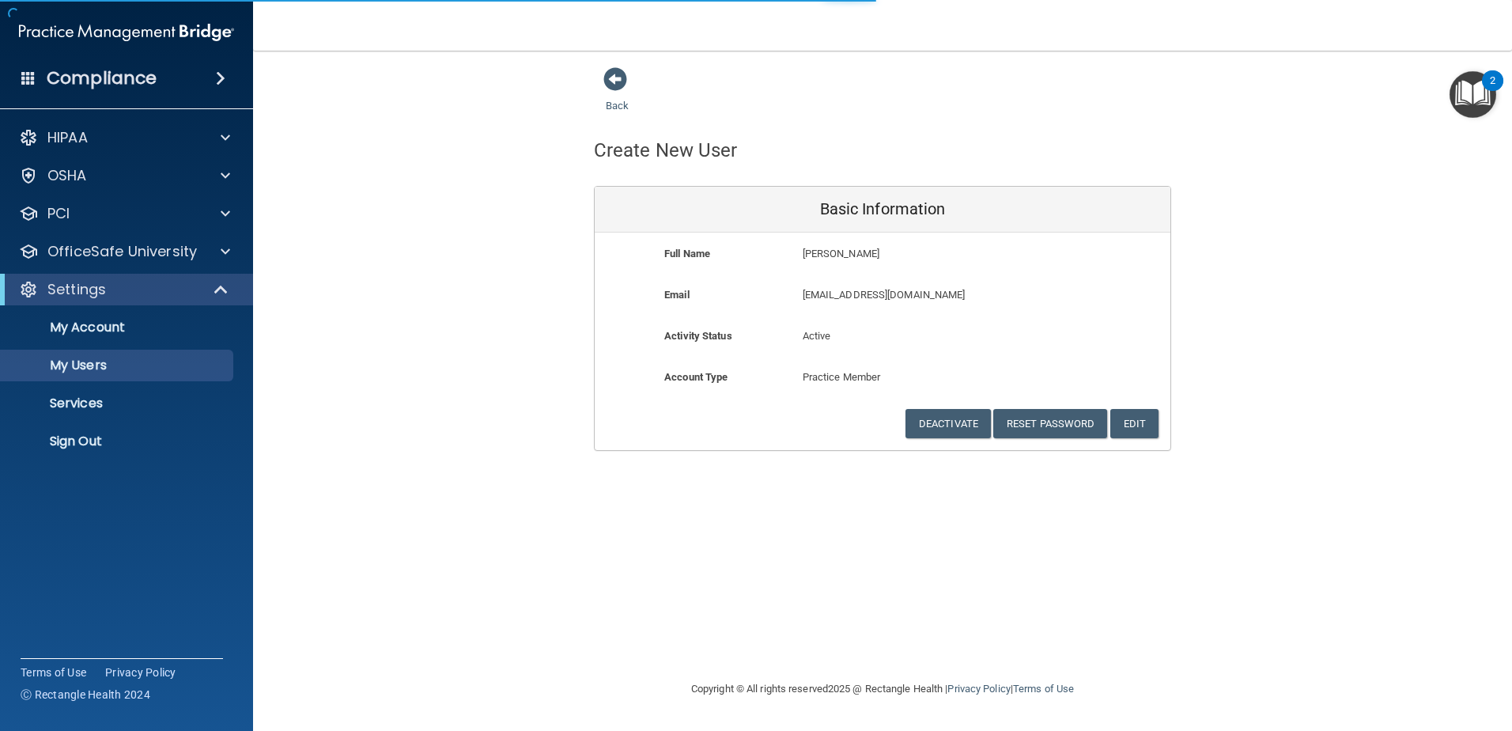
select select "20"
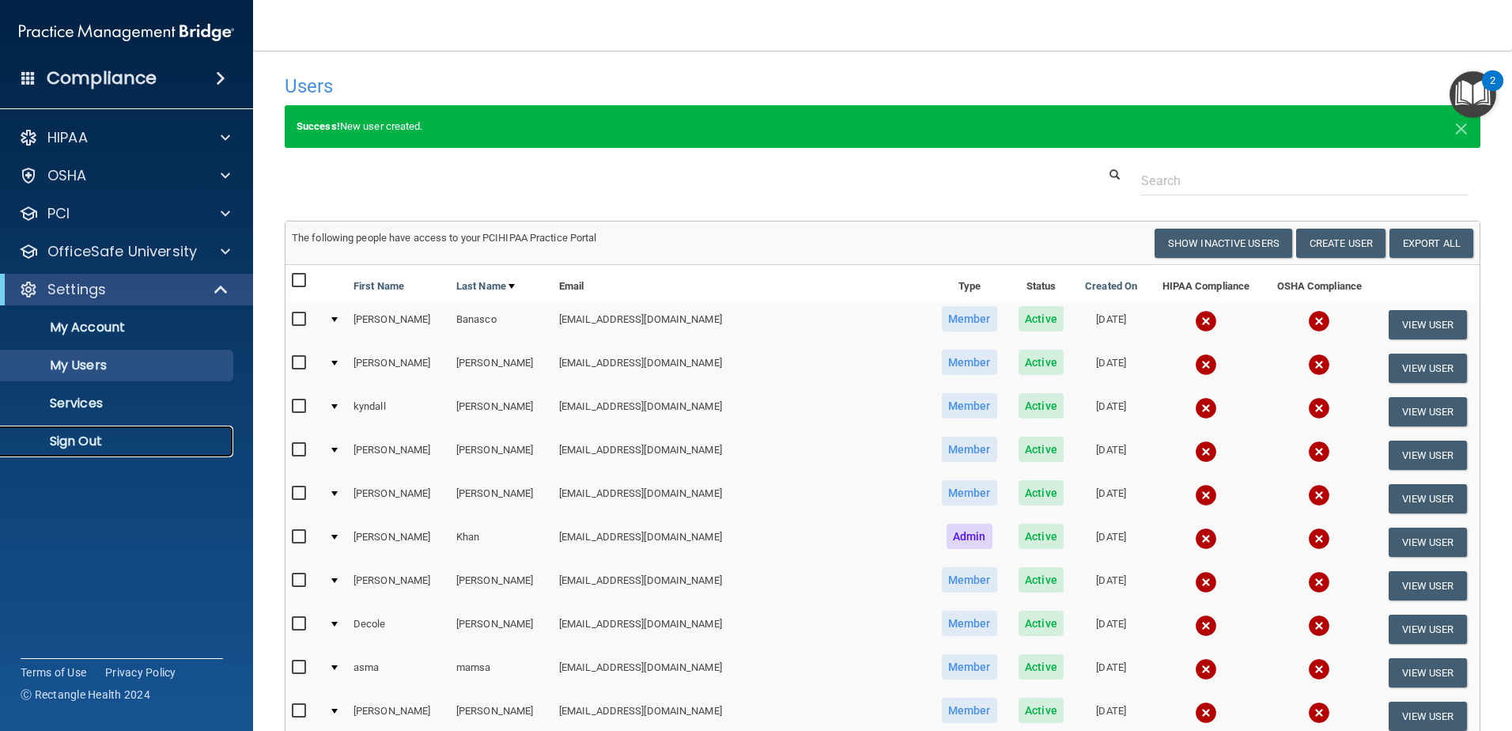
click at [107, 436] on p "Sign Out" at bounding box center [118, 441] width 216 height 16
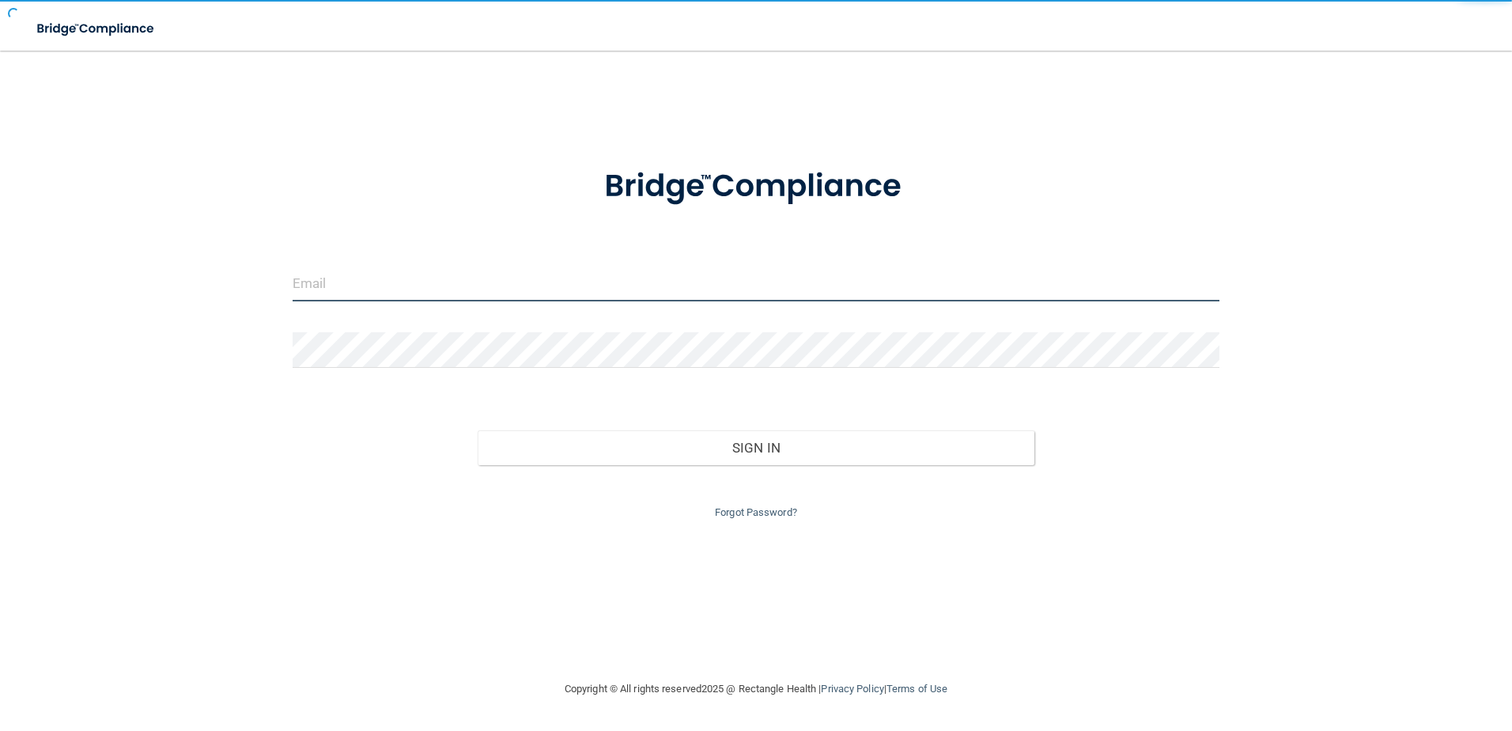
type input "[EMAIL_ADDRESS][DOMAIN_NAME]"
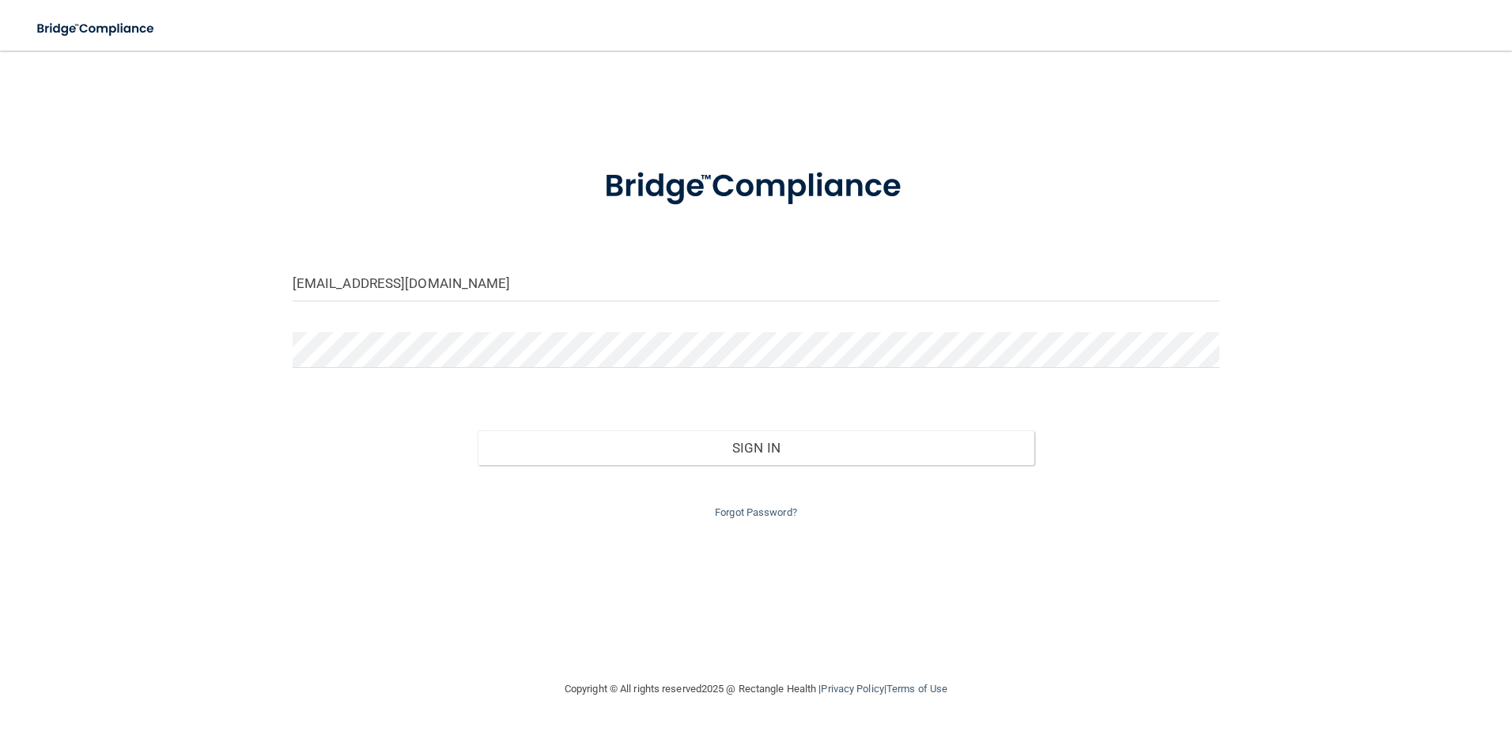
click at [827, 472] on div "Forgot Password?" at bounding box center [757, 493] width 952 height 57
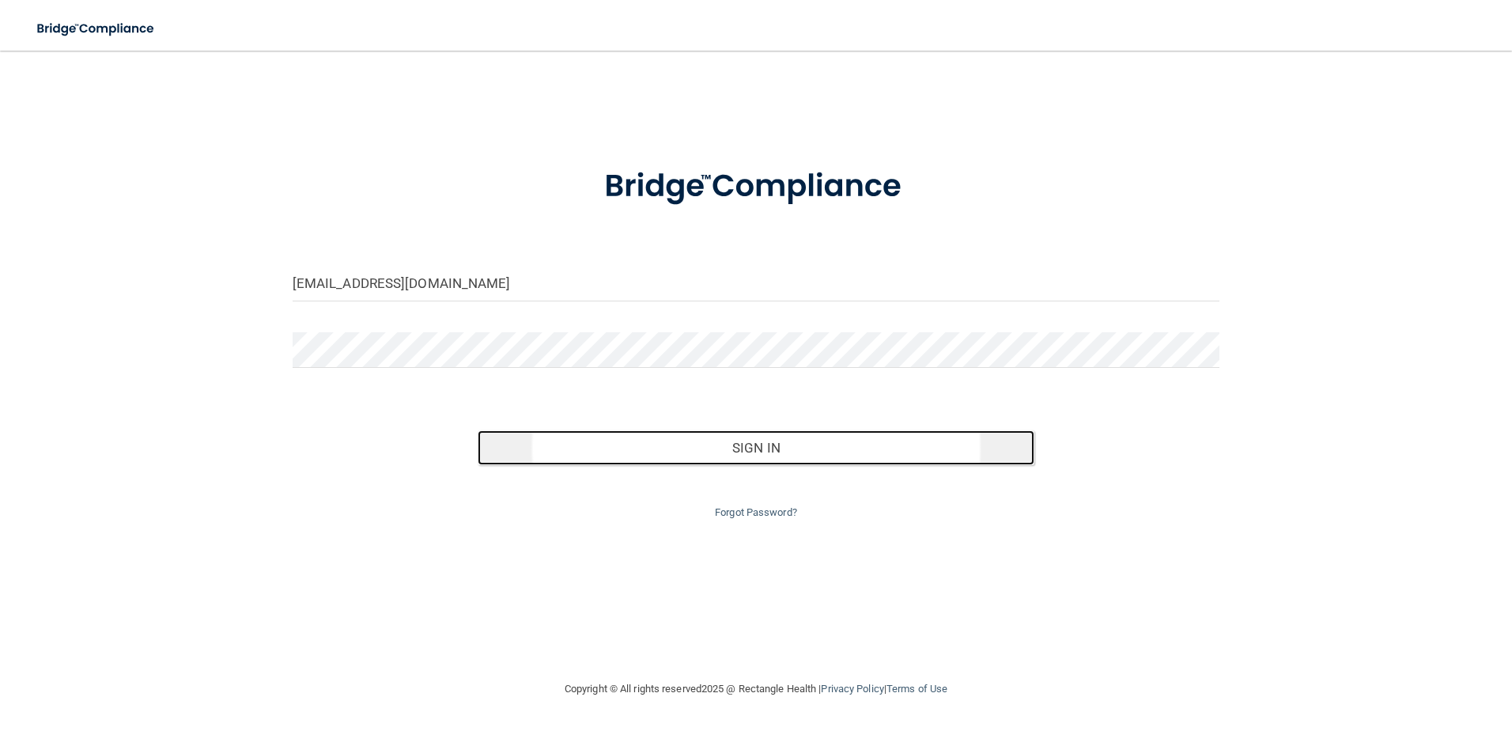
click at [827, 454] on button "Sign In" at bounding box center [756, 447] width 557 height 35
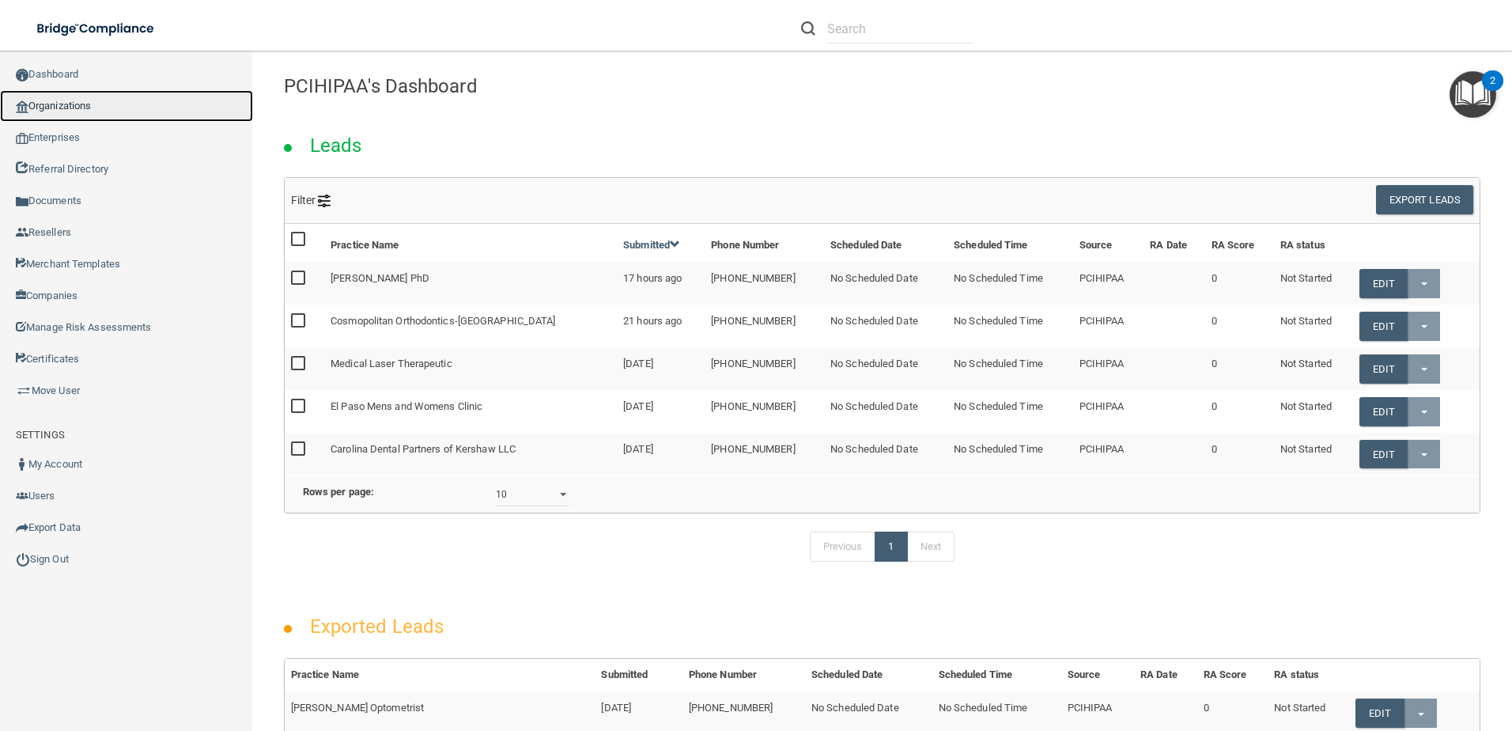
click at [120, 100] on link "Organizations" at bounding box center [126, 106] width 253 height 32
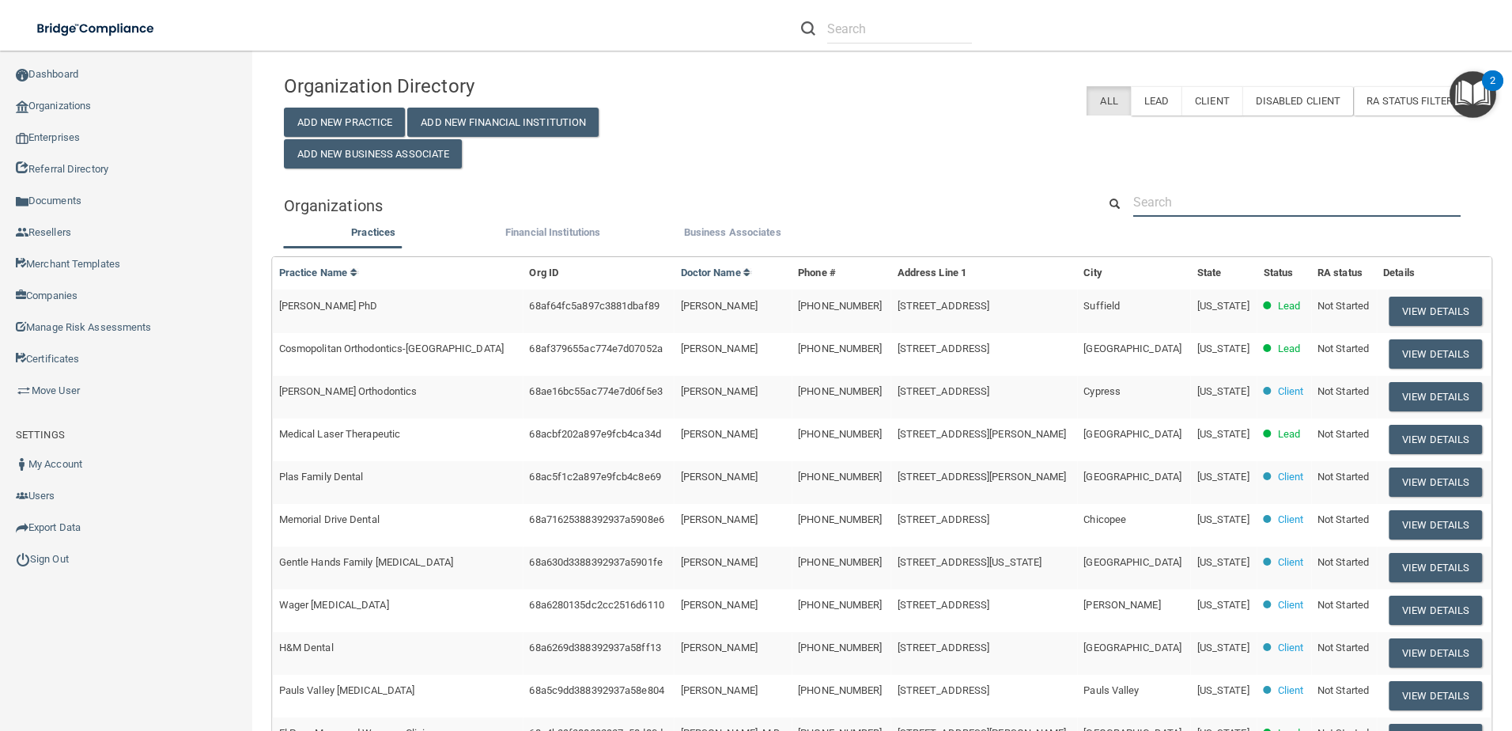
click at [1183, 203] on input "text" at bounding box center [1297, 201] width 327 height 29
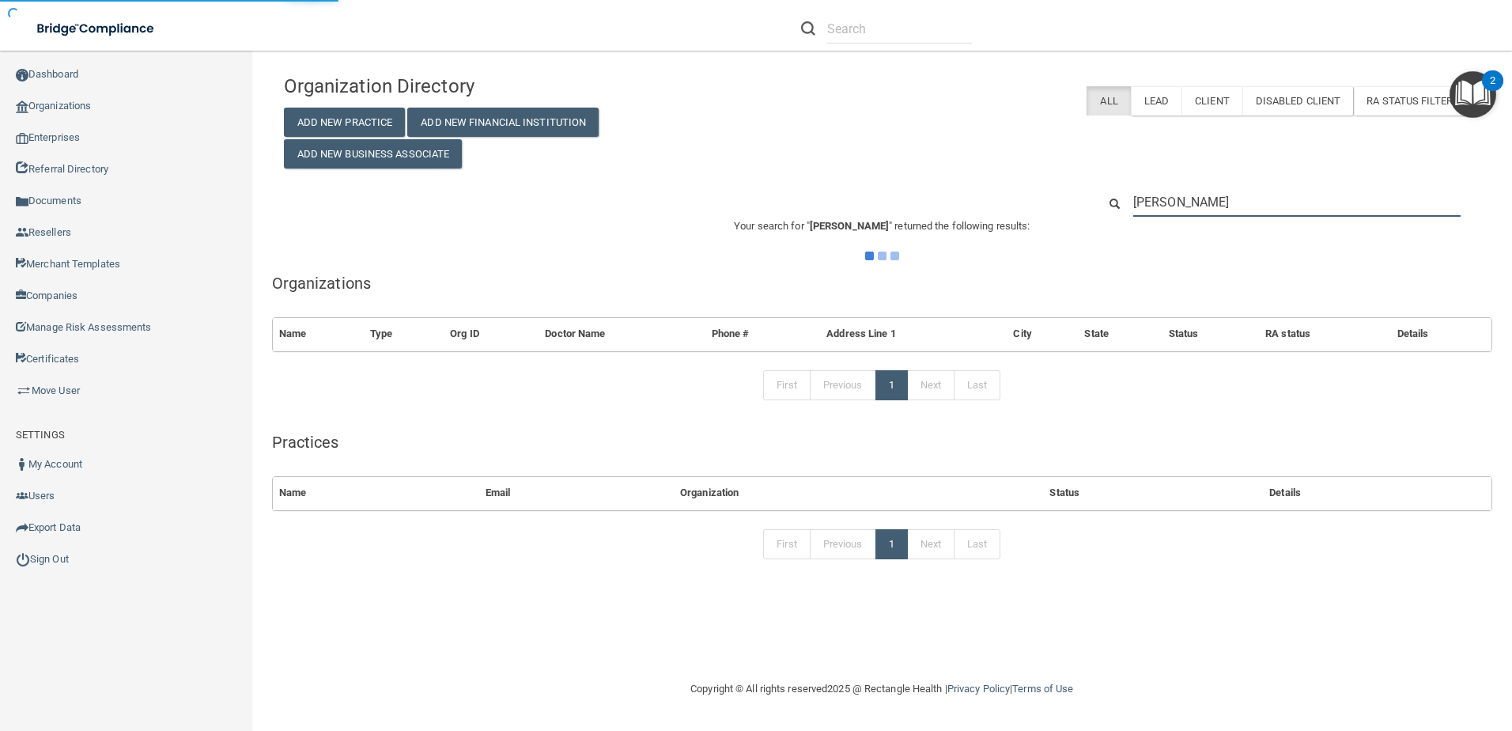
type input "[PERSON_NAME]"
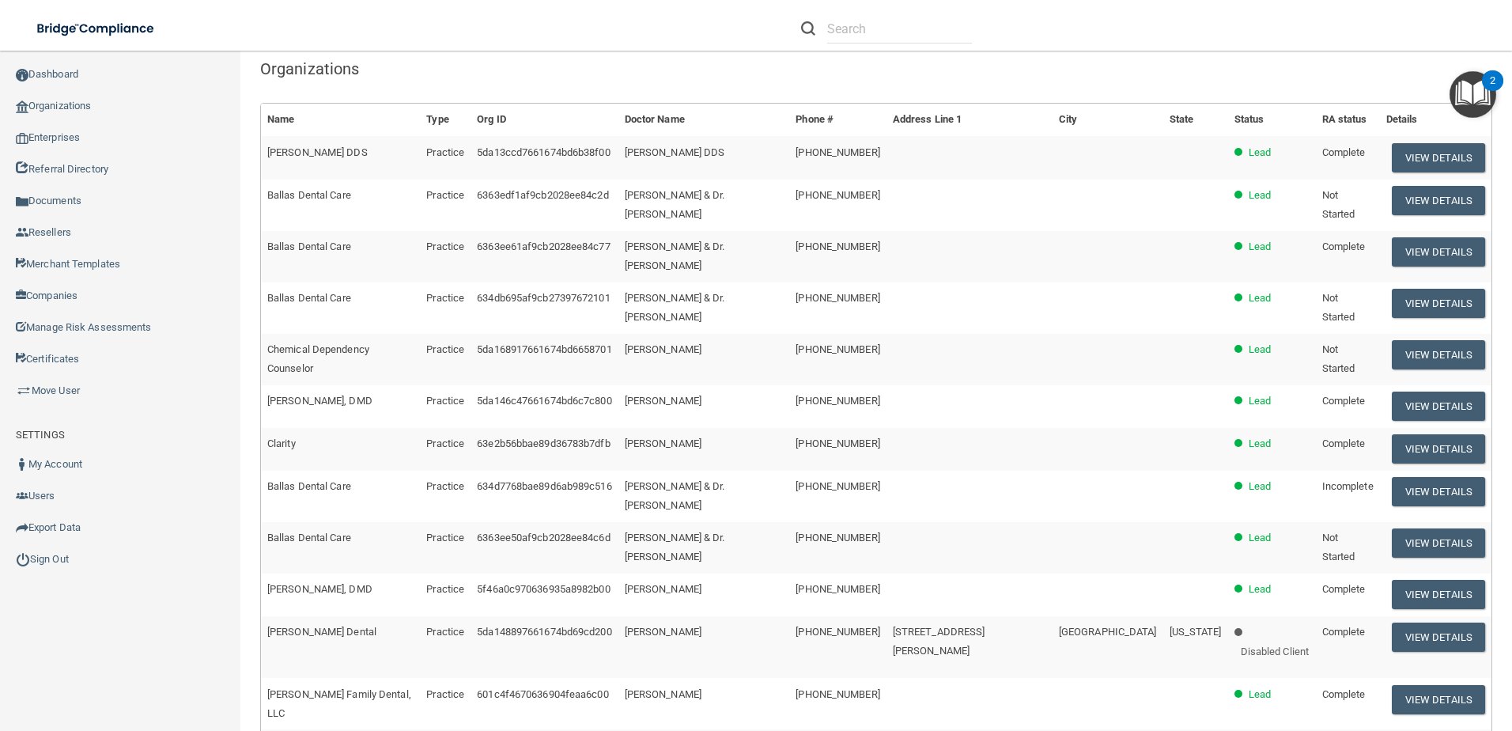
scroll to position [158, 0]
